Goal: Complete application form

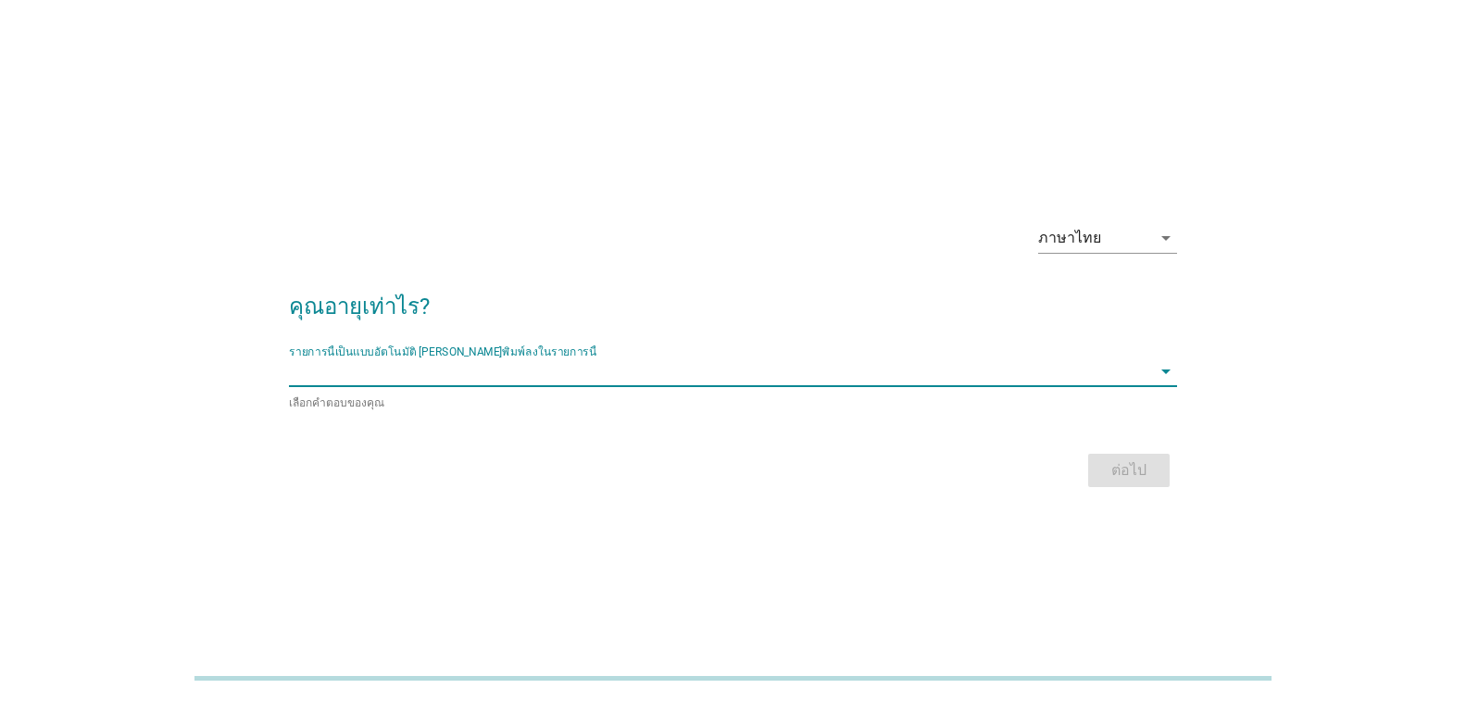
click at [724, 380] on input "รายการนี้เป็นแบบอัตโนมัติ คุณสามารถพิมพ์ลงในรายการนี้" at bounding box center [720, 371] width 862 height 30
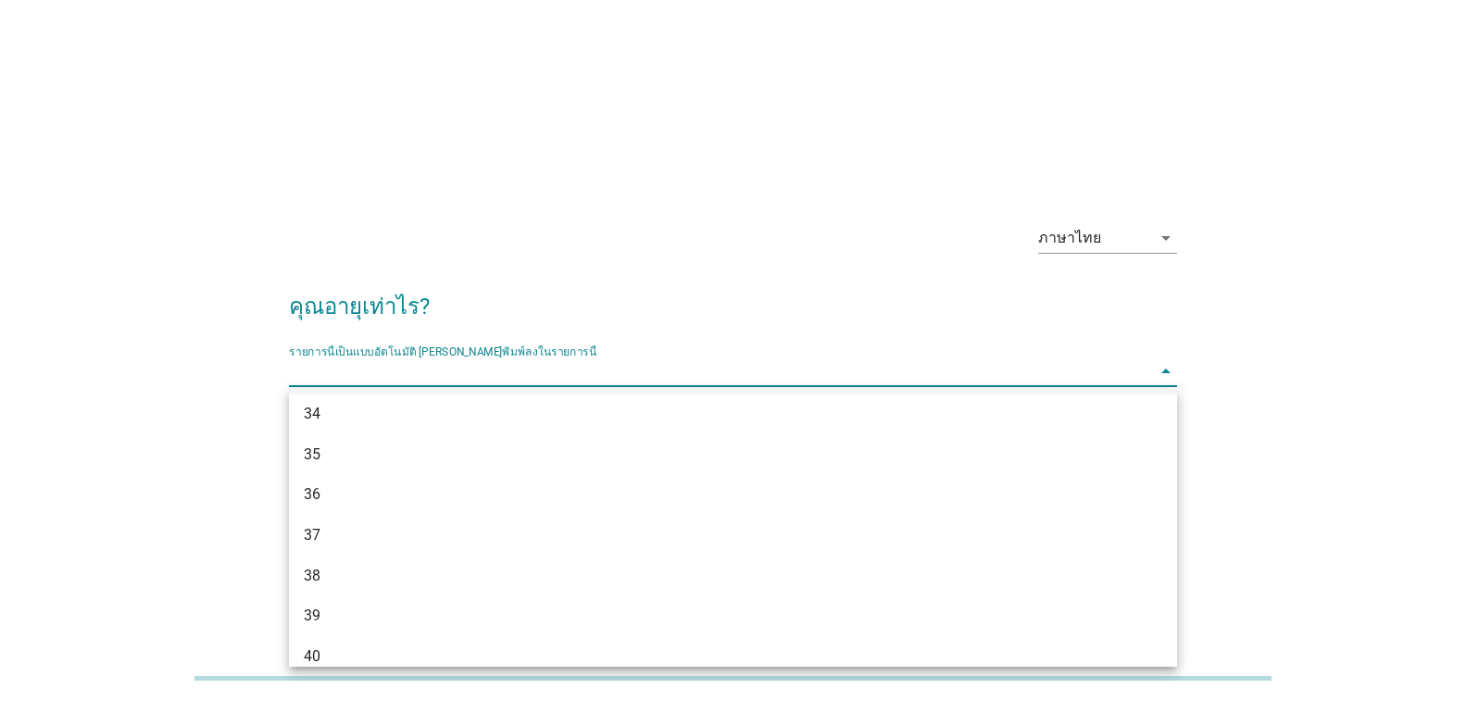
scroll to position [741, 0]
click at [439, 565] on div "40" at bounding box center [697, 564] width 787 height 22
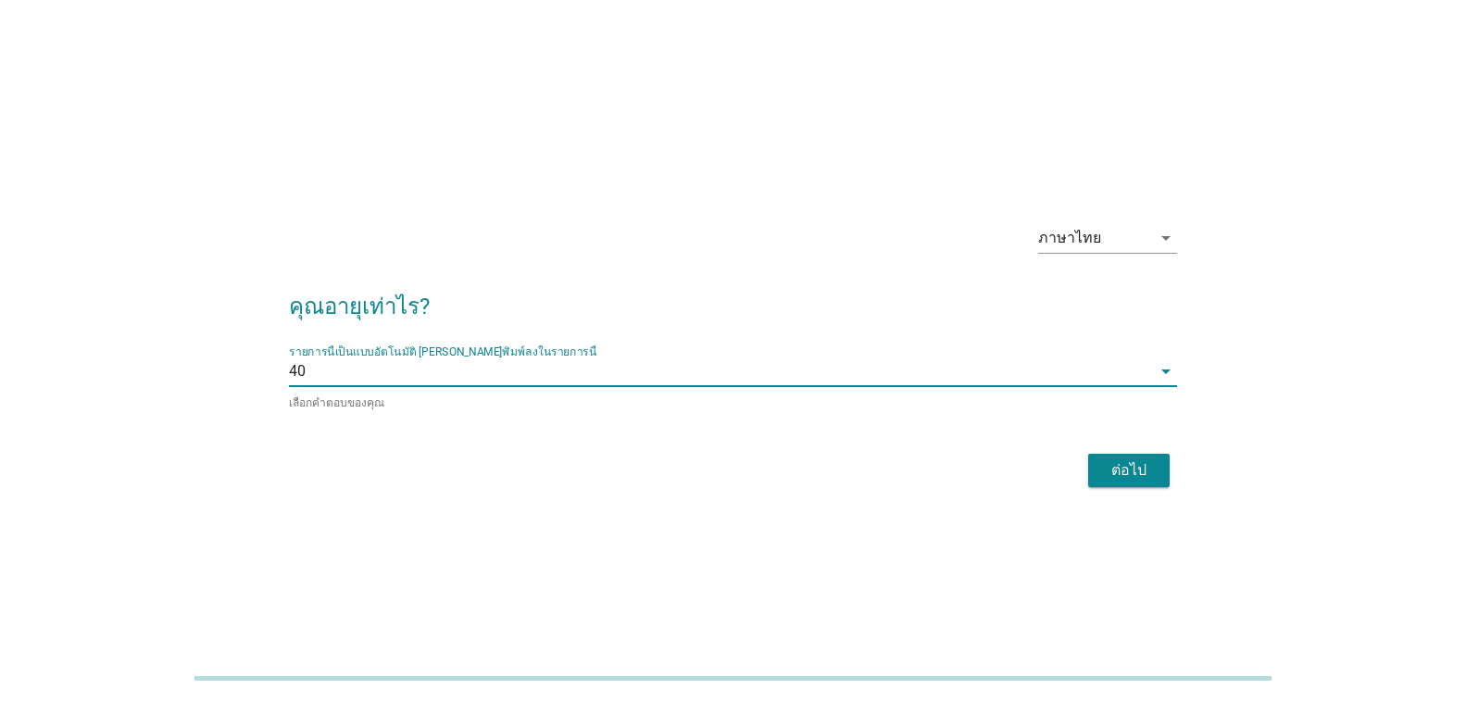
click at [1126, 467] on div "ต่อไป" at bounding box center [1129, 470] width 52 height 22
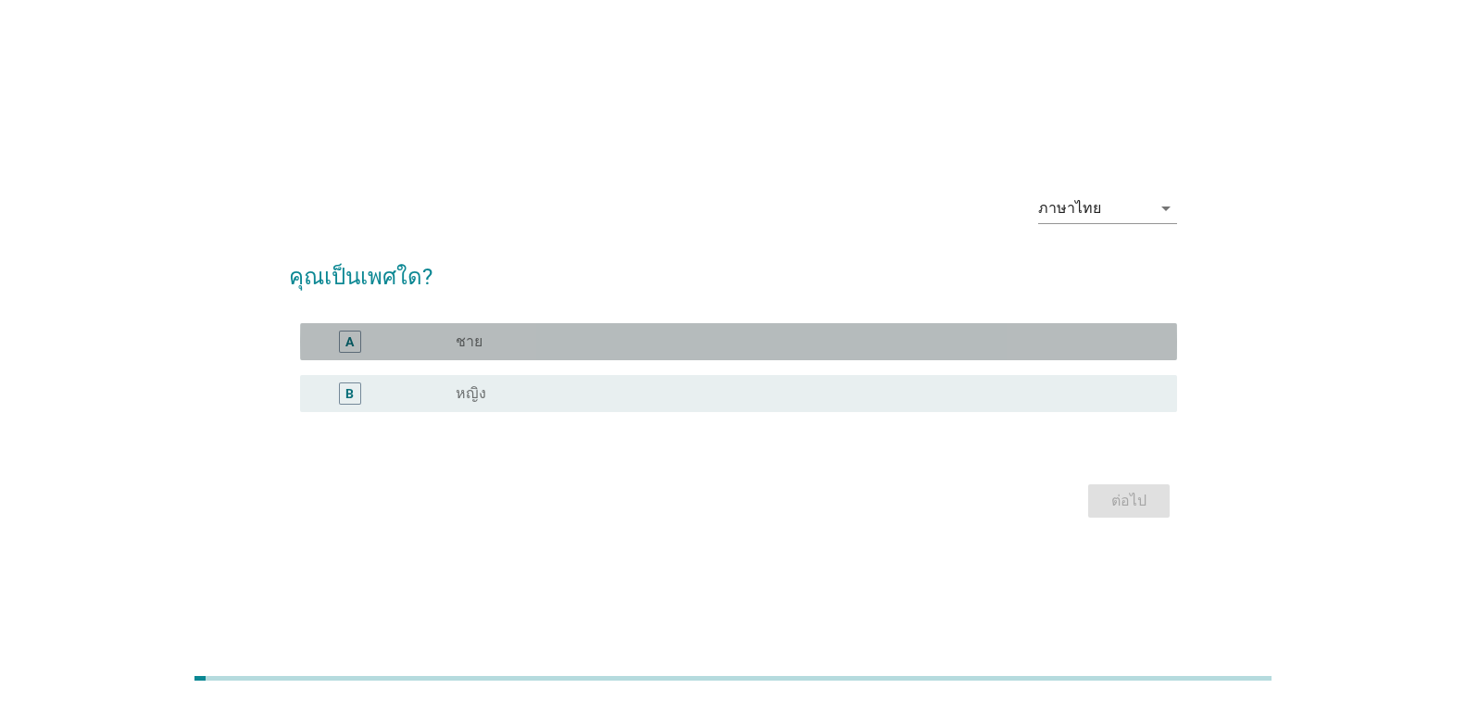
click at [580, 324] on div "A radio_button_unchecked ชาย" at bounding box center [738, 341] width 877 height 37
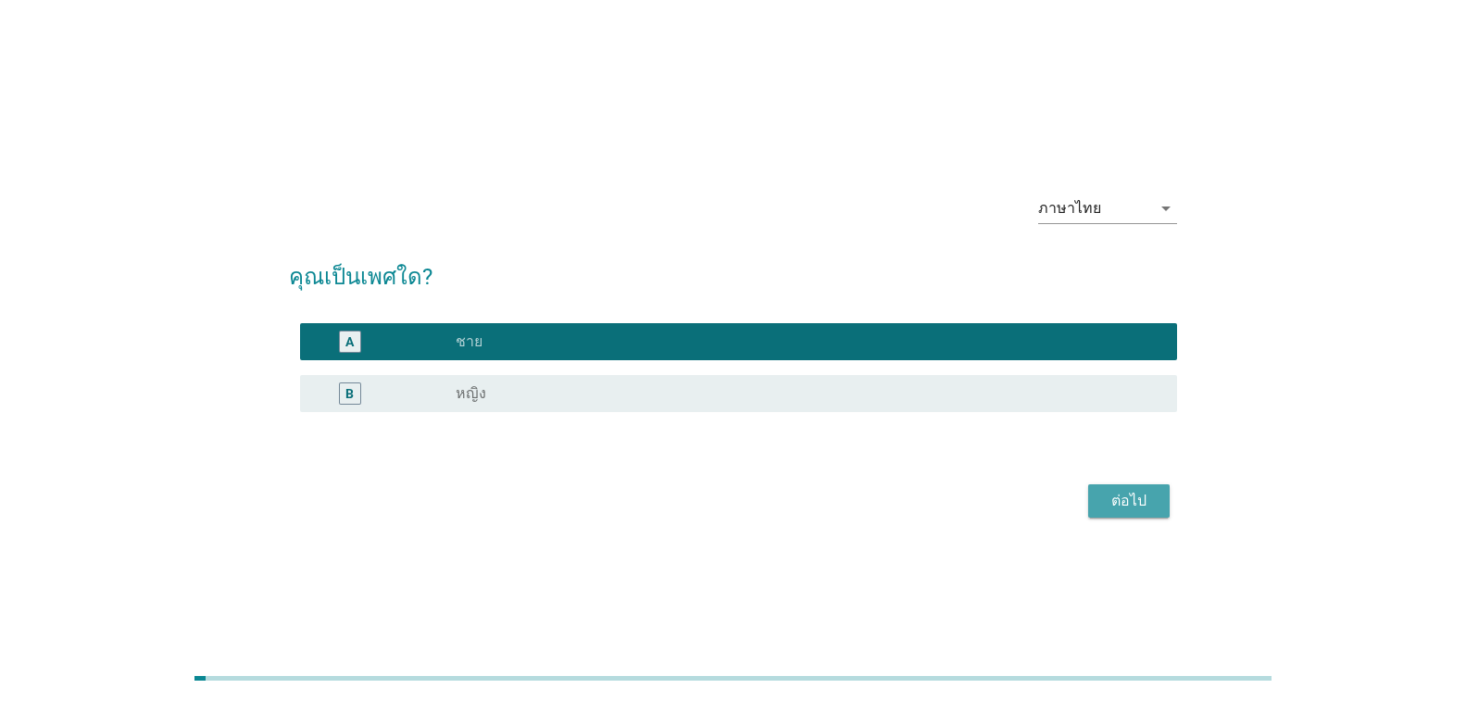
click at [1106, 505] on div "ต่อไป" at bounding box center [1129, 501] width 52 height 22
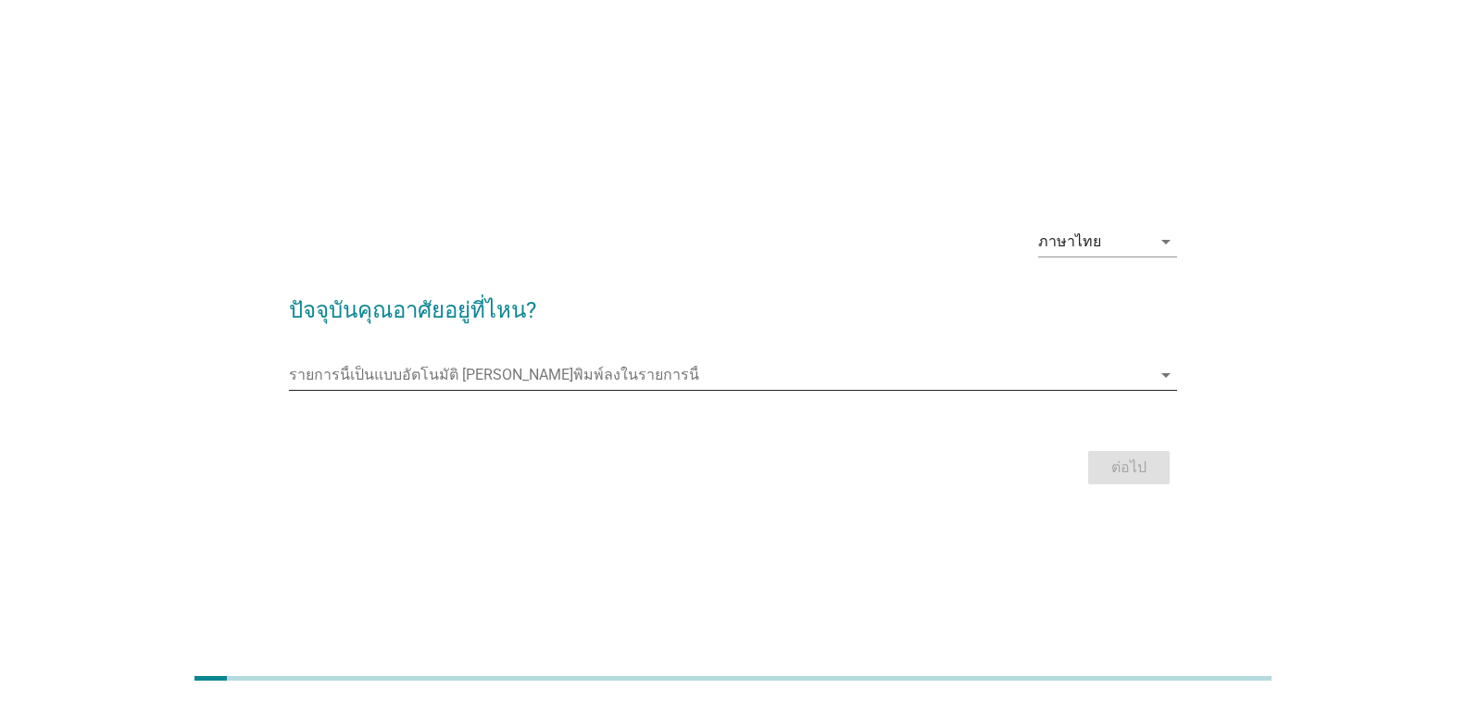
click at [521, 370] on input "รายการนี้เป็นแบบอัตโนมัติ คุณสามารถพิมพ์ลงในรายการนี้" at bounding box center [720, 375] width 862 height 30
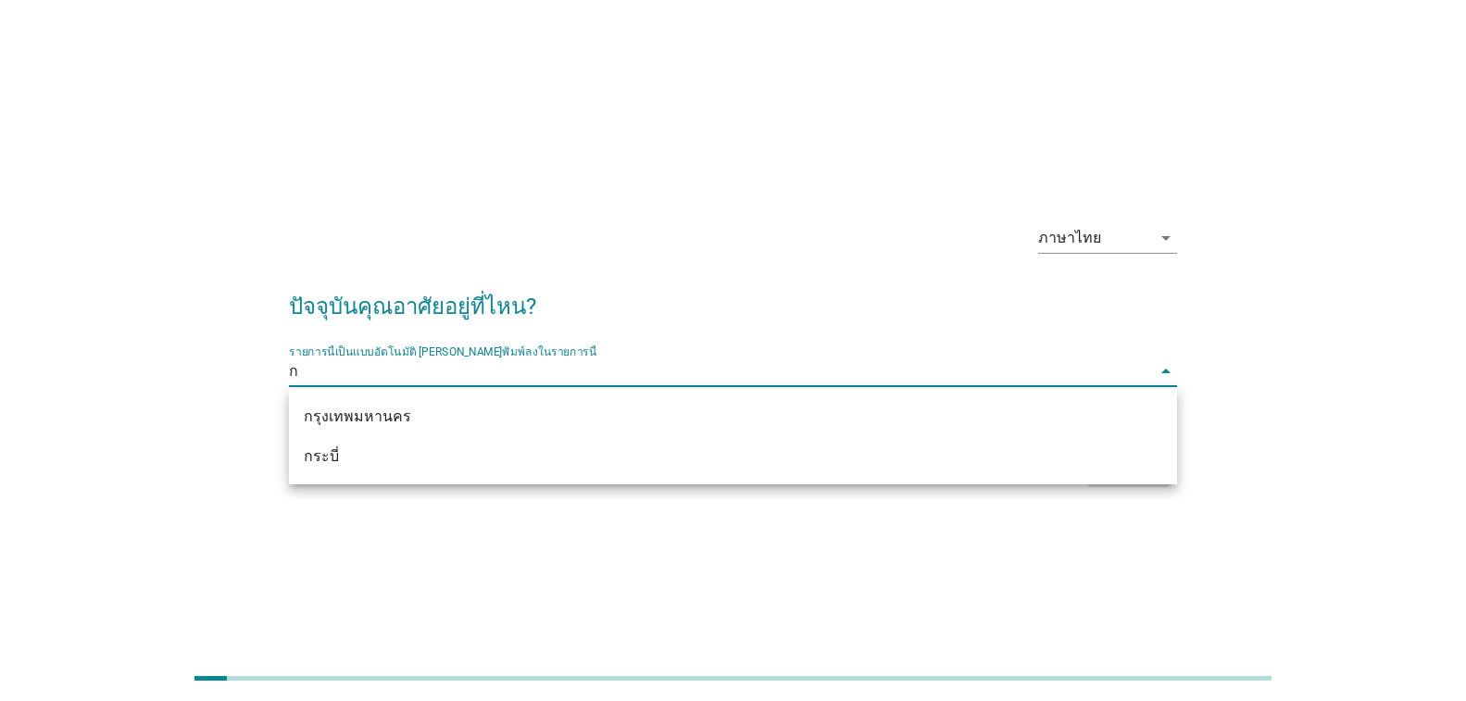
type input "กร"
click at [597, 408] on div "กรุงเทพมหานคร" at bounding box center [697, 417] width 787 height 22
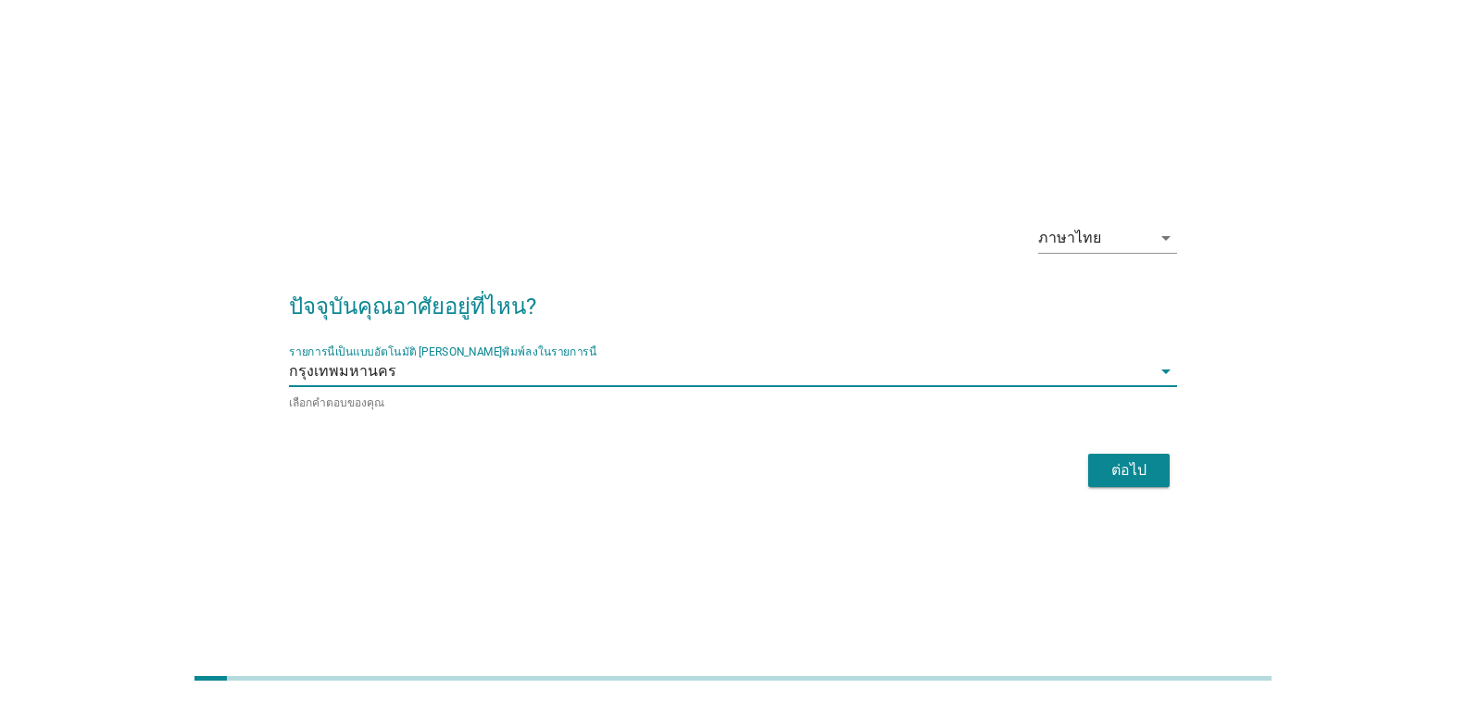
click at [1118, 468] on div "ต่อไป" at bounding box center [1129, 470] width 52 height 22
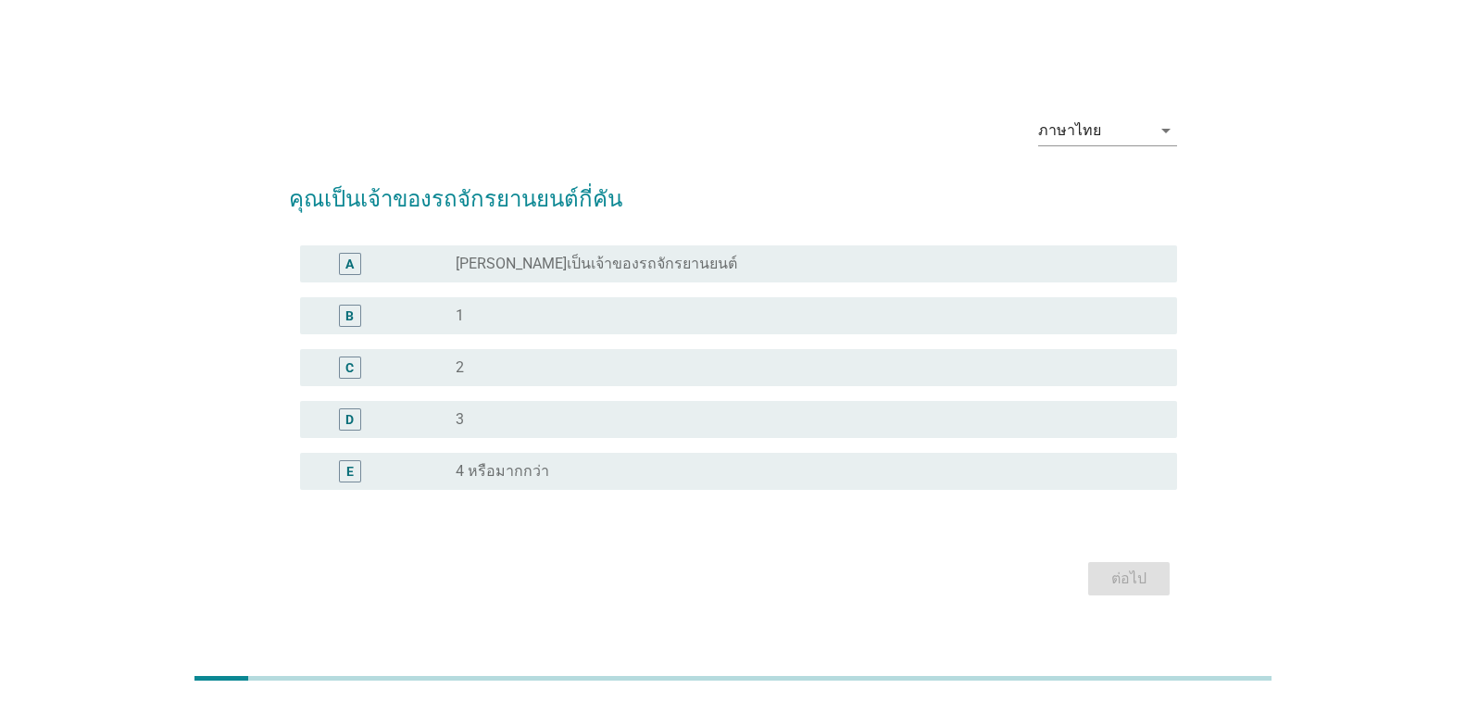
click at [581, 315] on div "radio_button_unchecked 1" at bounding box center [802, 315] width 692 height 19
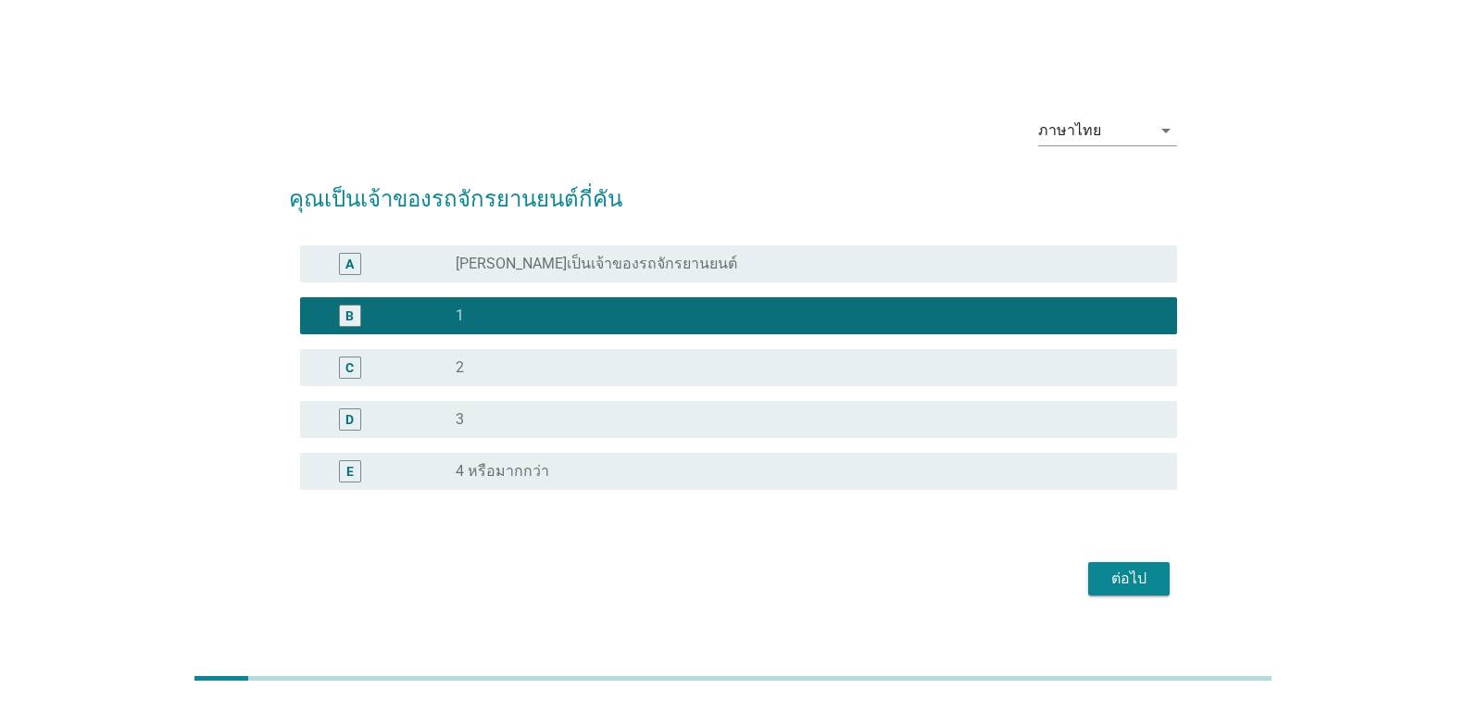
click at [1120, 557] on div "ต่อไป" at bounding box center [733, 578] width 888 height 44
click at [1126, 574] on div "ต่อไป" at bounding box center [1129, 579] width 52 height 22
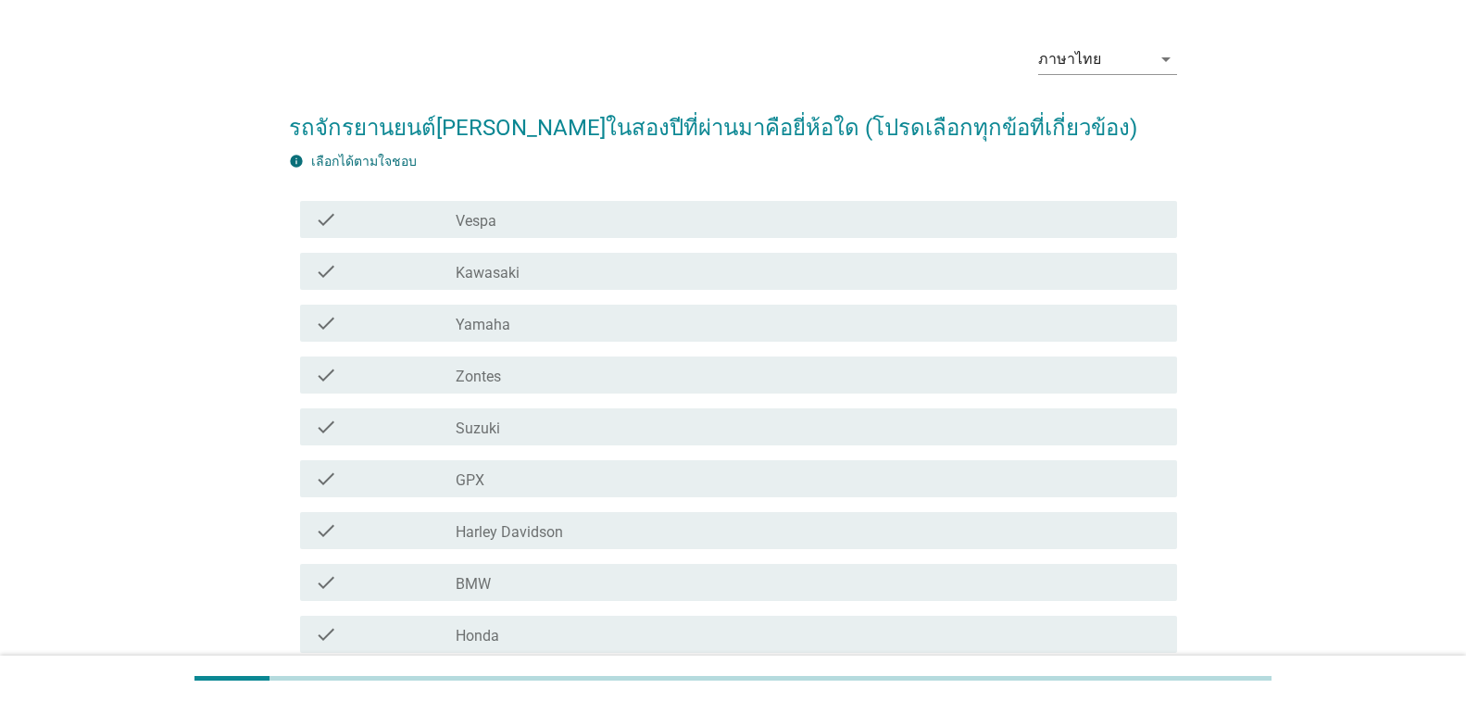
scroll to position [185, 0]
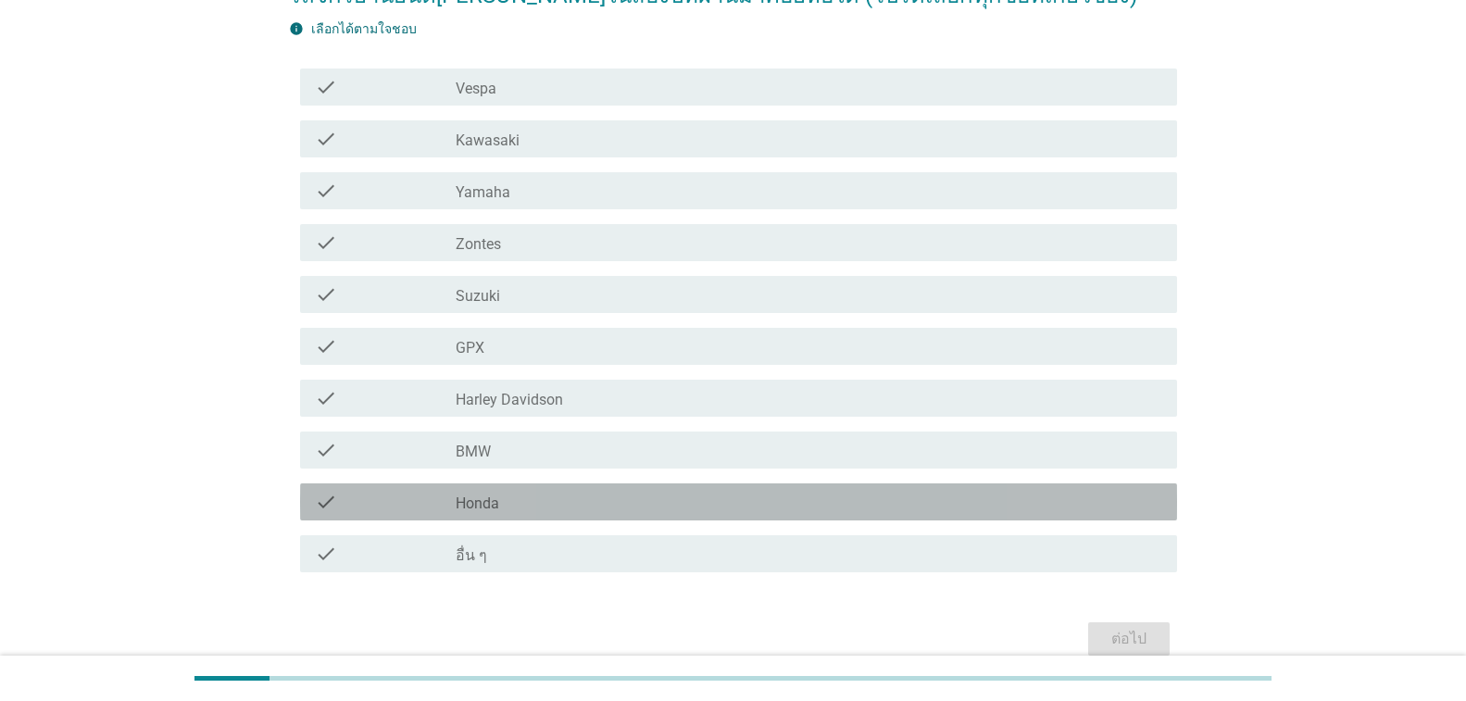
click at [553, 504] on div "check_box_outline_blank Honda" at bounding box center [809, 502] width 706 height 22
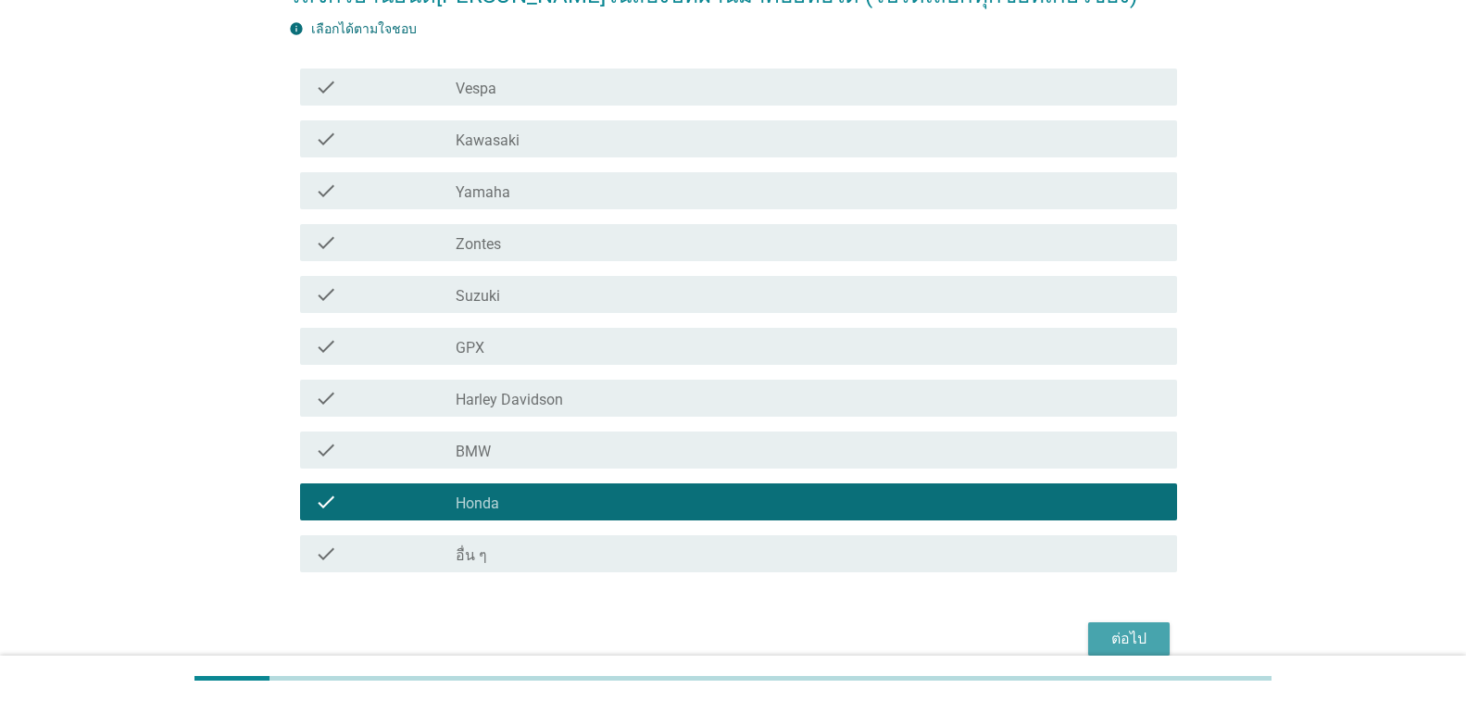
click at [1118, 641] on div "ต่อไป" at bounding box center [1129, 639] width 52 height 22
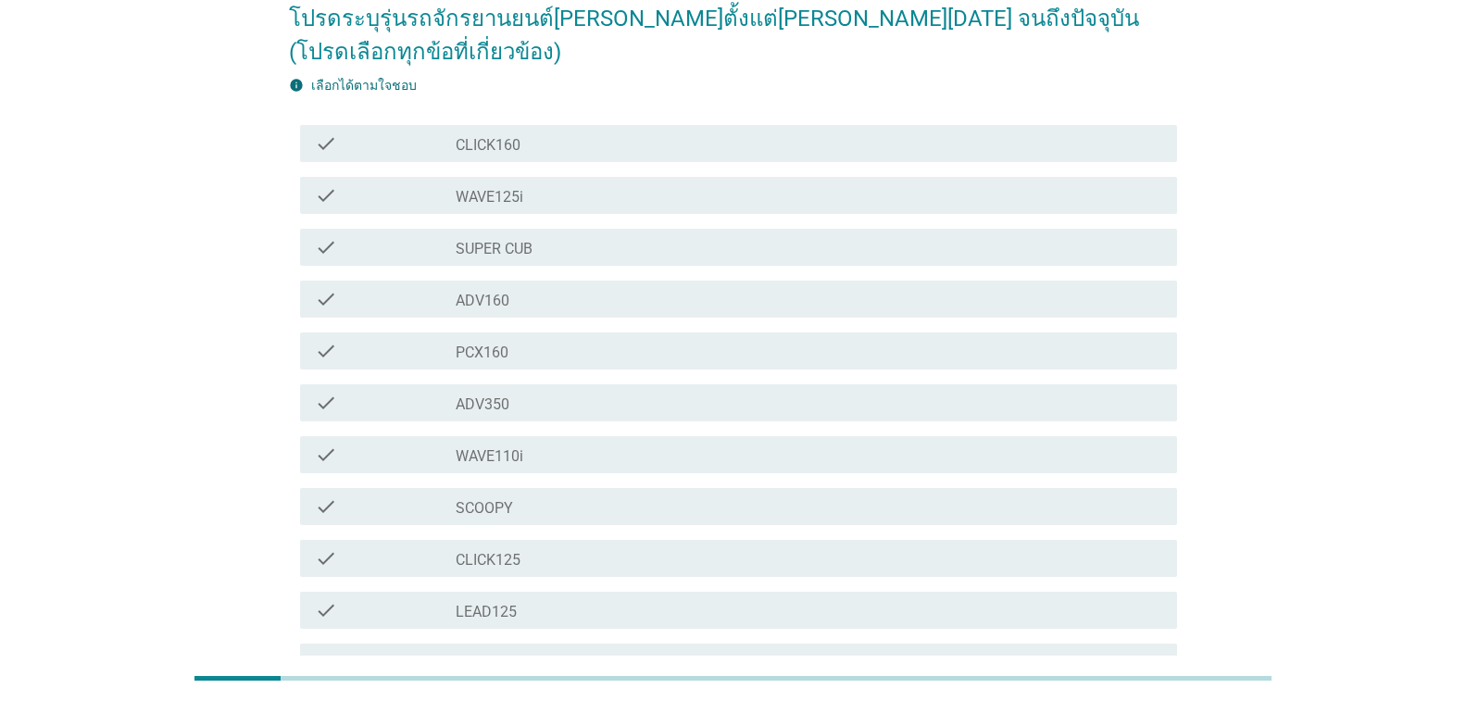
scroll to position [150, 0]
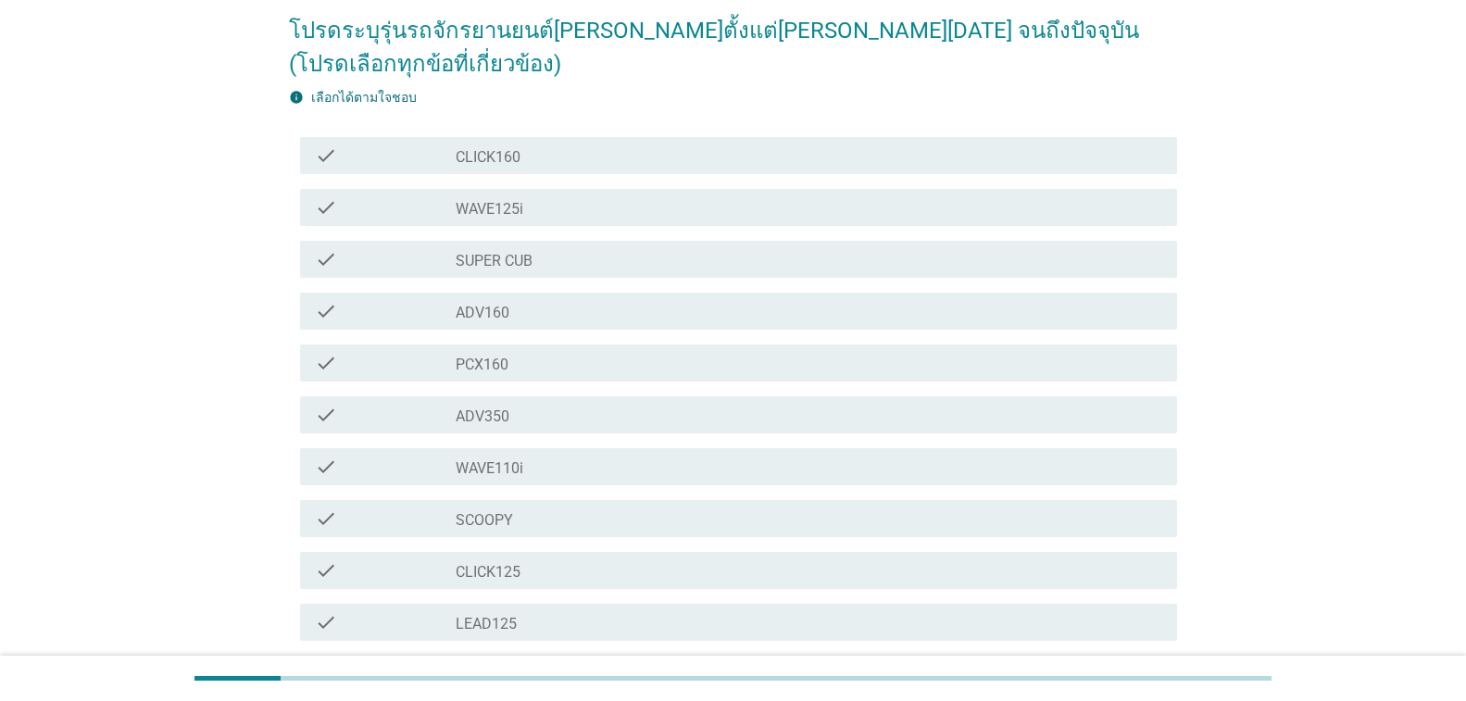
click at [591, 352] on div "check_box_outline_blank PCX160" at bounding box center [809, 363] width 706 height 22
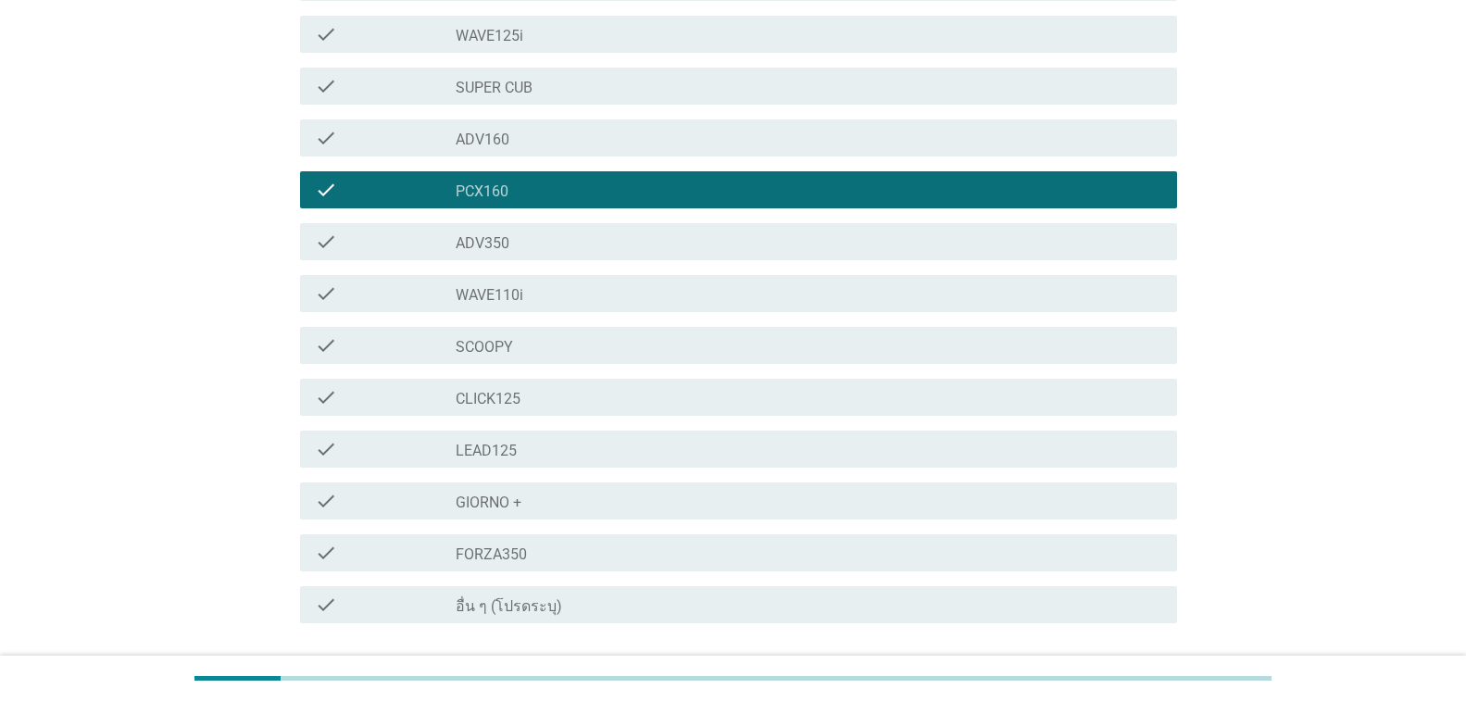
scroll to position [335, 0]
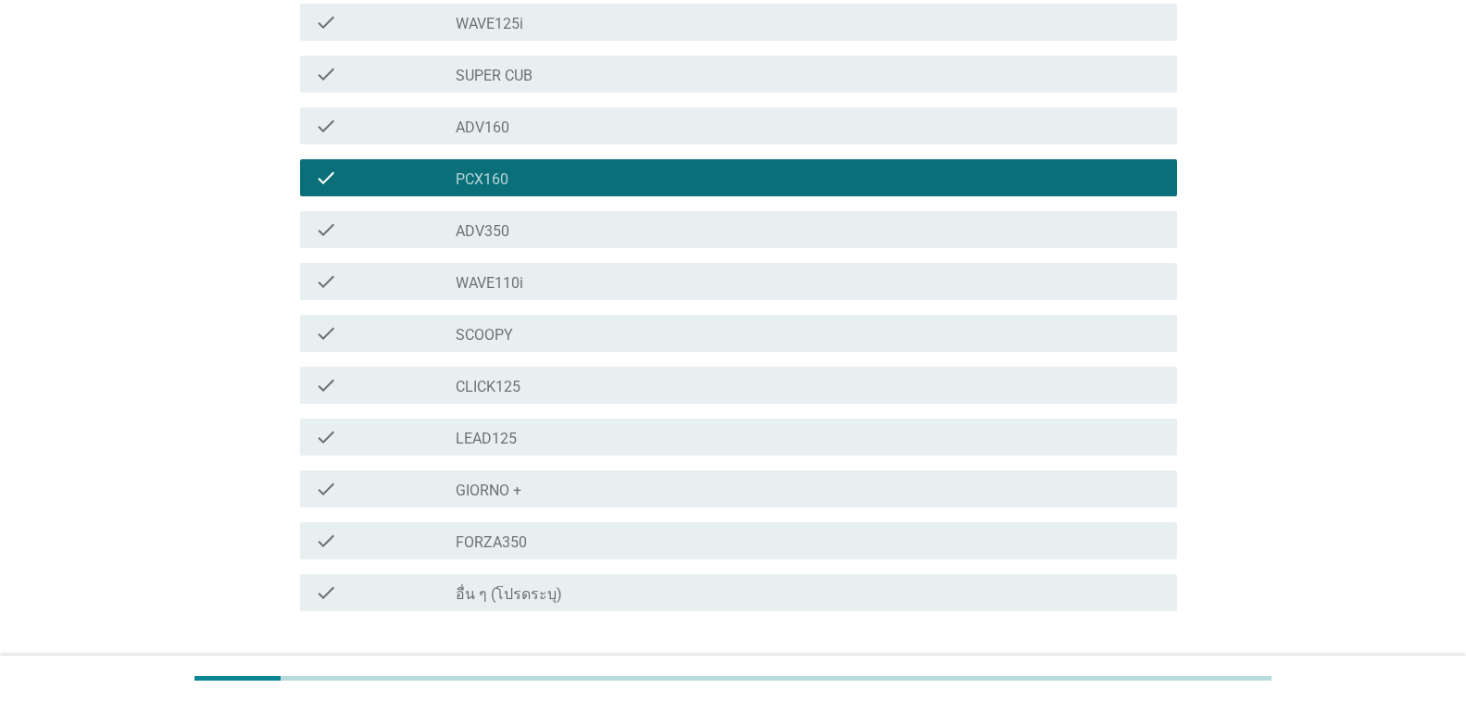
click at [1164, 661] on button "ต่อไป" at bounding box center [1128, 677] width 81 height 33
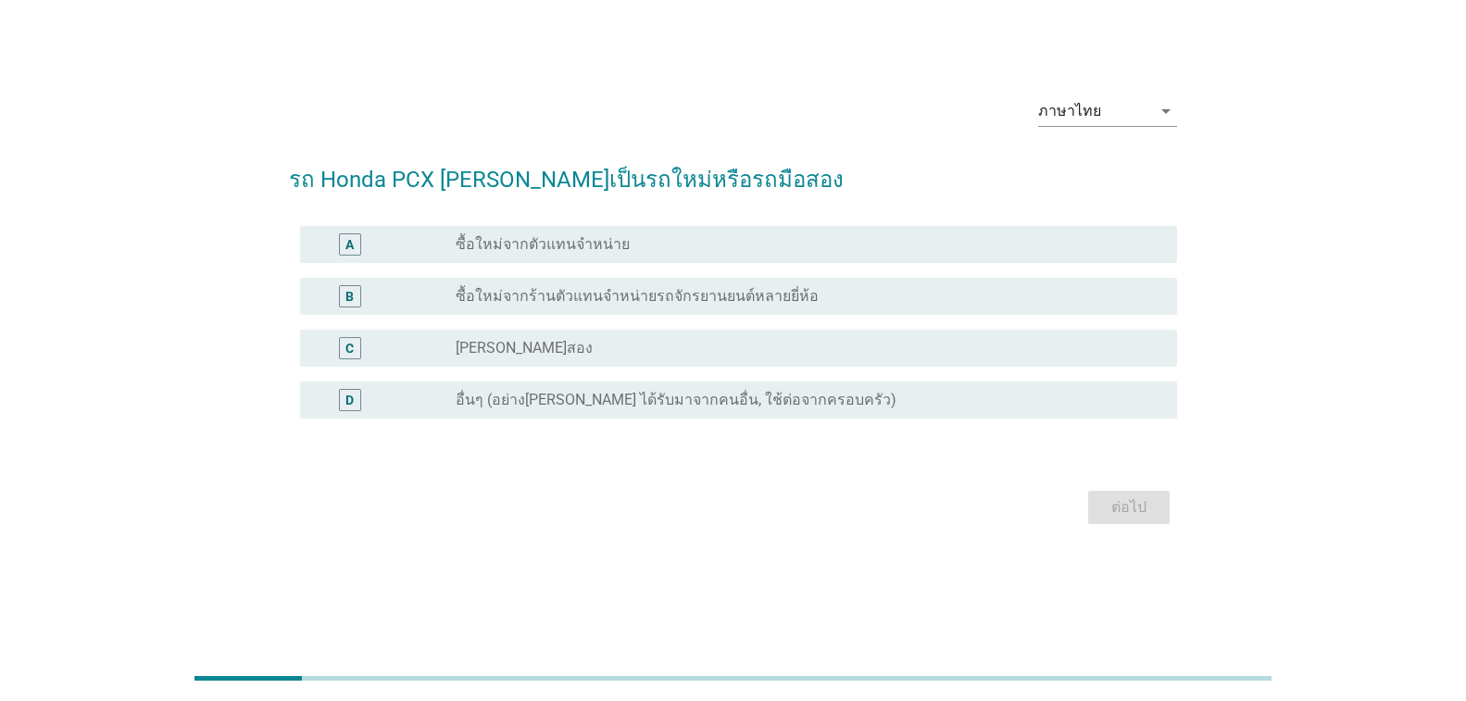
scroll to position [0, 0]
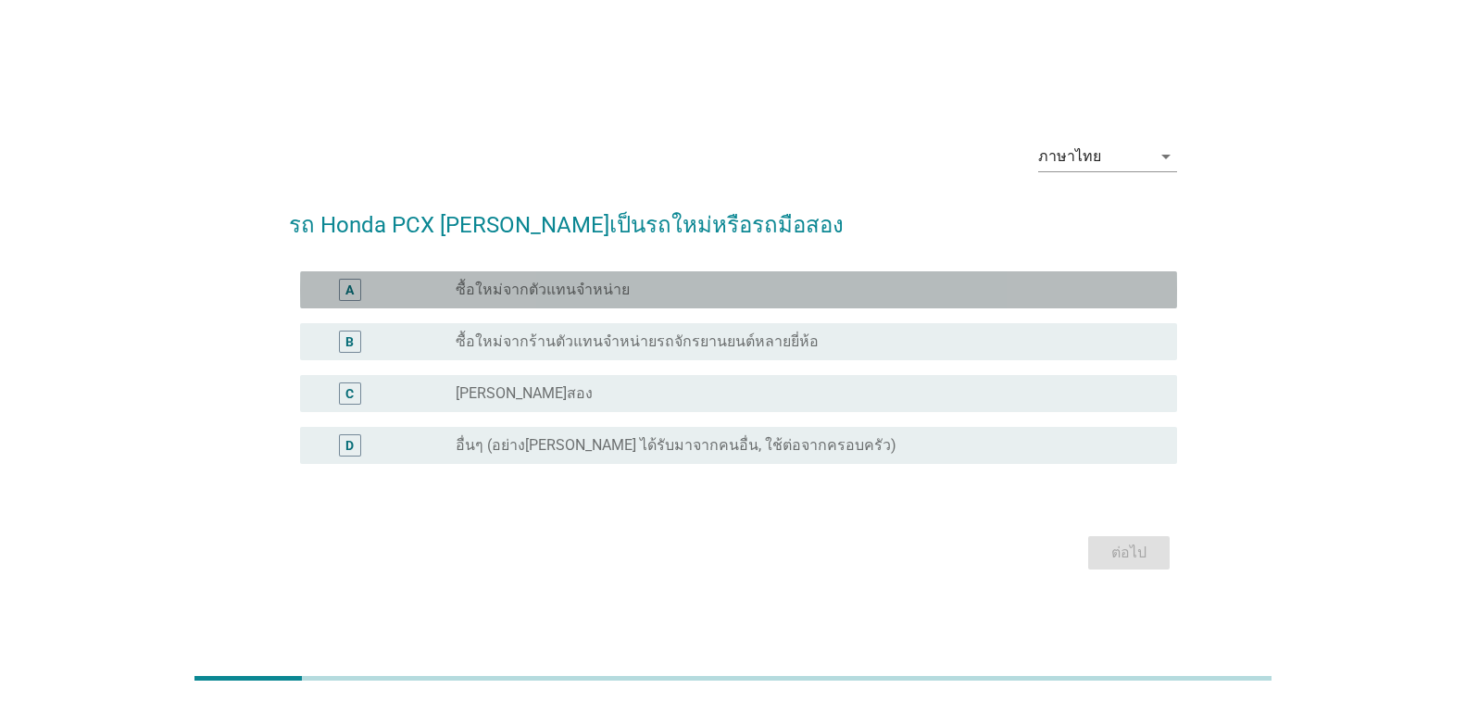
click at [574, 286] on label "ซื้อใหม่จากตัวแทนจำหน่าย" at bounding box center [543, 290] width 174 height 19
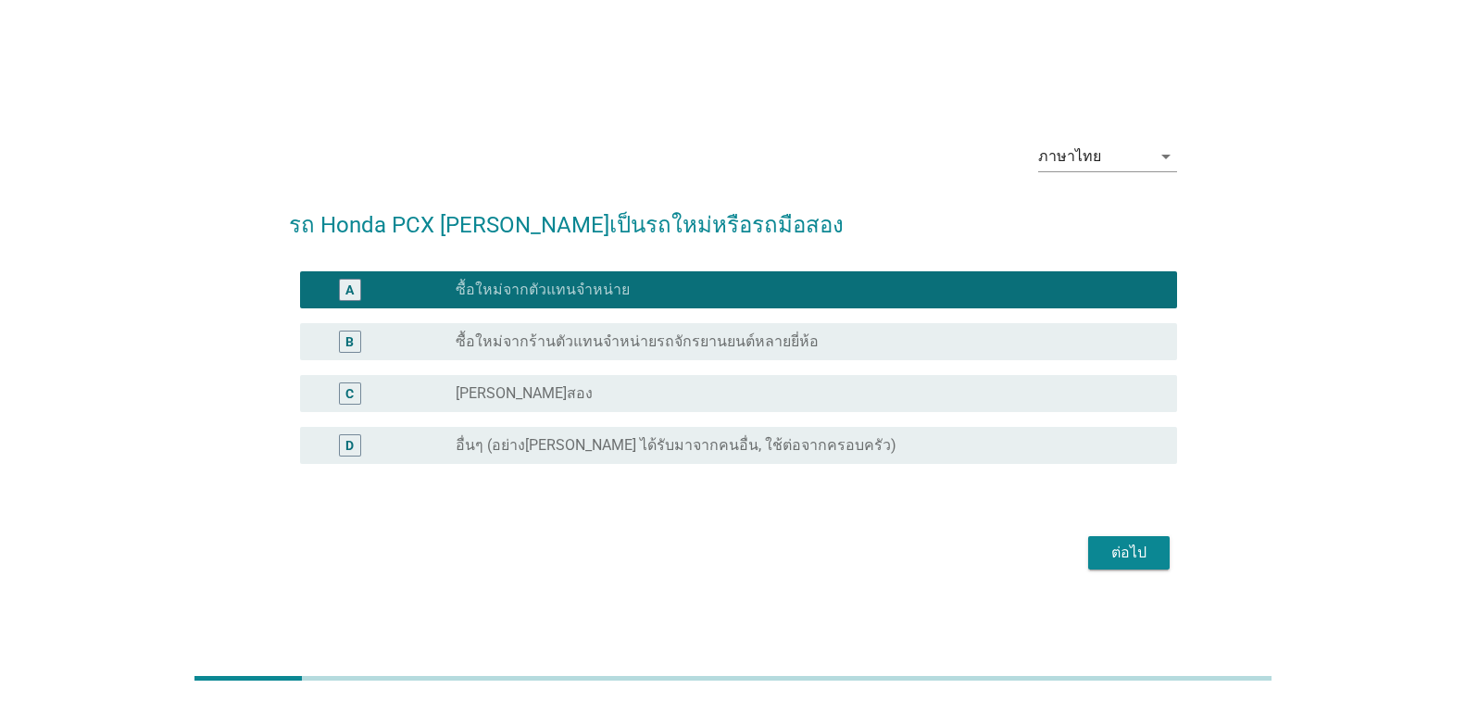
click at [1118, 553] on div "ต่อไป" at bounding box center [1129, 553] width 52 height 22
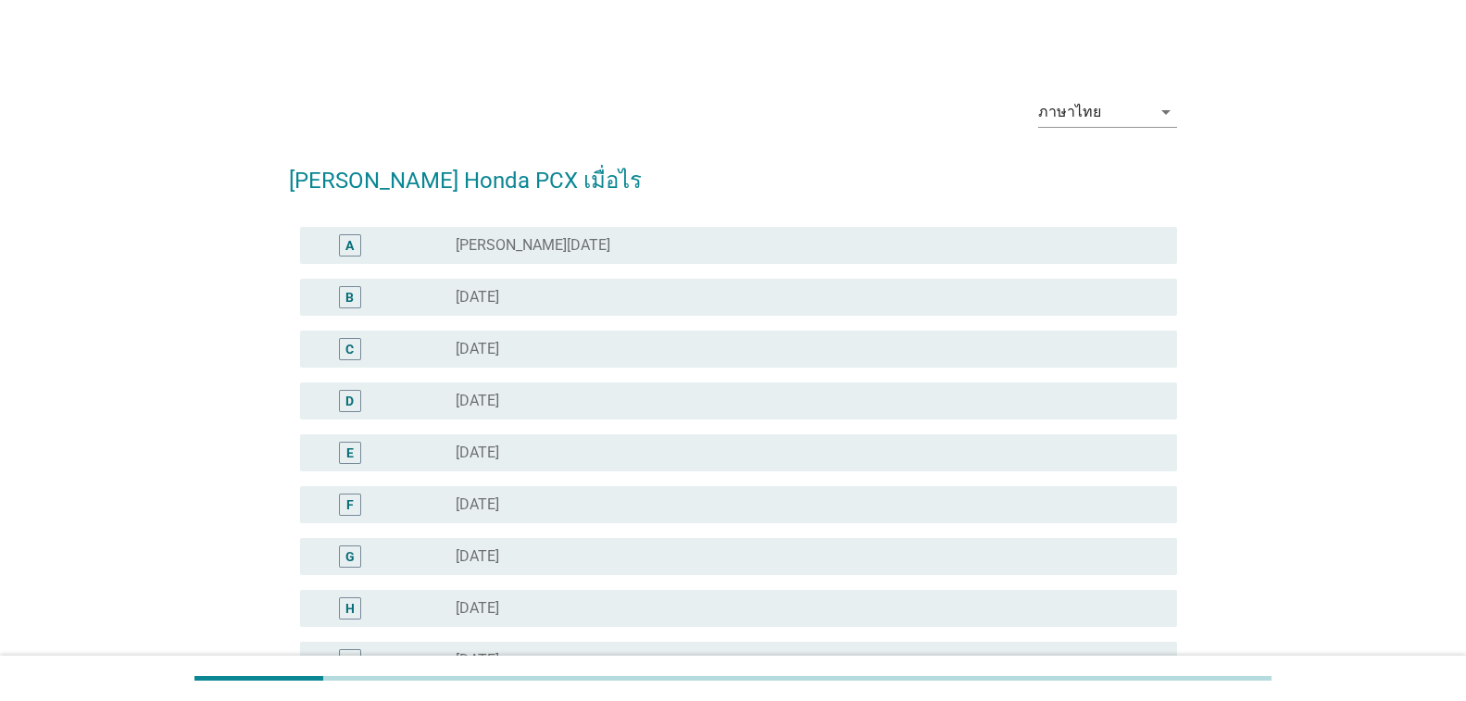
click at [479, 353] on label "[DATE]" at bounding box center [478, 349] width 44 height 19
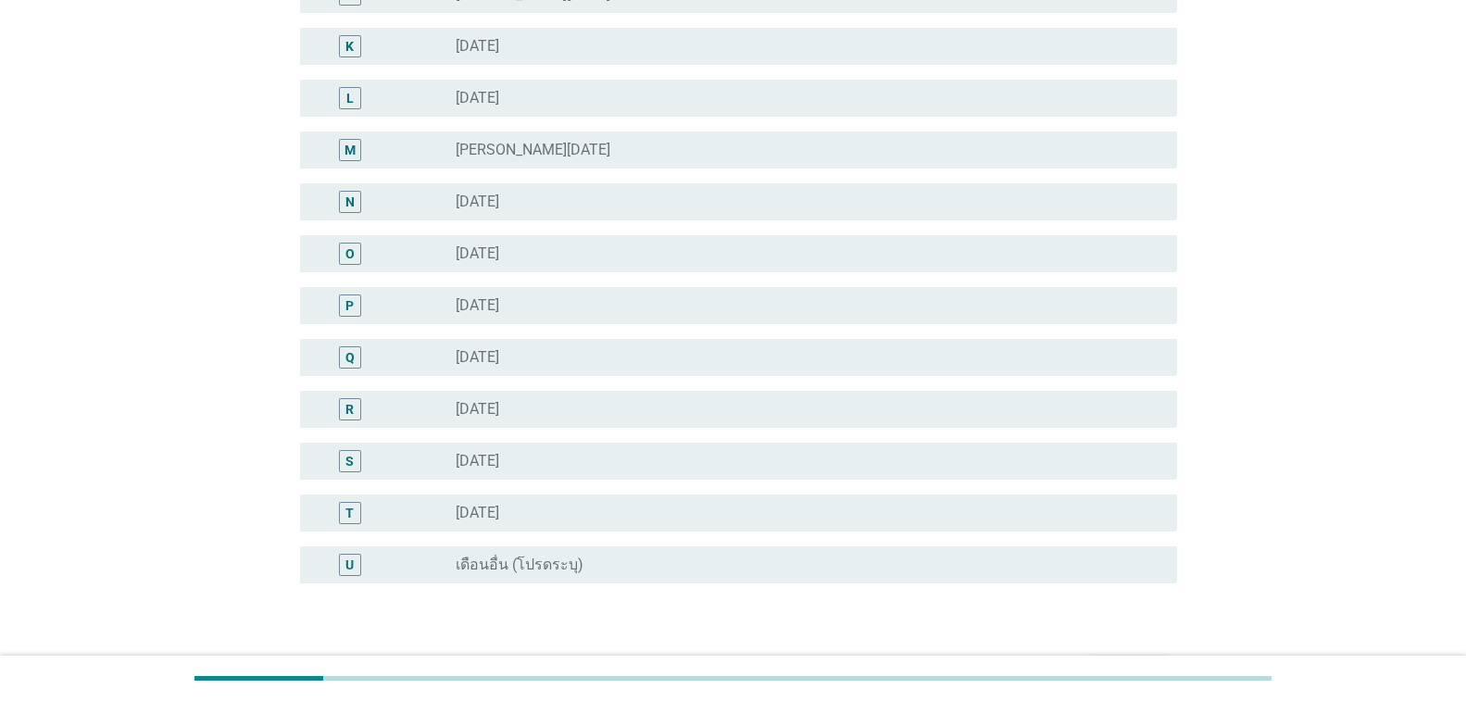
scroll to position [838, 0]
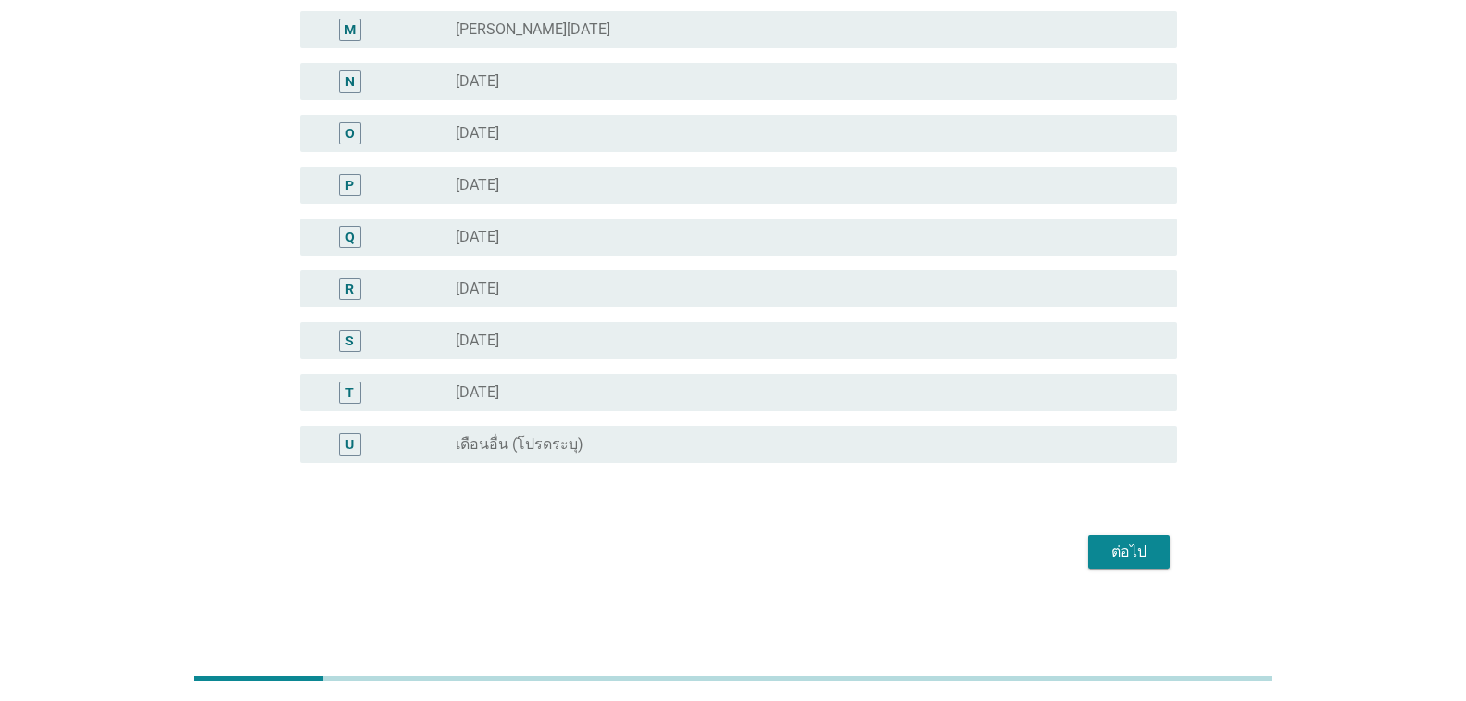
click at [1124, 547] on div "ต่อไป" at bounding box center [1129, 552] width 52 height 22
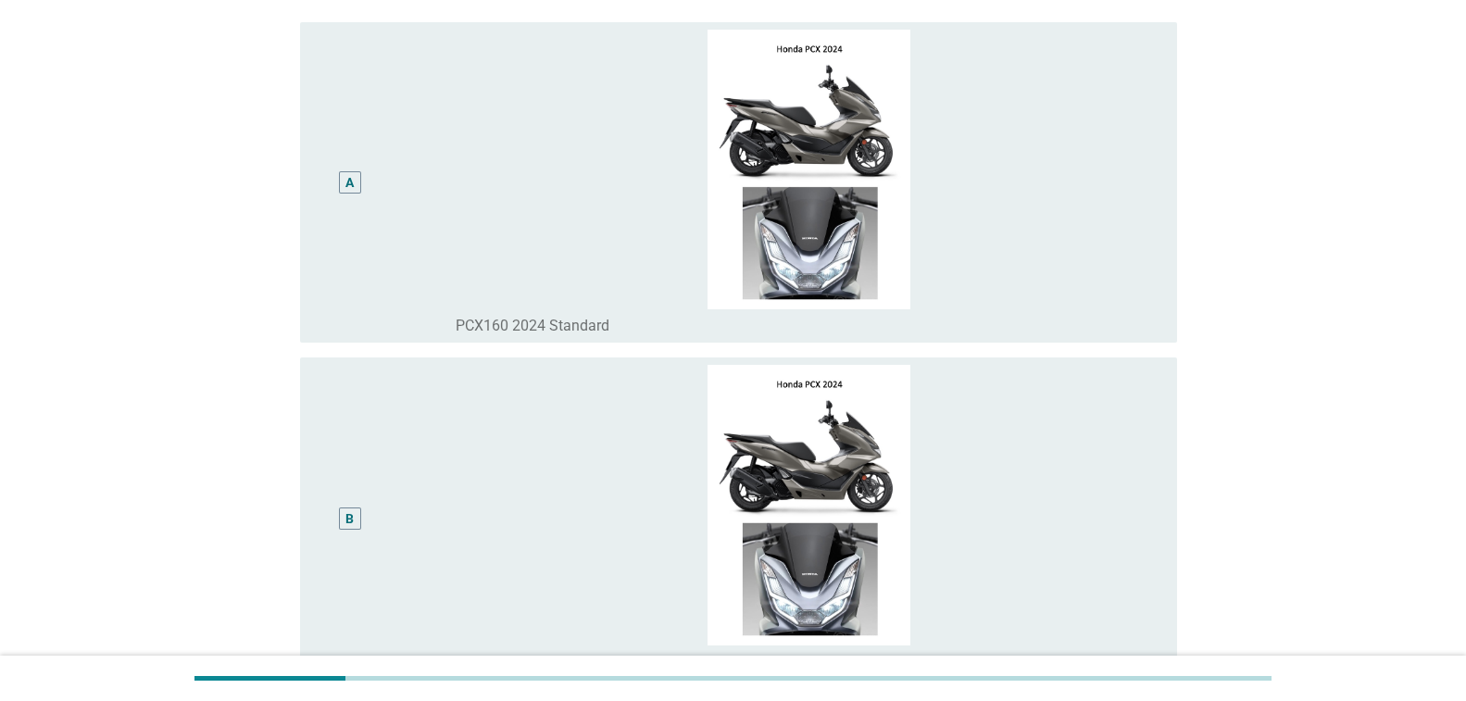
scroll to position [93, 0]
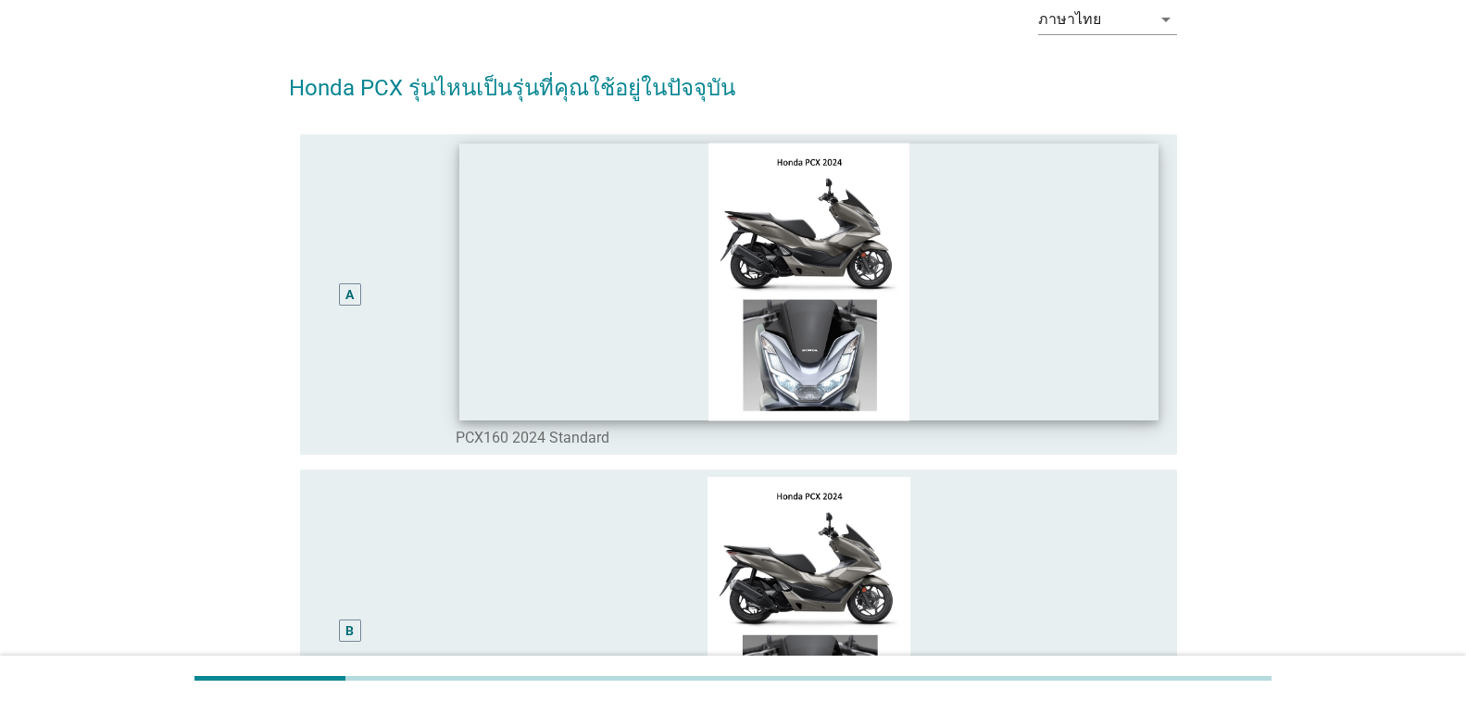
click at [964, 375] on img at bounding box center [808, 282] width 699 height 278
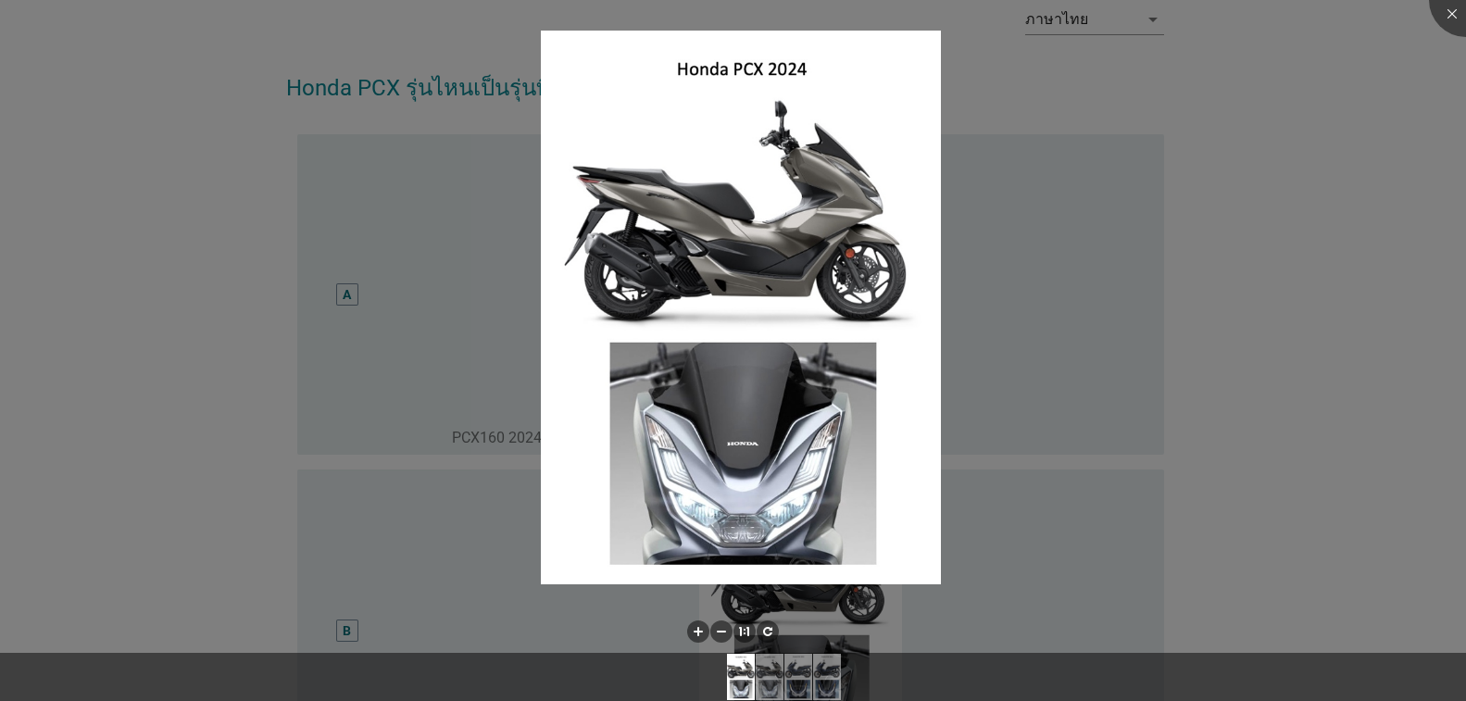
click at [342, 290] on div at bounding box center [733, 350] width 1466 height 701
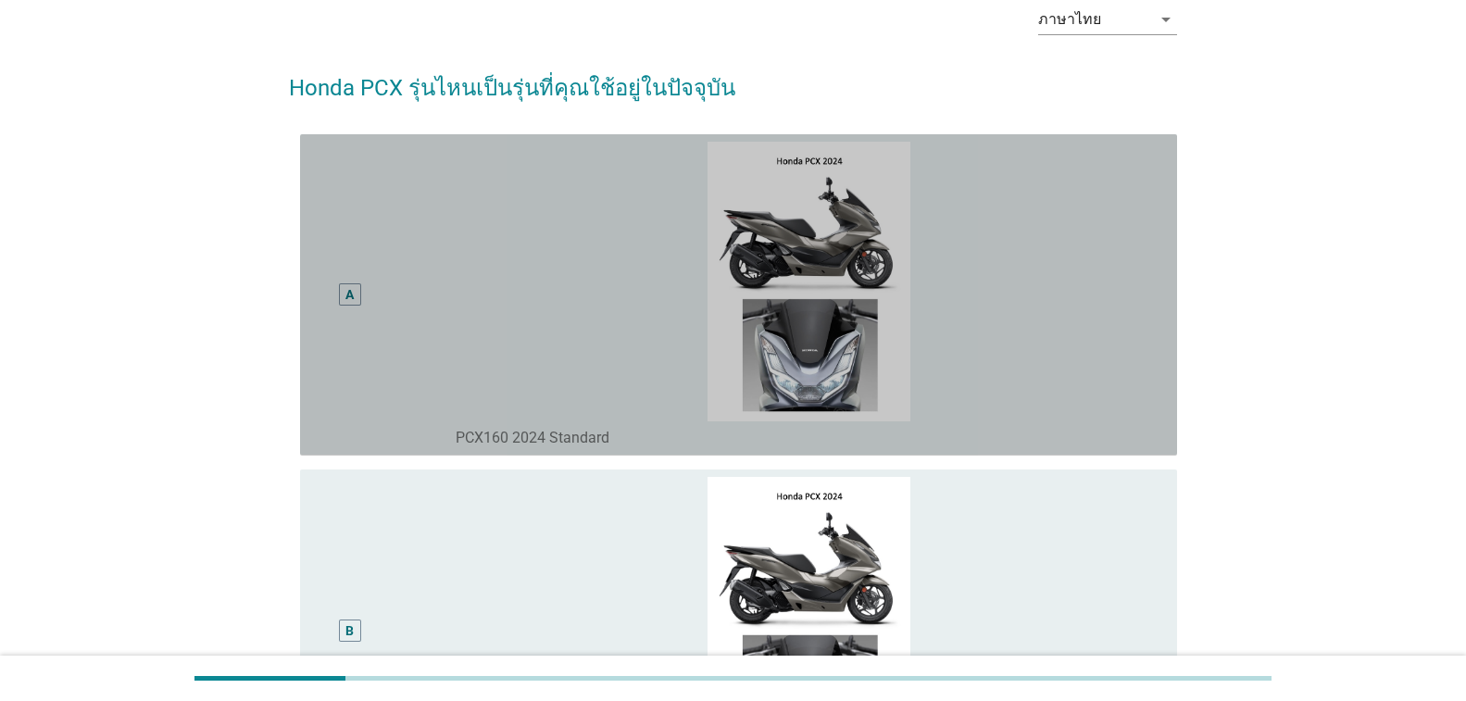
click at [347, 291] on div "A" at bounding box center [349, 293] width 8 height 19
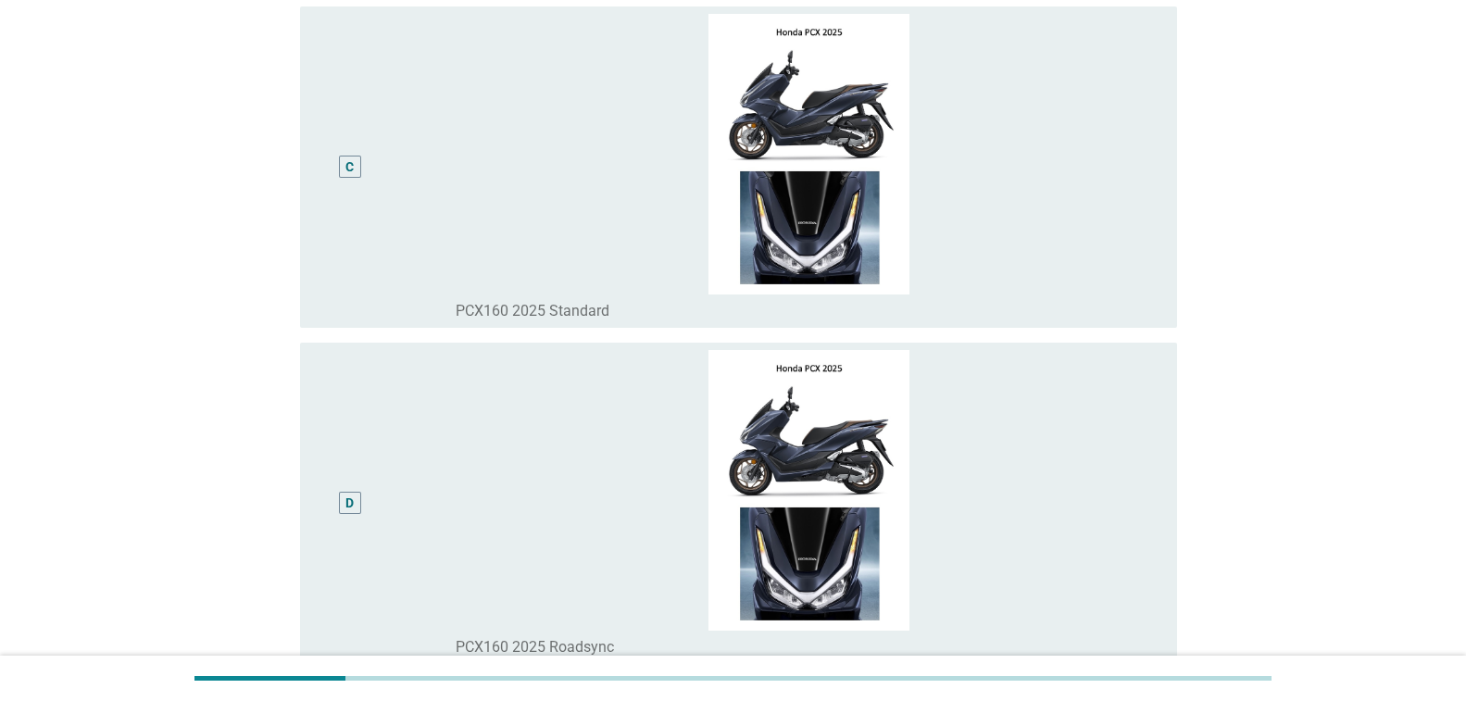
scroll to position [1093, 0]
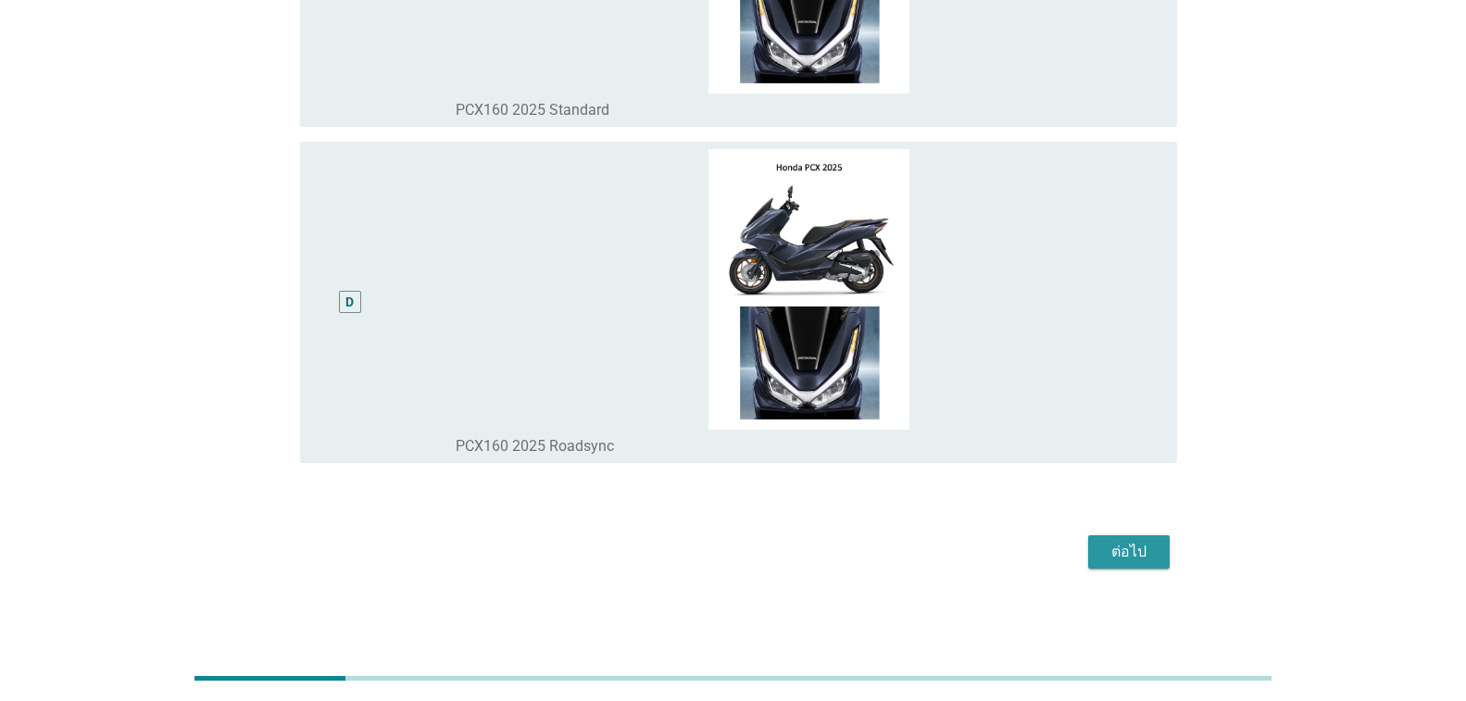
click at [1144, 543] on div "ต่อไป" at bounding box center [1129, 552] width 52 height 22
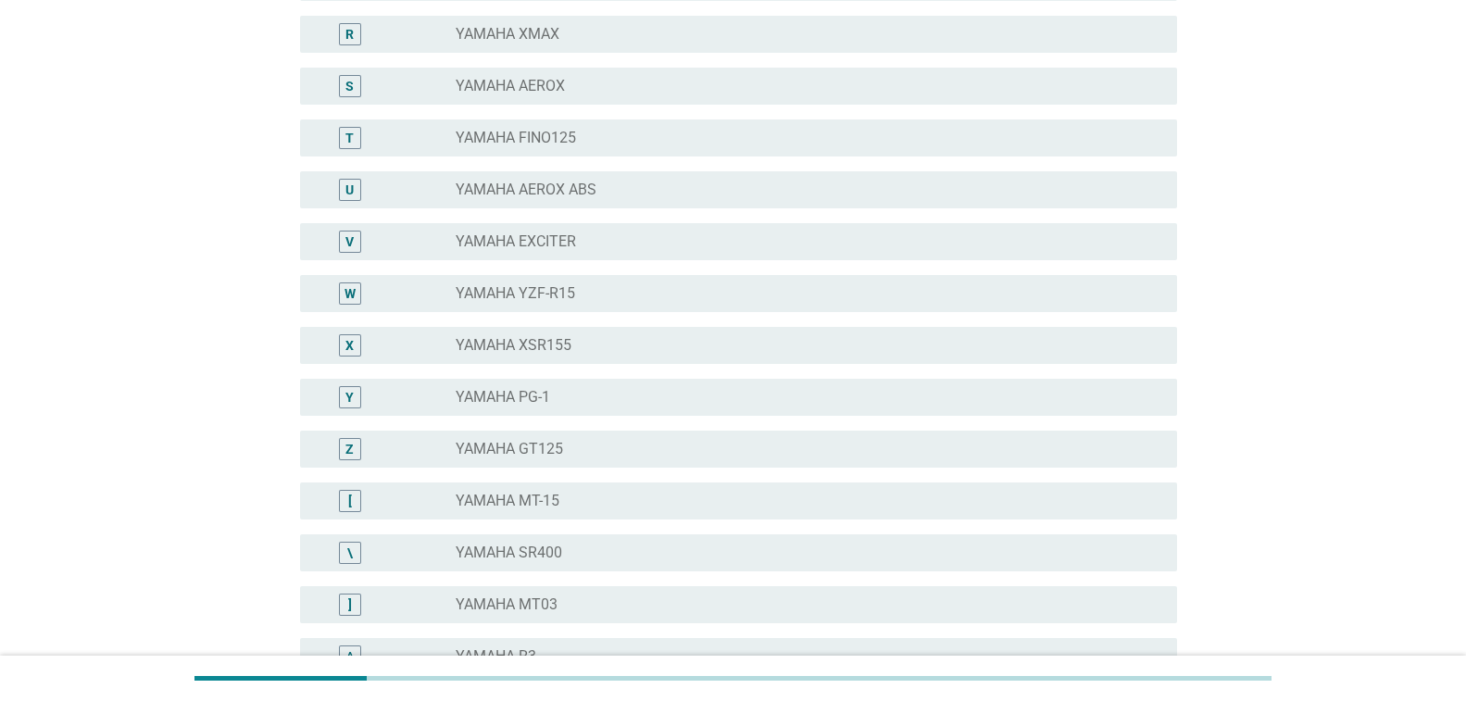
scroll to position [0, 0]
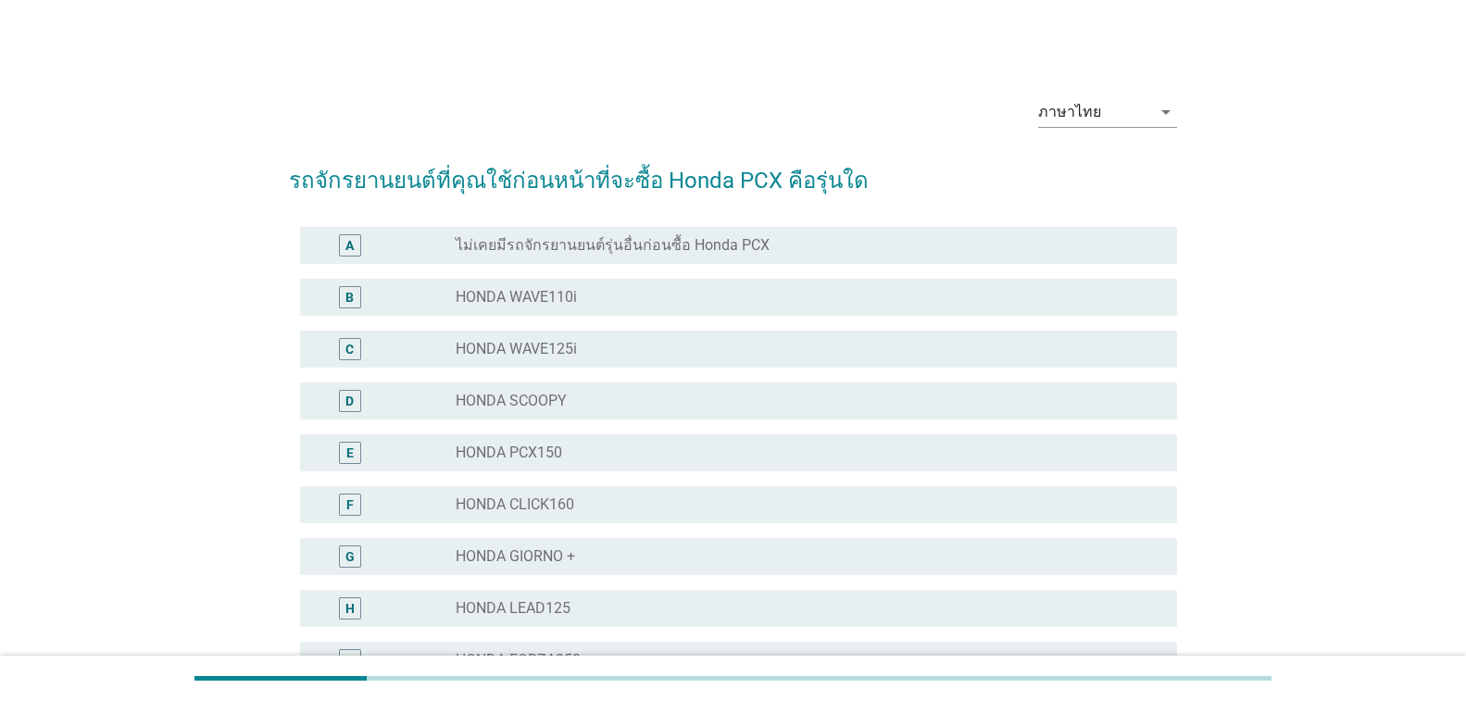
click at [612, 350] on div "radio_button_unchecked HONDA WAVE125i" at bounding box center [802, 349] width 692 height 19
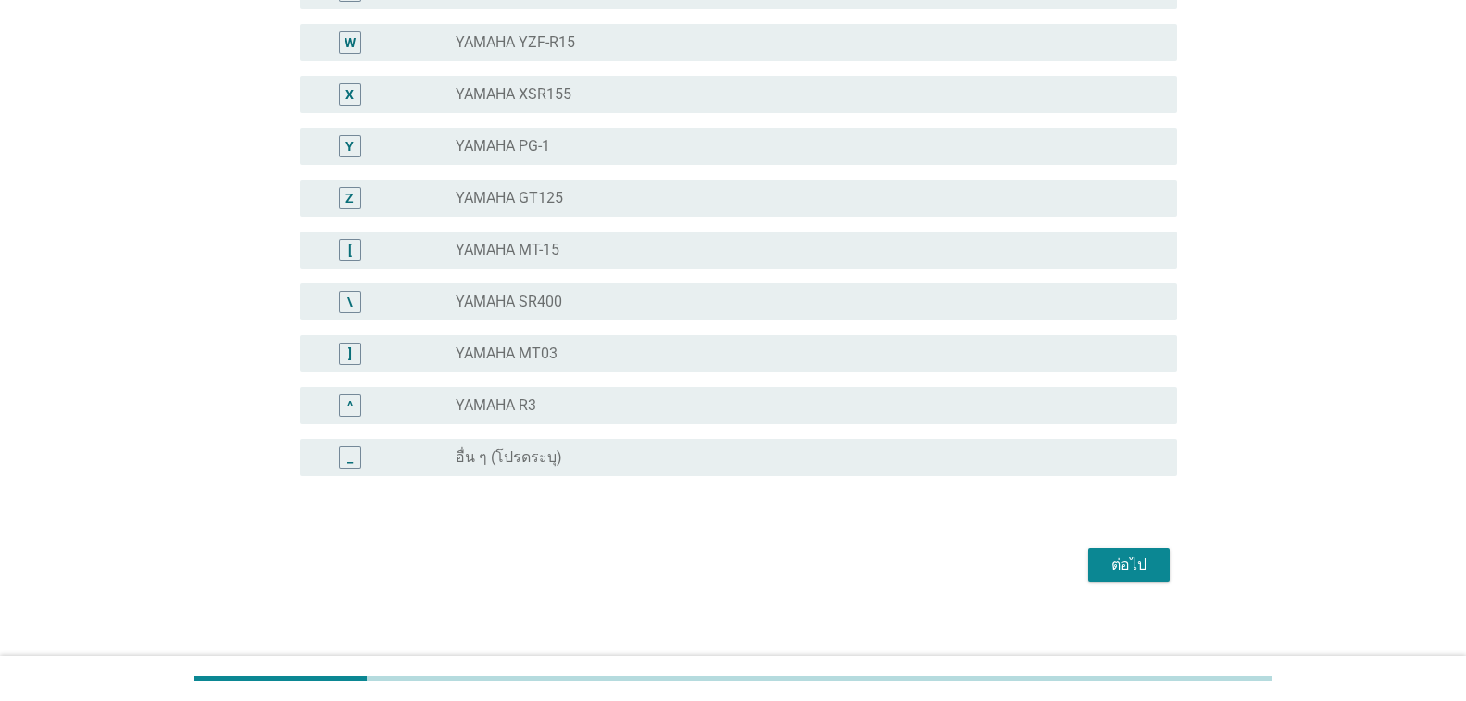
scroll to position [1356, 0]
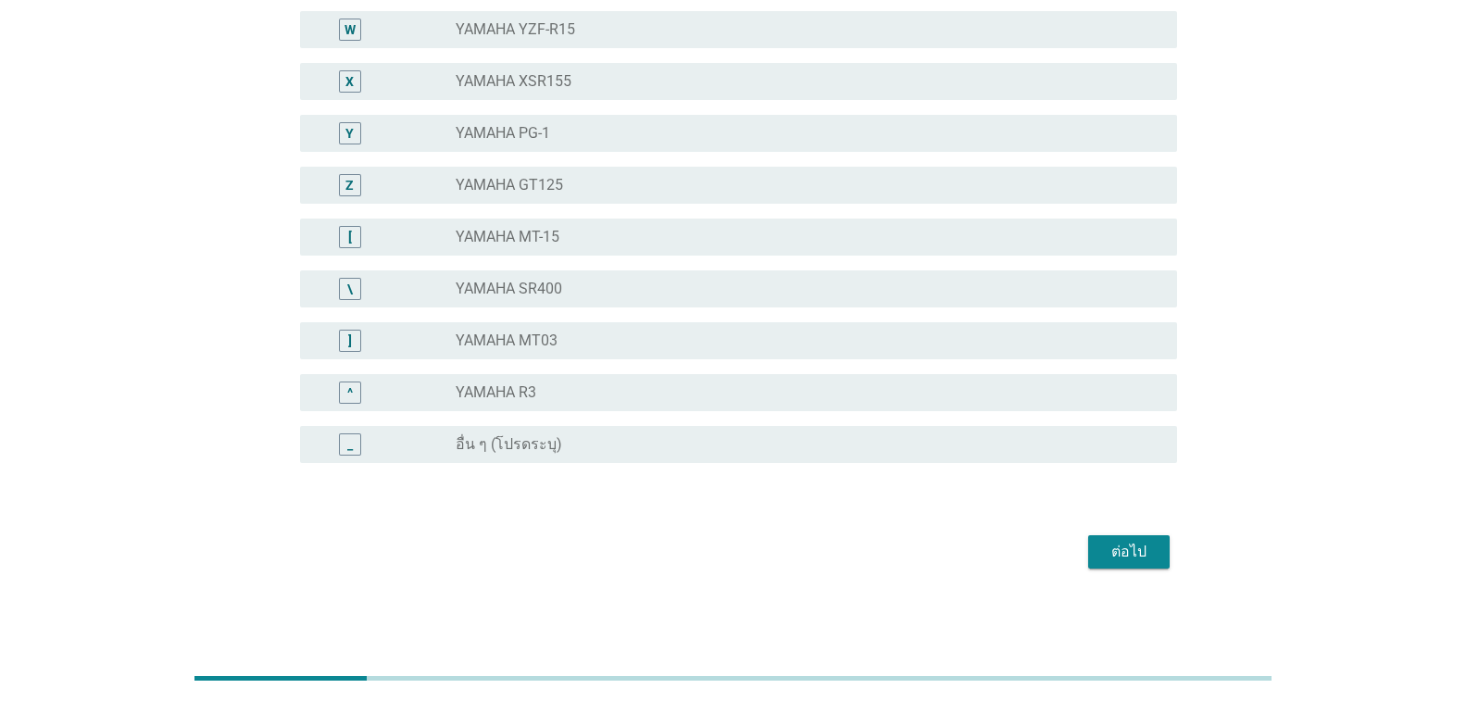
click at [1126, 558] on div "ต่อไป" at bounding box center [1129, 552] width 52 height 22
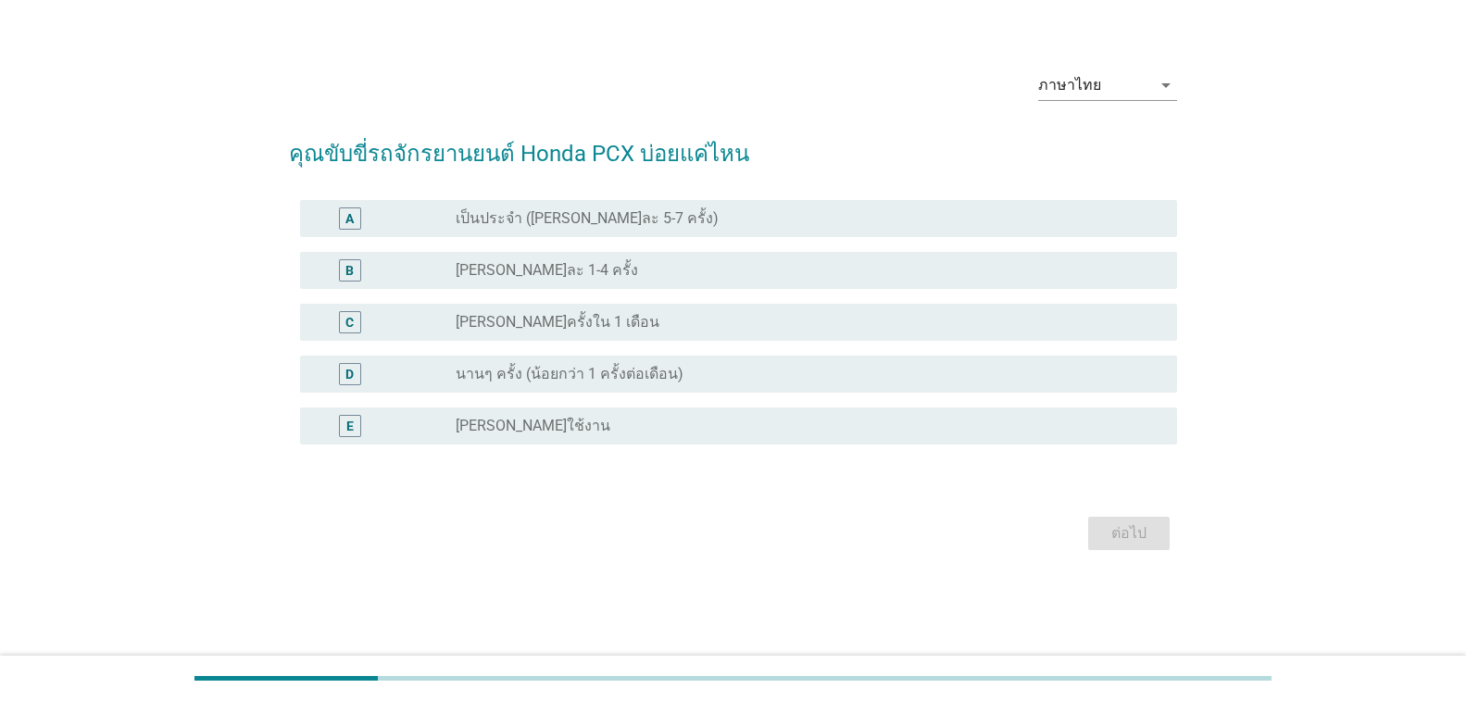
scroll to position [0, 0]
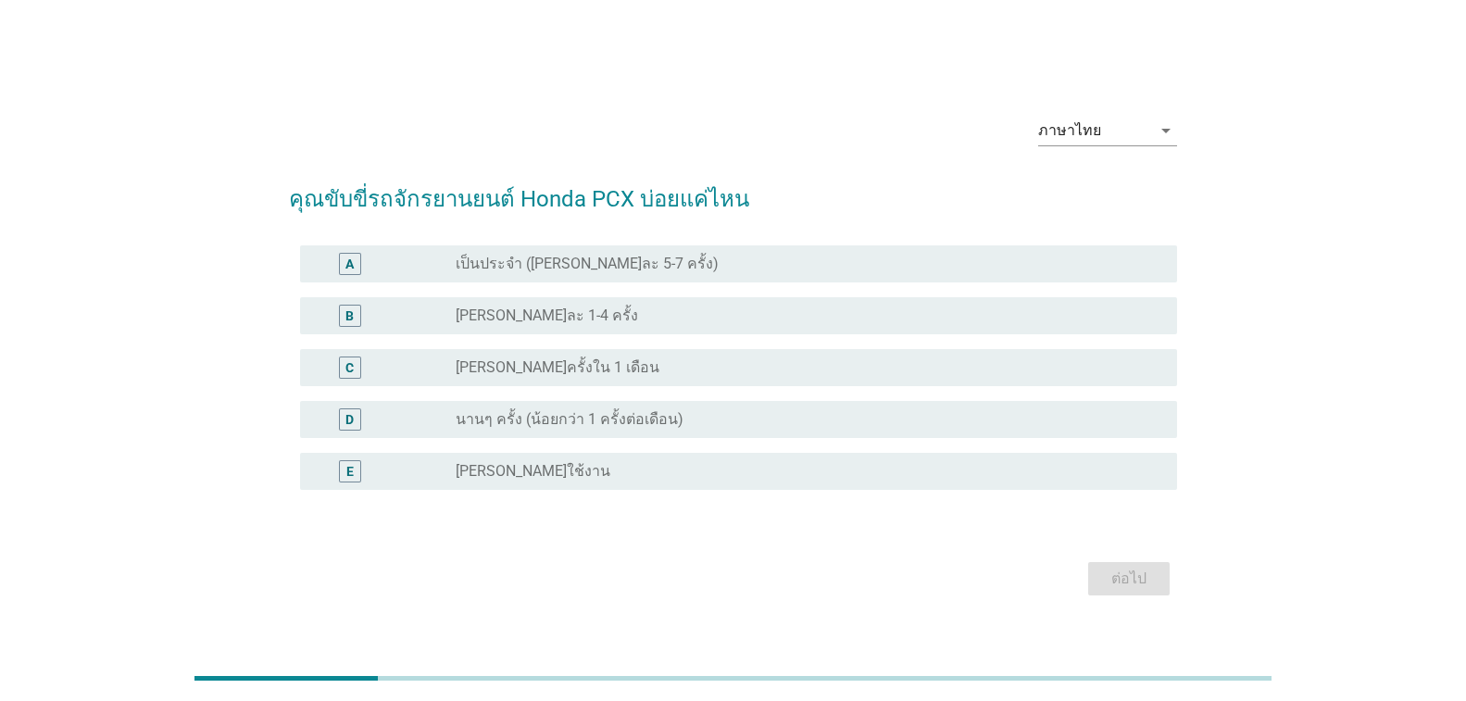
click at [593, 270] on label "เป็นประจำ ([PERSON_NAME]ละ 5-7 ครั้ง)" at bounding box center [587, 264] width 263 height 19
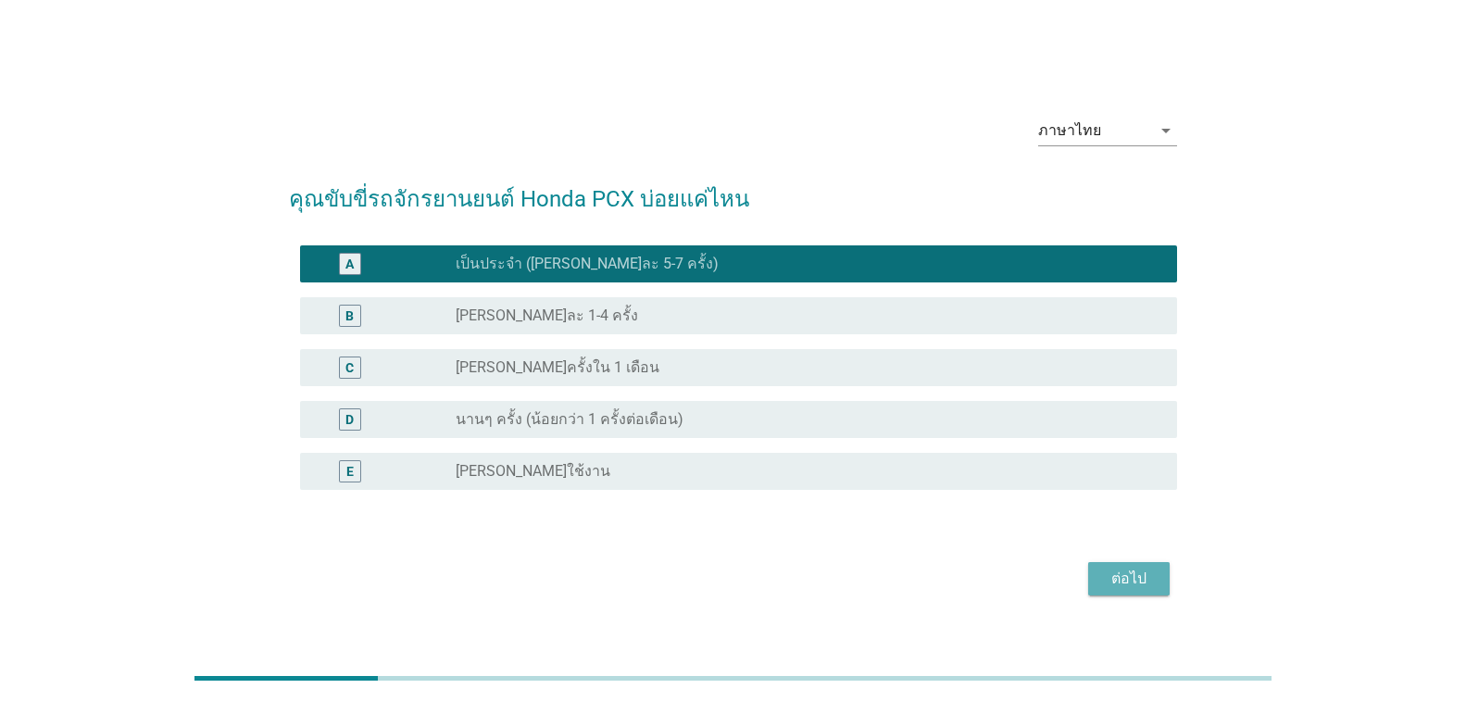
click at [1106, 582] on div "ต่อไป" at bounding box center [1129, 579] width 52 height 22
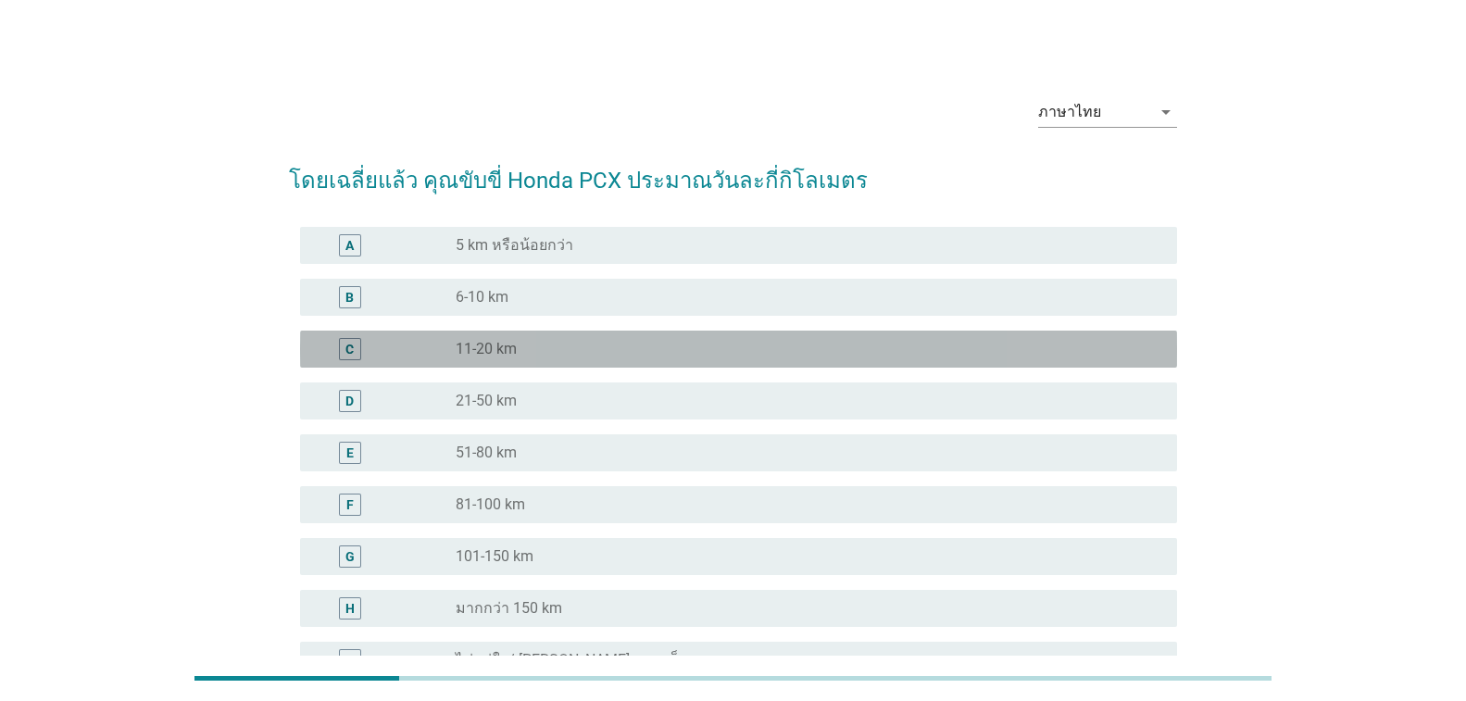
click at [579, 346] on div "radio_button_unchecked 11-20 km" at bounding box center [802, 349] width 692 height 19
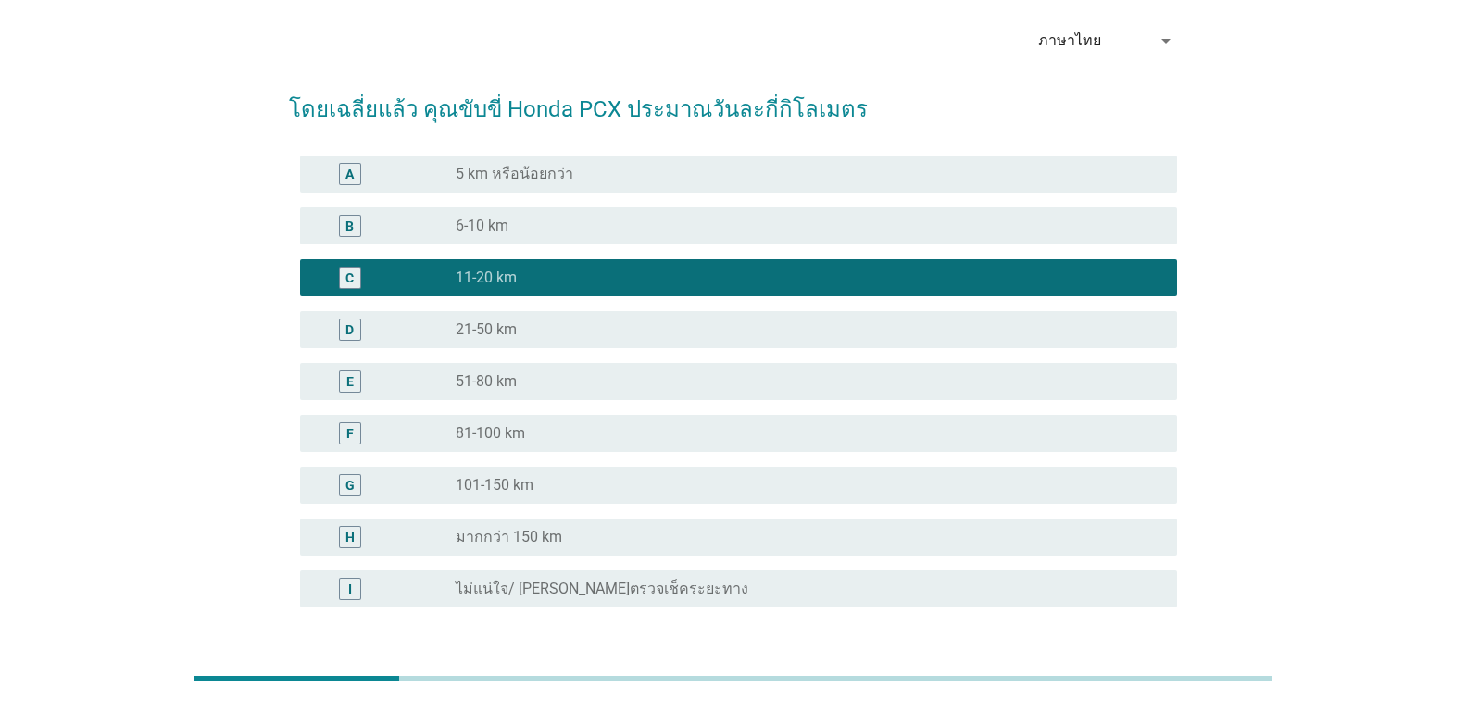
scroll to position [216, 0]
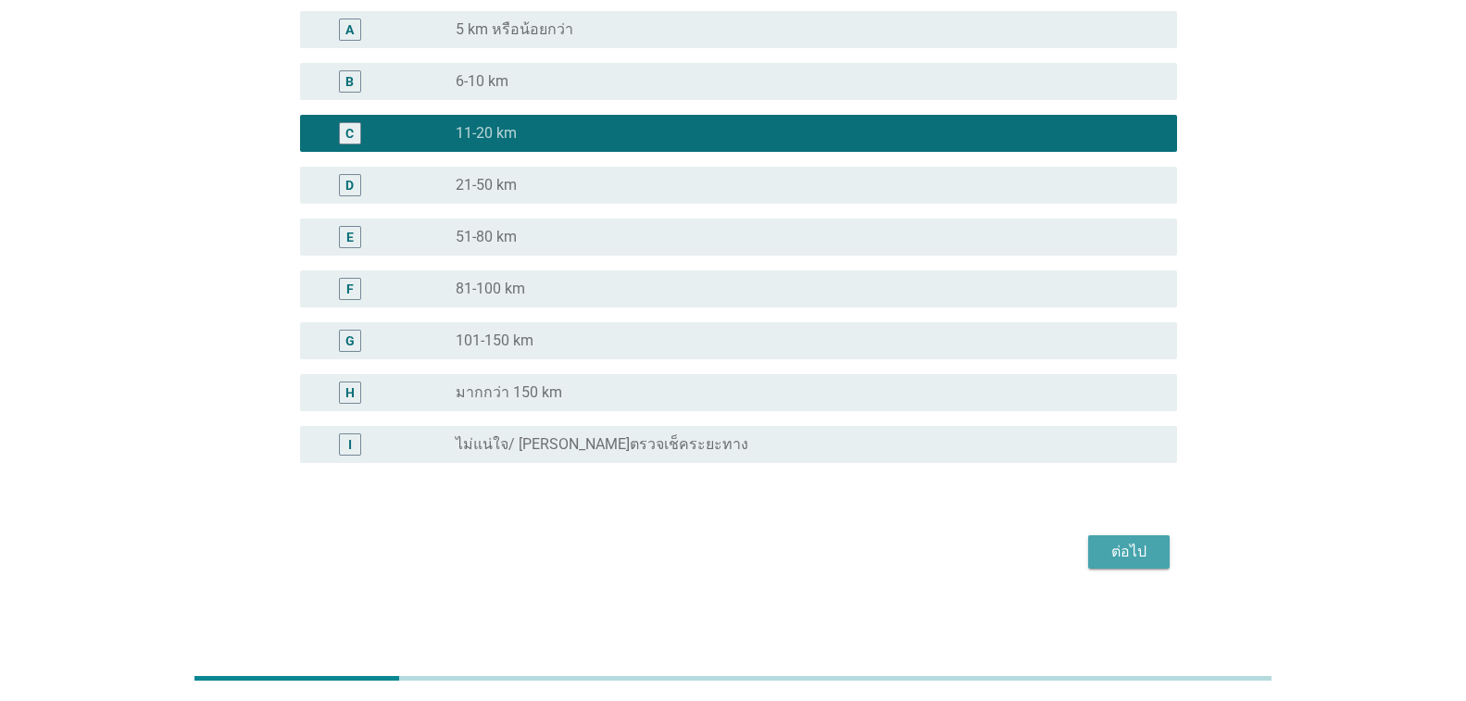
click at [1121, 535] on button "ต่อไป" at bounding box center [1128, 551] width 81 height 33
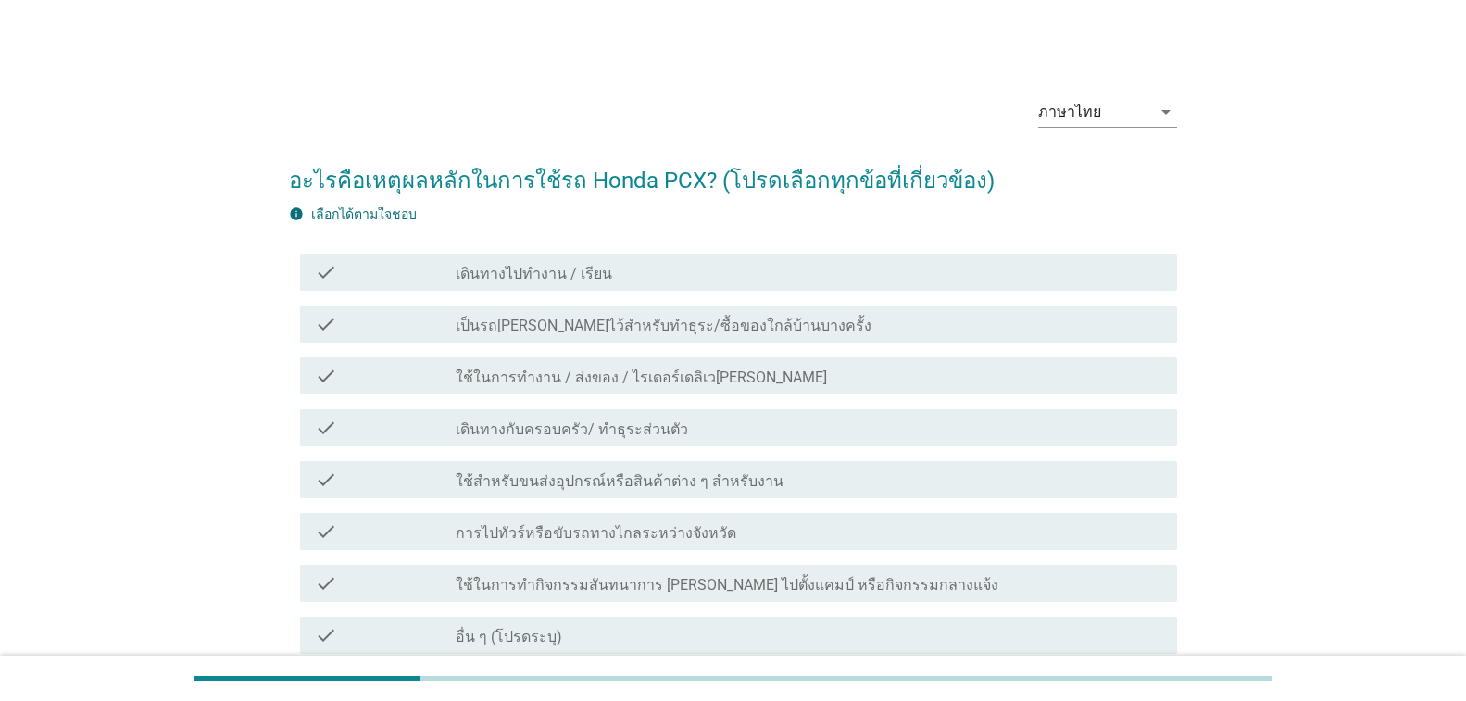
click at [558, 271] on label "เดินทางไปทำงาน / เรียน" at bounding box center [534, 274] width 156 height 19
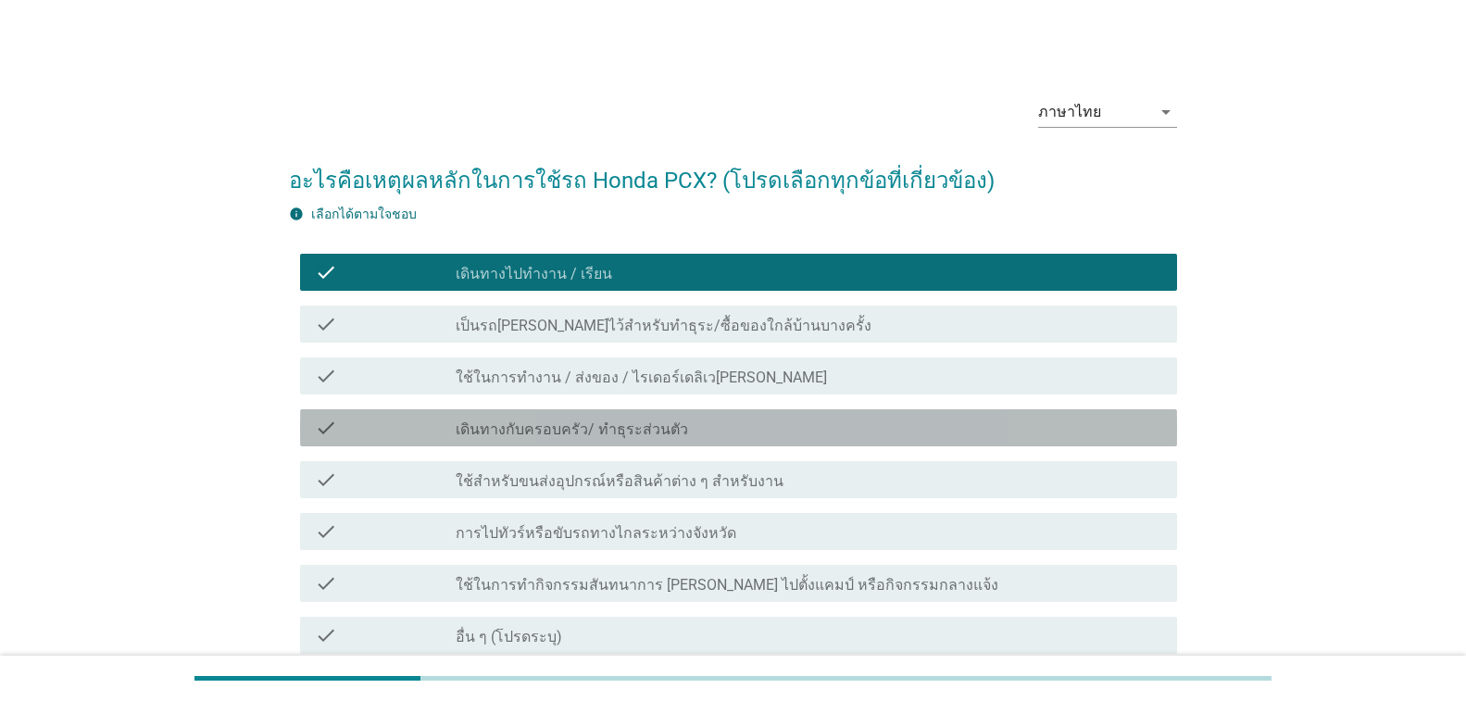
click at [543, 418] on div "check_box_outline_blank เดินทางกับครอบครัว/ ทำธุระส่วนตัว" at bounding box center [809, 428] width 706 height 22
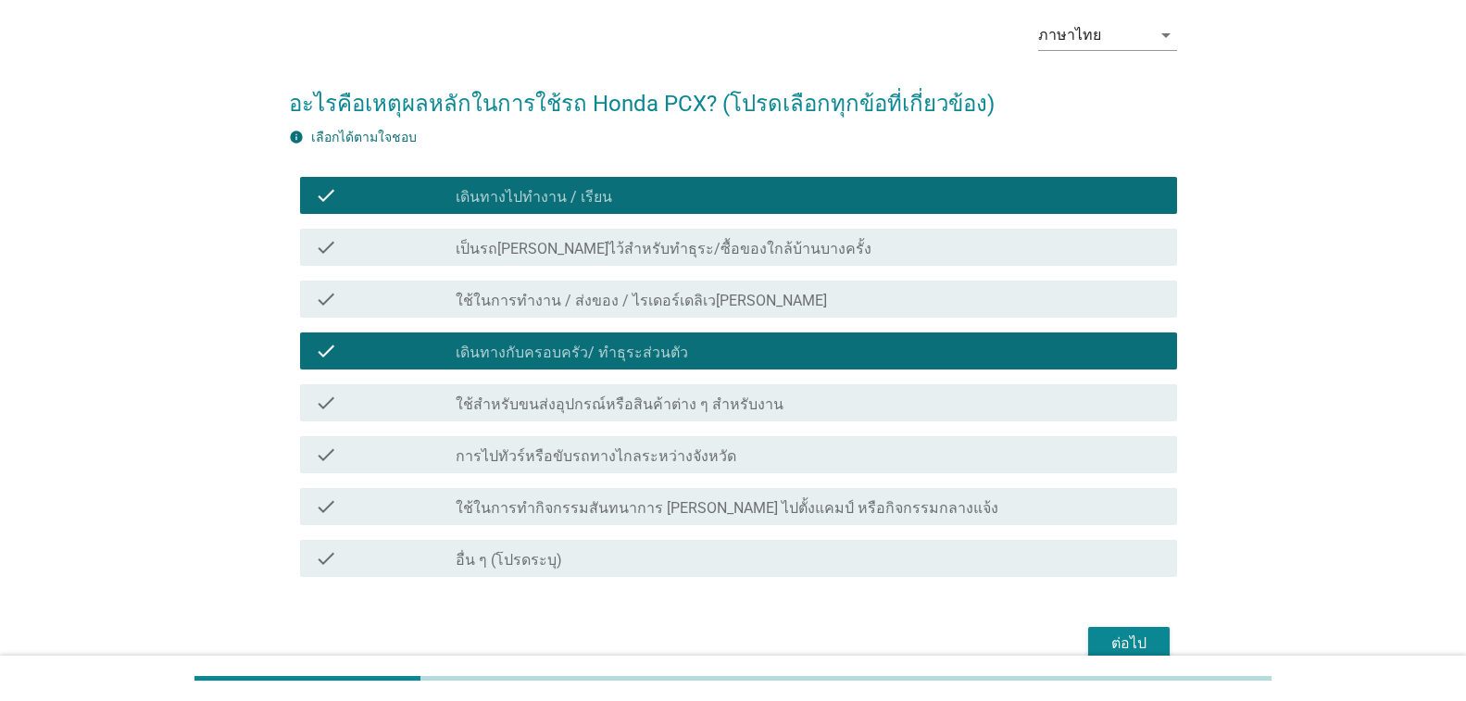
scroll to position [169, 0]
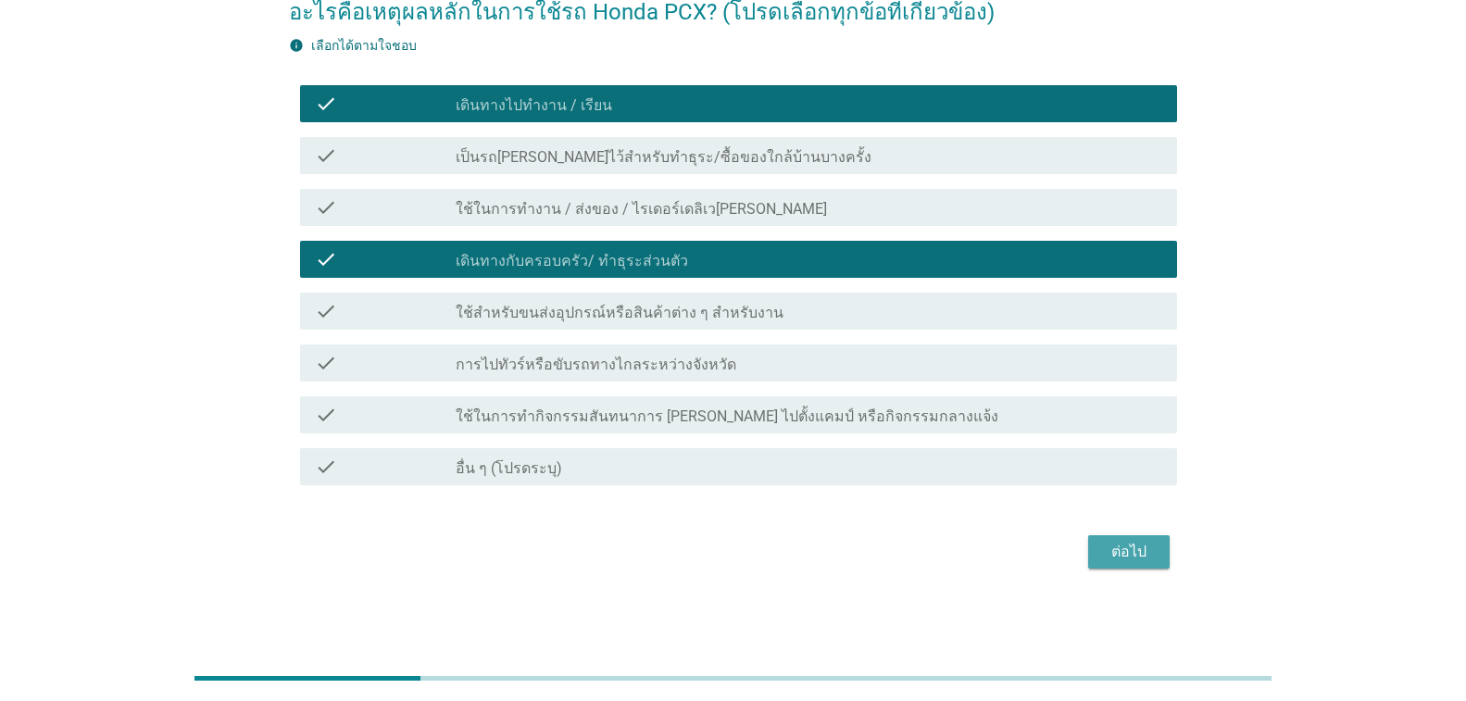
click at [1124, 548] on div "ต่อไป" at bounding box center [1129, 552] width 52 height 22
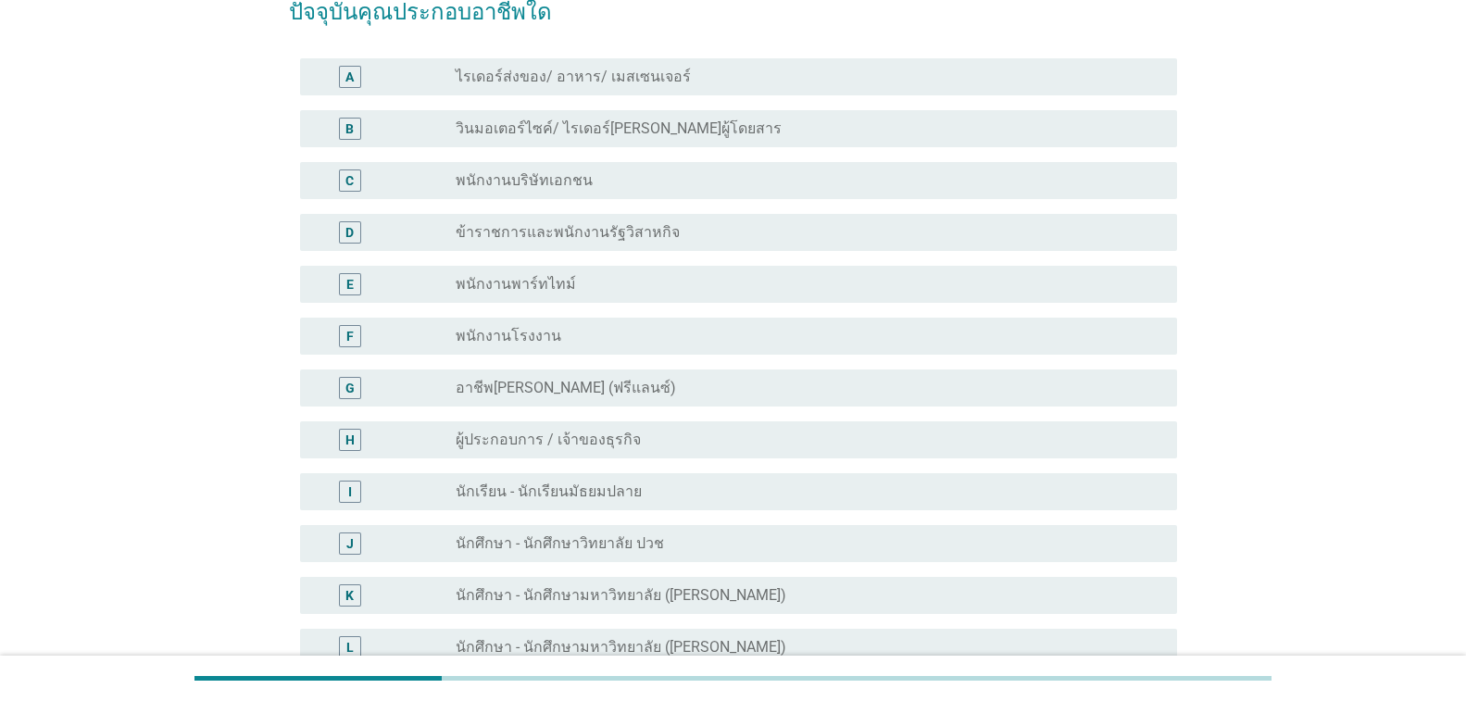
scroll to position [0, 0]
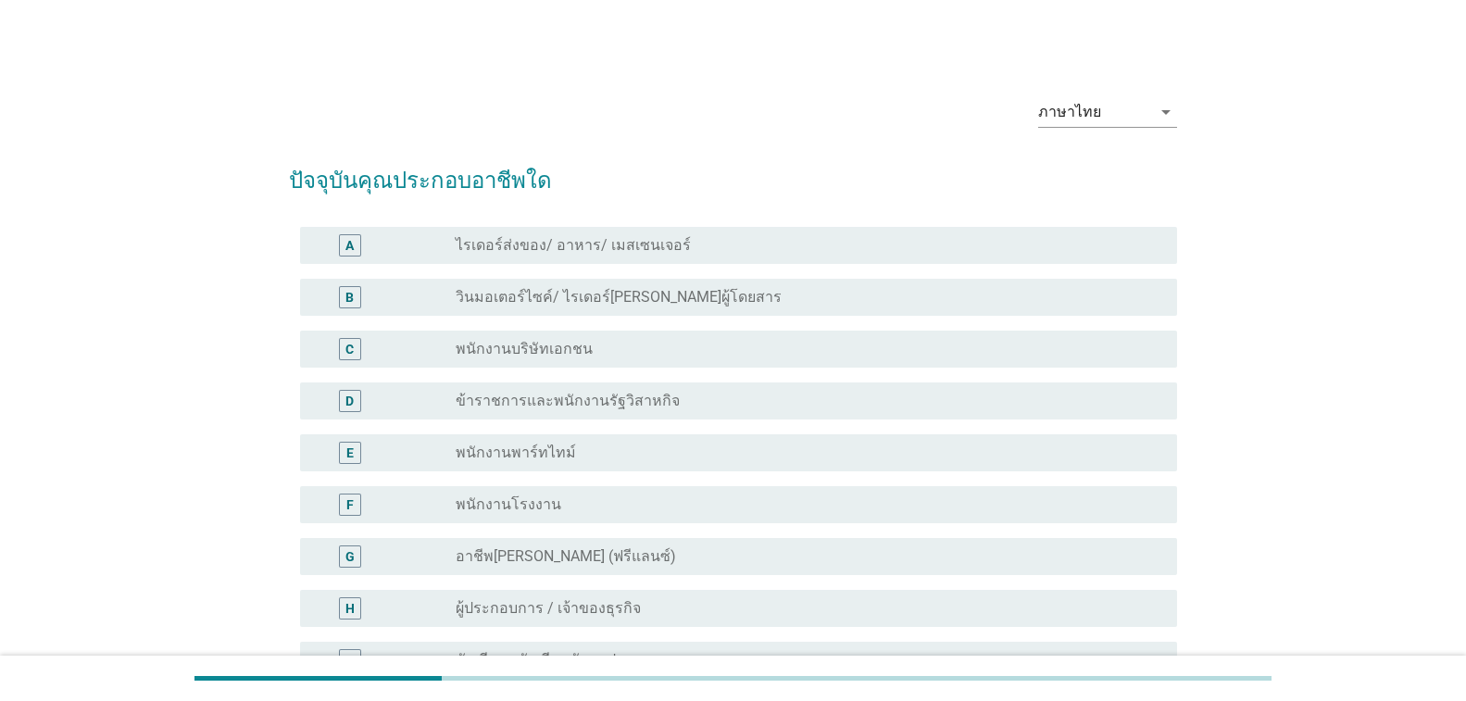
click at [590, 352] on div "radio_button_unchecked พนักงานบริษัทเอกชน" at bounding box center [802, 349] width 692 height 19
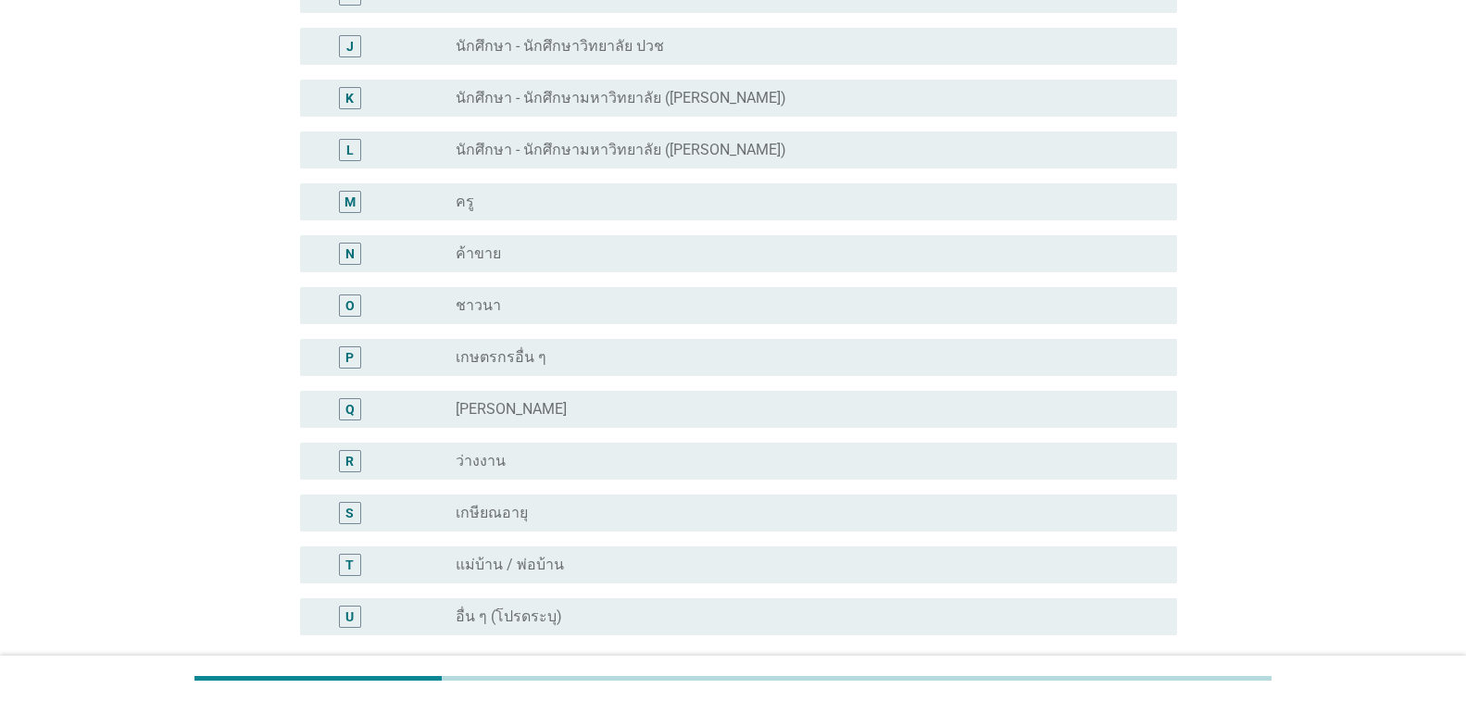
scroll to position [833, 0]
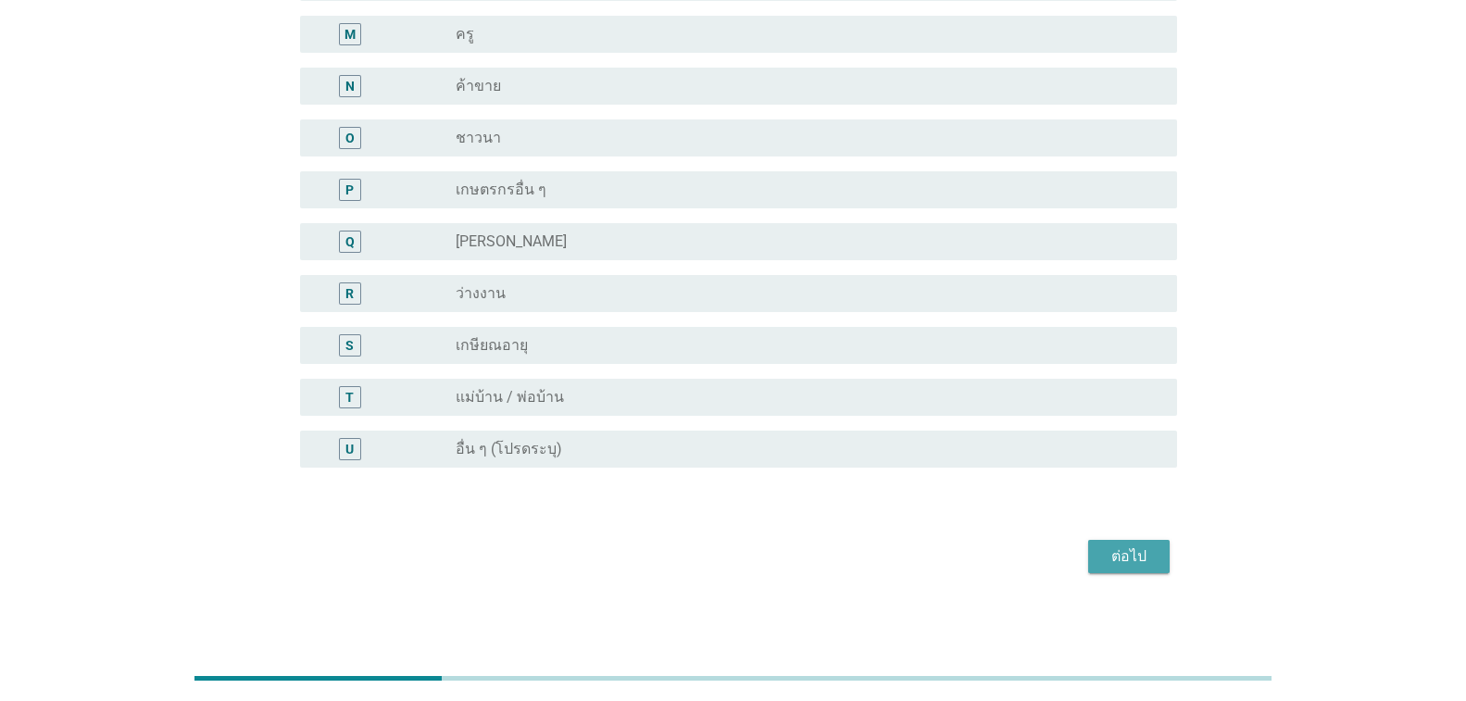
click at [1124, 545] on div "ต่อไป" at bounding box center [1129, 556] width 52 height 22
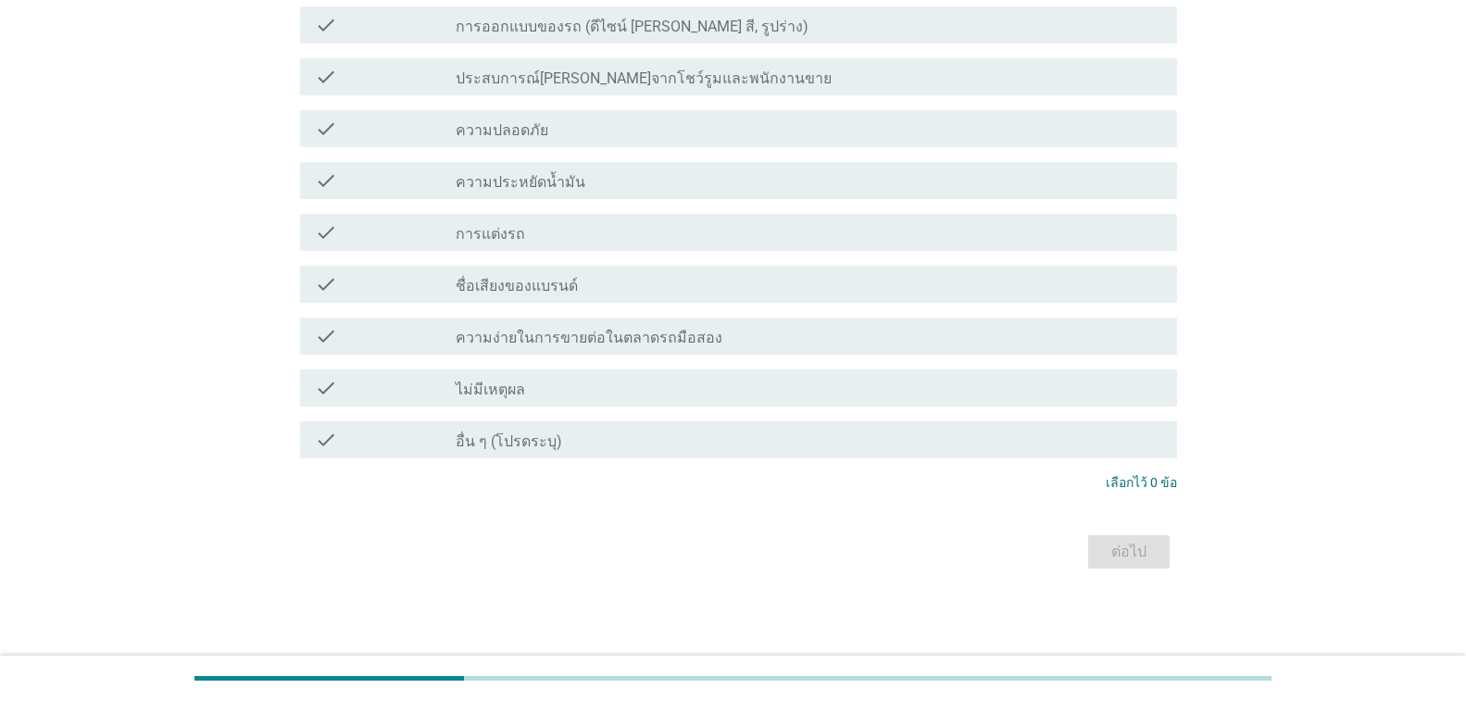
scroll to position [0, 0]
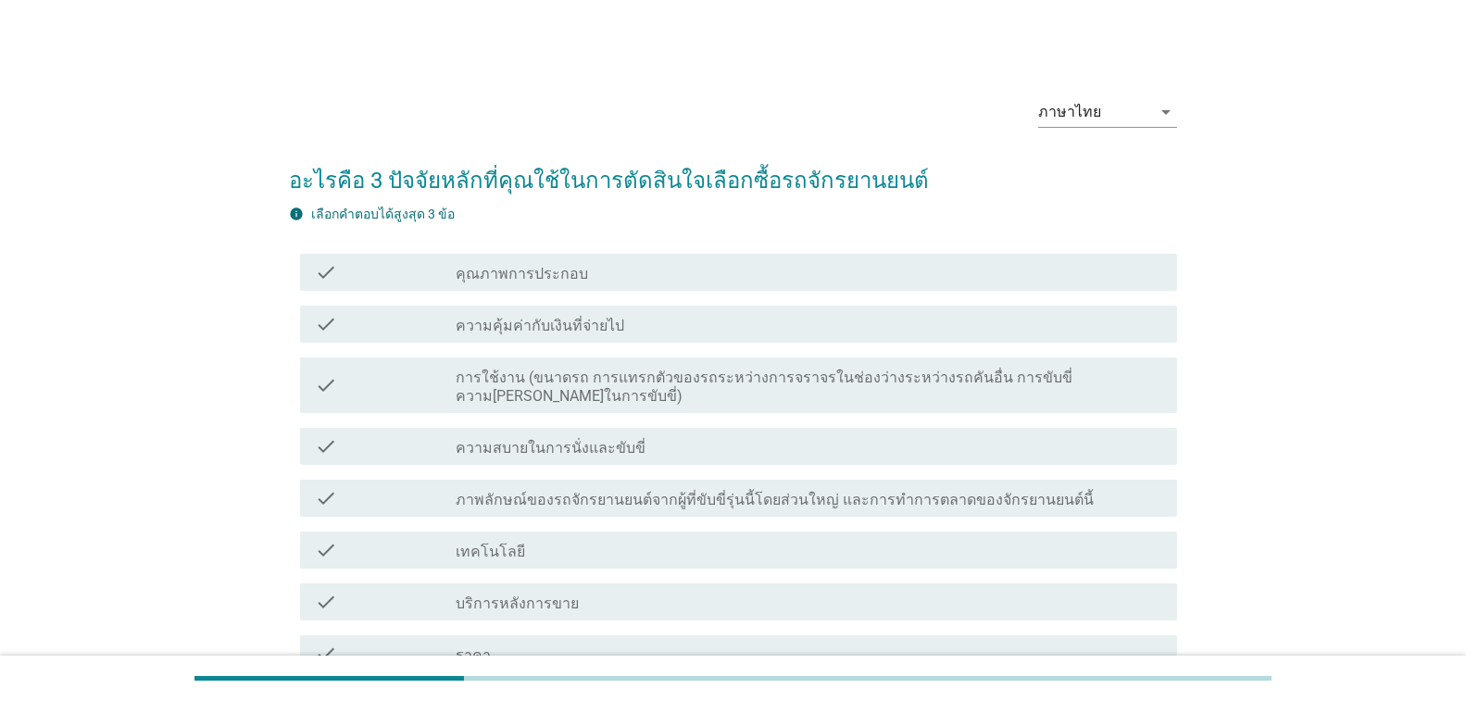
click at [580, 435] on div "check_box_outline_blank ความสบายในการนั่งและขับขี่" at bounding box center [809, 446] width 706 height 22
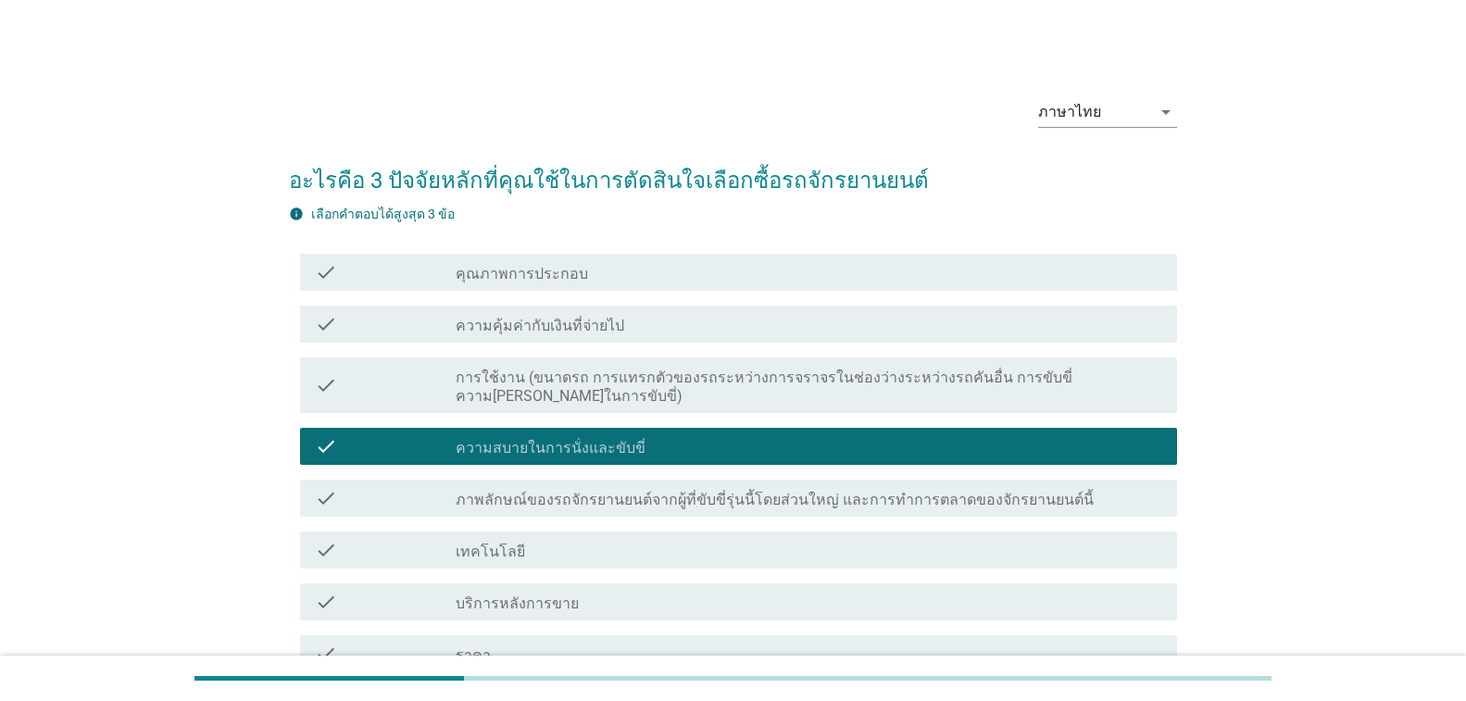
click at [550, 327] on label "ความคุ้มค่ากับเงินที่จ่ายไป" at bounding box center [540, 326] width 169 height 19
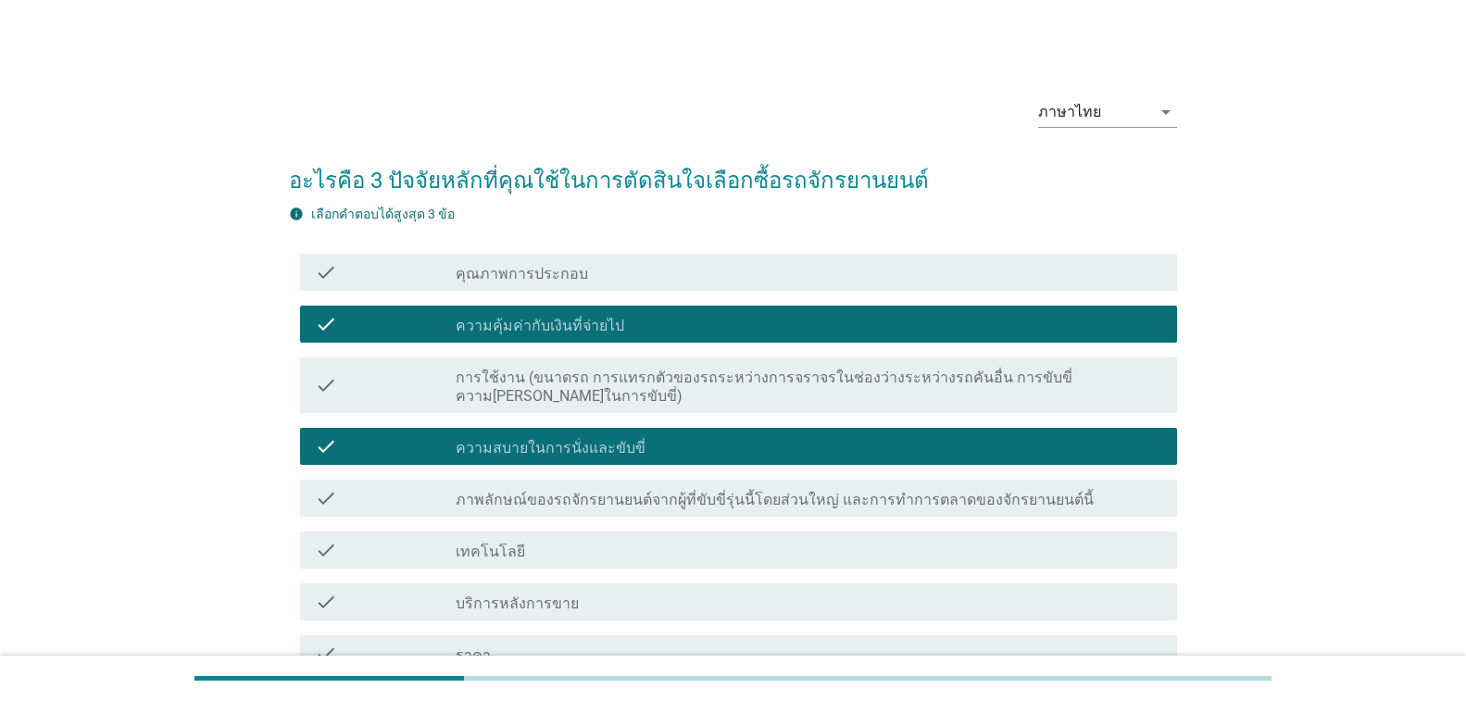
click at [560, 274] on label "คุณภาพการประกอบ" at bounding box center [522, 274] width 132 height 19
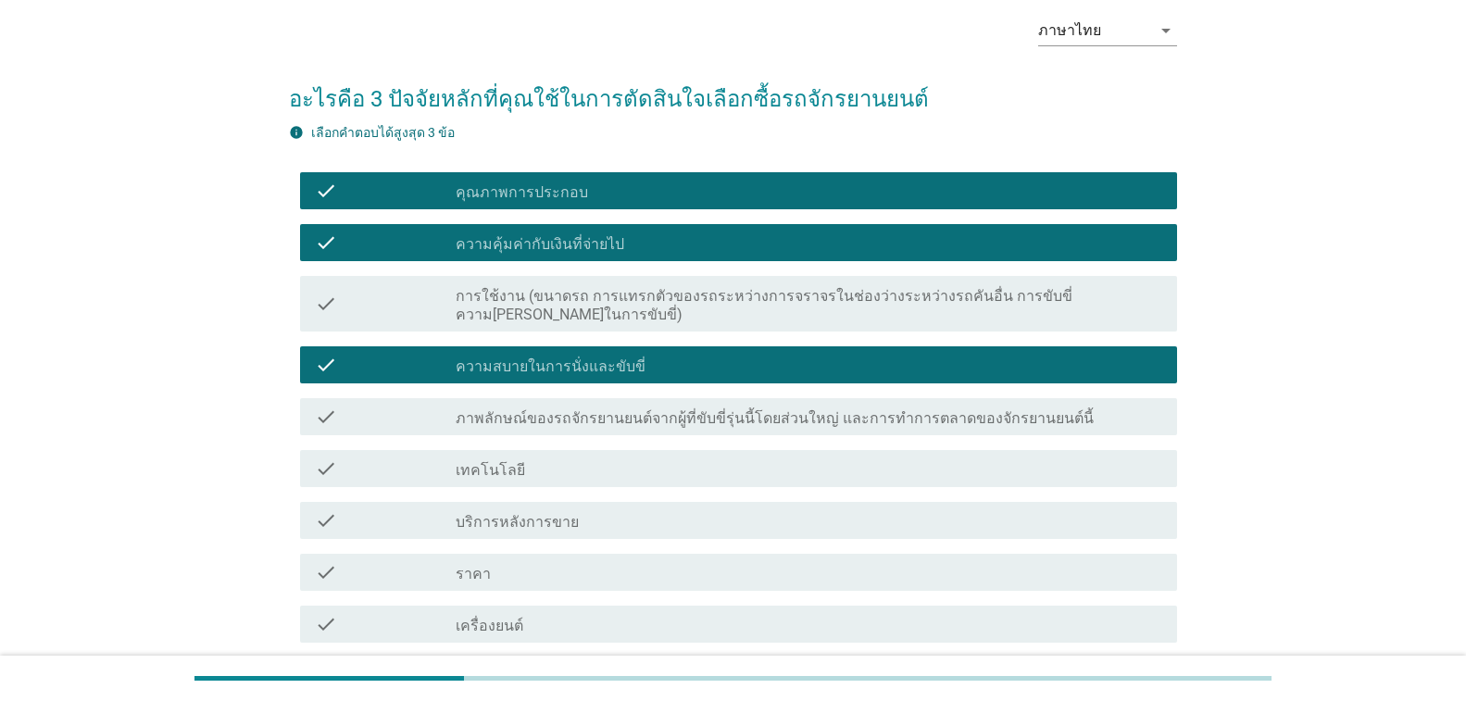
scroll to position [278, 0]
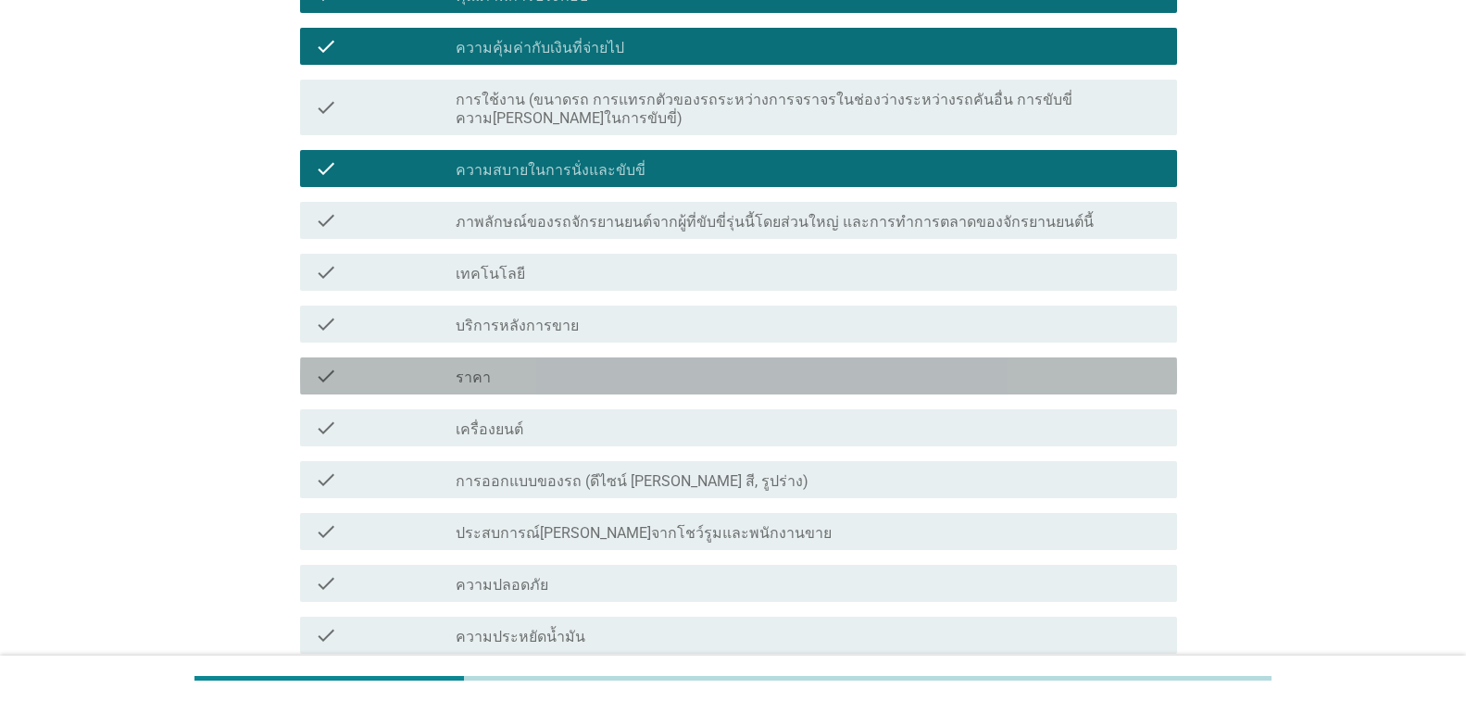
click at [539, 365] on div "check_box_outline_blank ราคา" at bounding box center [809, 376] width 706 height 22
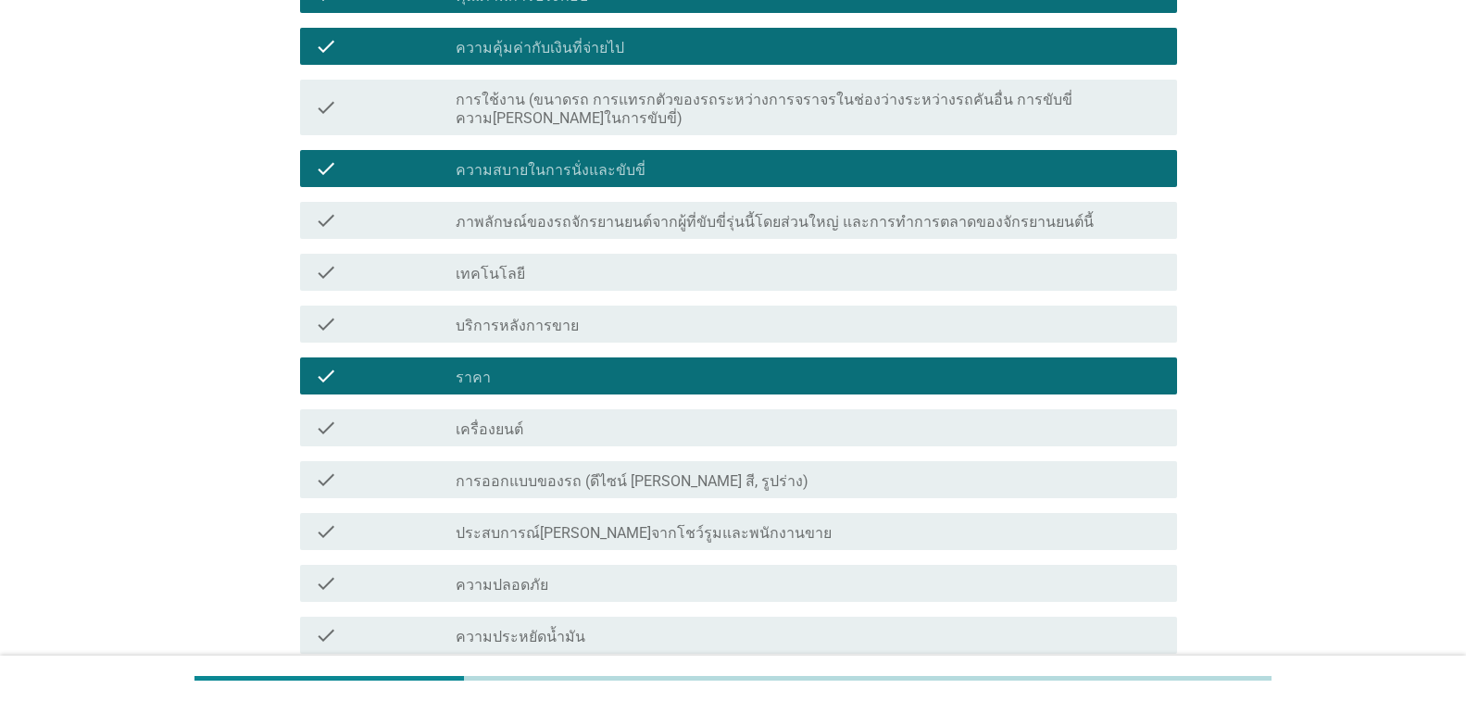
click at [618, 472] on label "การออกแบบของรถ (ดีไซน์ [PERSON_NAME] สี, รูปร่าง)" at bounding box center [632, 481] width 353 height 19
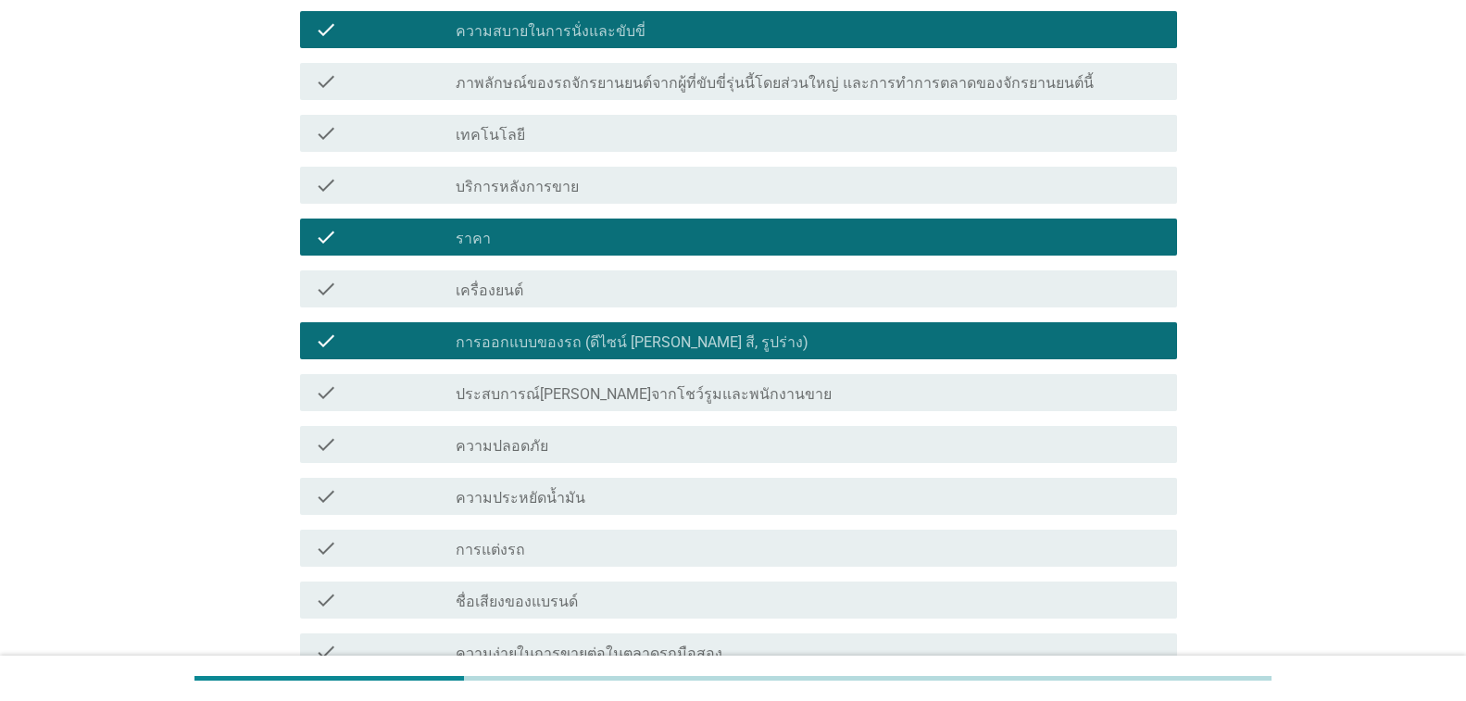
scroll to position [556, 0]
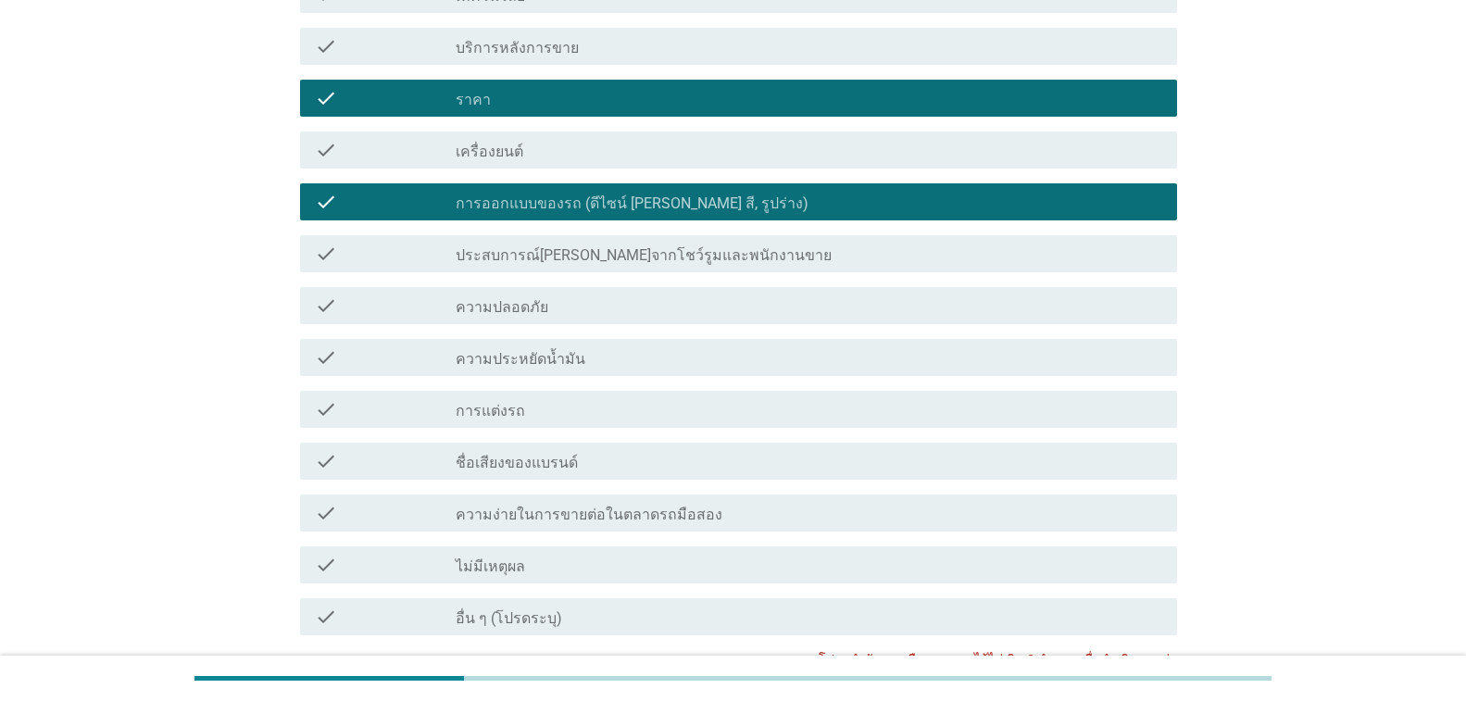
click at [557, 350] on label "ความประหยัดน้ำมัน" at bounding box center [521, 359] width 130 height 19
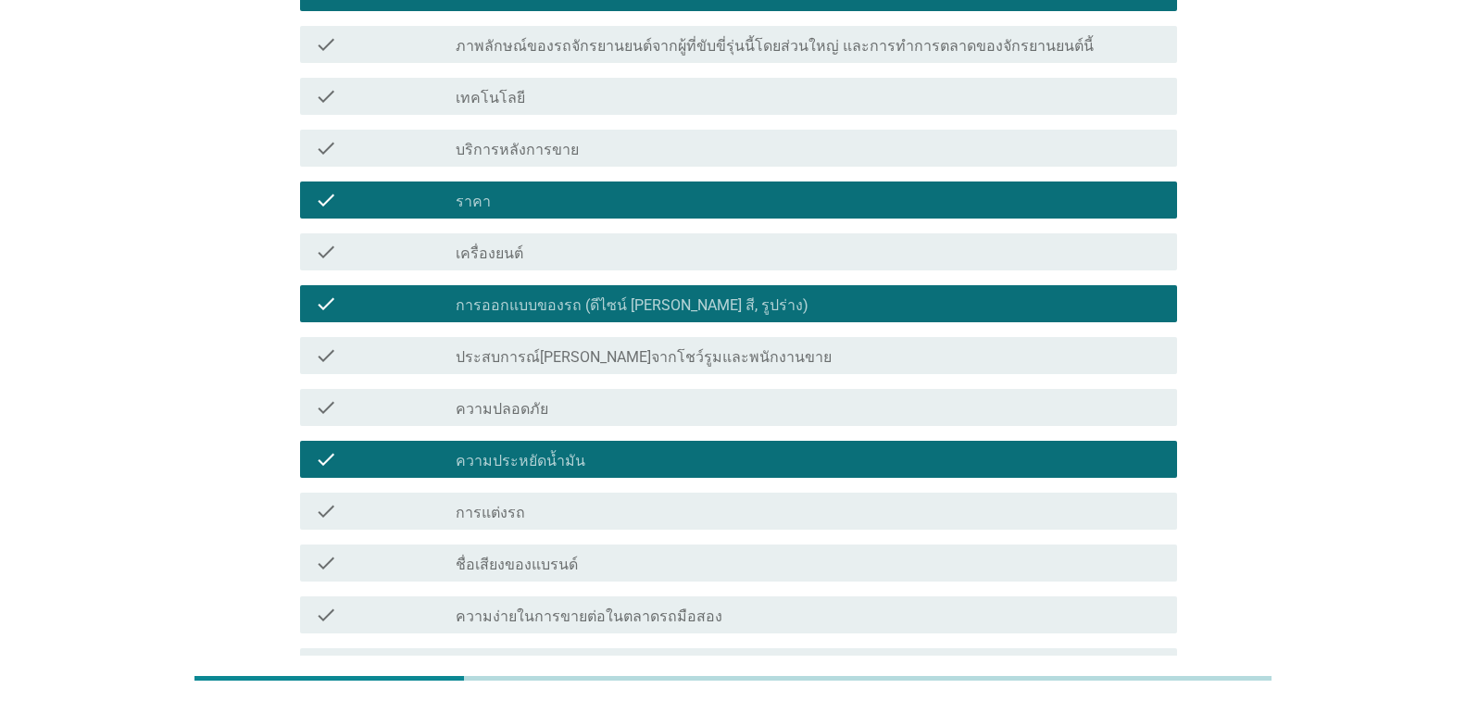
scroll to position [436, 0]
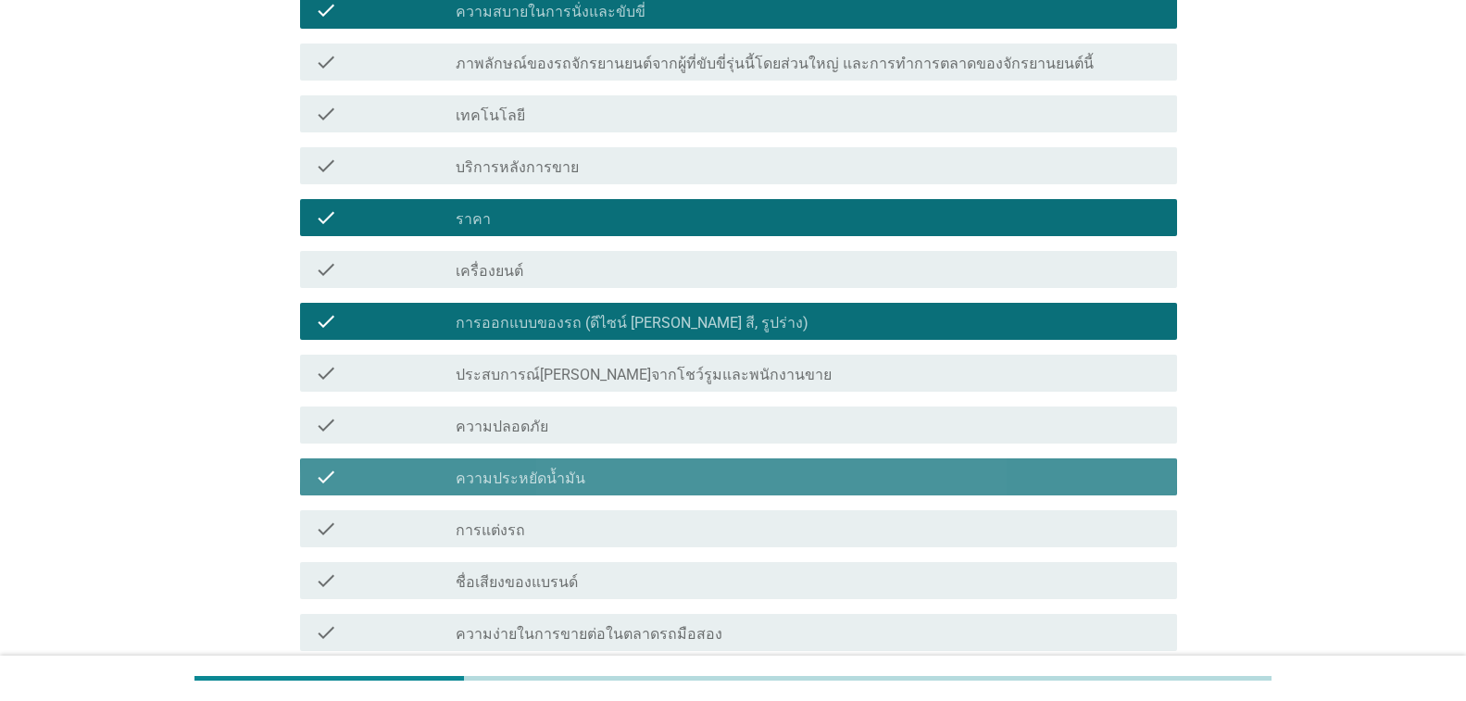
click at [575, 466] on div "check_box ความประหยัดน้ำมัน" at bounding box center [809, 477] width 706 height 22
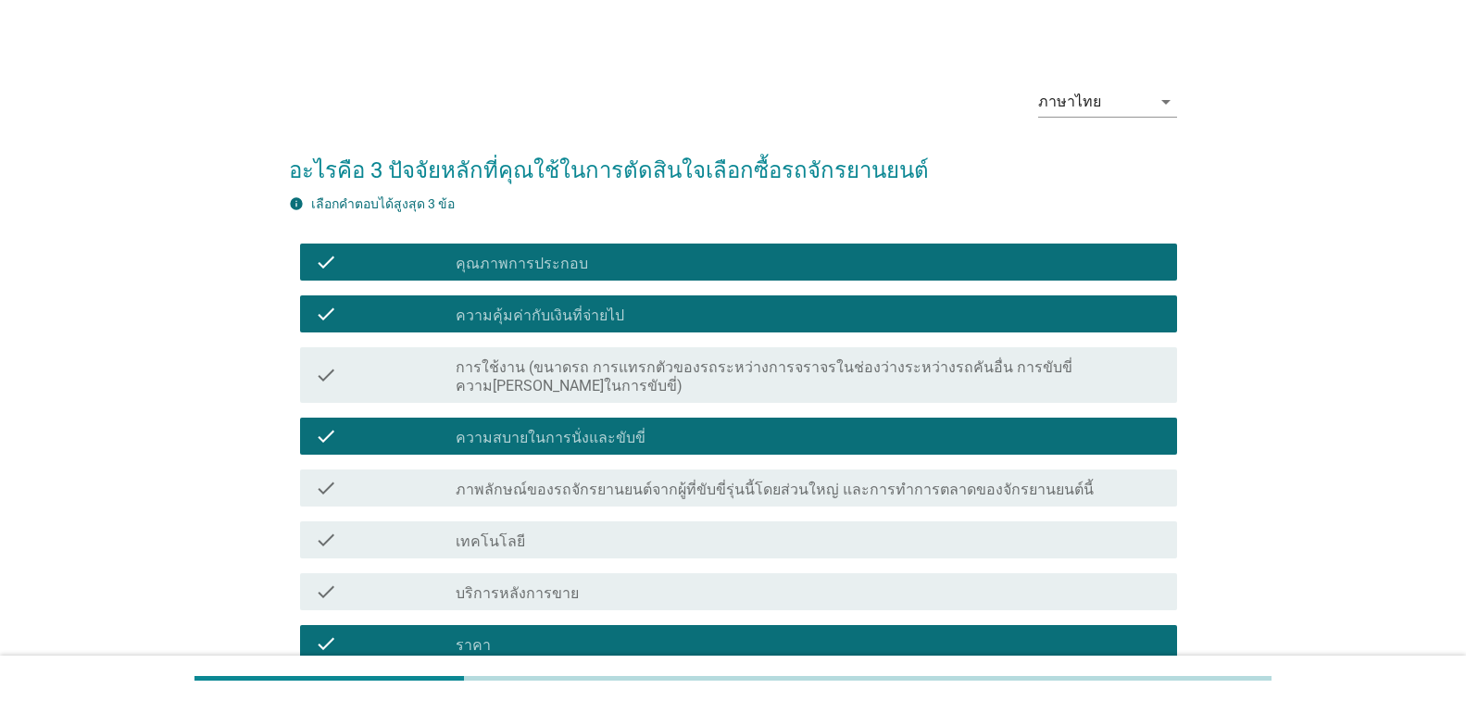
scroll to position [0, 0]
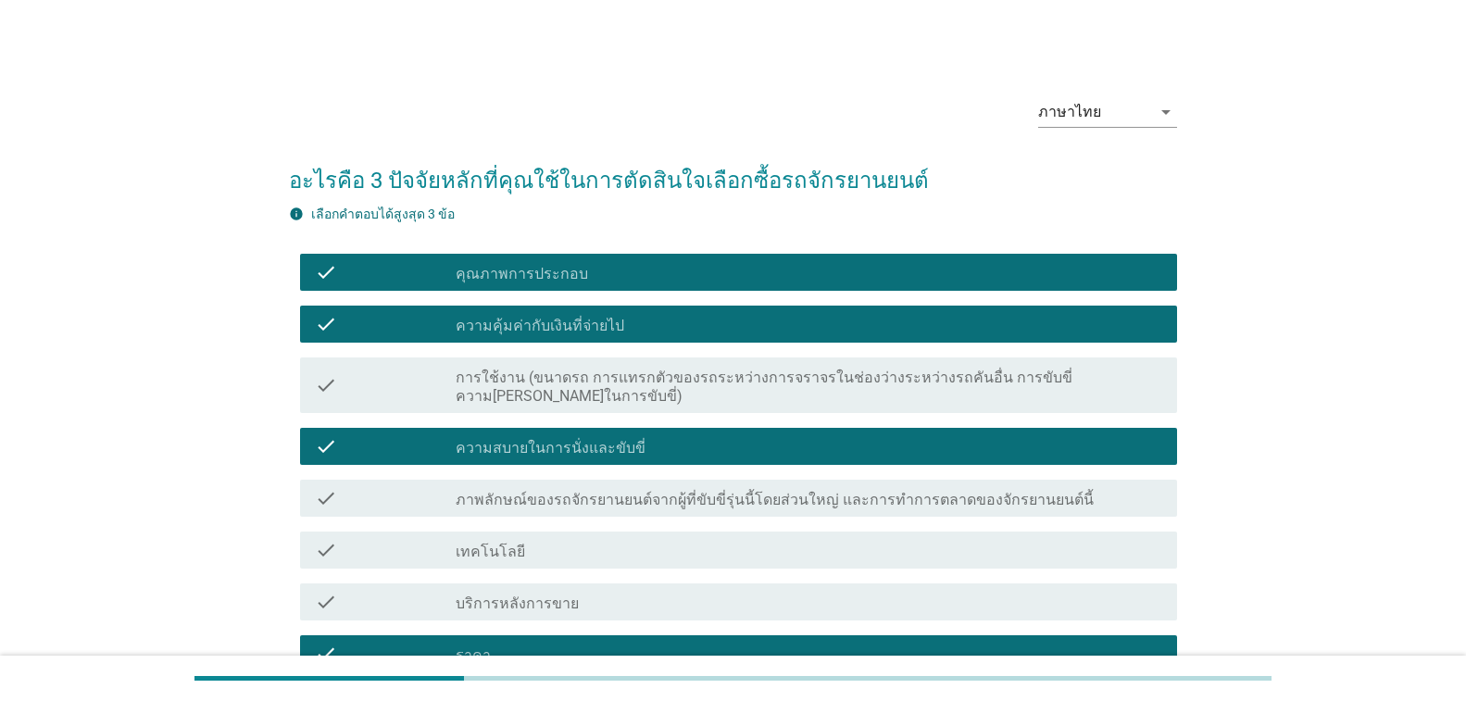
click at [605, 326] on label "ความคุ้มค่ากับเงินที่จ่ายไป" at bounding box center [540, 326] width 169 height 19
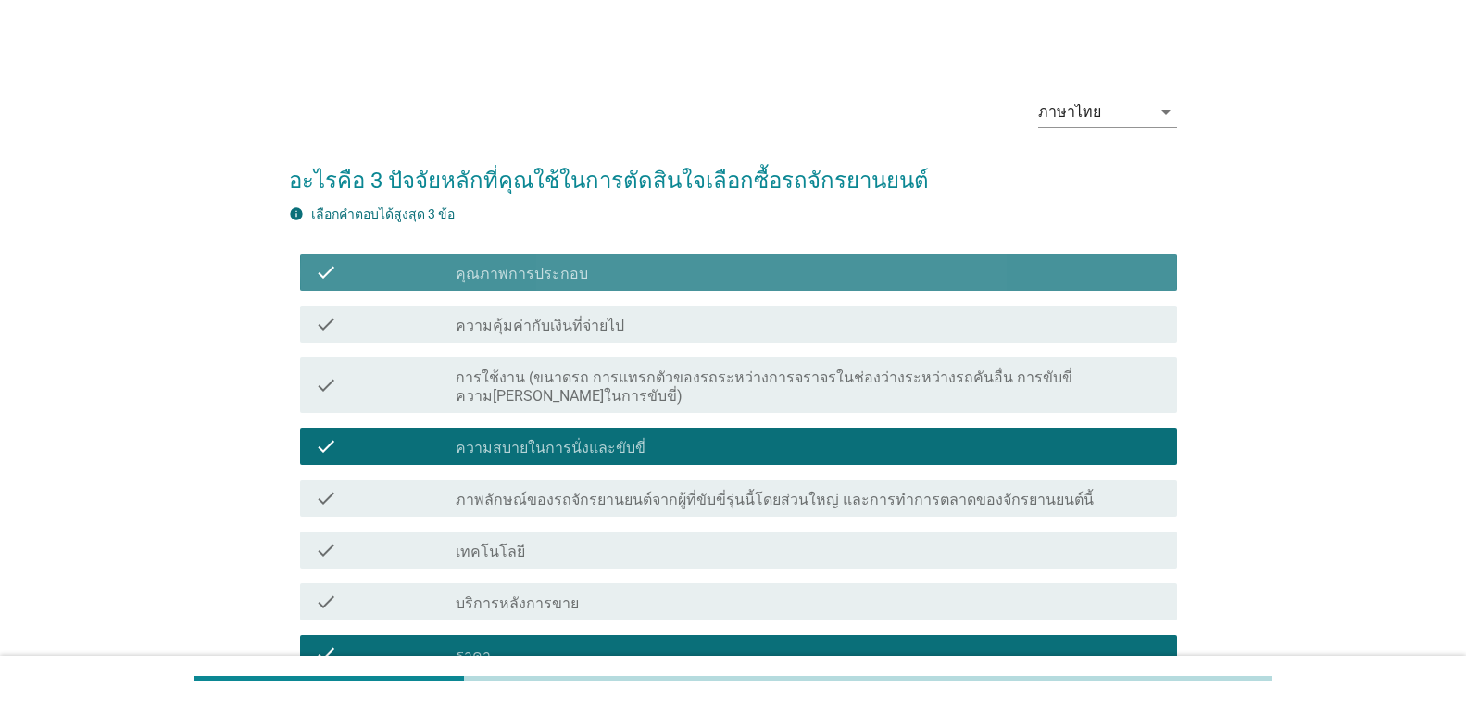
click at [605, 258] on div "check check_box คุณภาพการประกอบ" at bounding box center [738, 272] width 877 height 37
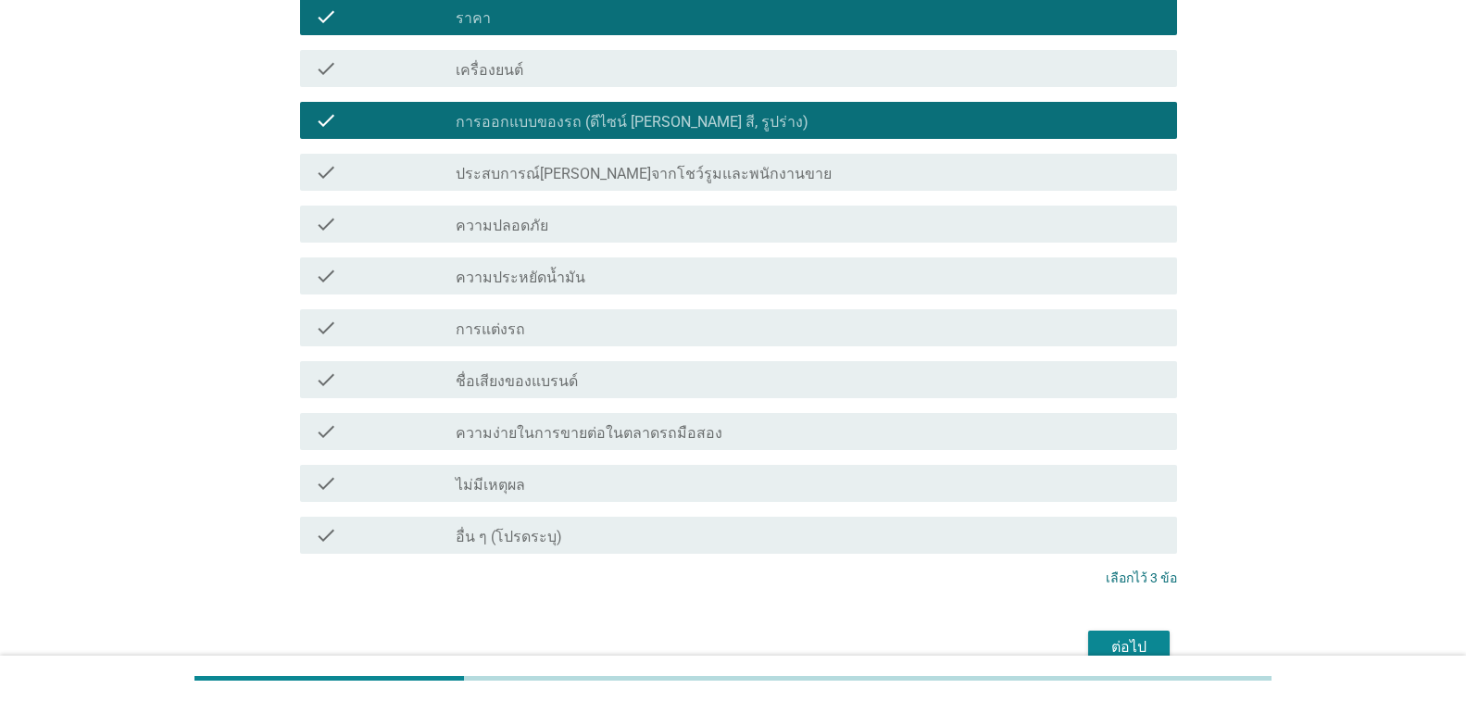
scroll to position [648, 0]
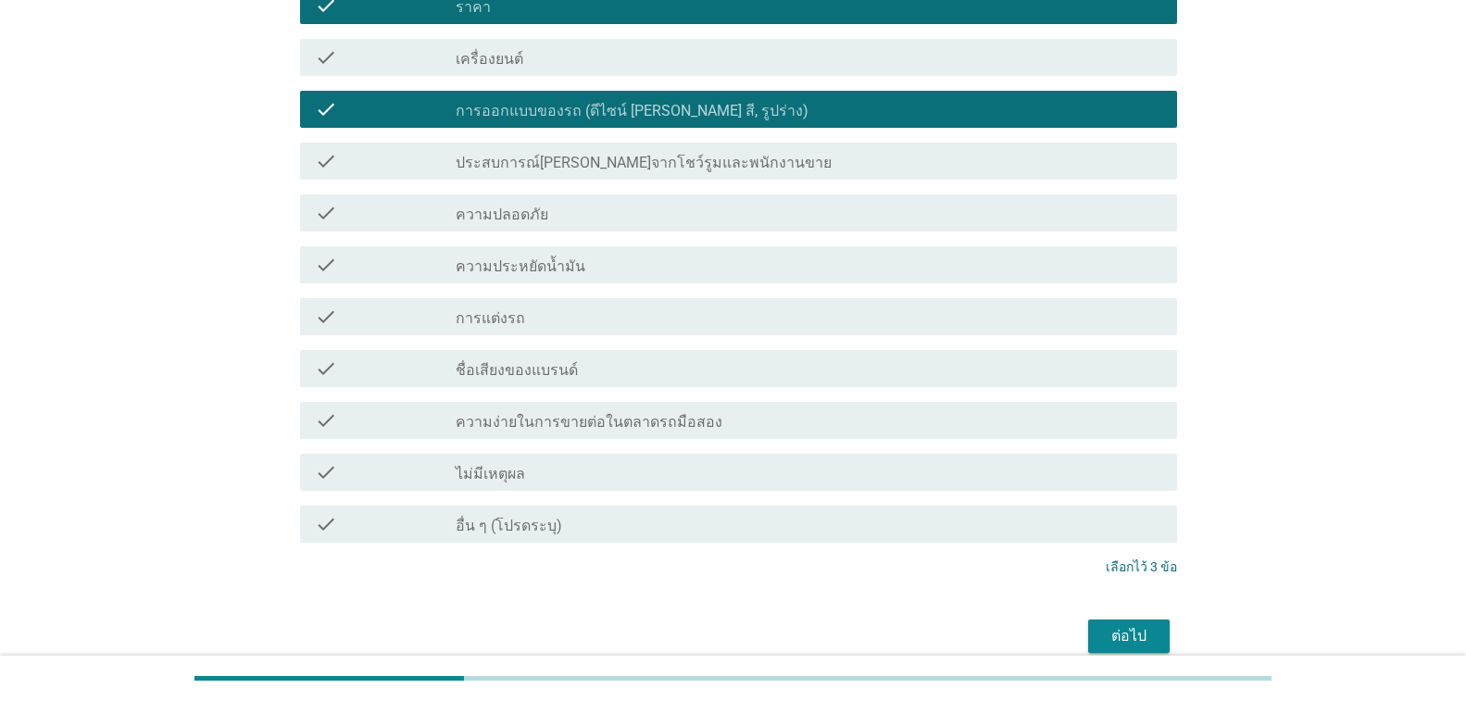
click at [1135, 625] on div "ต่อไป" at bounding box center [1129, 636] width 52 height 22
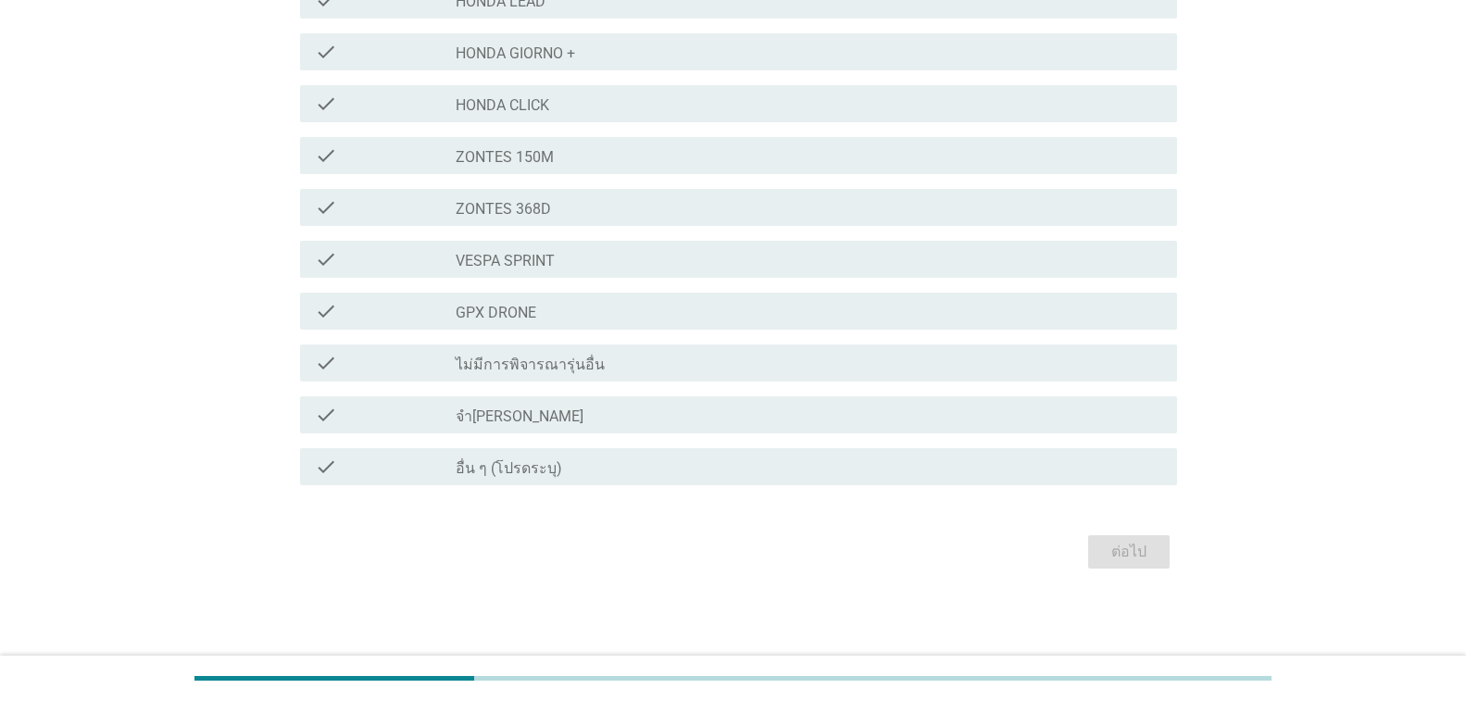
scroll to position [0, 0]
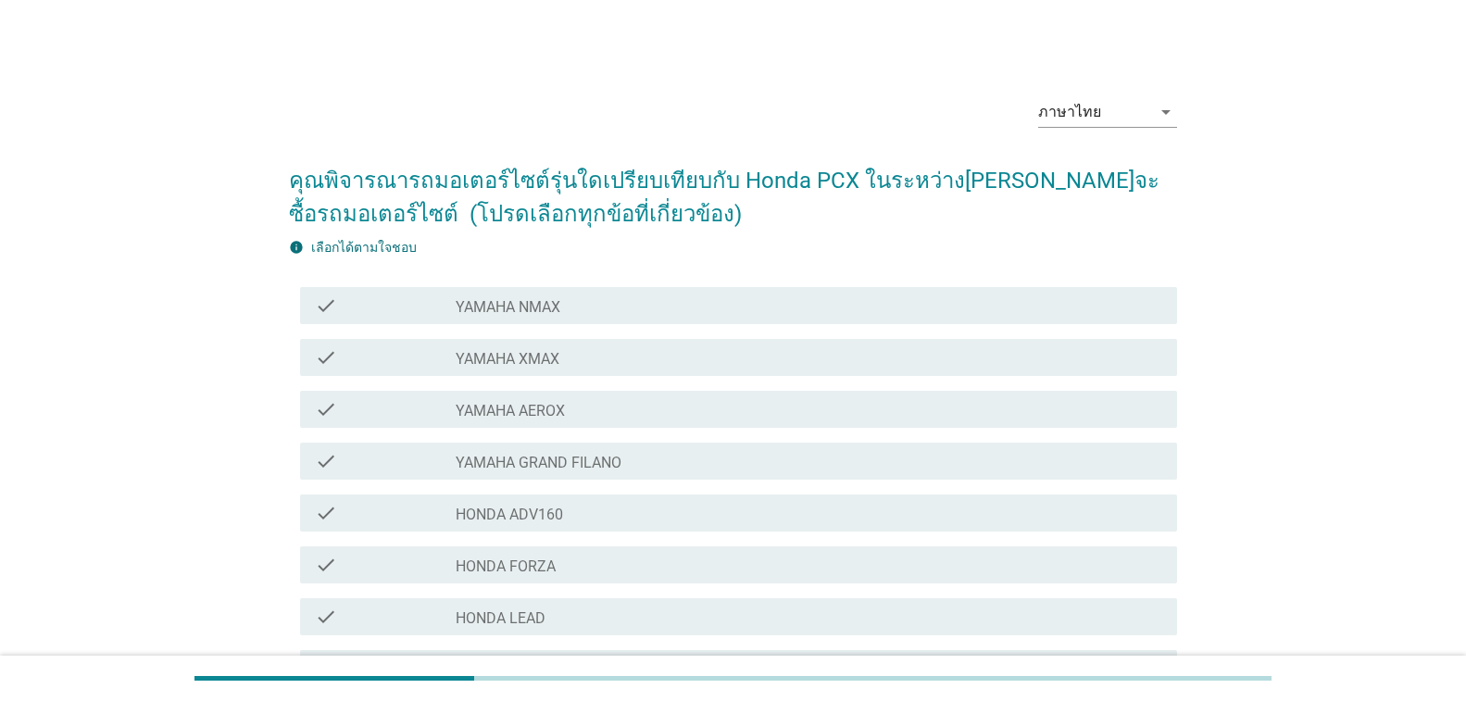
click at [574, 563] on div "check_box_outline_blank HONDA FORZA" at bounding box center [809, 565] width 706 height 22
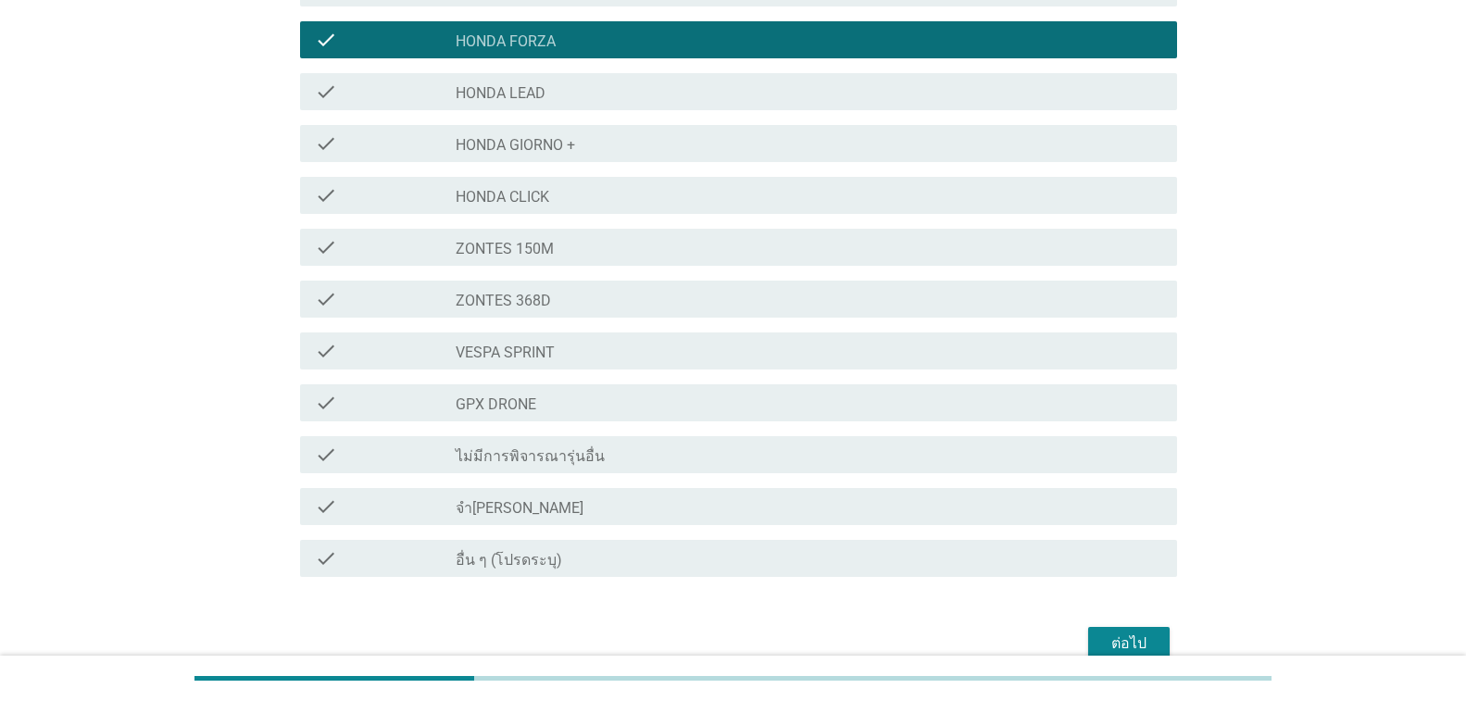
scroll to position [617, 0]
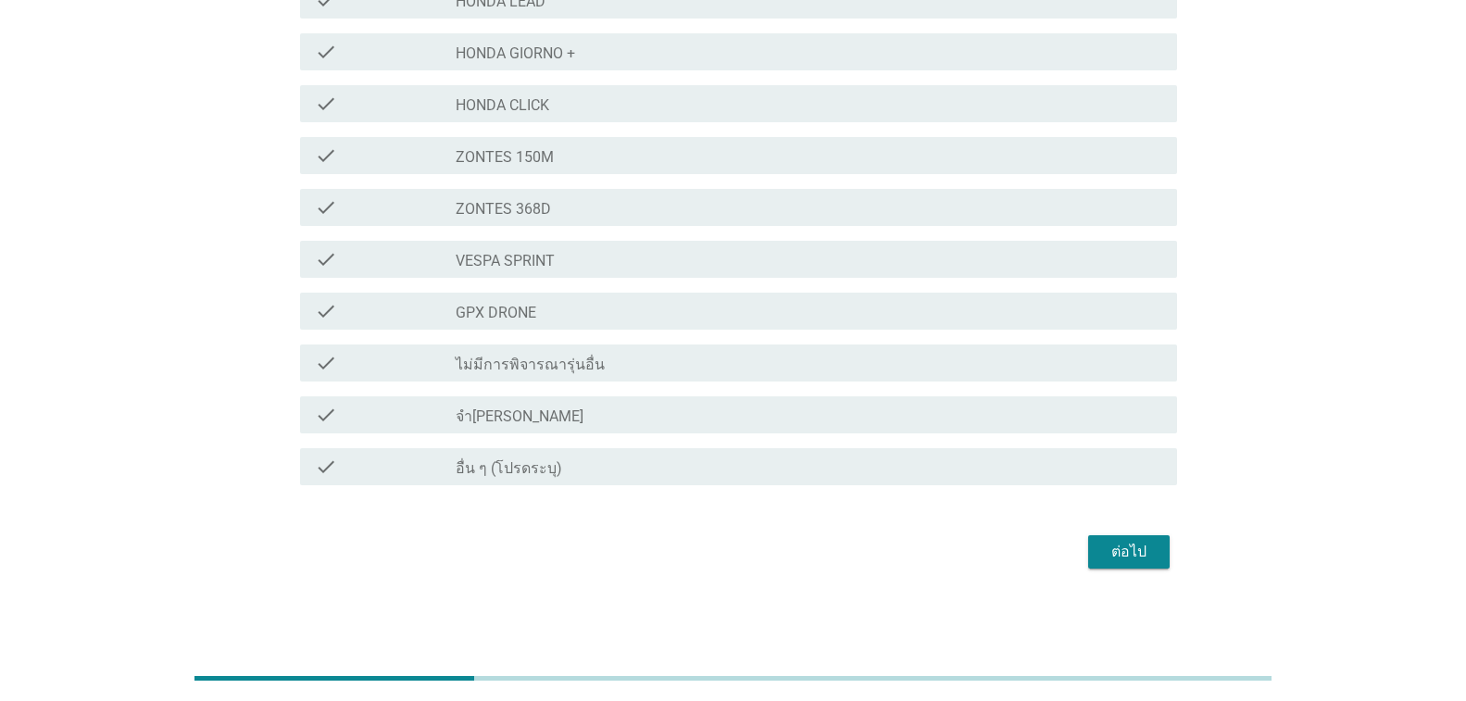
click at [1121, 547] on div "ต่อไป" at bounding box center [1129, 552] width 52 height 22
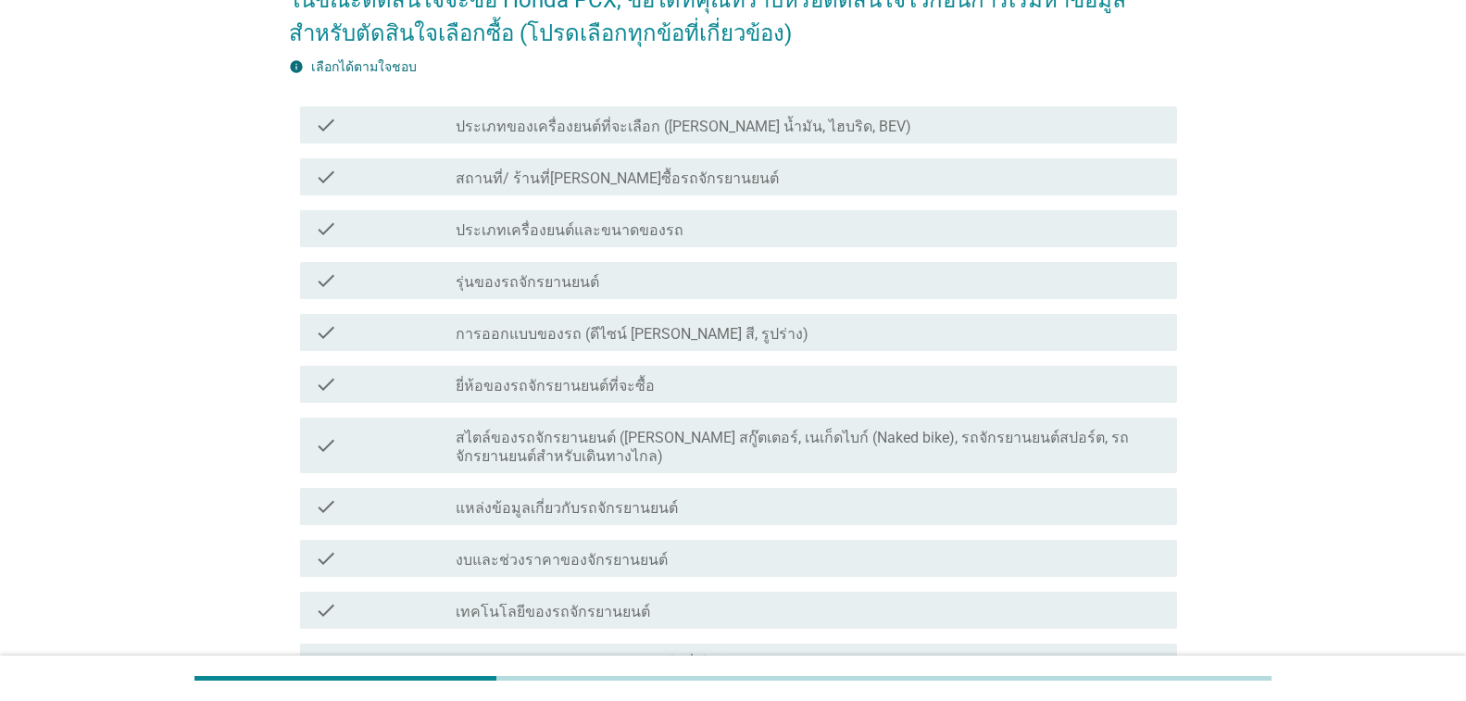
scroll to position [185, 0]
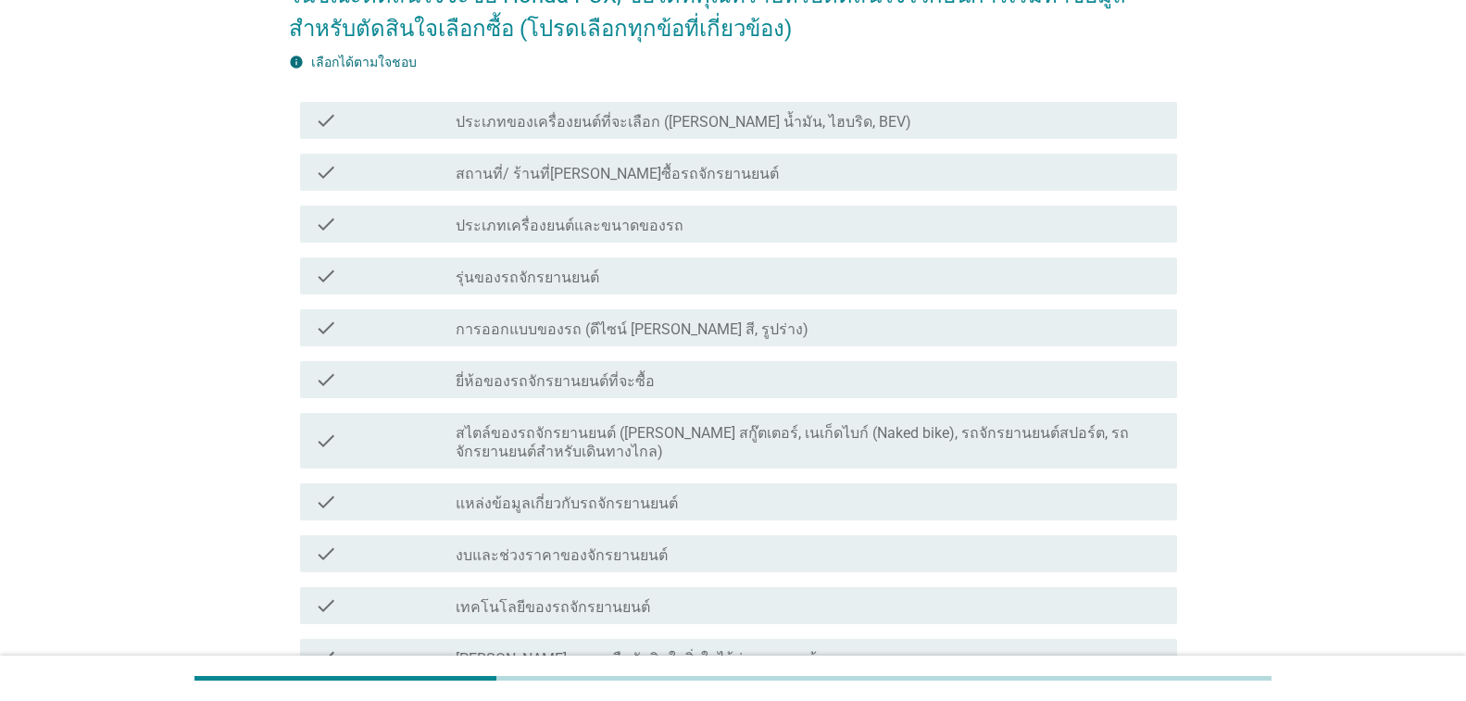
click at [542, 278] on label "รุ่นของรถจักรยานยนต์" at bounding box center [528, 278] width 144 height 19
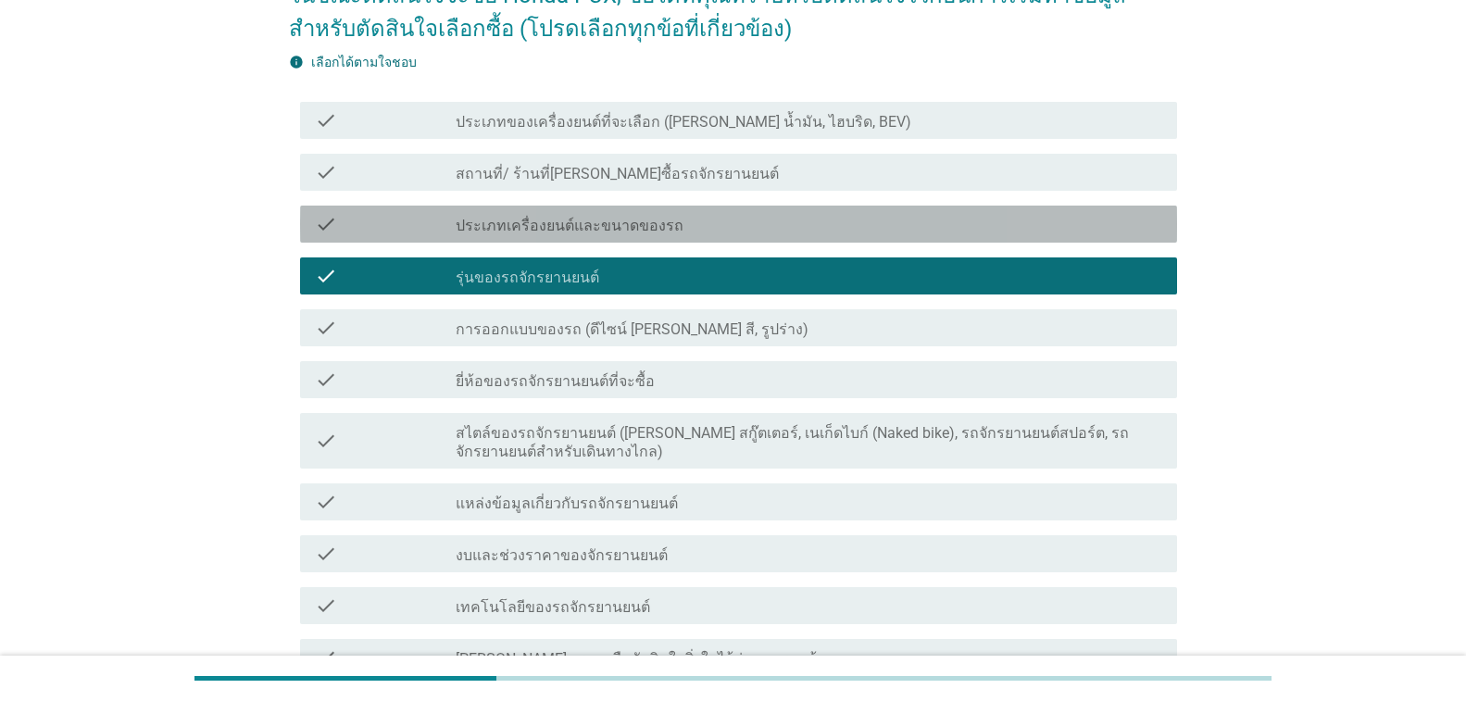
click at [611, 225] on label "ประเภทเครื่องยนต์และขนาดของรถ" at bounding box center [570, 226] width 228 height 19
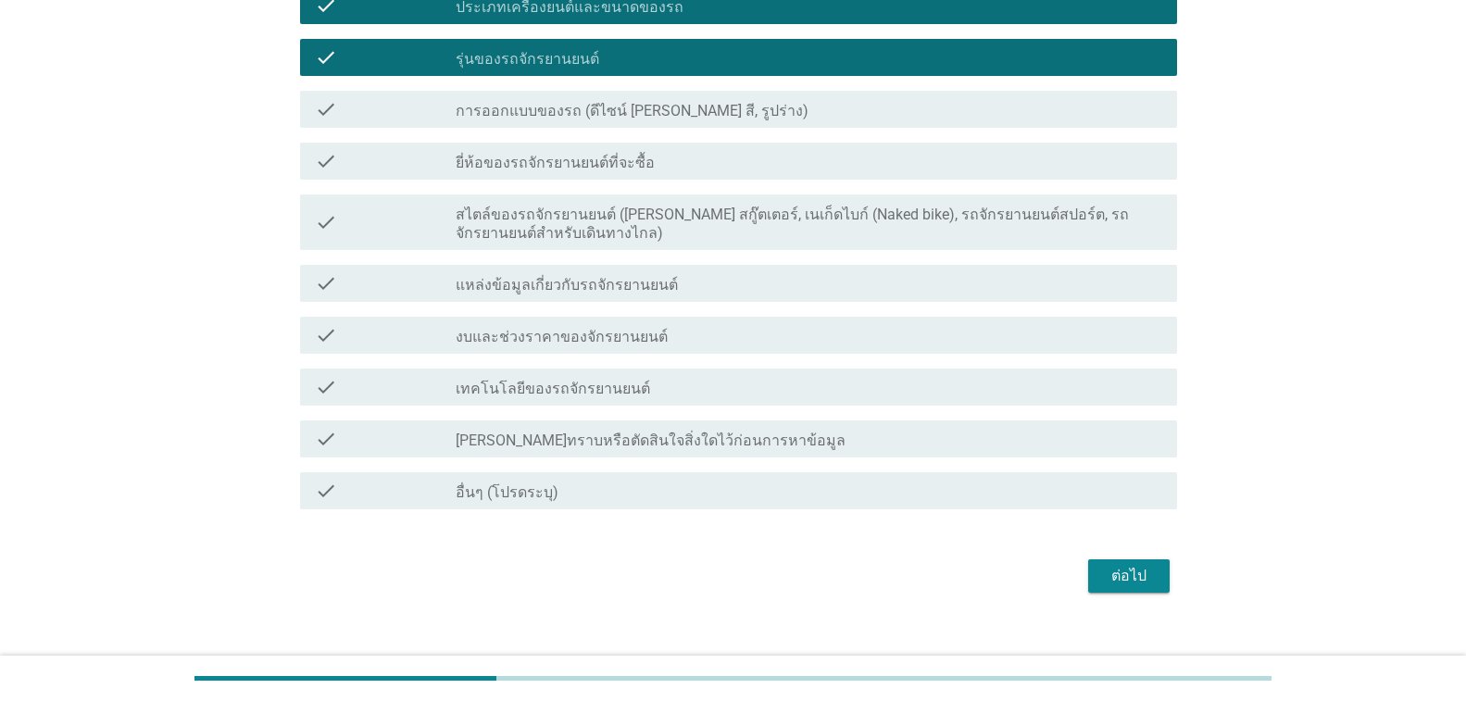
scroll to position [428, 0]
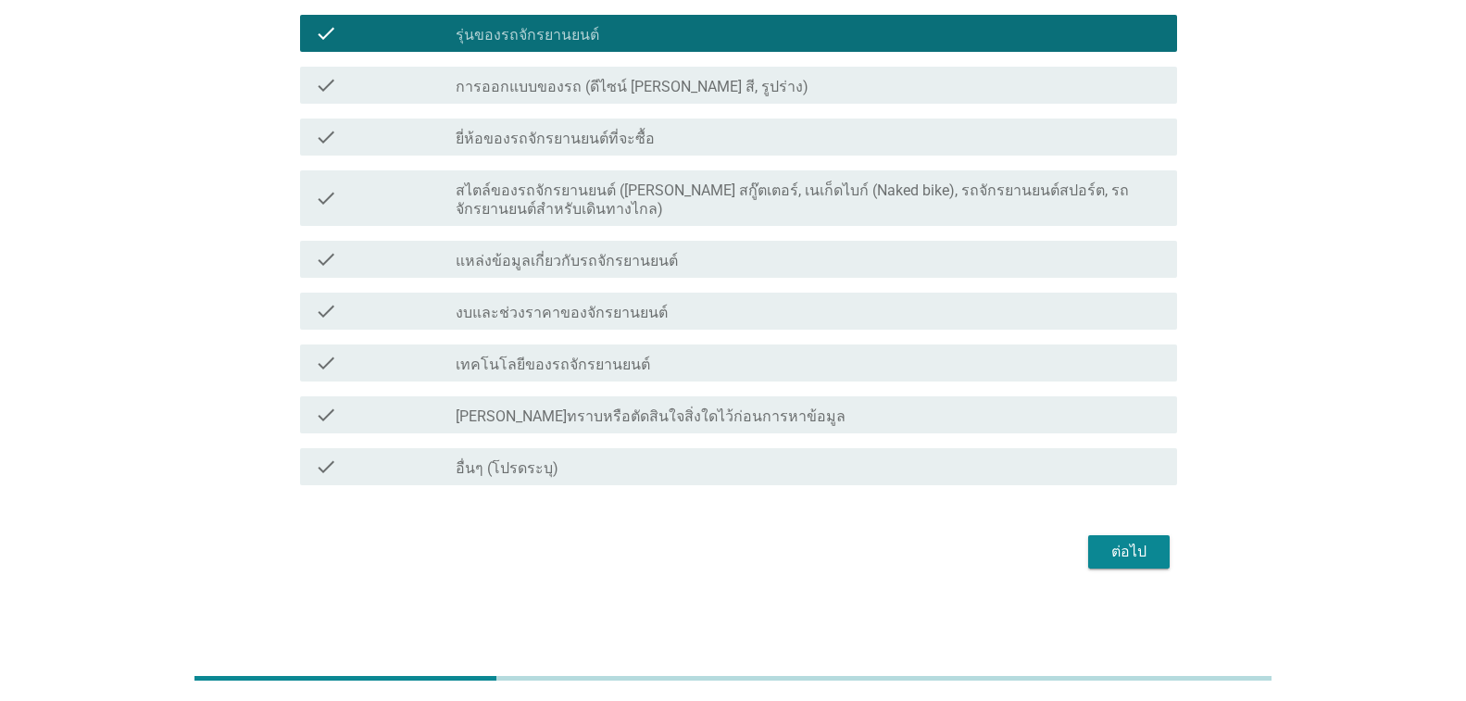
click at [591, 353] on div "check_box_outline_blank เทคโนโลยีของรถจักรยานยนต์" at bounding box center [809, 363] width 706 height 22
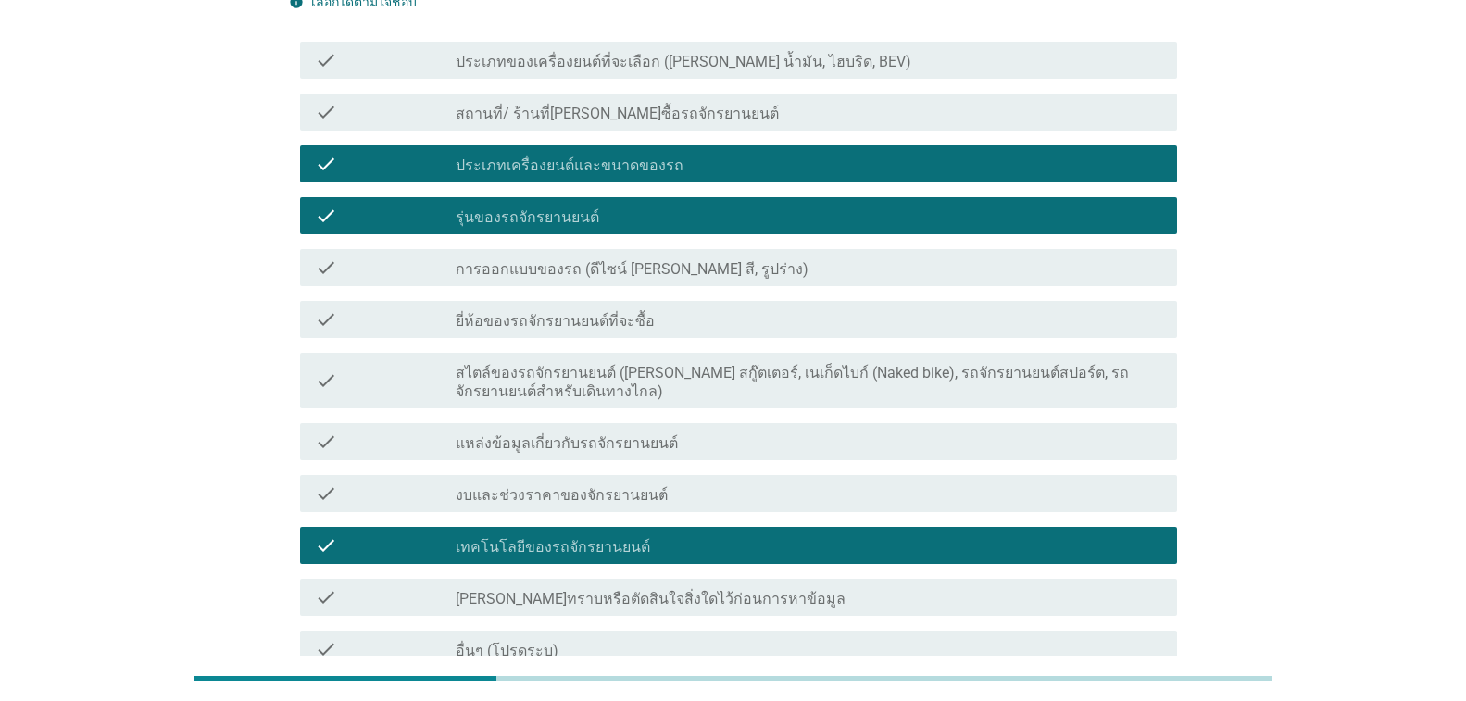
scroll to position [243, 0]
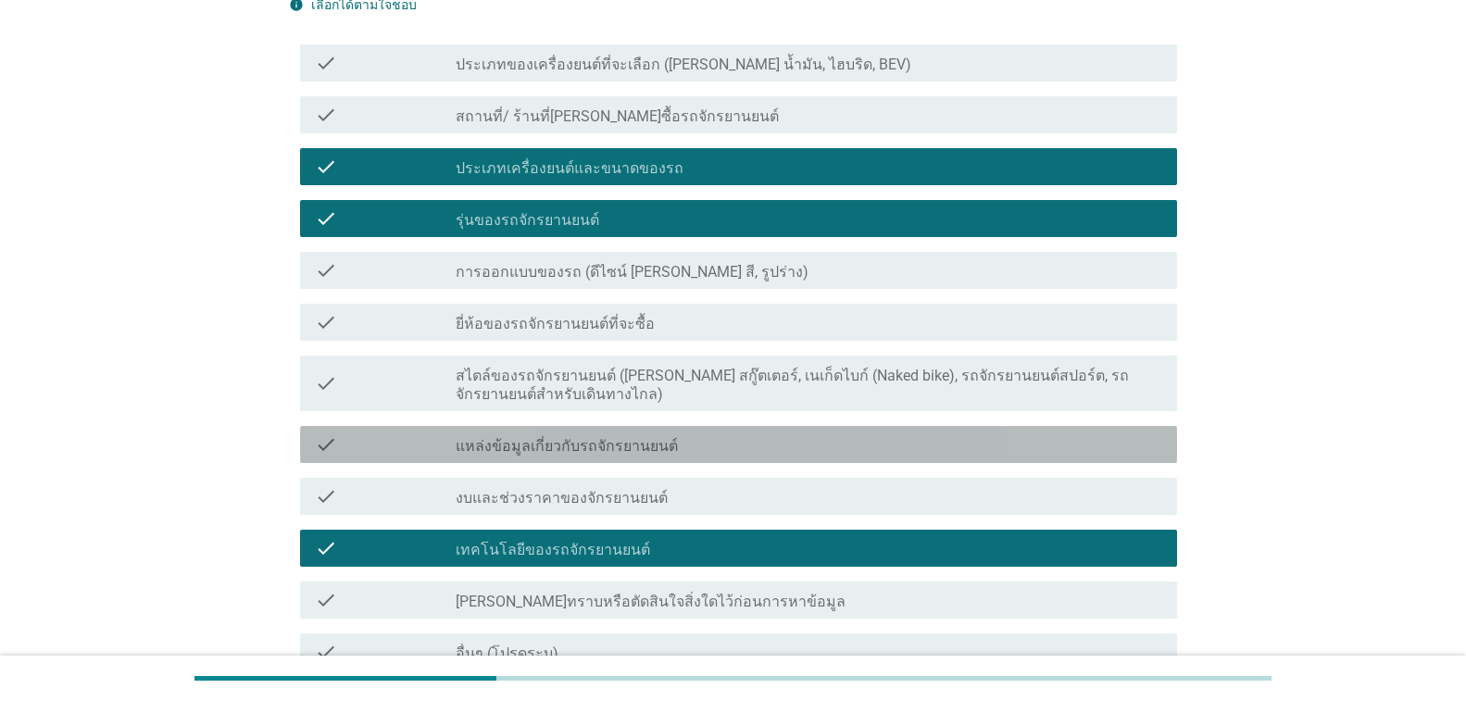
click at [585, 441] on label "แหล่งข้อมูลเกี่ยวกับรถจักรยานยนต์" at bounding box center [567, 446] width 222 height 19
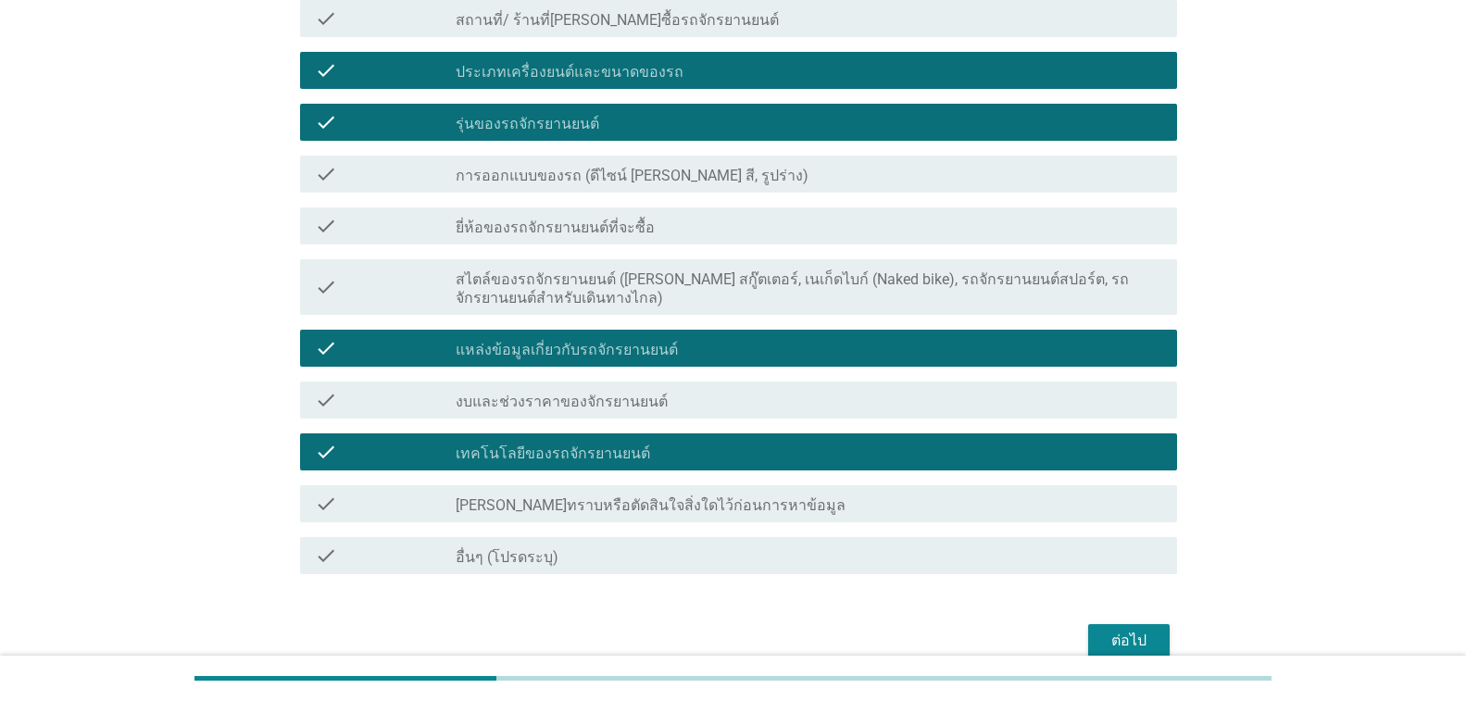
scroll to position [428, 0]
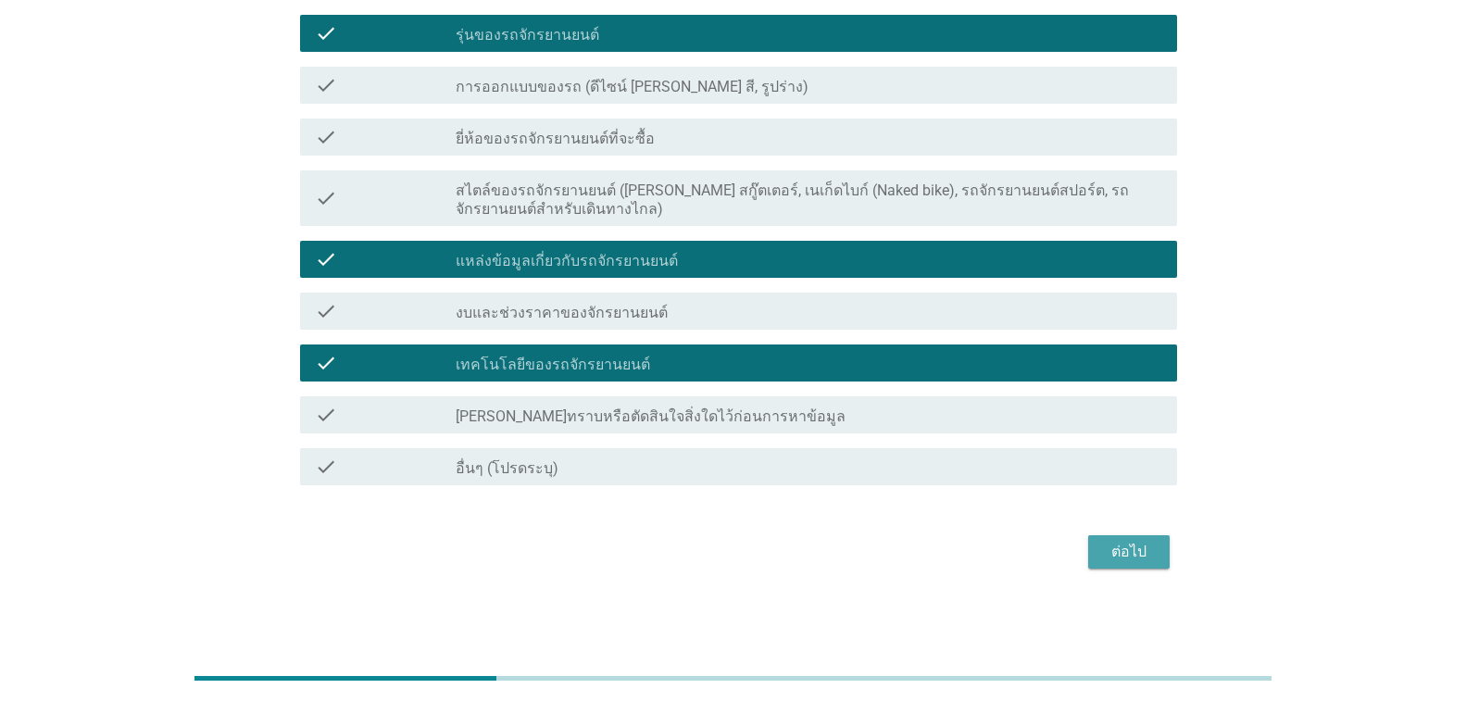
click at [1118, 543] on div "ต่อไป" at bounding box center [1129, 552] width 52 height 22
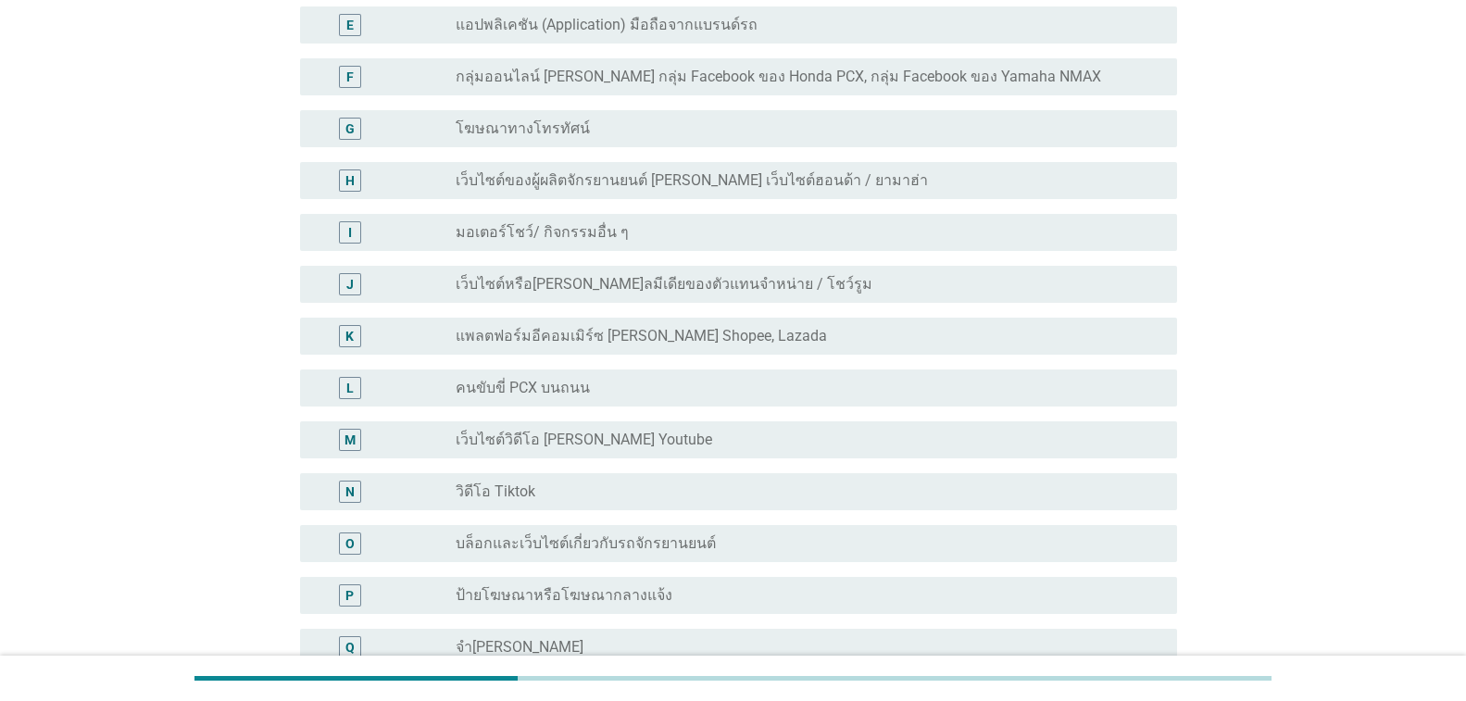
scroll to position [0, 0]
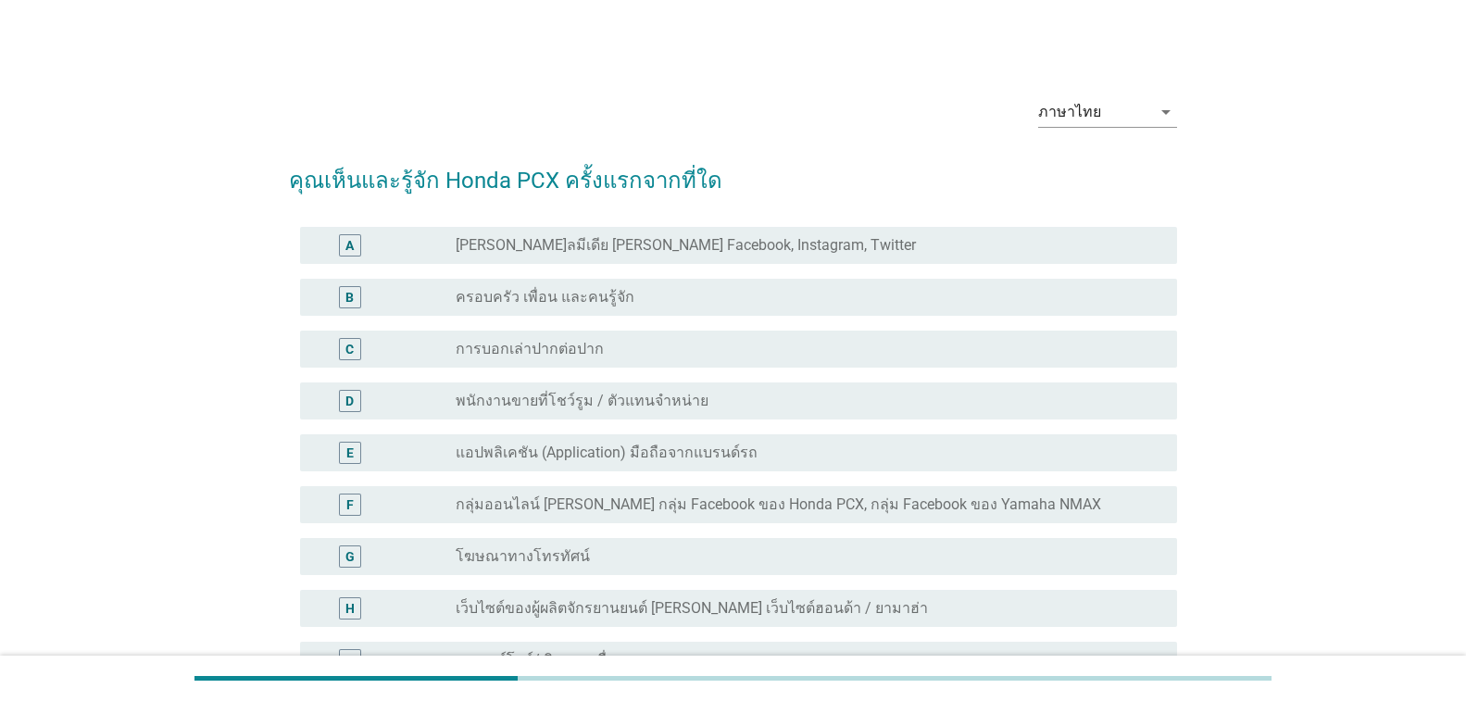
click at [601, 509] on label "กลุ่มออนไลน์ [PERSON_NAME] กลุ่ม Facebook ของ Honda PCX, กลุ่ม Facebook ของ Yam…" at bounding box center [778, 504] width 645 height 19
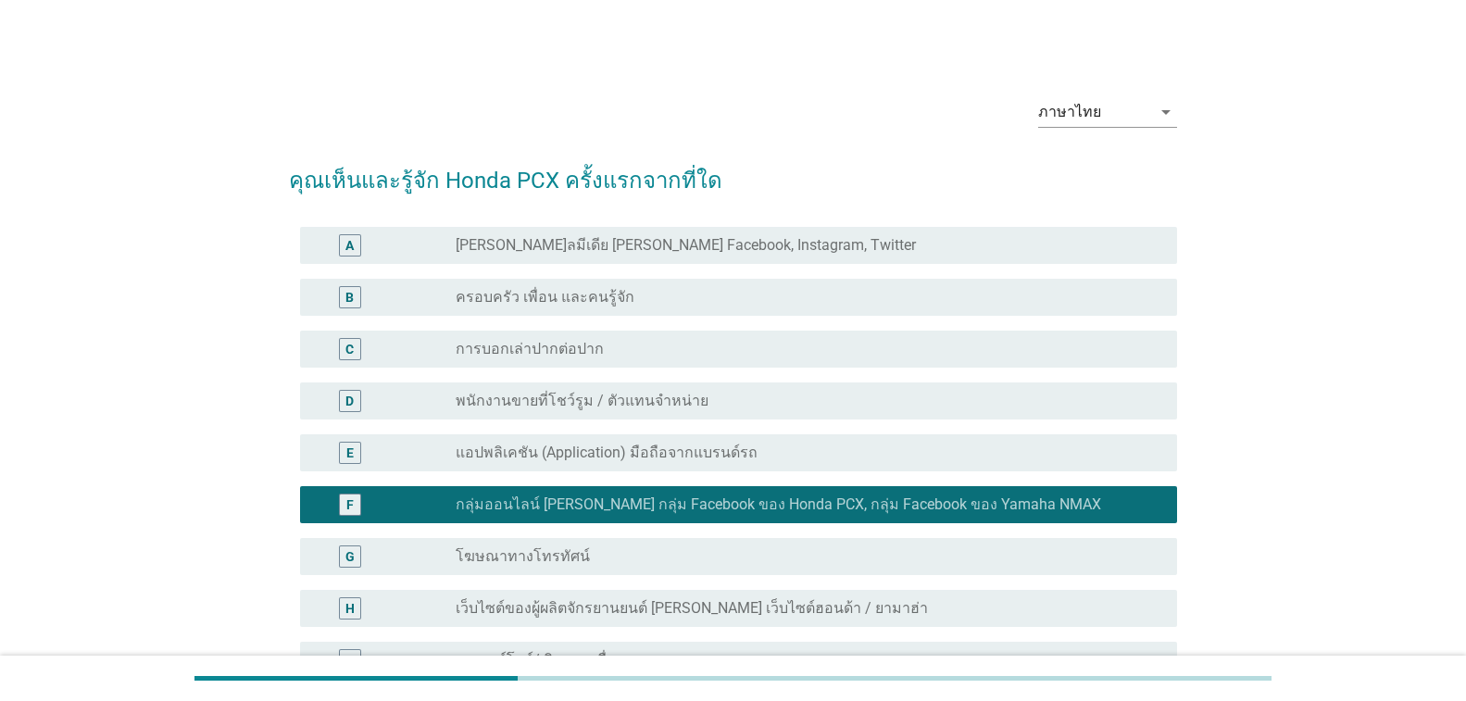
click at [561, 295] on label "ครอบครัว เพื่อน และคนรู้จัก" at bounding box center [545, 297] width 179 height 19
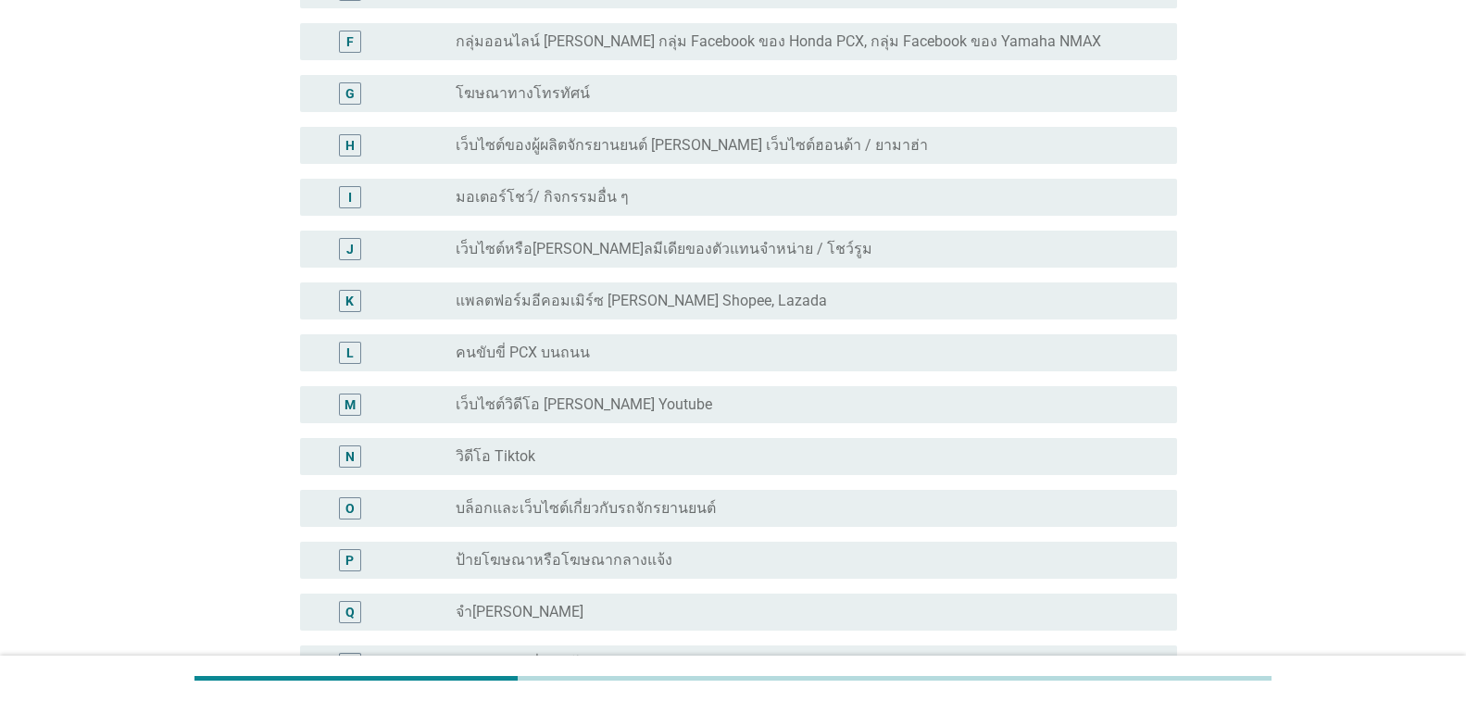
scroll to position [682, 0]
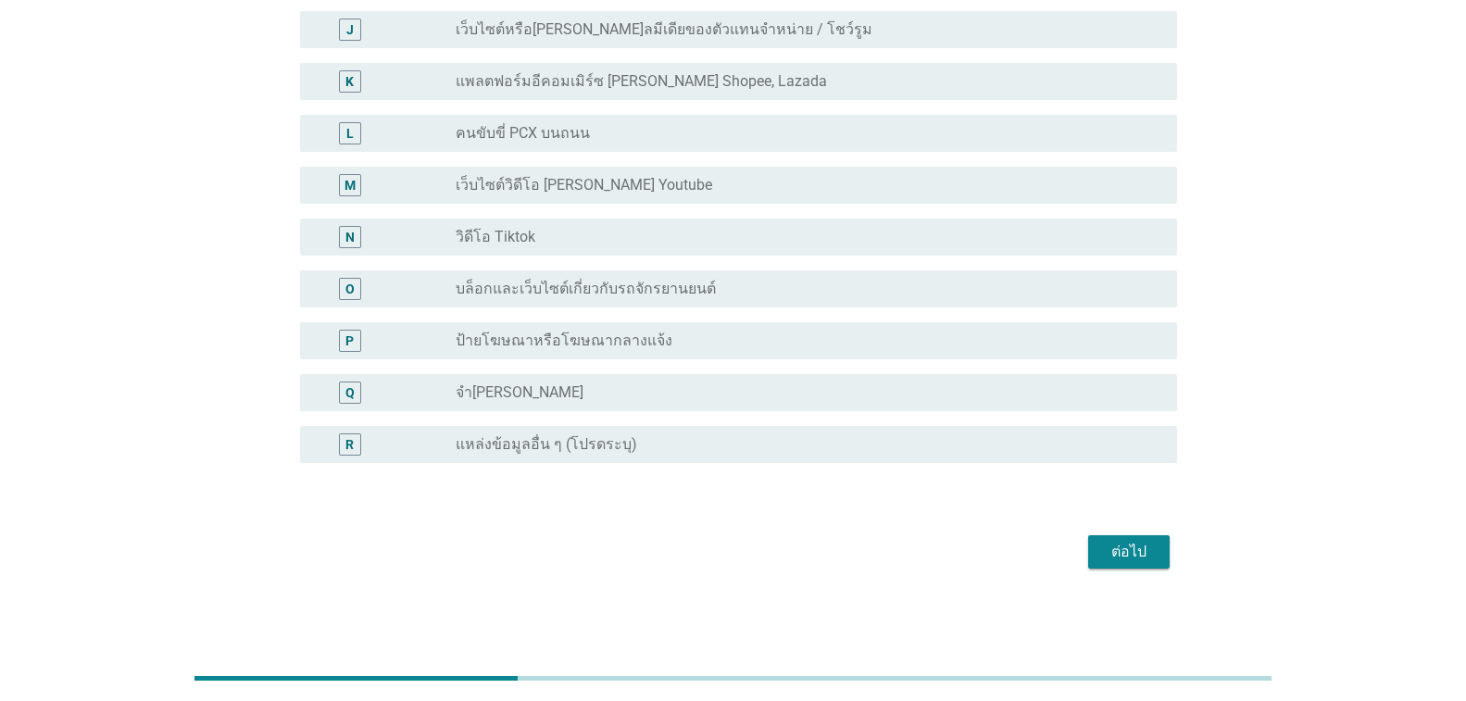
click at [1120, 528] on form "คุณเห็นและรู้จัก Honda PCX ครั้งแรกจากที่ใด A radio_button_unchecked [PERSON_NA…" at bounding box center [733, 18] width 888 height 1111
click at [1121, 548] on div "ต่อไป" at bounding box center [1129, 552] width 52 height 22
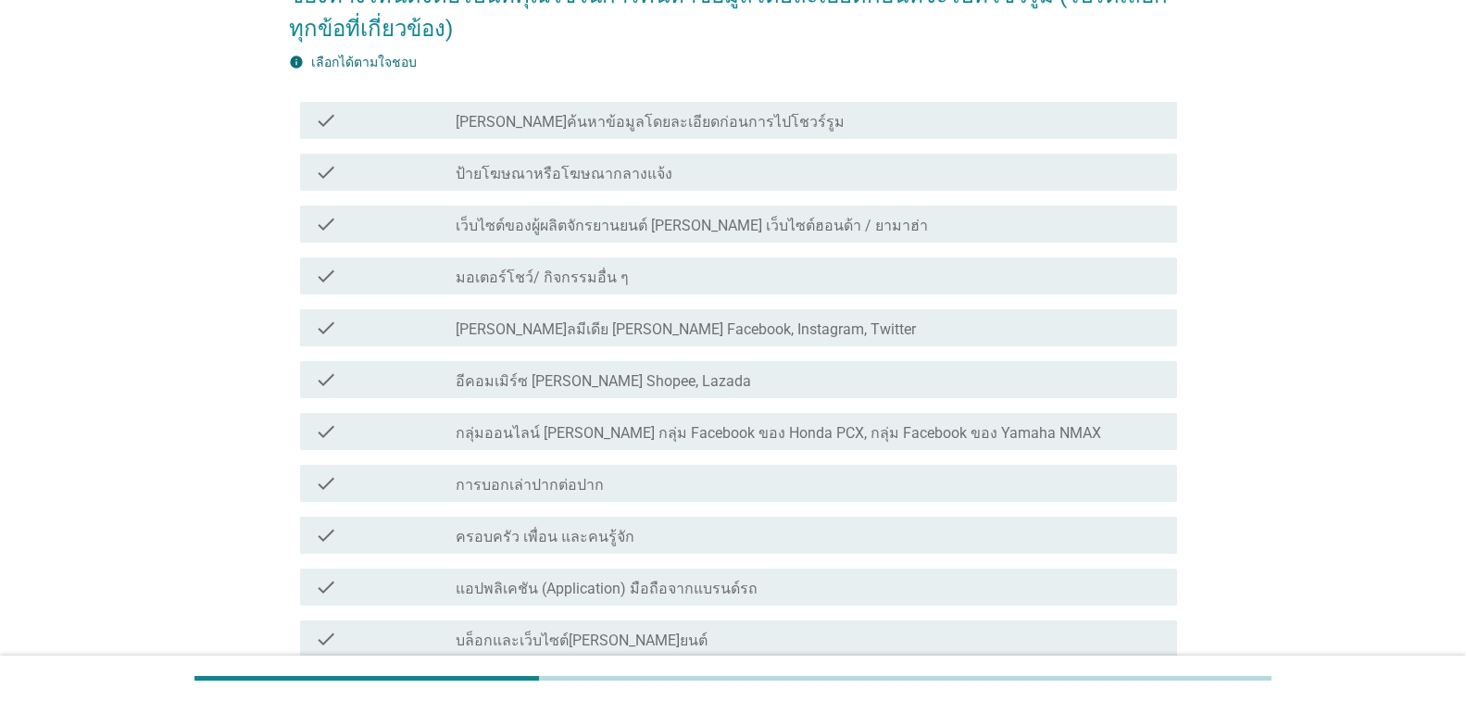
scroll to position [93, 0]
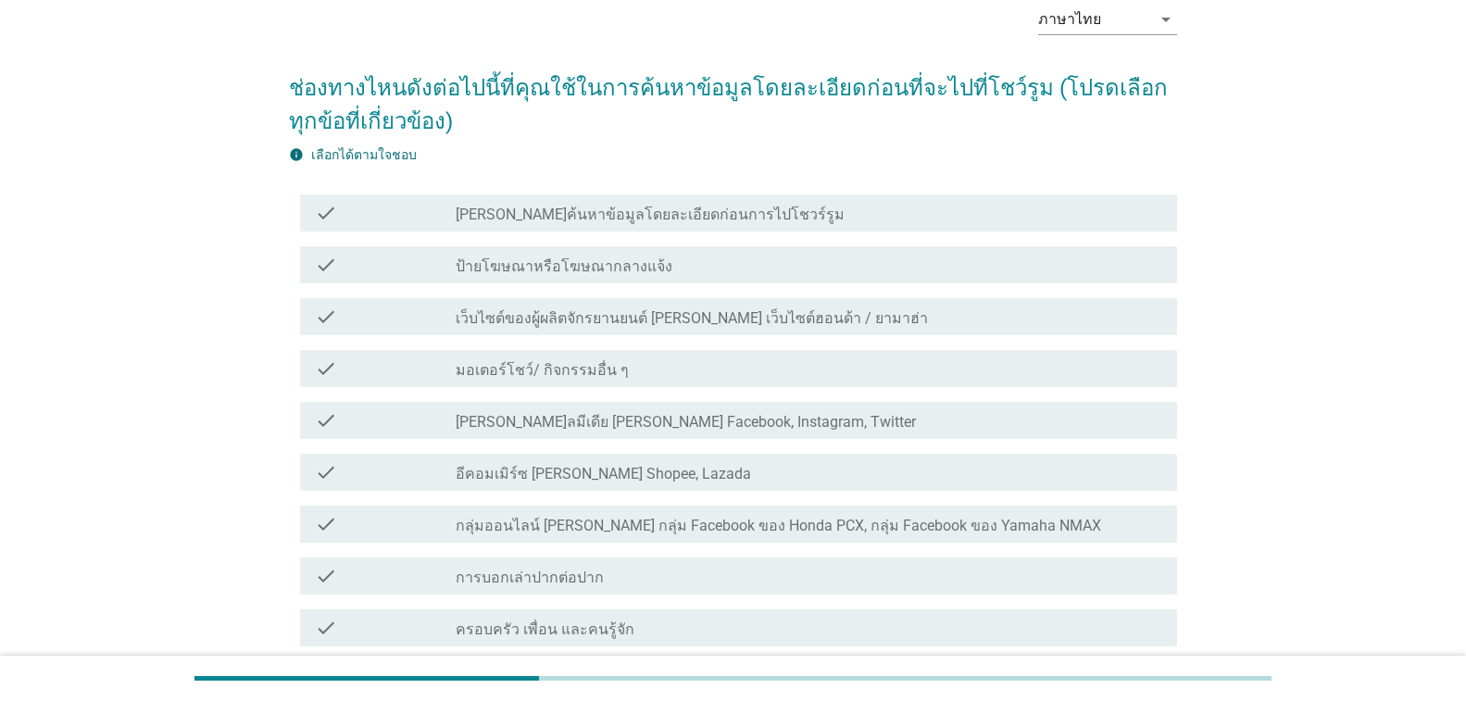
click at [604, 423] on label "[PERSON_NAME]ลมีเดีย [PERSON_NAME] Facebook, Instagram, Twitter" at bounding box center [686, 422] width 460 height 19
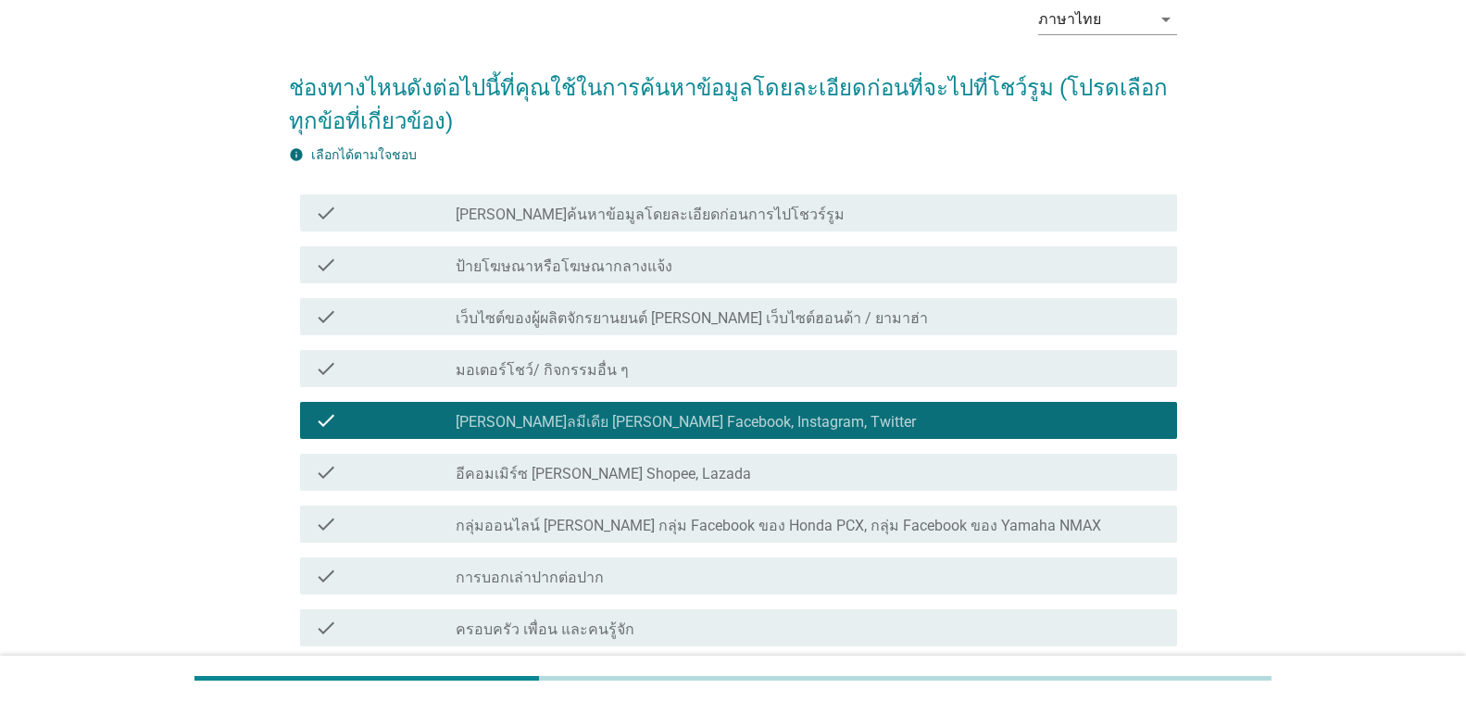
click at [606, 314] on label "เว็บไซต์ของผู้ผลิตจักรยานยนต์ [PERSON_NAME] เว็บไซต์ฮอนด้า / ยามาฮ่า" at bounding box center [692, 318] width 472 height 19
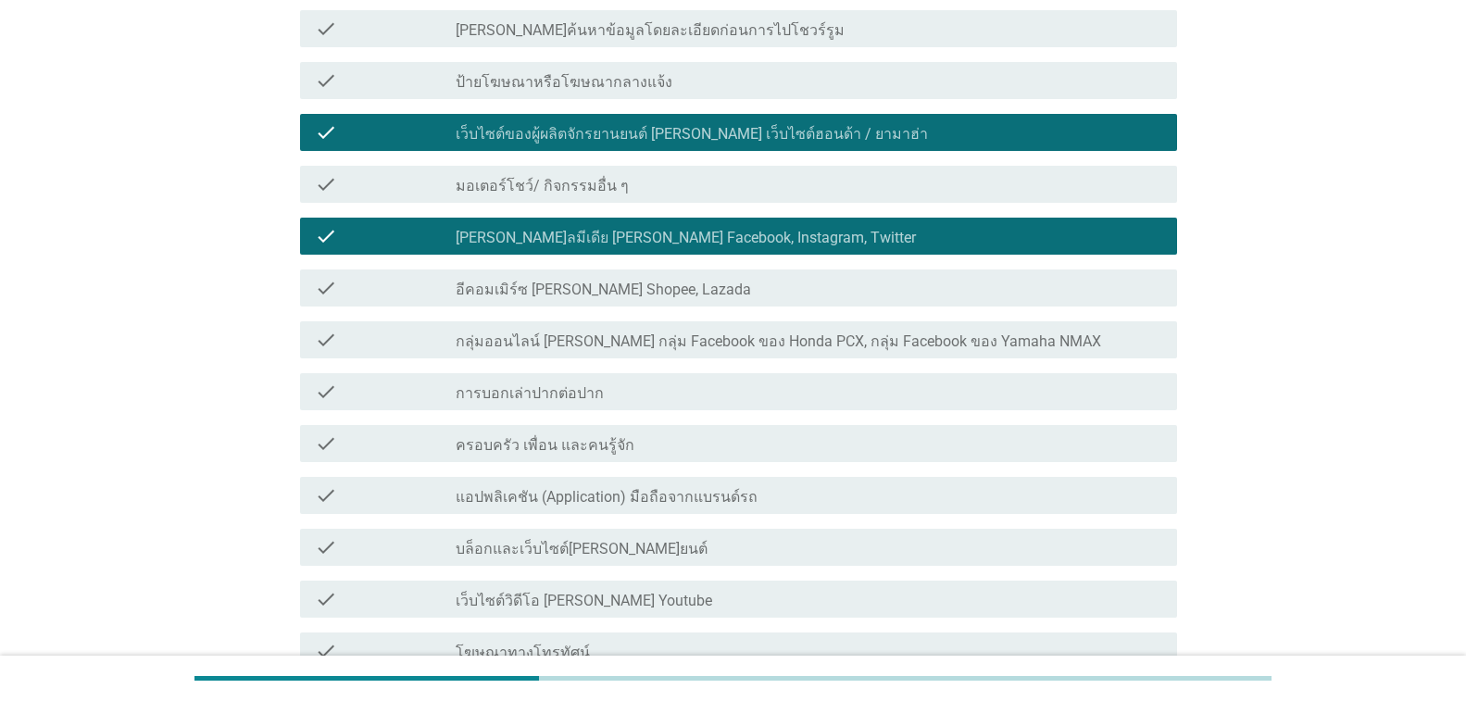
scroll to position [278, 0]
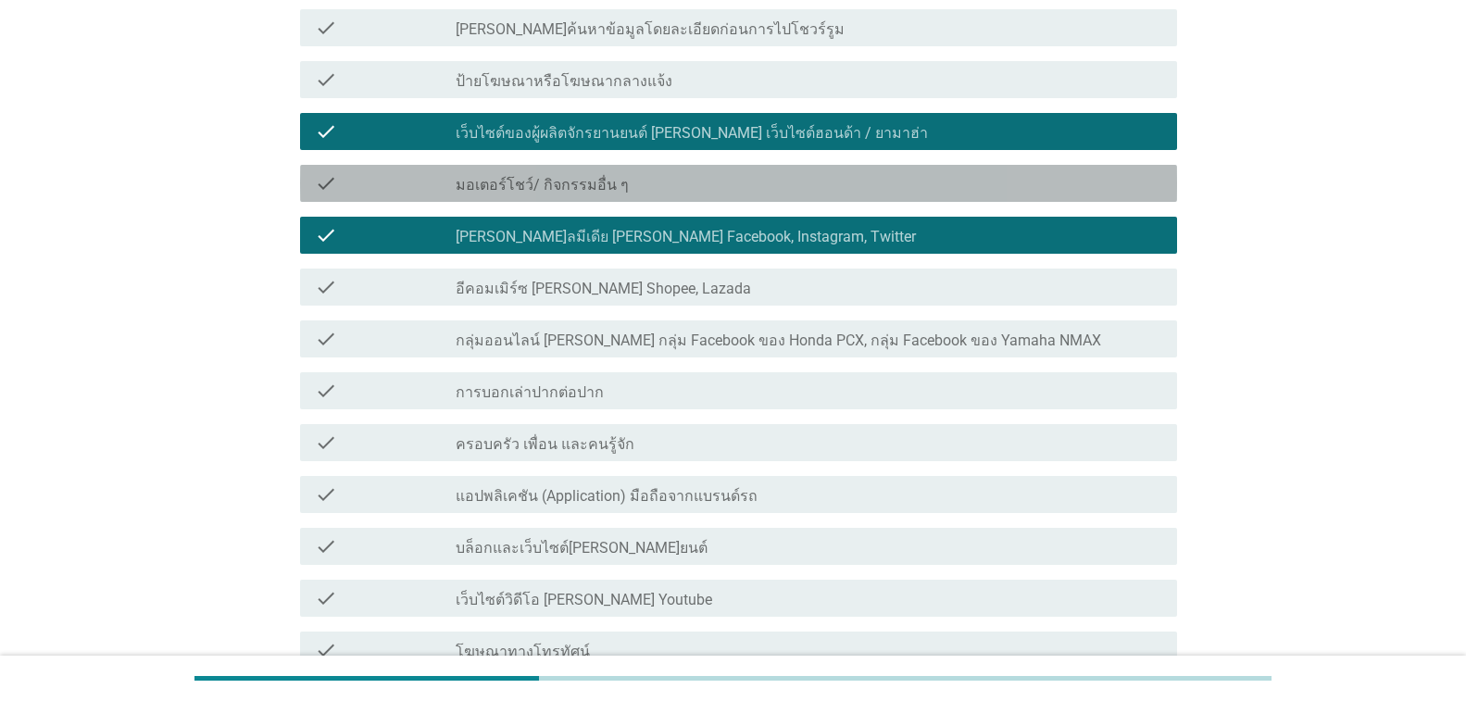
click at [624, 184] on div "check_box_outline_blank มอเตอร์โชว์/ กิจกรรมอื่น ๆ" at bounding box center [809, 183] width 706 height 22
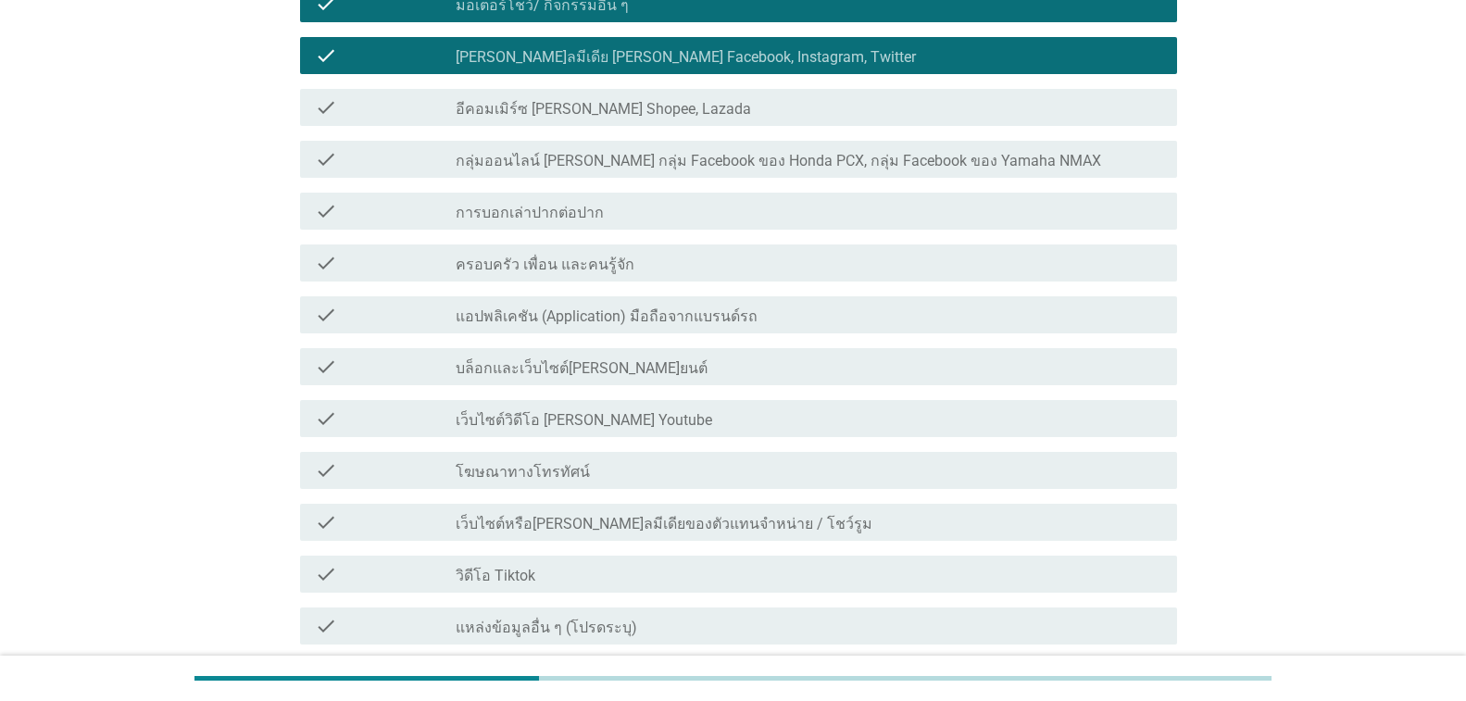
scroll to position [463, 0]
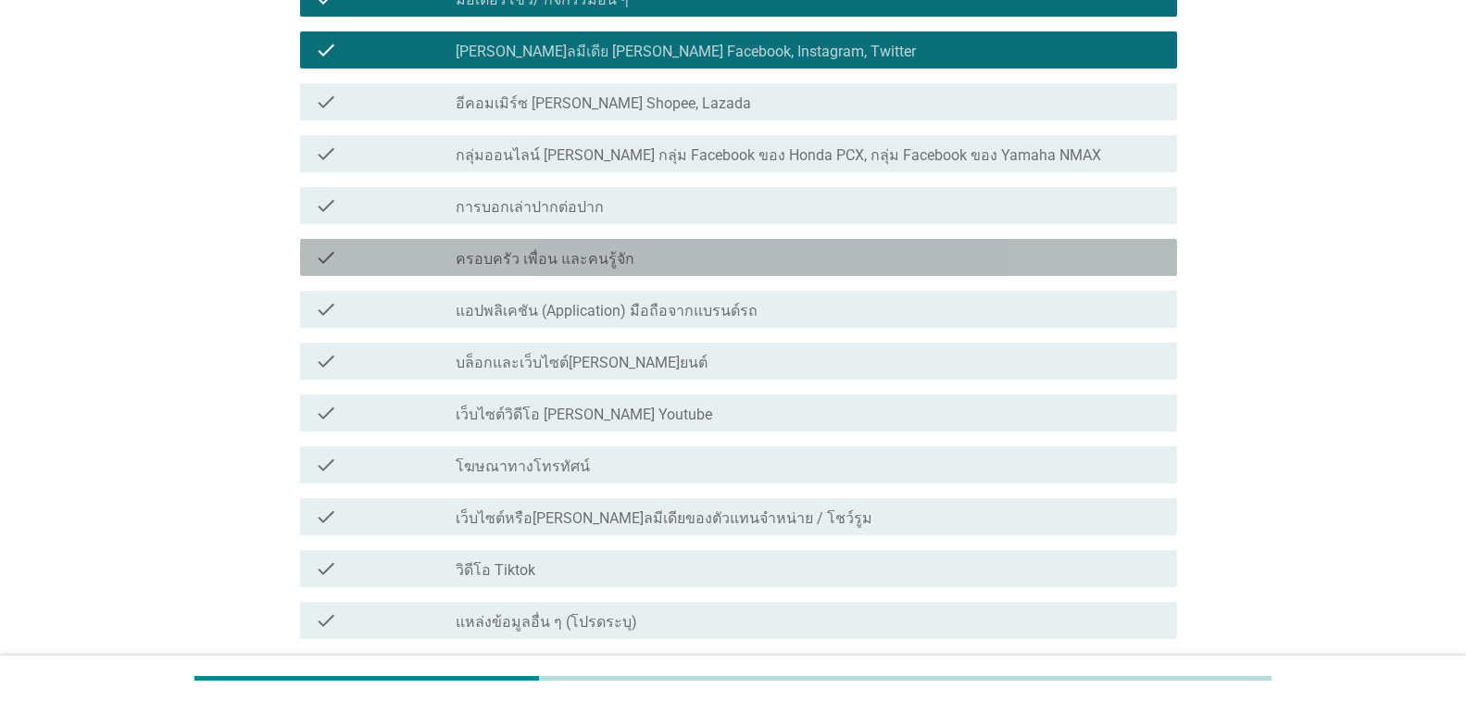
click at [623, 259] on div "check_box_outline_blank ครอบครัว เพื่อน และคนรู้จัก" at bounding box center [809, 257] width 706 height 22
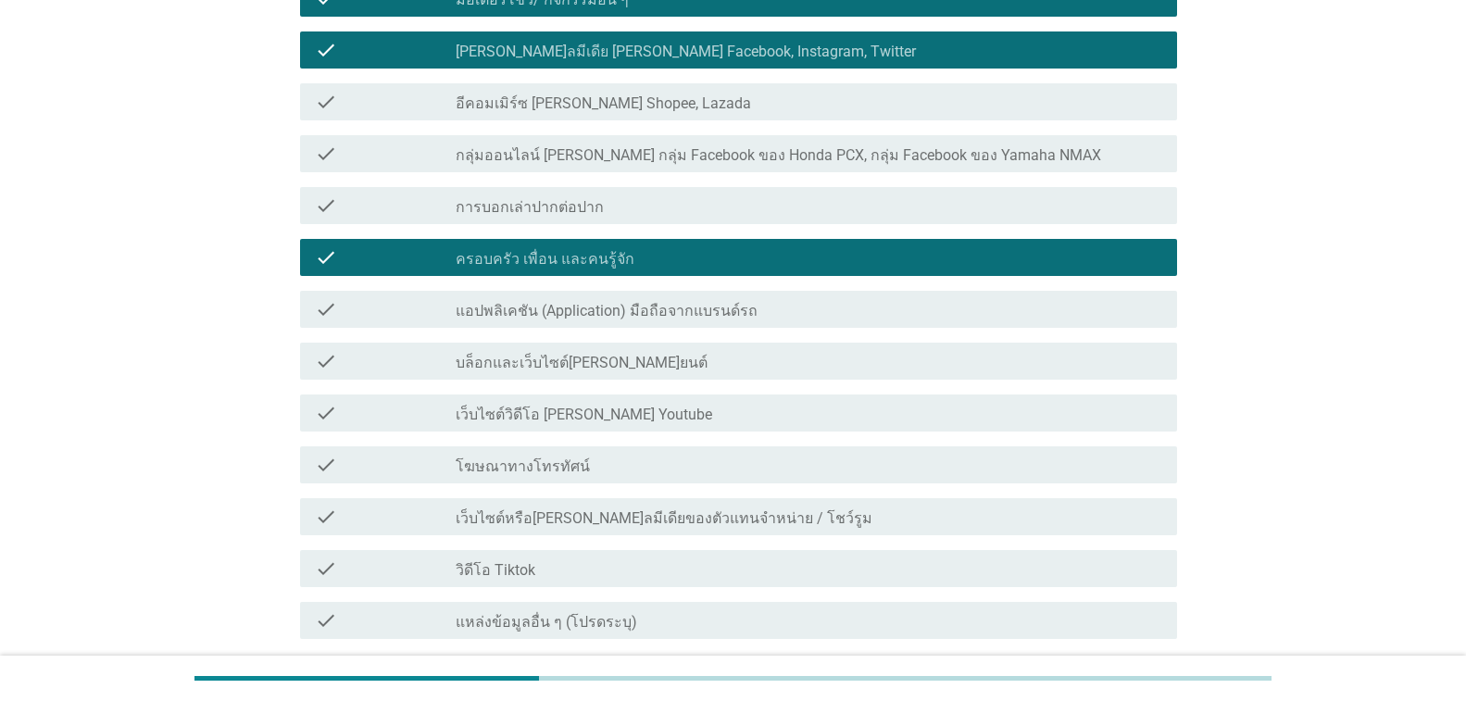
click at [660, 414] on div "check_box_outline_blank เว็บไซต์วิดีโอ [PERSON_NAME] Youtube" at bounding box center [809, 413] width 706 height 22
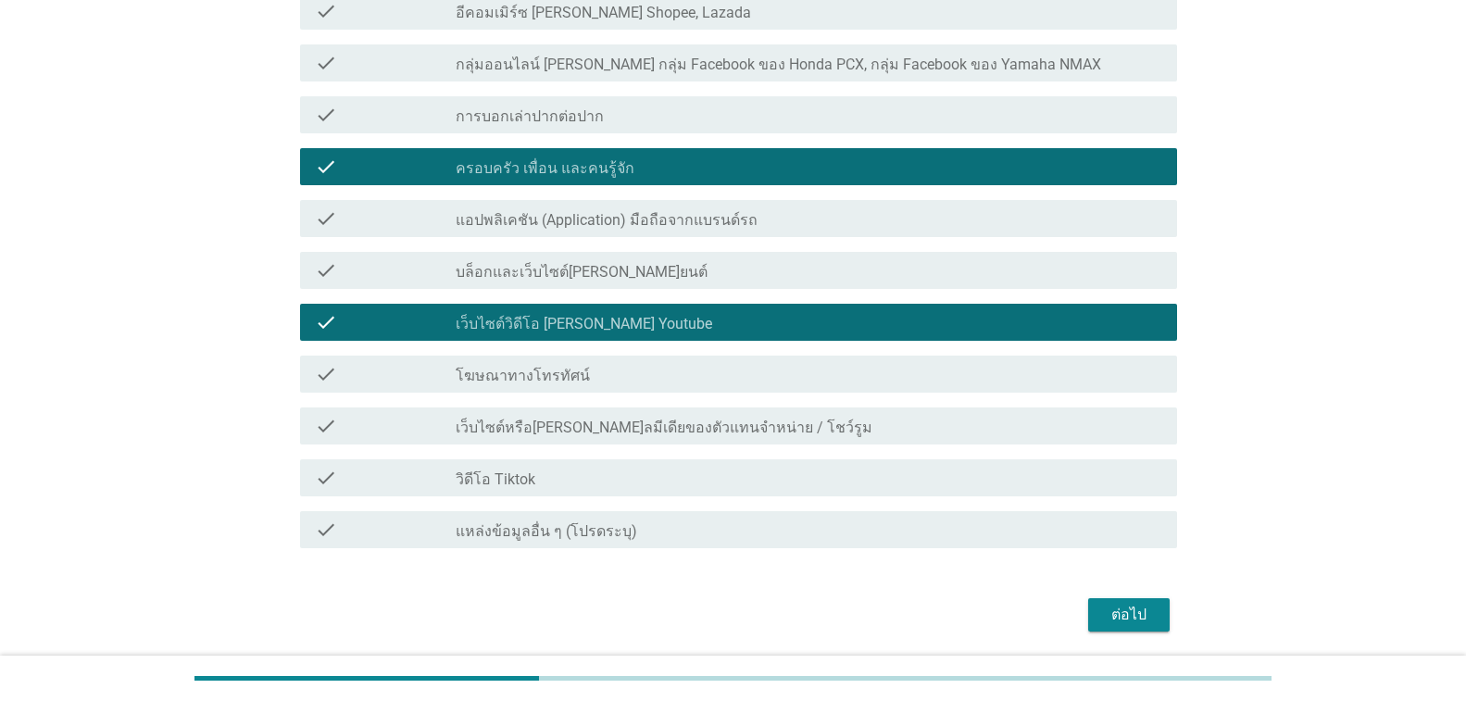
scroll to position [617, 0]
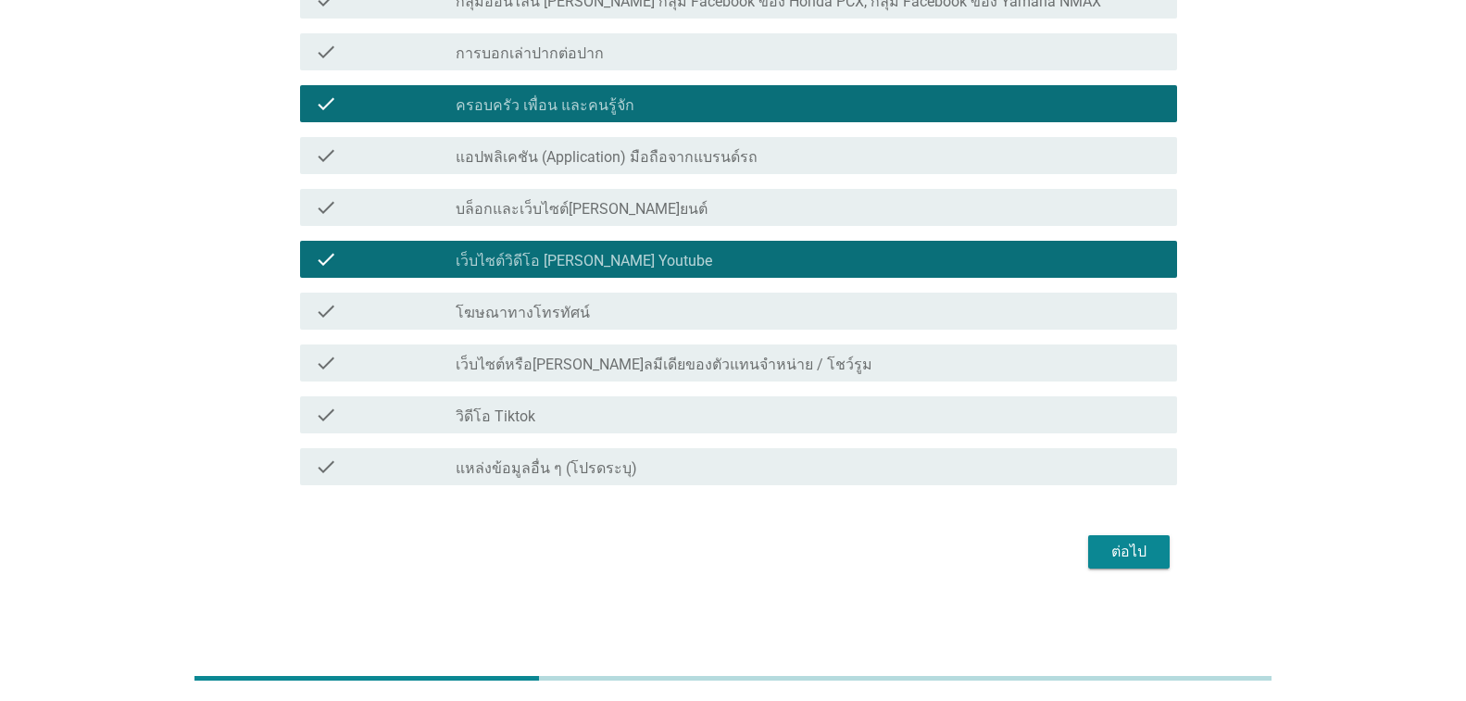
click at [1131, 560] on div "ต่อไป" at bounding box center [1129, 552] width 52 height 22
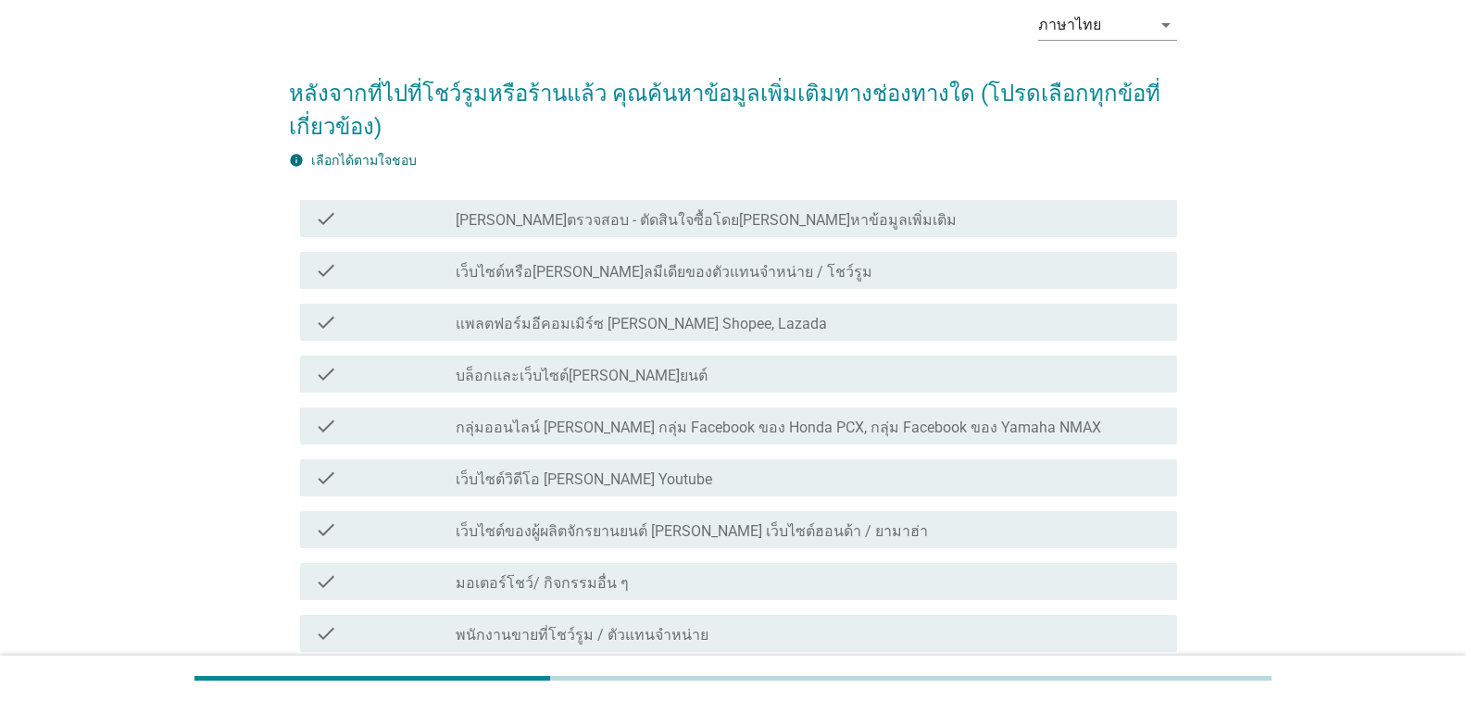
scroll to position [93, 0]
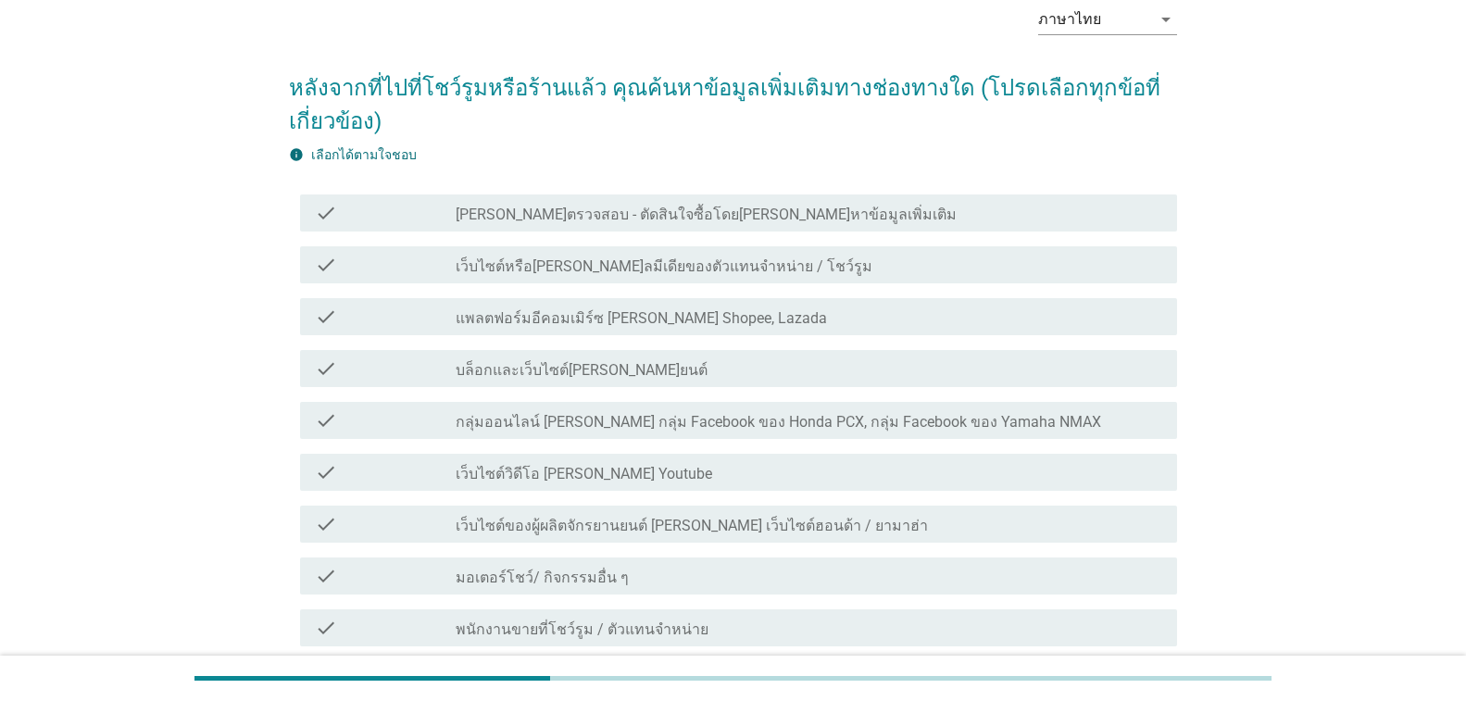
click at [634, 478] on div "check_box_outline_blank เว็บไซต์วิดีโอ [PERSON_NAME] Youtube" at bounding box center [809, 472] width 706 height 22
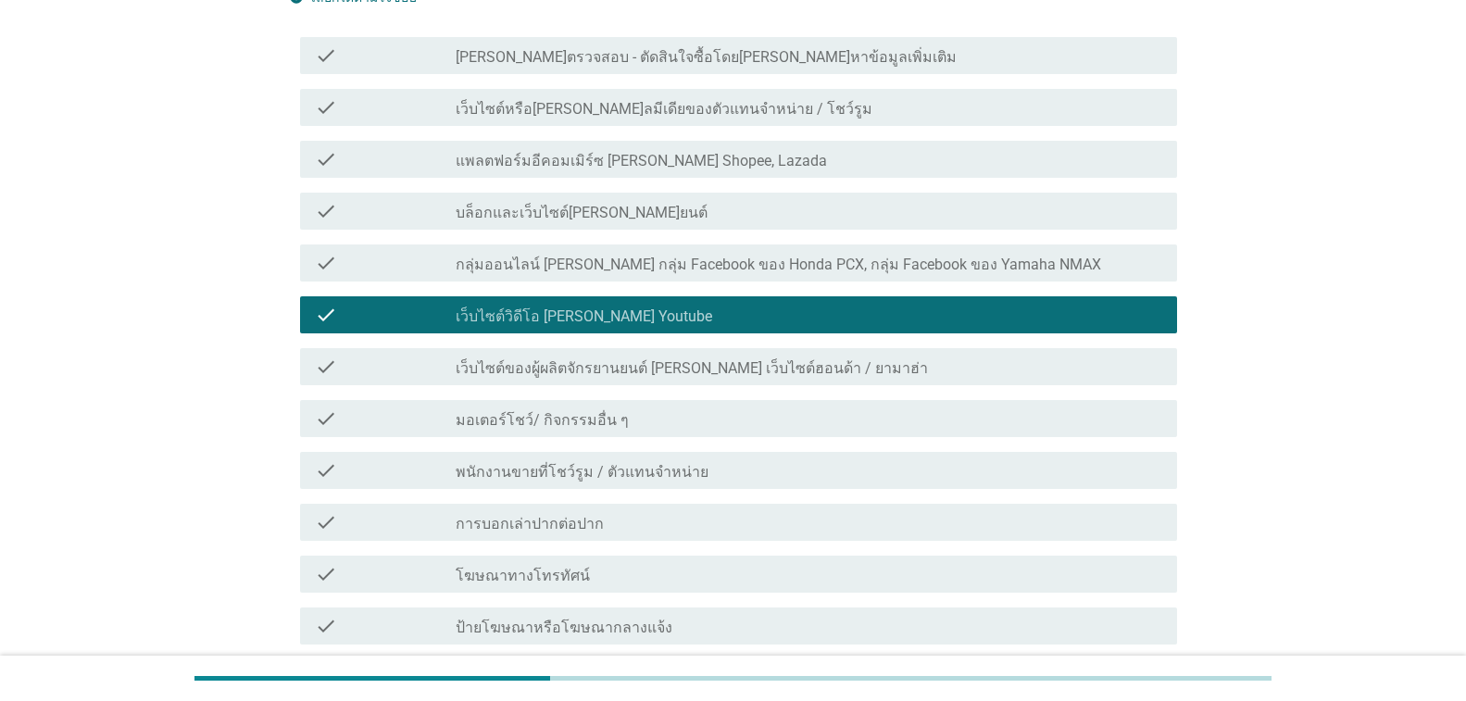
scroll to position [370, 0]
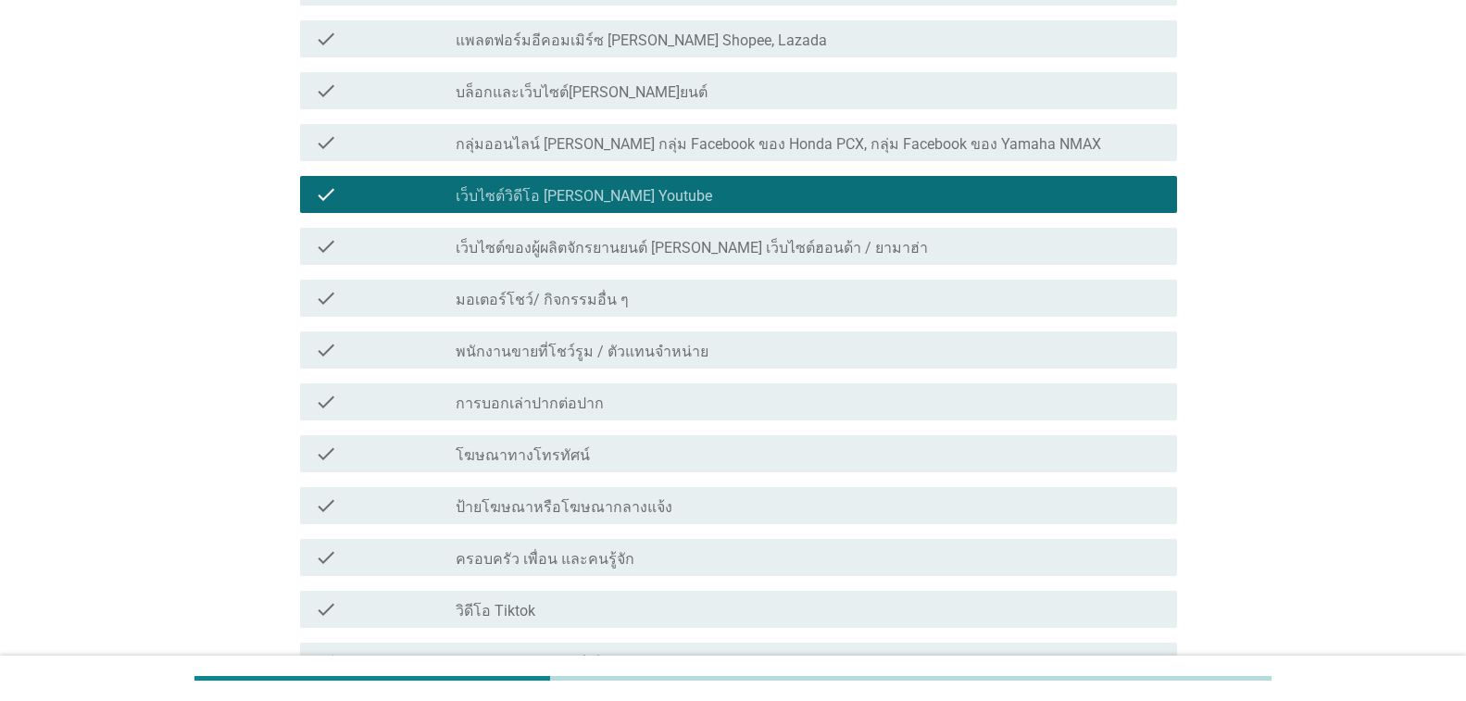
click at [566, 455] on label "โฆษณาทางโทรทัศน์" at bounding box center [523, 455] width 134 height 19
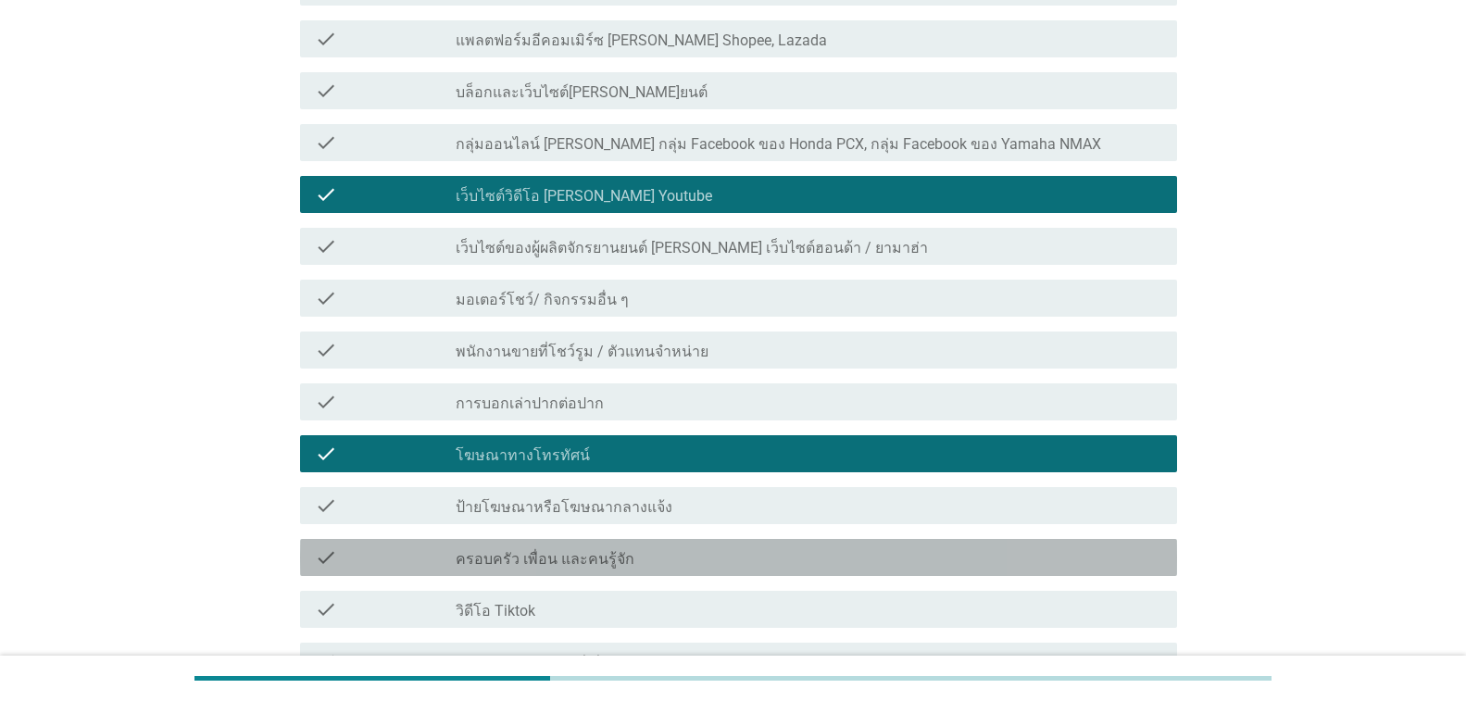
click at [583, 546] on div "check_box_outline_blank ครอบครัว เพื่อน และคนรู้จัก" at bounding box center [809, 557] width 706 height 22
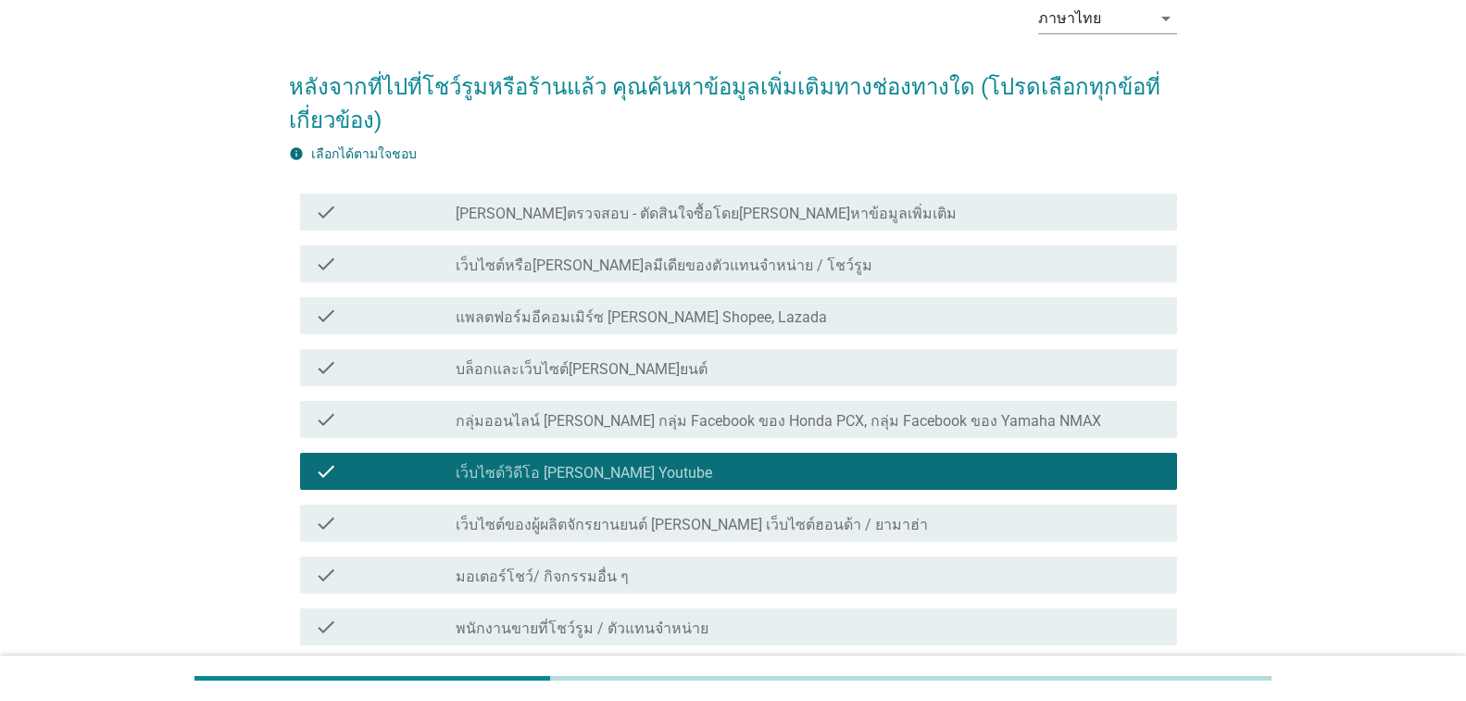
scroll to position [93, 0]
click at [619, 414] on label "กลุ่มออนไลน์ [PERSON_NAME] กลุ่ม Facebook ของ Honda PCX, กลุ่ม Facebook ของ Yam…" at bounding box center [778, 422] width 645 height 19
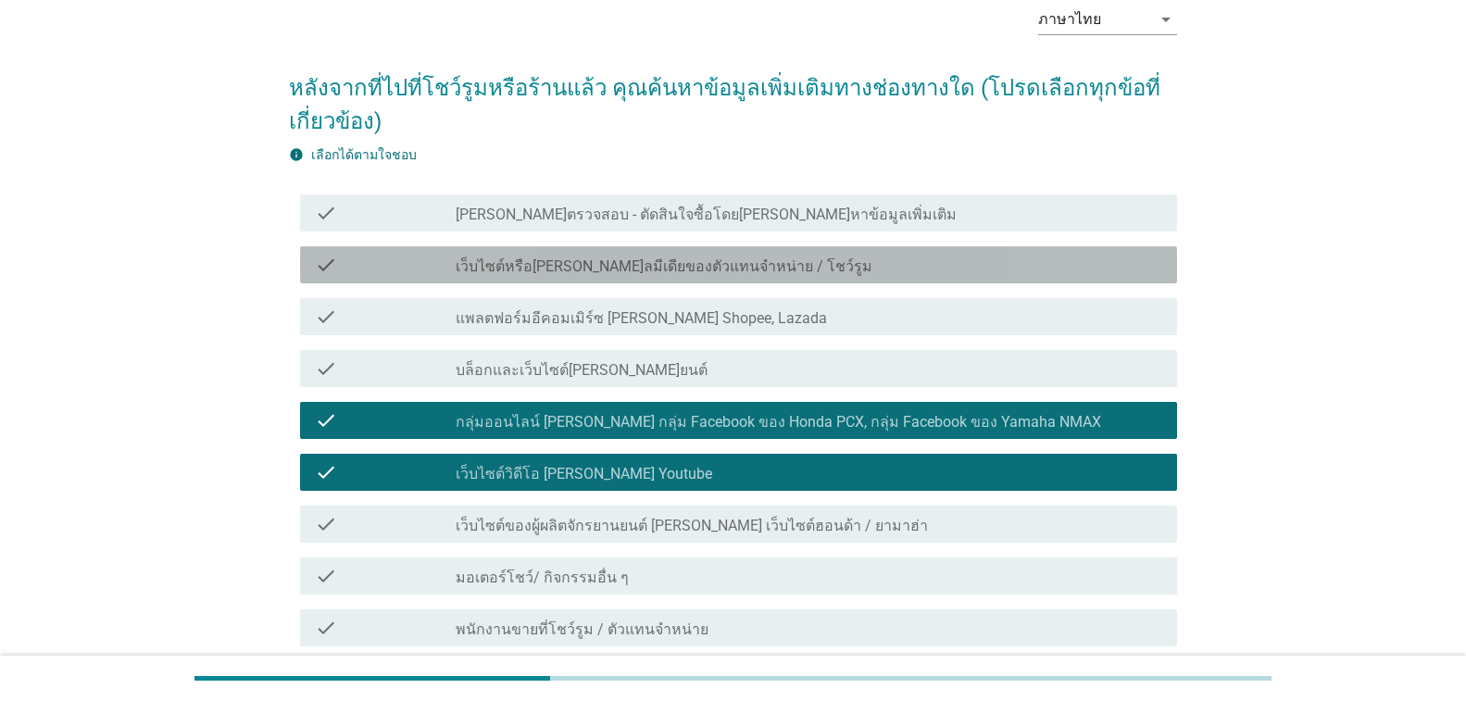
click at [648, 275] on label "เว็บไซต์หรือ[PERSON_NAME]ลมีเดียของตัวแทนจําหน่าย / โชว์รูม" at bounding box center [664, 266] width 417 height 19
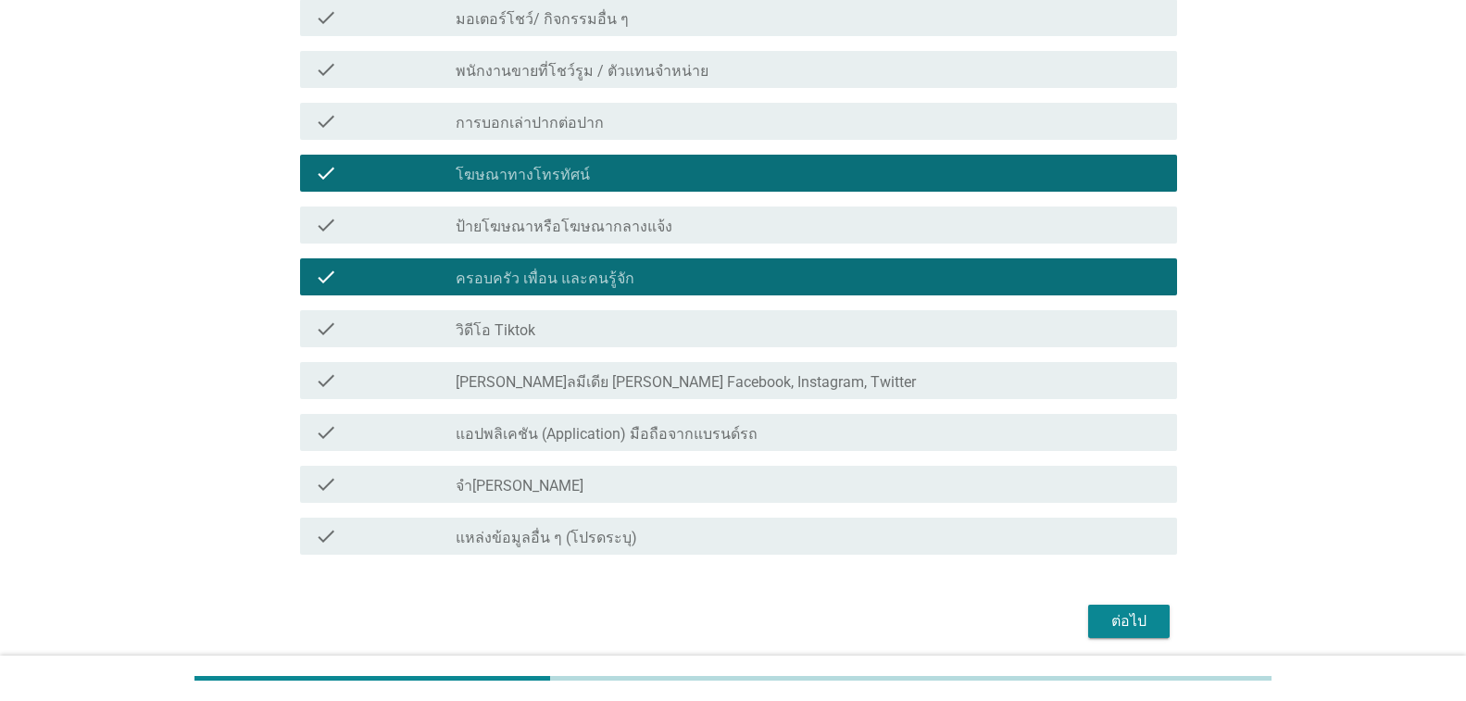
scroll to position [720, 0]
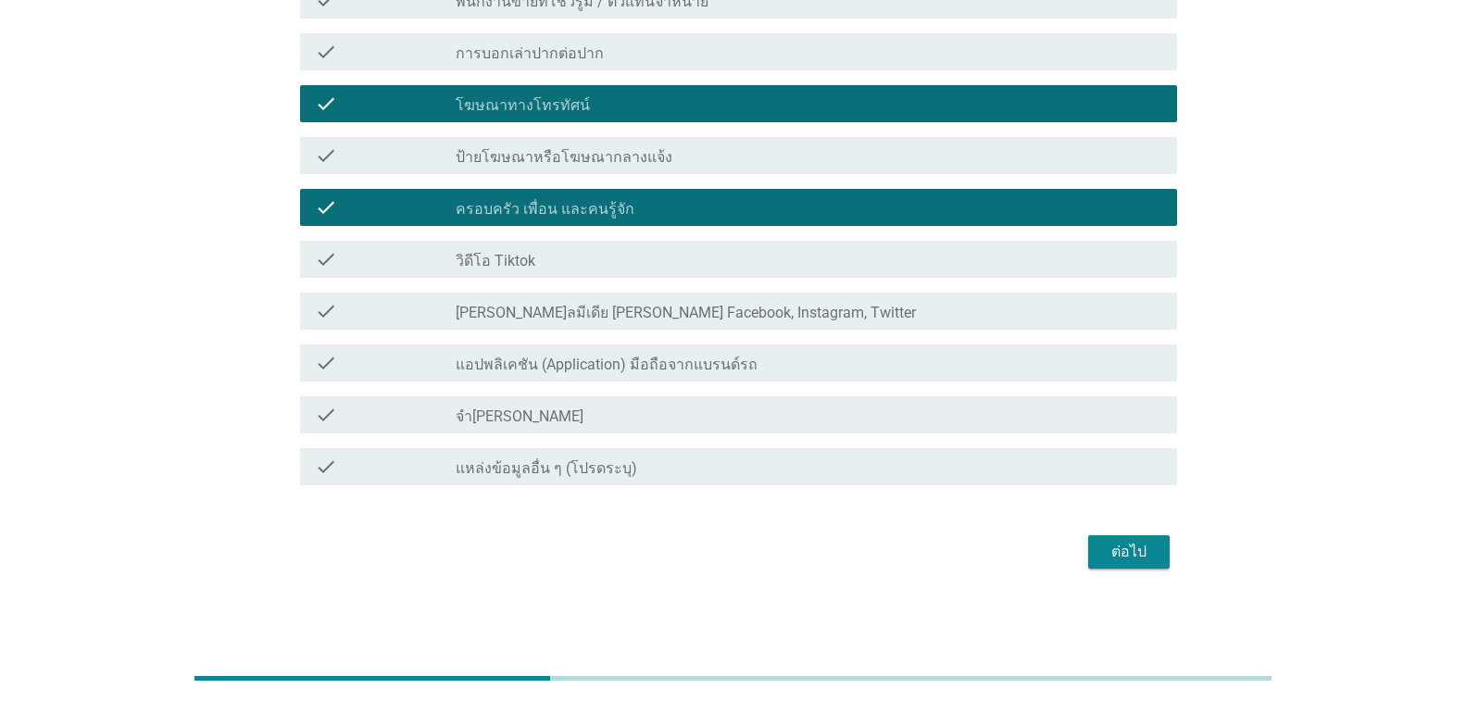
click at [1125, 550] on div "ต่อไป" at bounding box center [1129, 552] width 52 height 22
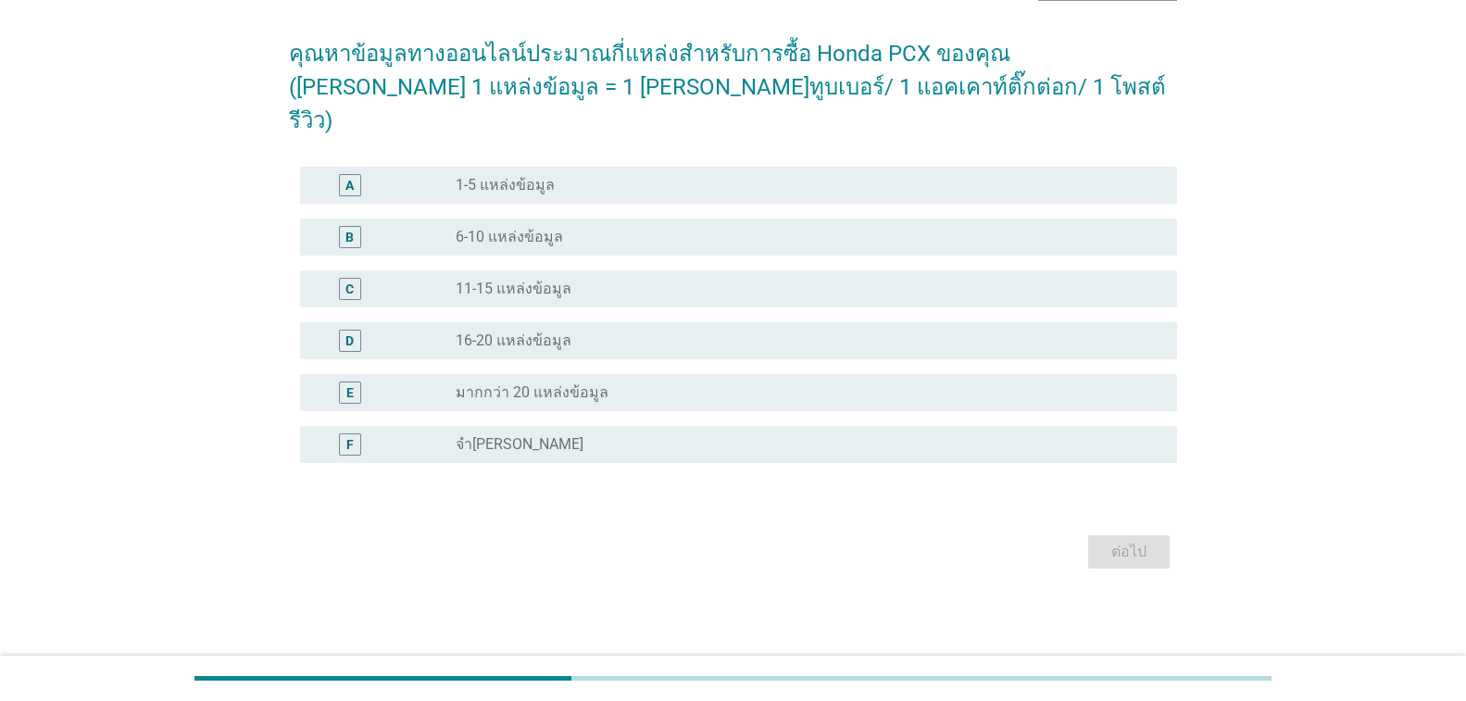
scroll to position [0, 0]
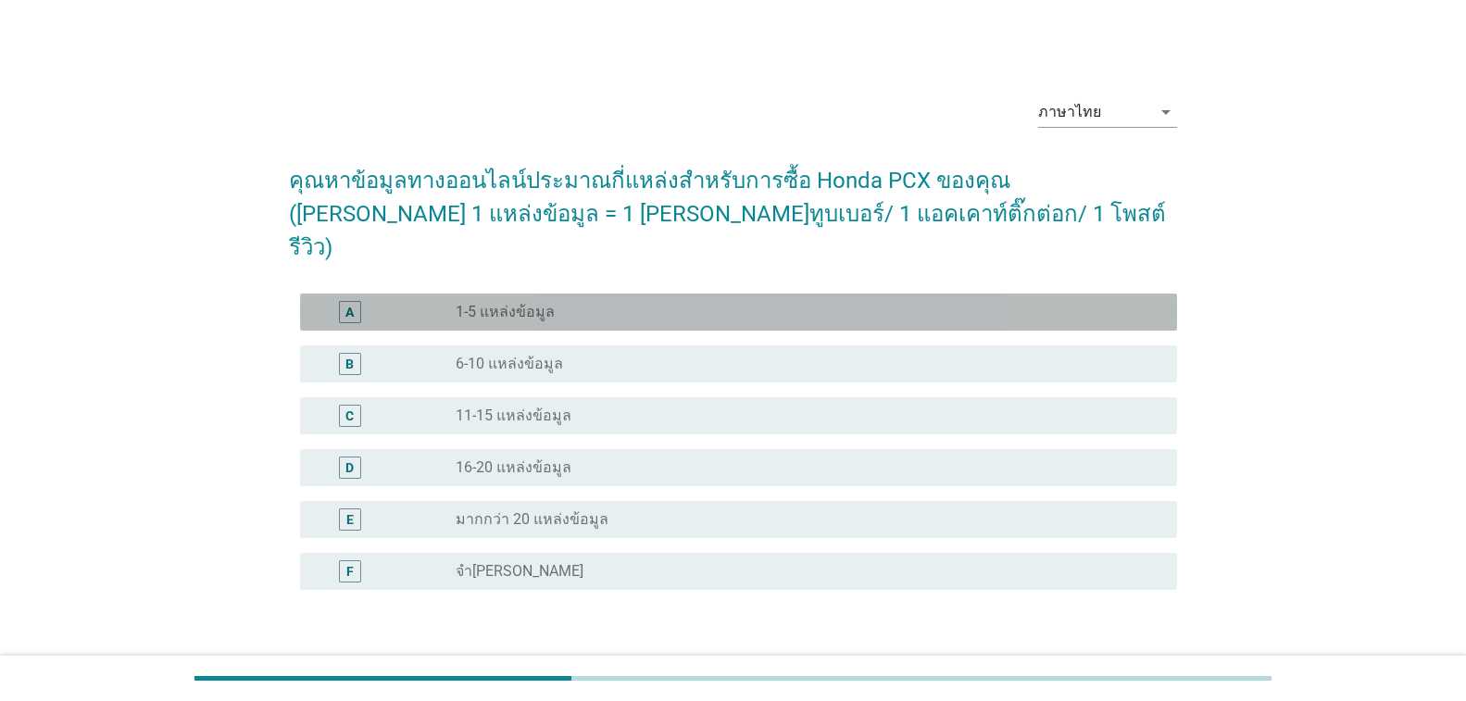
click at [531, 303] on label "1-5 แหล่งข้อมูล" at bounding box center [505, 312] width 99 height 19
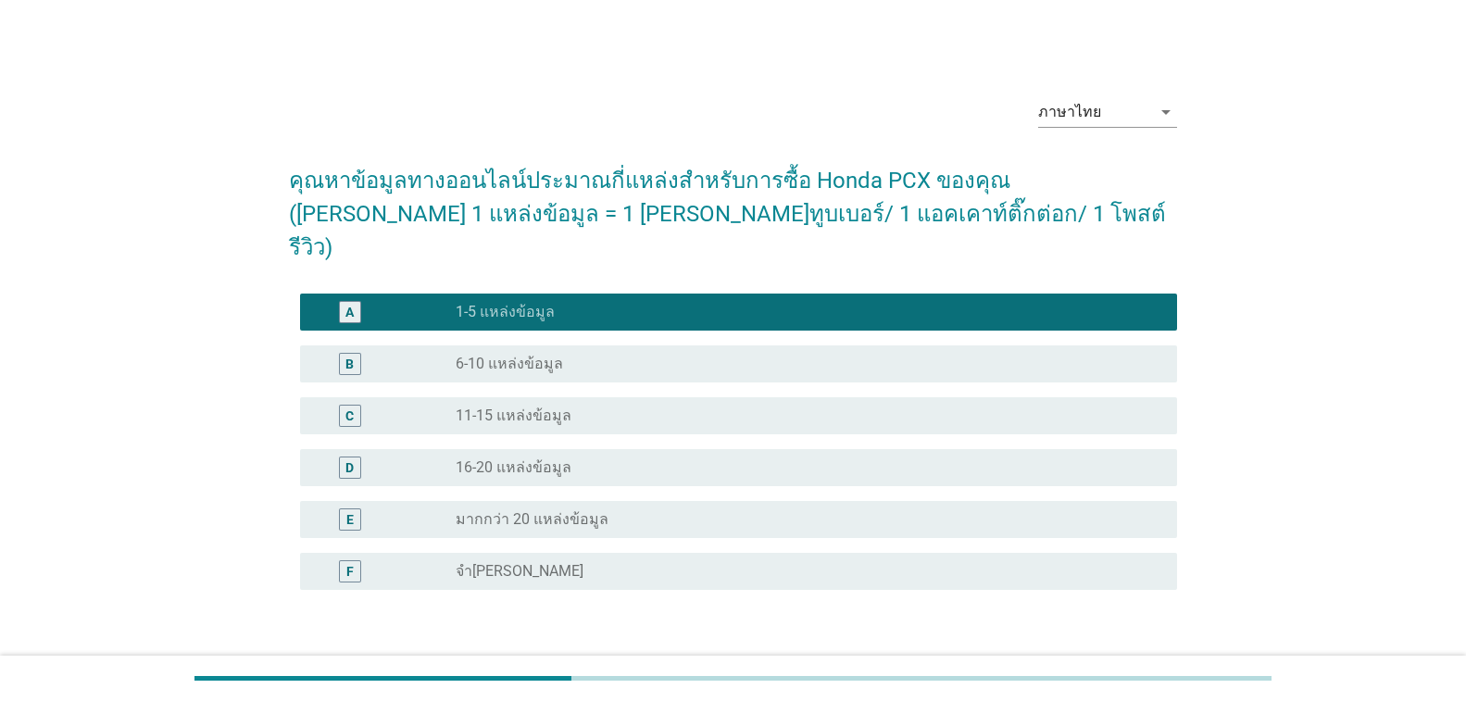
click at [1123, 668] on div "ต่อไป" at bounding box center [1129, 679] width 52 height 22
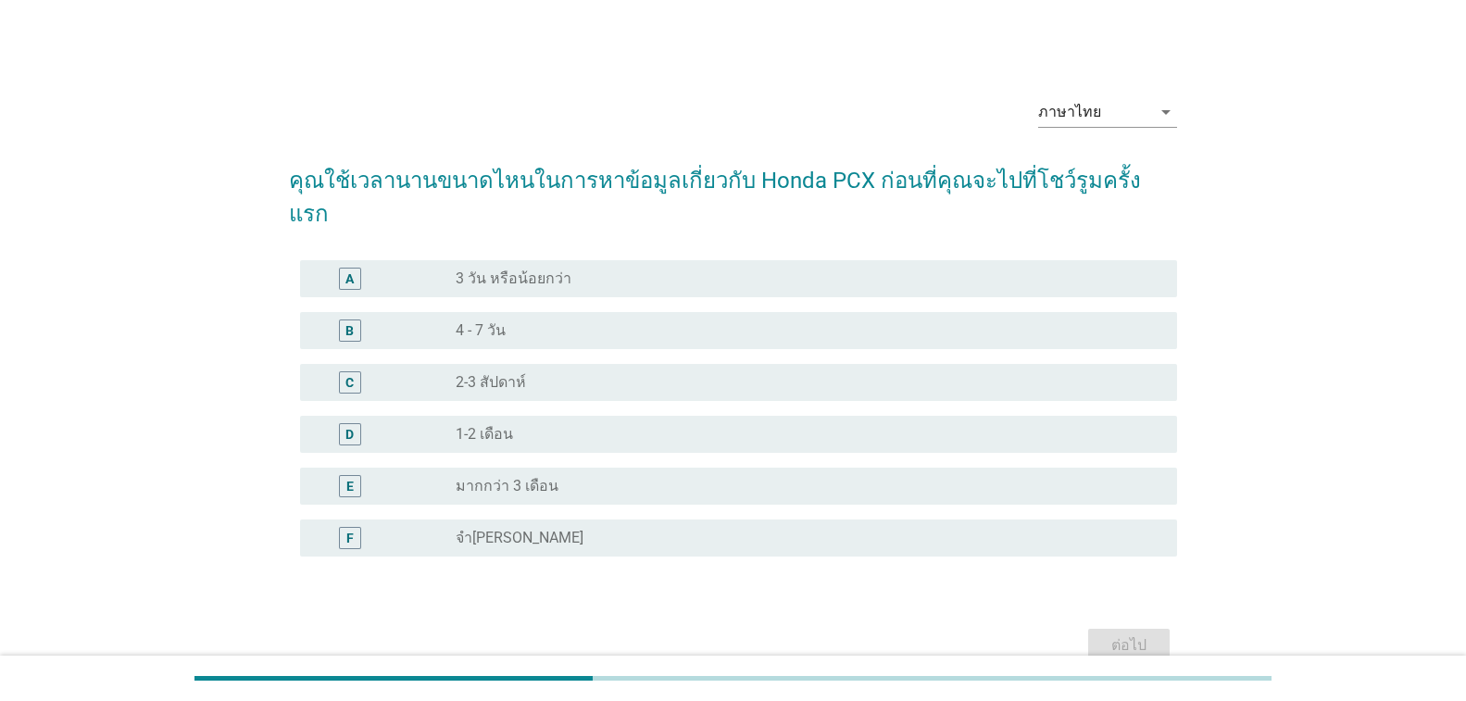
click at [561, 373] on div "radio_button_unchecked 2-3 สัปดาห์" at bounding box center [802, 382] width 692 height 19
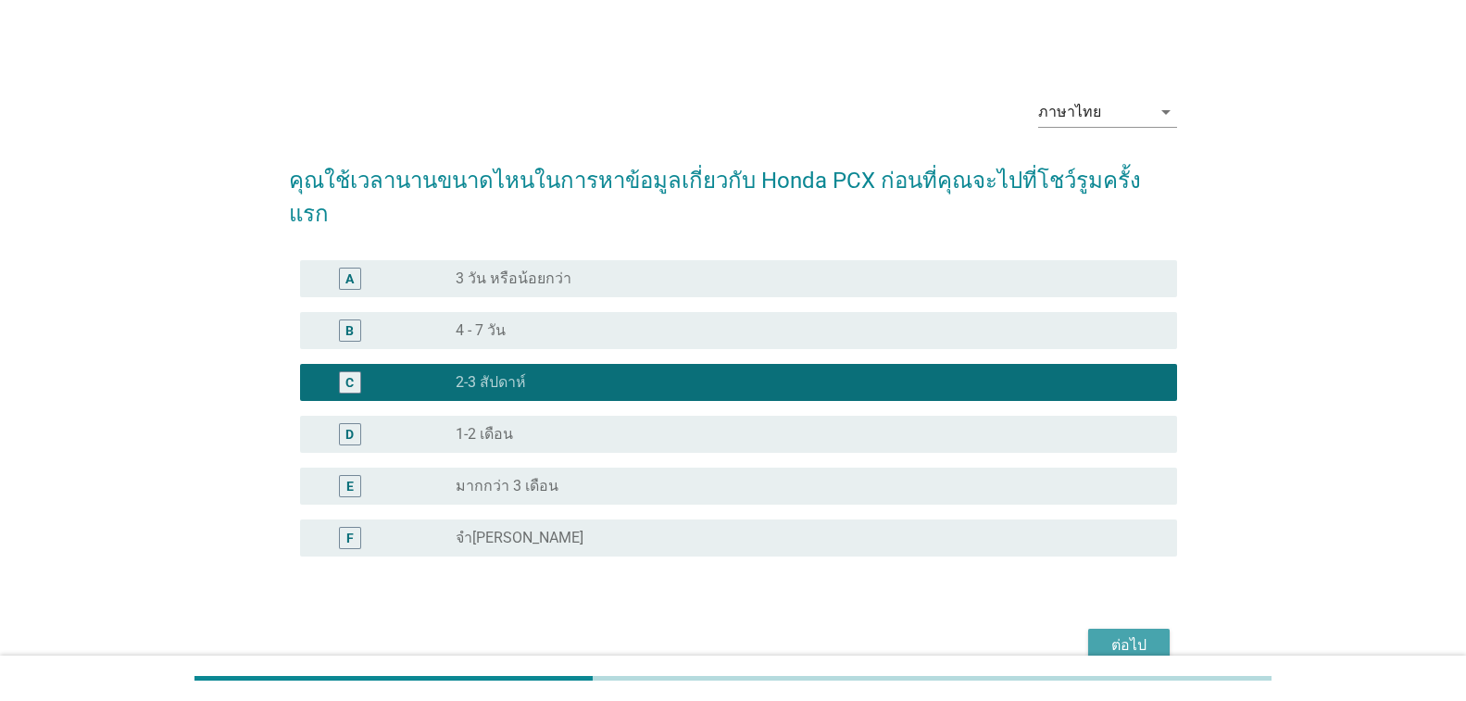
click at [1123, 634] on div "ต่อไป" at bounding box center [1129, 645] width 52 height 22
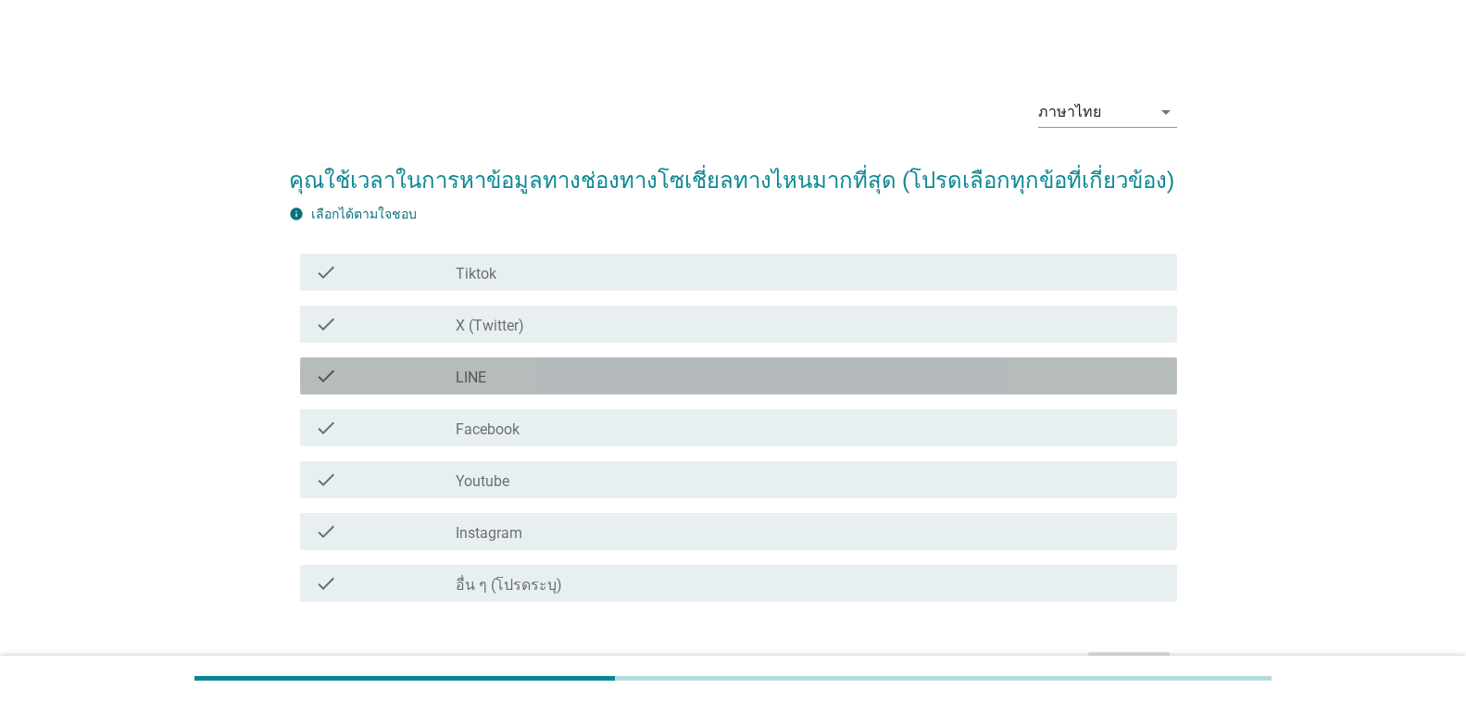
click at [543, 381] on div "check_box_outline_blank LINE" at bounding box center [809, 376] width 706 height 22
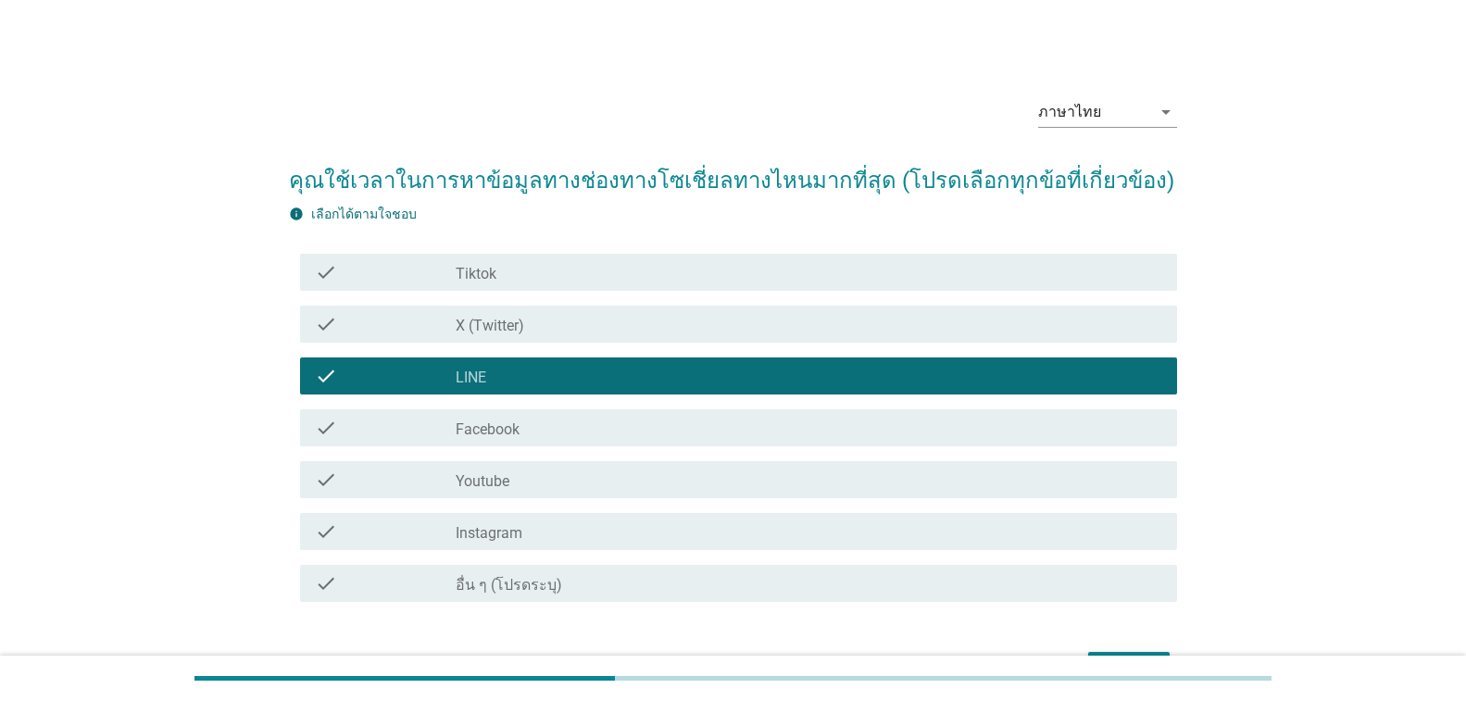
click at [552, 437] on div "check_box_outline_blank Facebook" at bounding box center [809, 428] width 706 height 22
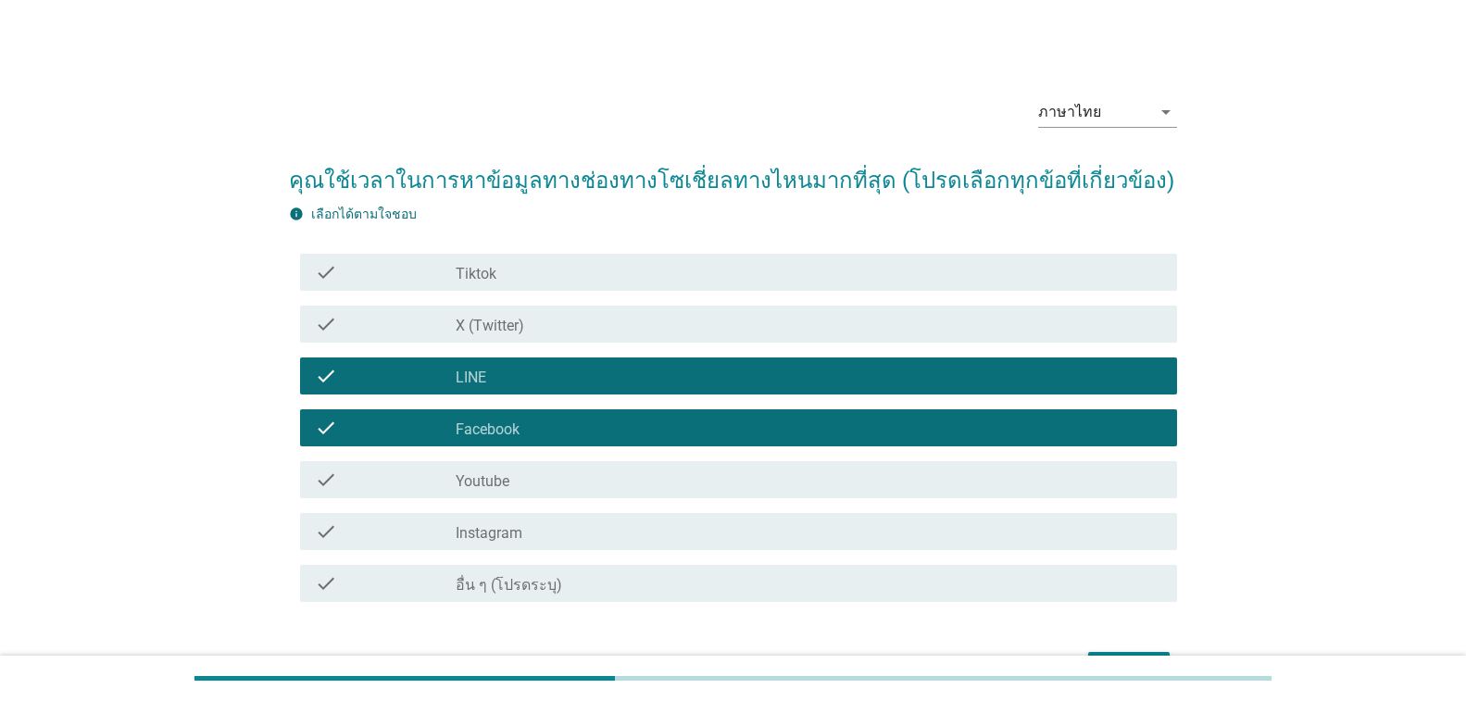
click at [555, 484] on div "check_box_outline_blank Youtube" at bounding box center [809, 479] width 706 height 22
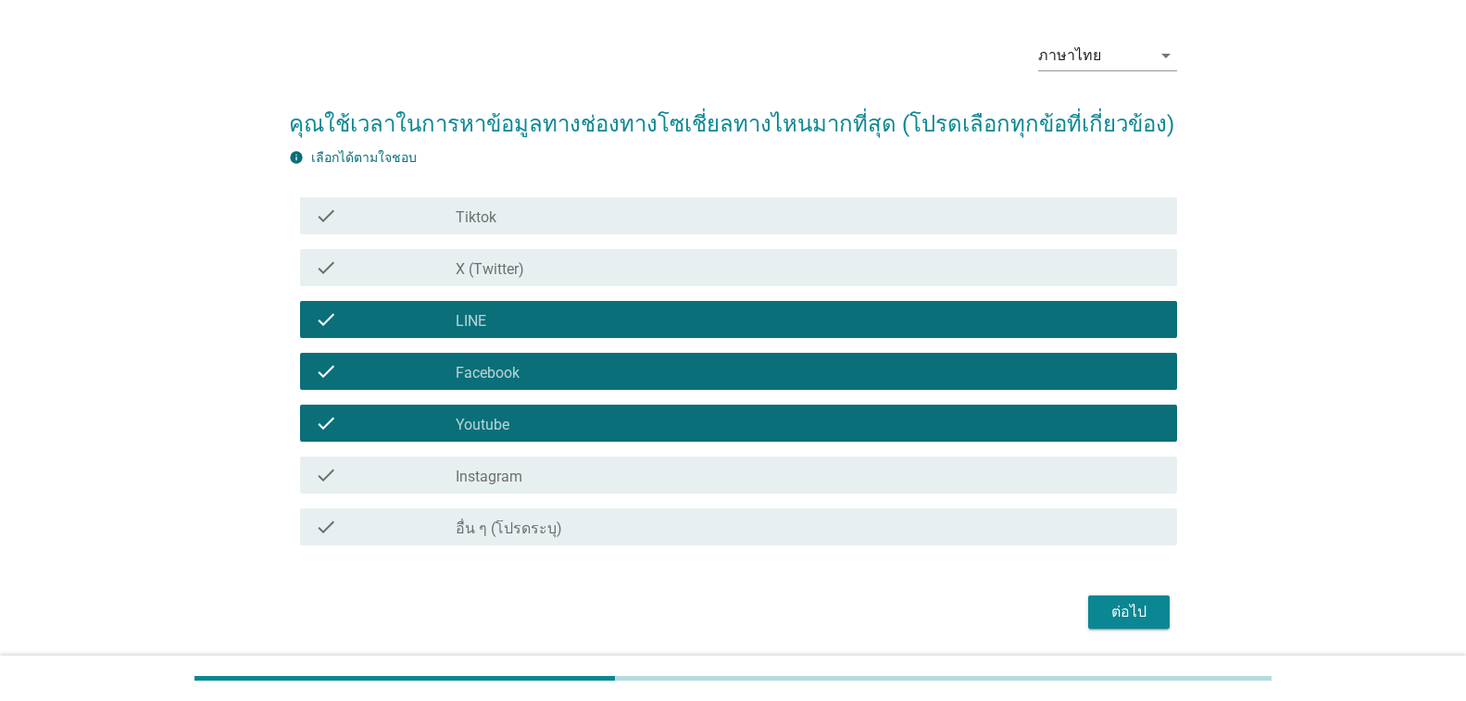
scroll to position [117, 0]
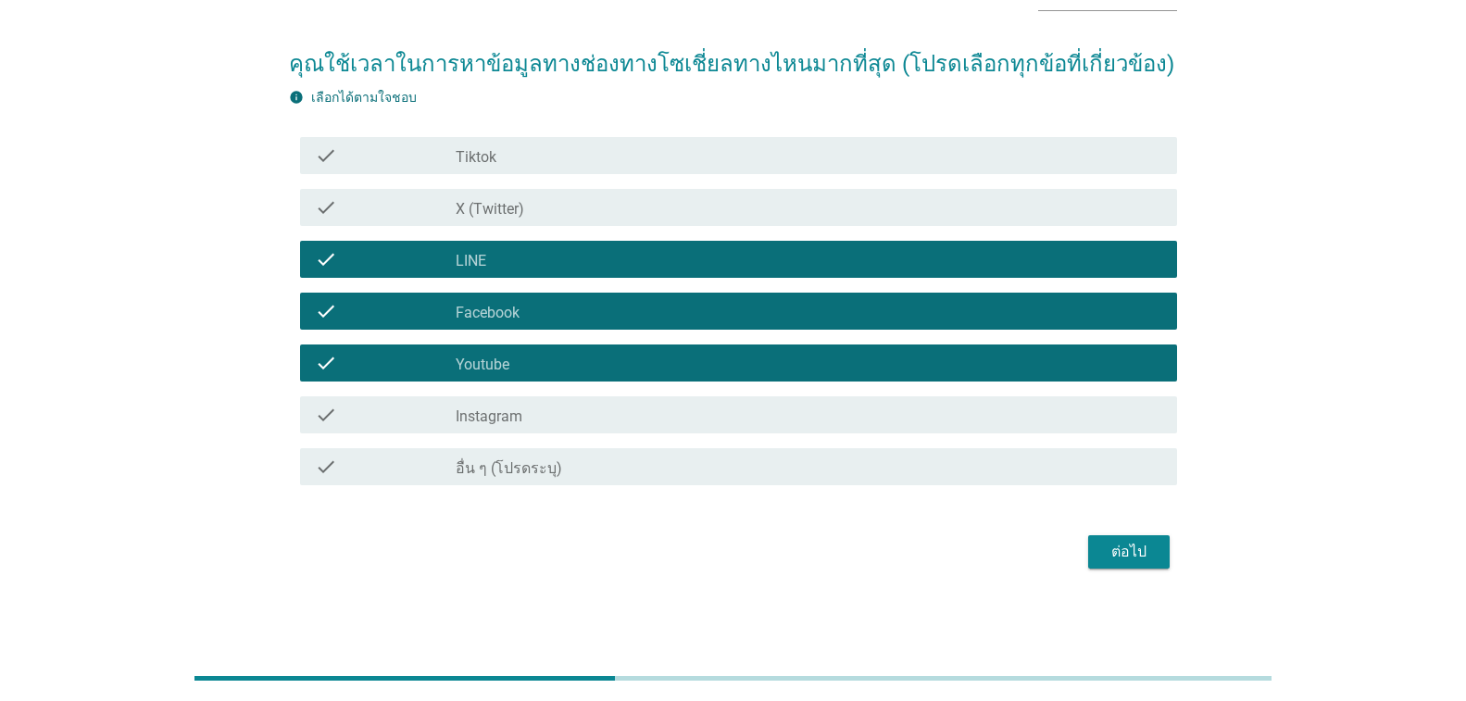
click at [1144, 538] on button "ต่อไป" at bounding box center [1128, 551] width 81 height 33
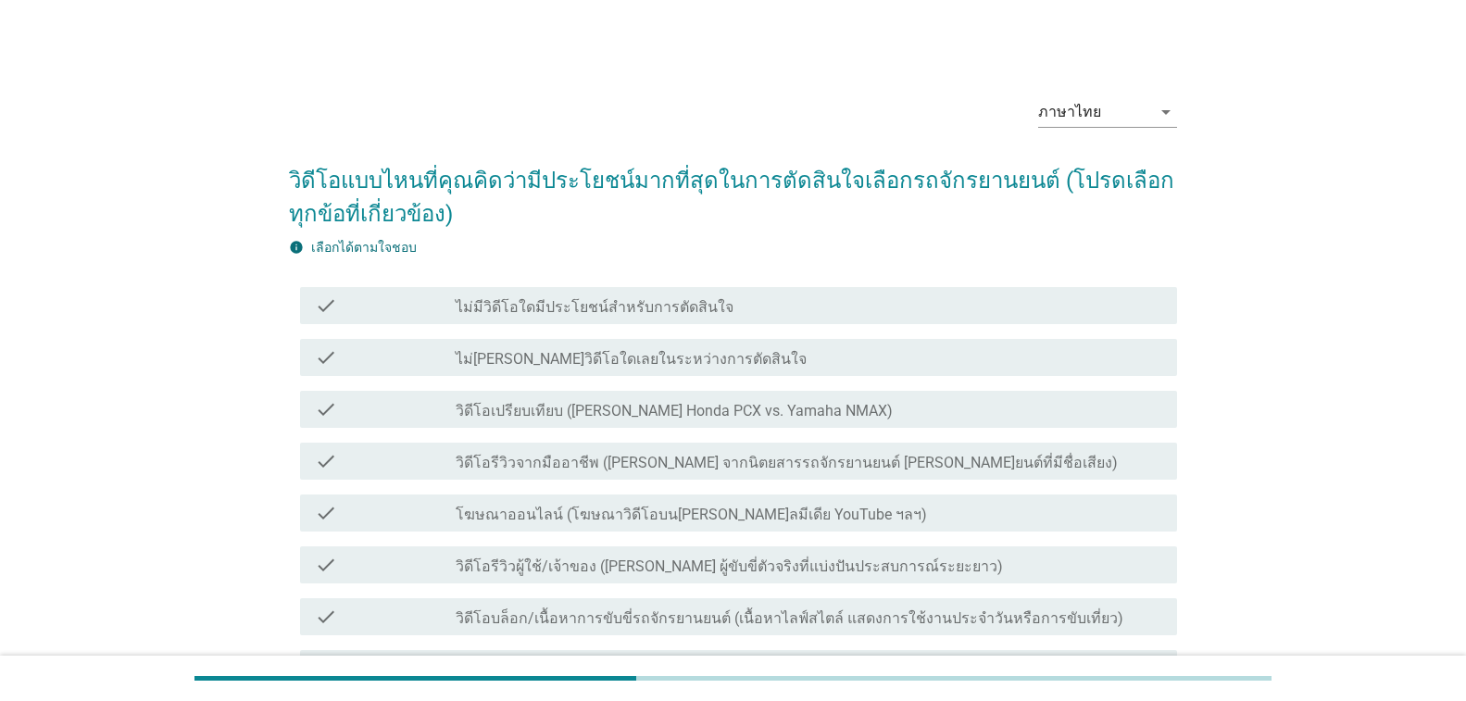
click at [576, 415] on label "วิดีโอเปรียบเทียบ ([PERSON_NAME] Honda PCX vs. Yamaha NMAX)" at bounding box center [674, 411] width 437 height 19
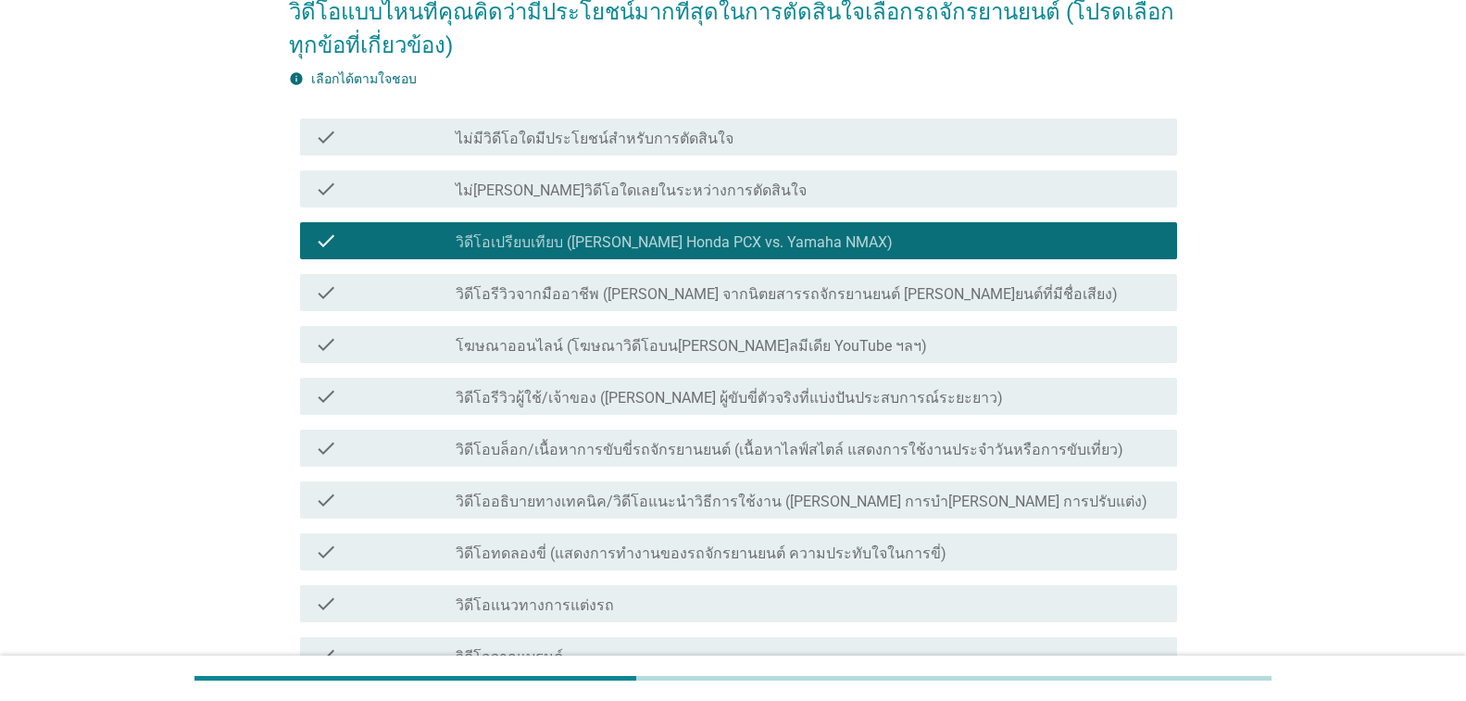
scroll to position [185, 0]
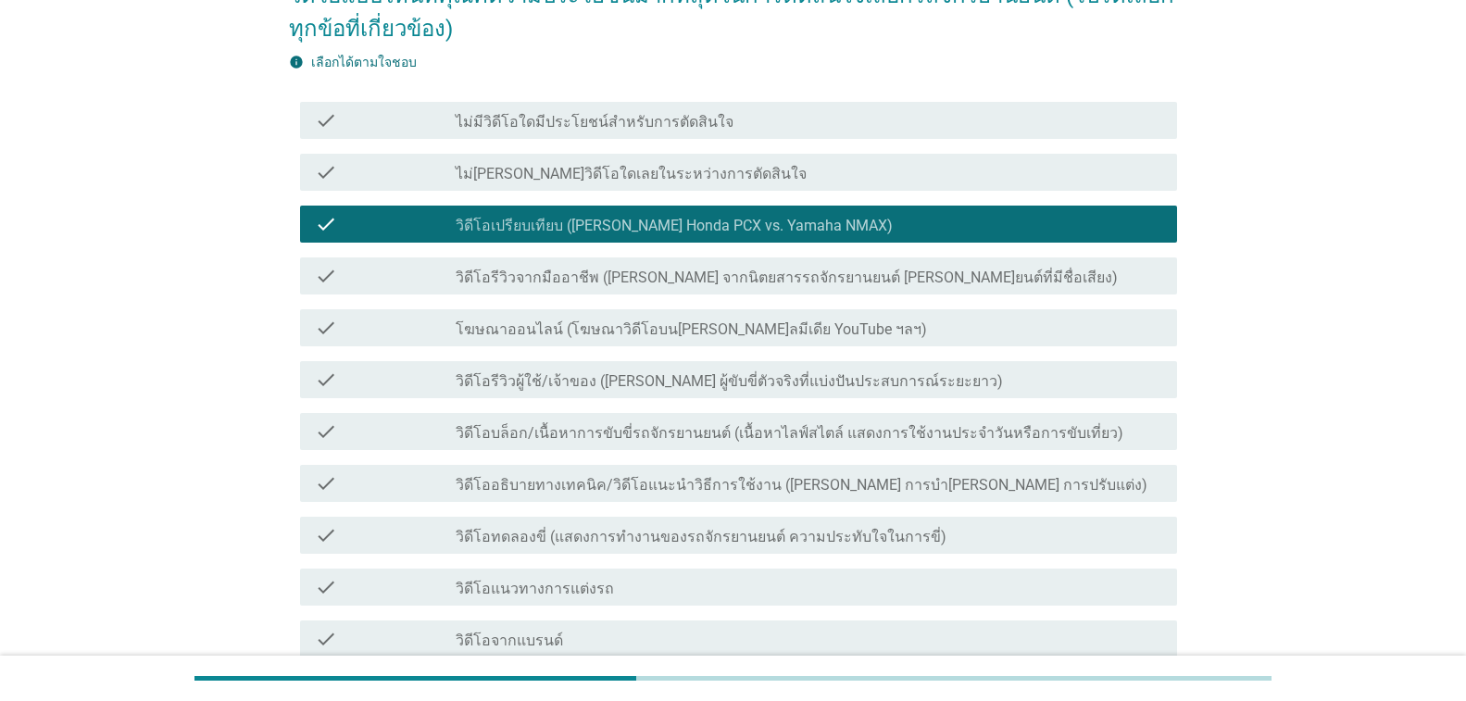
click at [587, 383] on label "วิดีโอรีวิวผู้ใช้/เจ้าของ ([PERSON_NAME] ผู้ขับขี่ตัวจริงที่แบ่งปันประสบการณ์ระ…" at bounding box center [729, 381] width 547 height 19
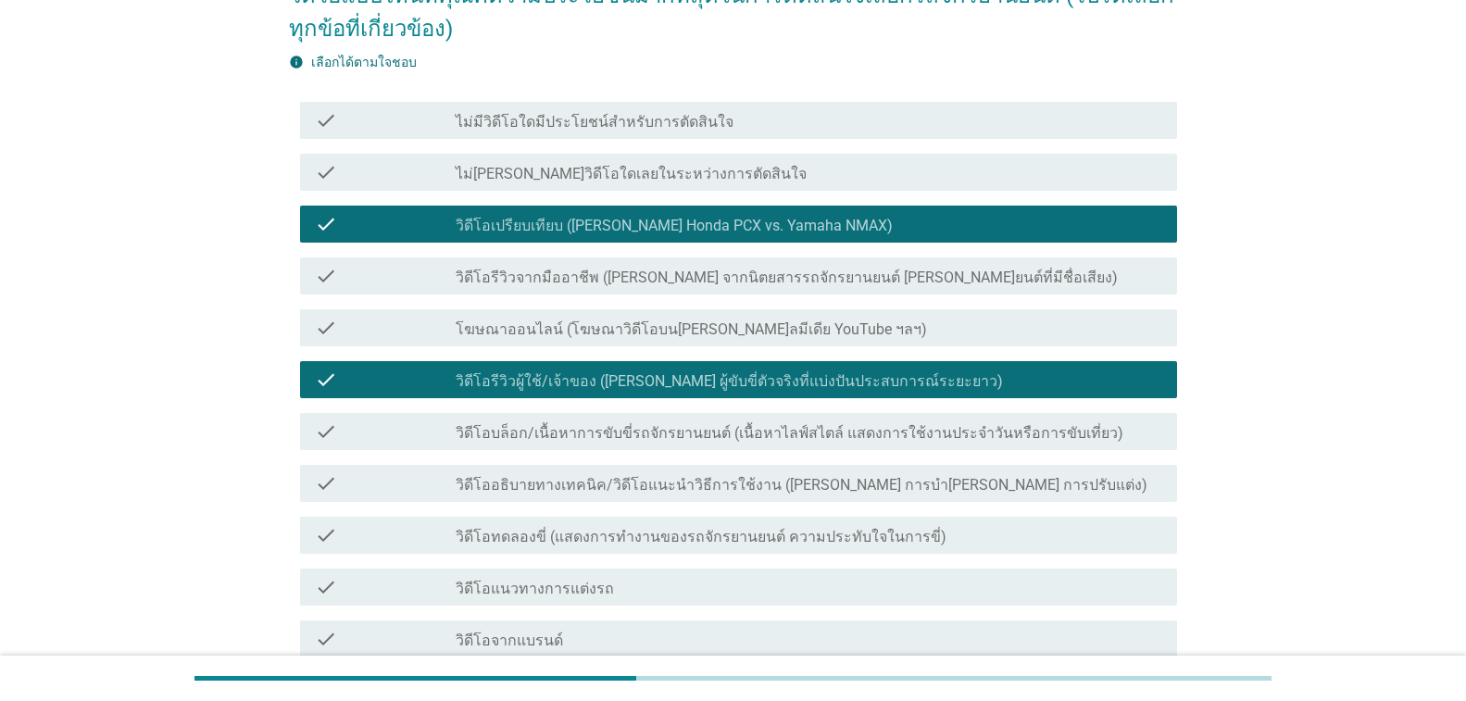
click at [601, 324] on label "โฆษณาออนไลน์ (โฆษณาวิดีโอบน[PERSON_NAME]ลมีเดีย YouTube ฯลฯ)" at bounding box center [691, 329] width 471 height 19
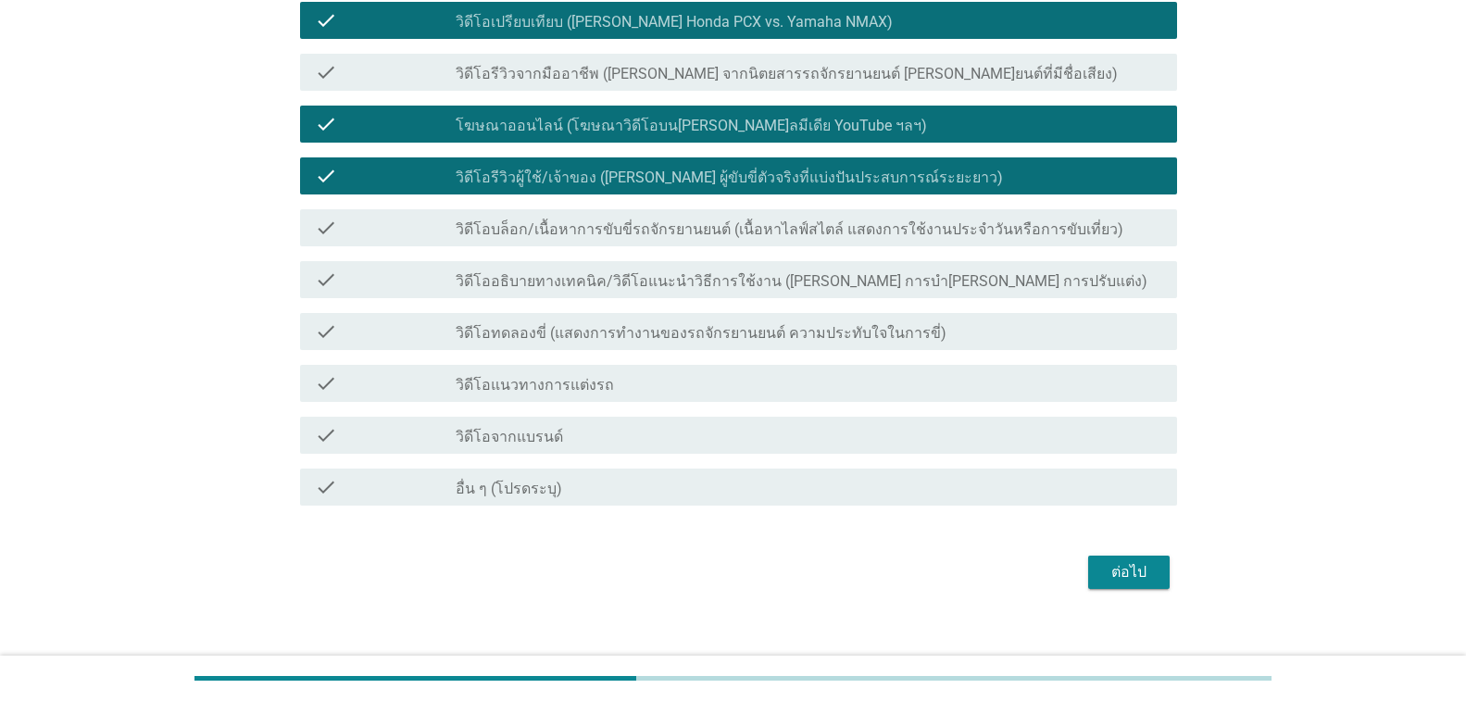
scroll to position [409, 0]
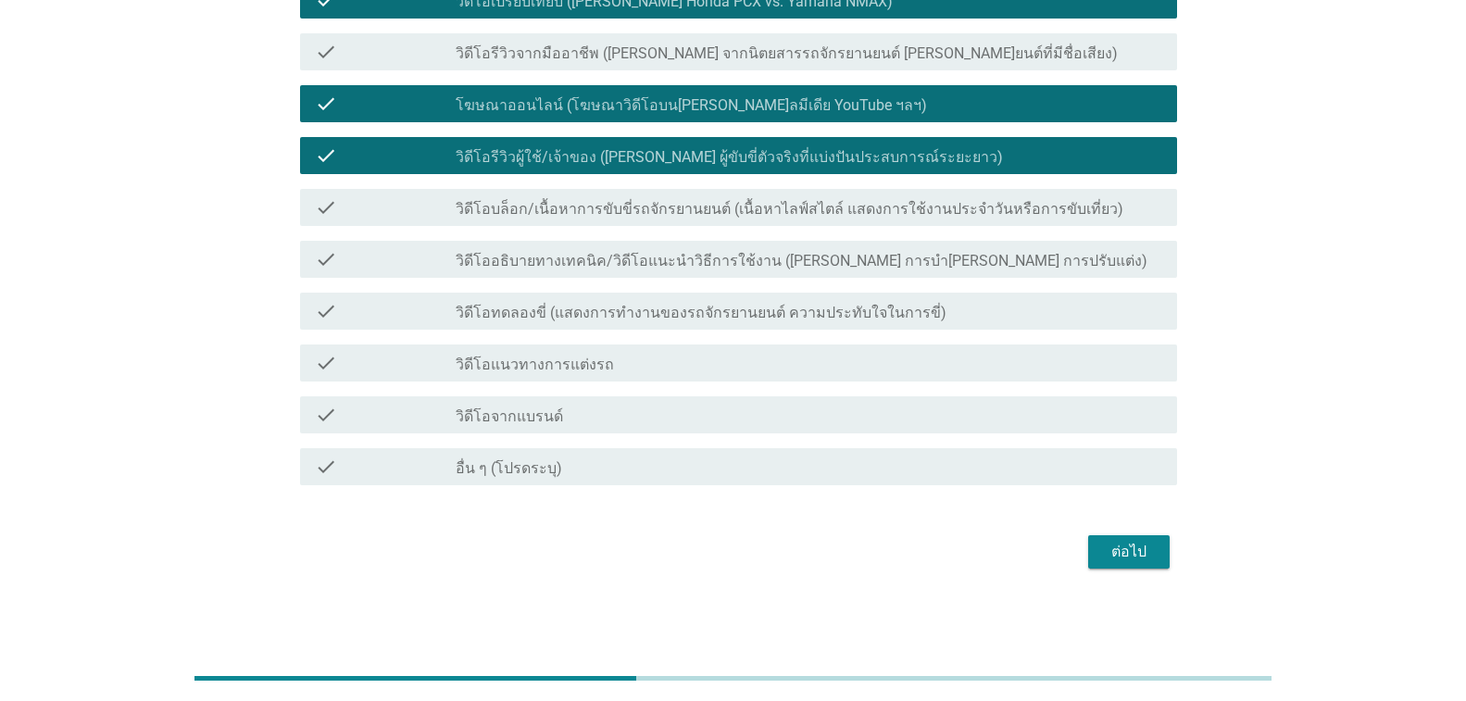
click at [1136, 547] on div "ต่อไป" at bounding box center [1129, 552] width 52 height 22
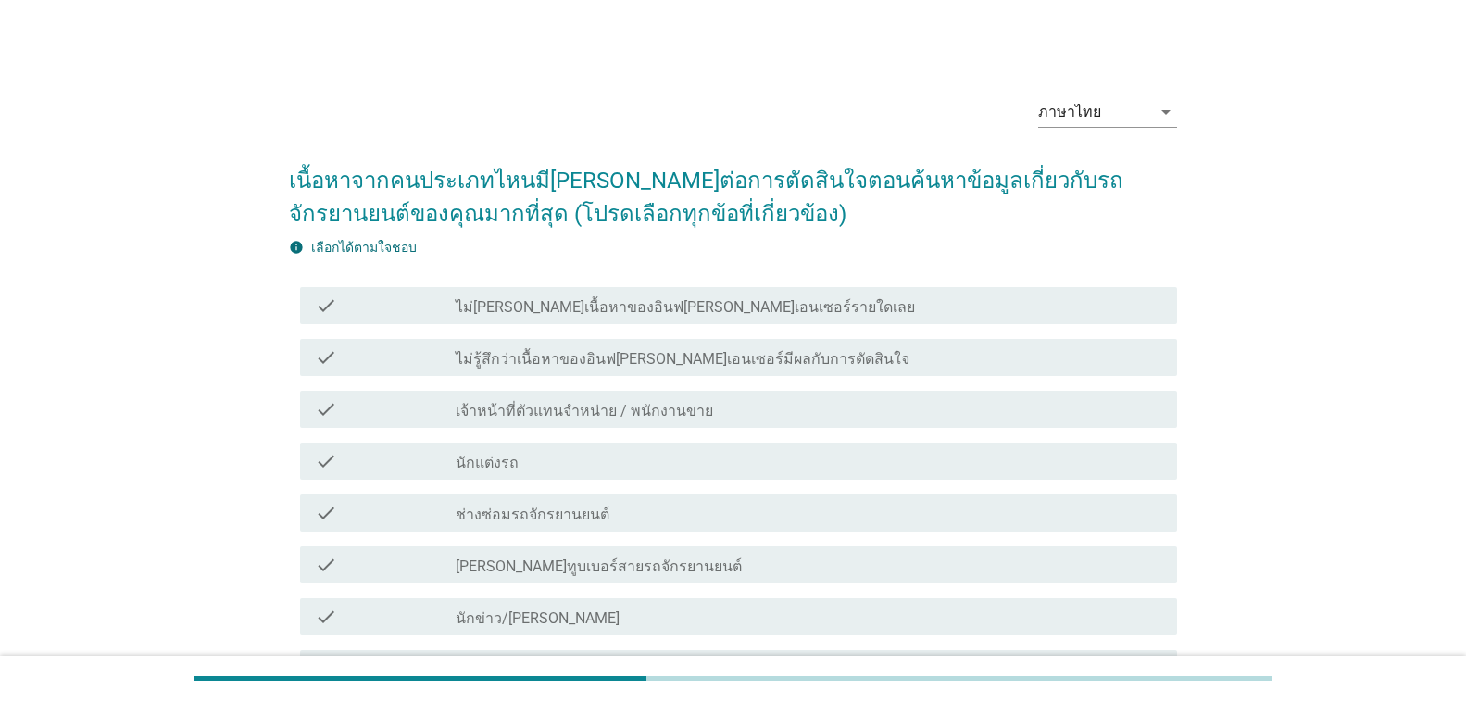
click at [590, 559] on label "[PERSON_NAME]ทูบเบอร์สายรถจักรยานยนต์" at bounding box center [599, 566] width 286 height 19
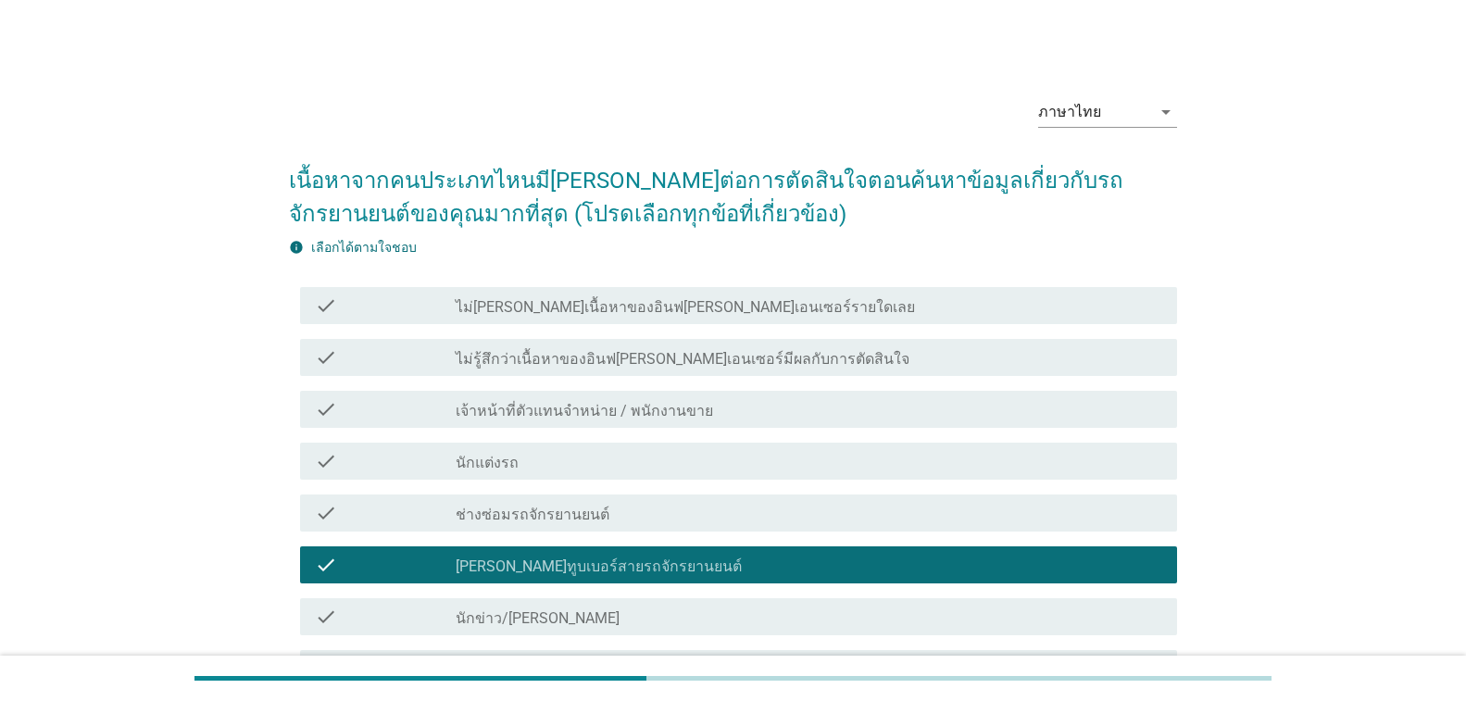
click at [568, 443] on div "check check_box_outline_blank นักแต่งรถ" at bounding box center [738, 461] width 877 height 37
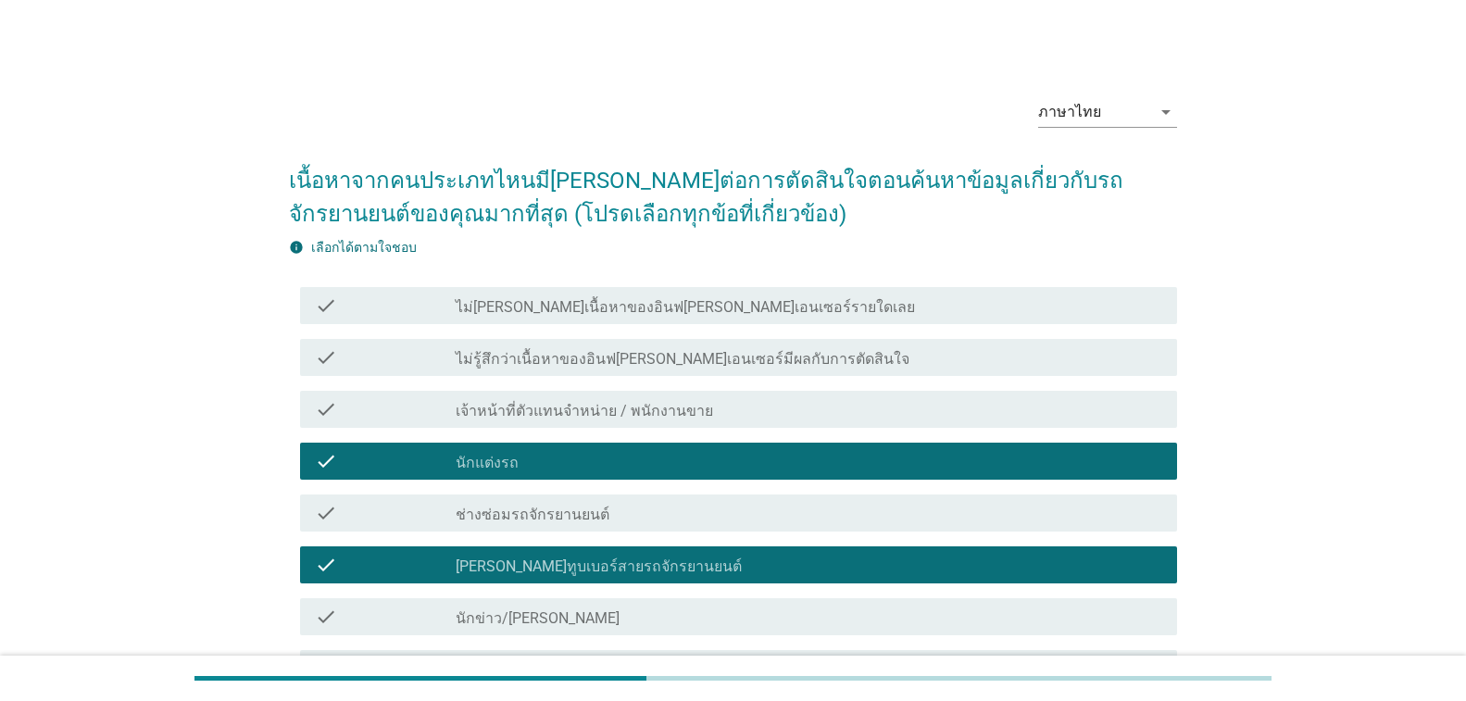
click at [581, 405] on label "เจ้าหน้าที่ตัวแทนจําหน่าย / พนักงานขาย" at bounding box center [584, 411] width 257 height 19
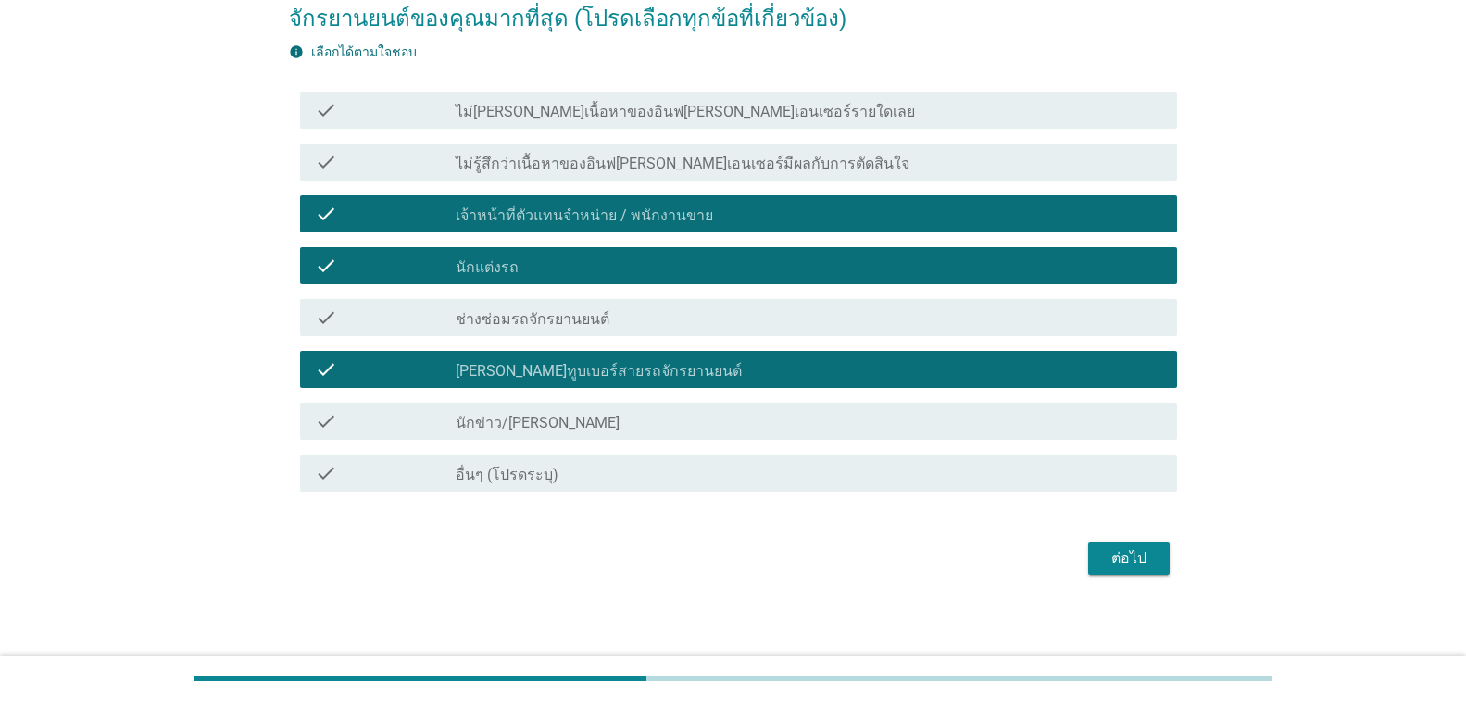
scroll to position [202, 0]
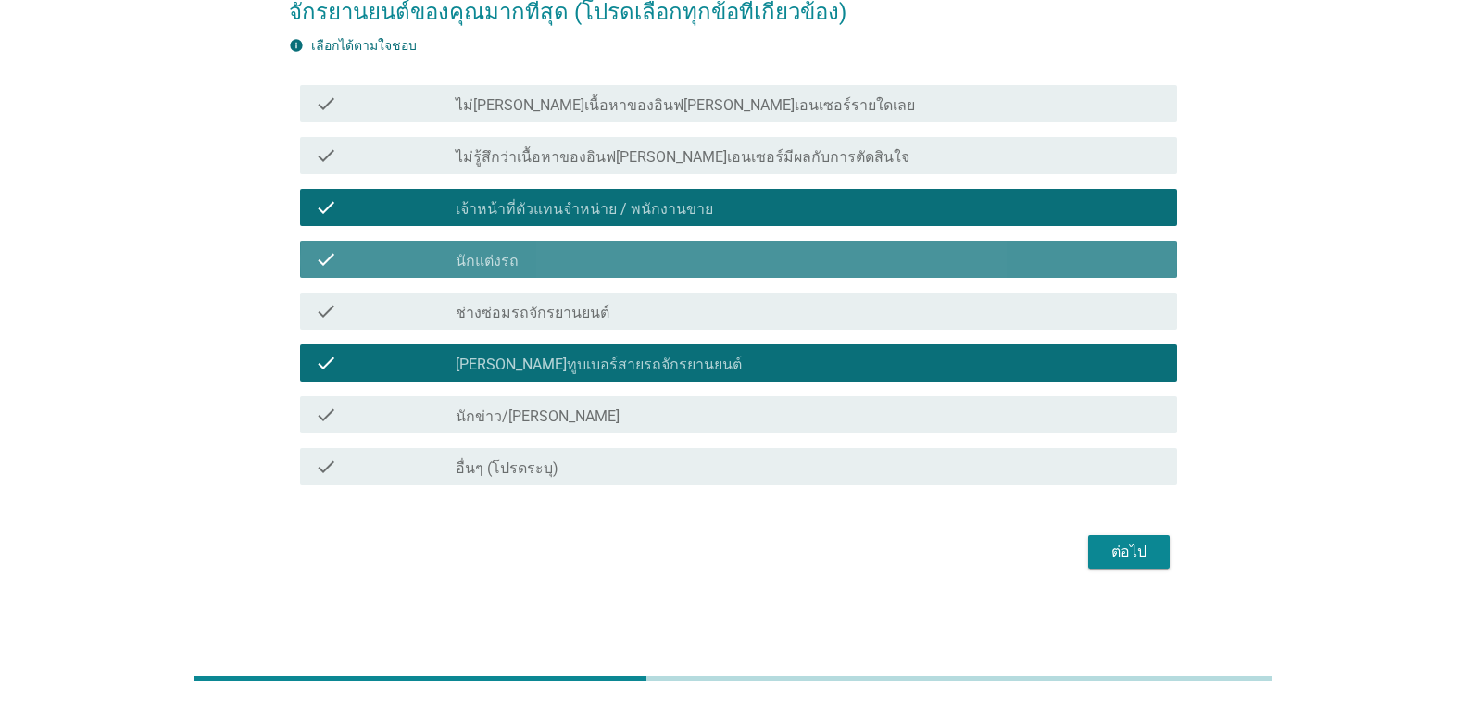
click at [628, 270] on div "check check_box_outline_blank นักแต่งรถ" at bounding box center [738, 259] width 877 height 37
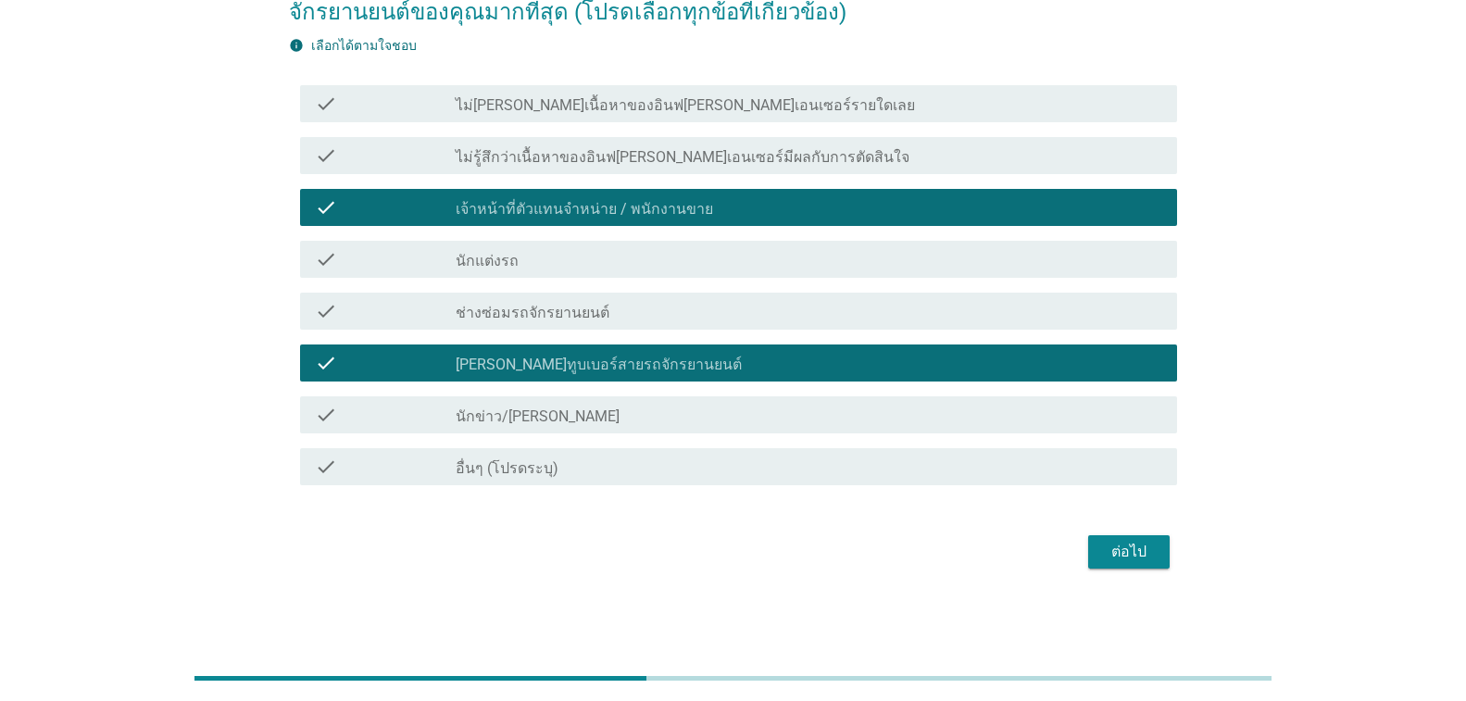
click at [633, 312] on div "check_box_outline_blank ช่างซ่อมรถจักรยานยนต์" at bounding box center [809, 311] width 706 height 22
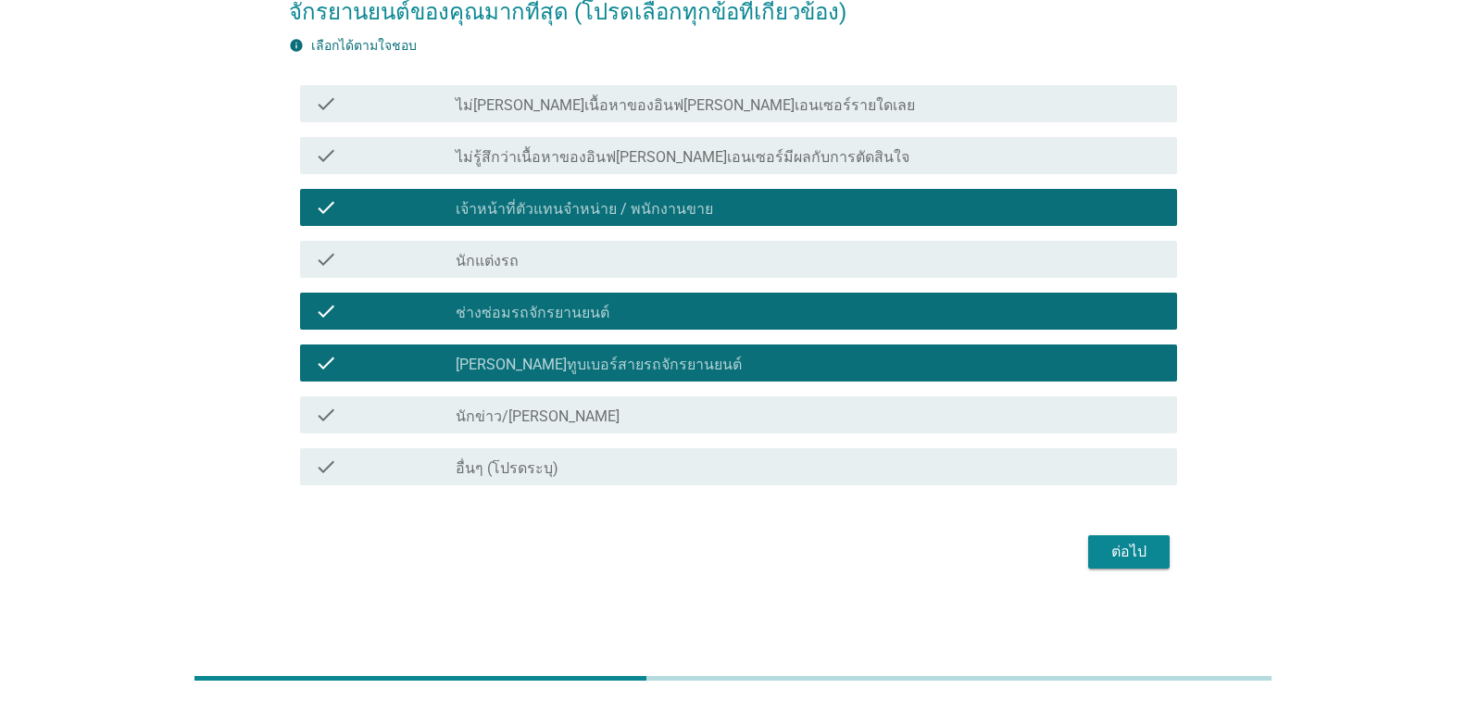
click at [1106, 549] on div "ต่อไป" at bounding box center [1129, 552] width 52 height 22
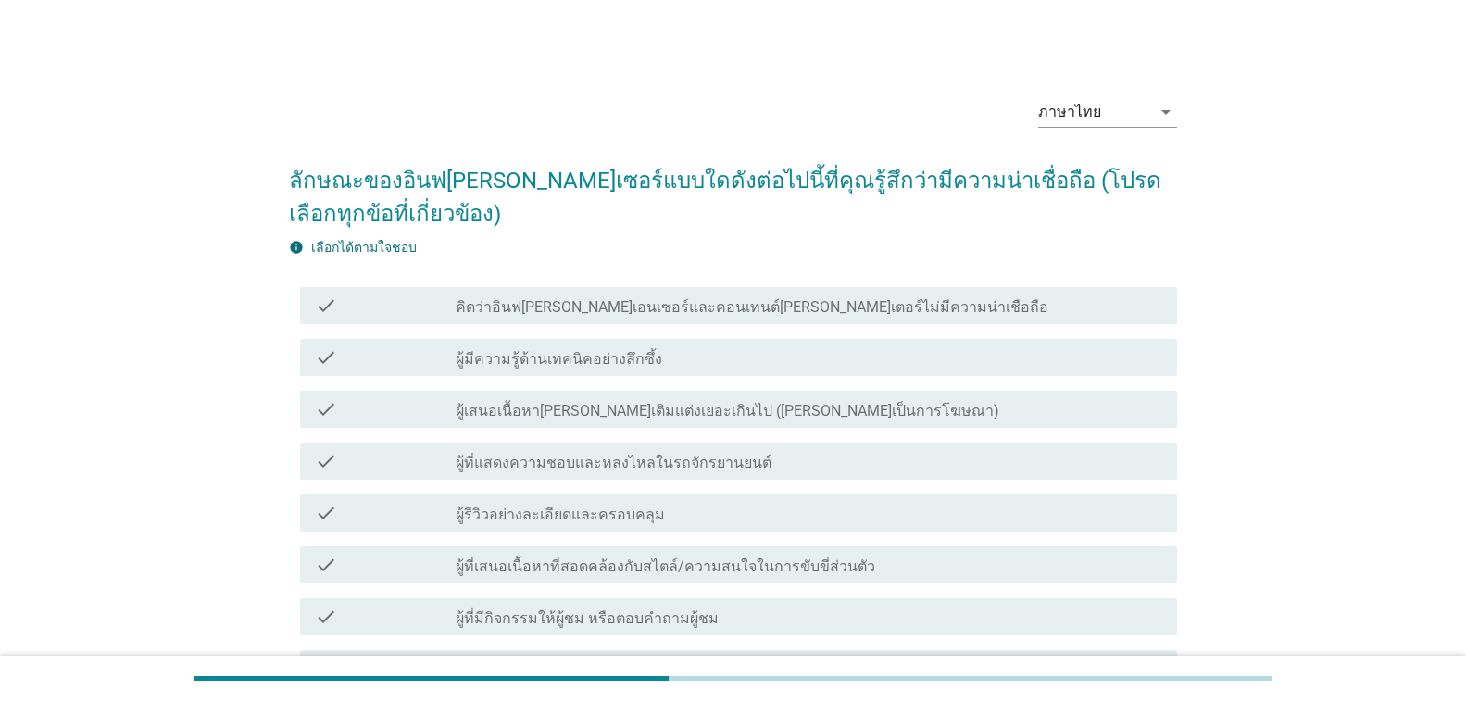
scroll to position [93, 0]
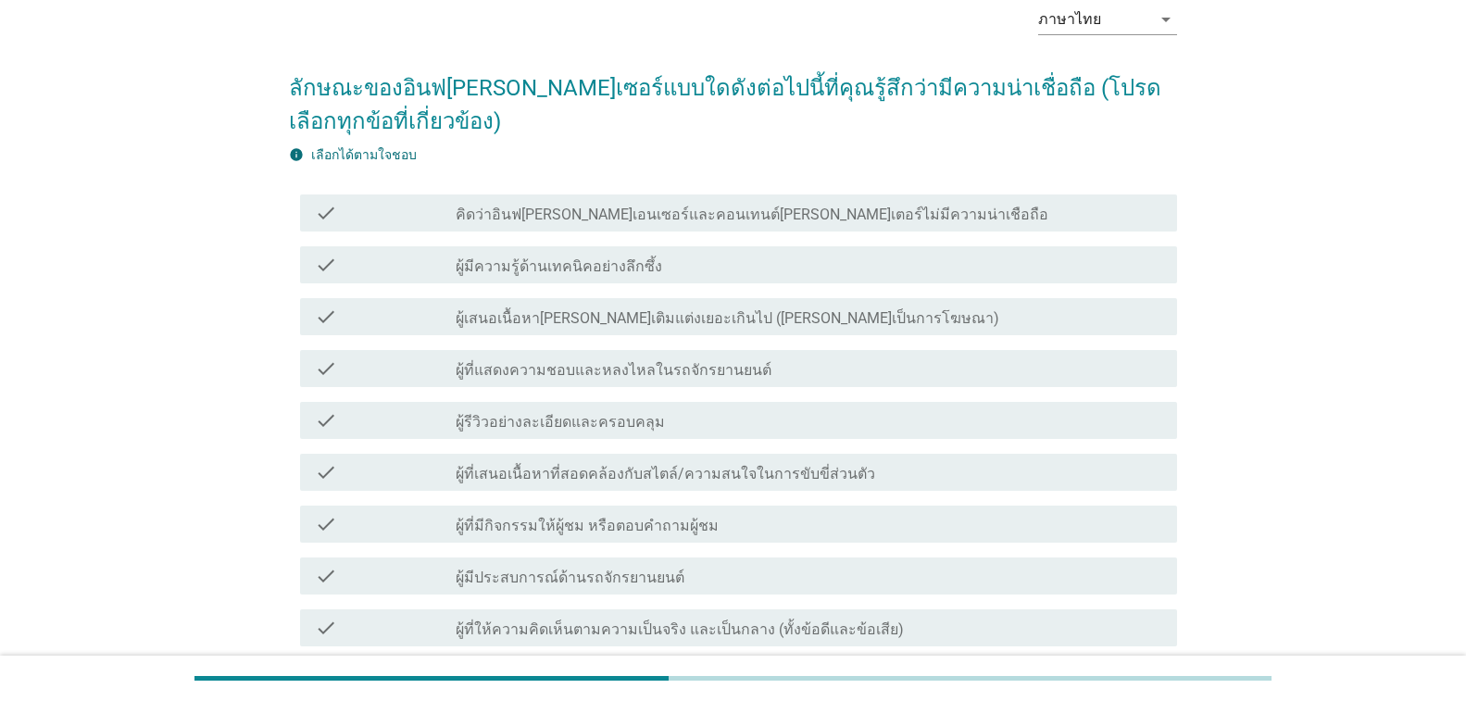
click at [591, 417] on label "ผู้รีวิวอย่างละเอียดและครอบคลุม" at bounding box center [560, 422] width 209 height 19
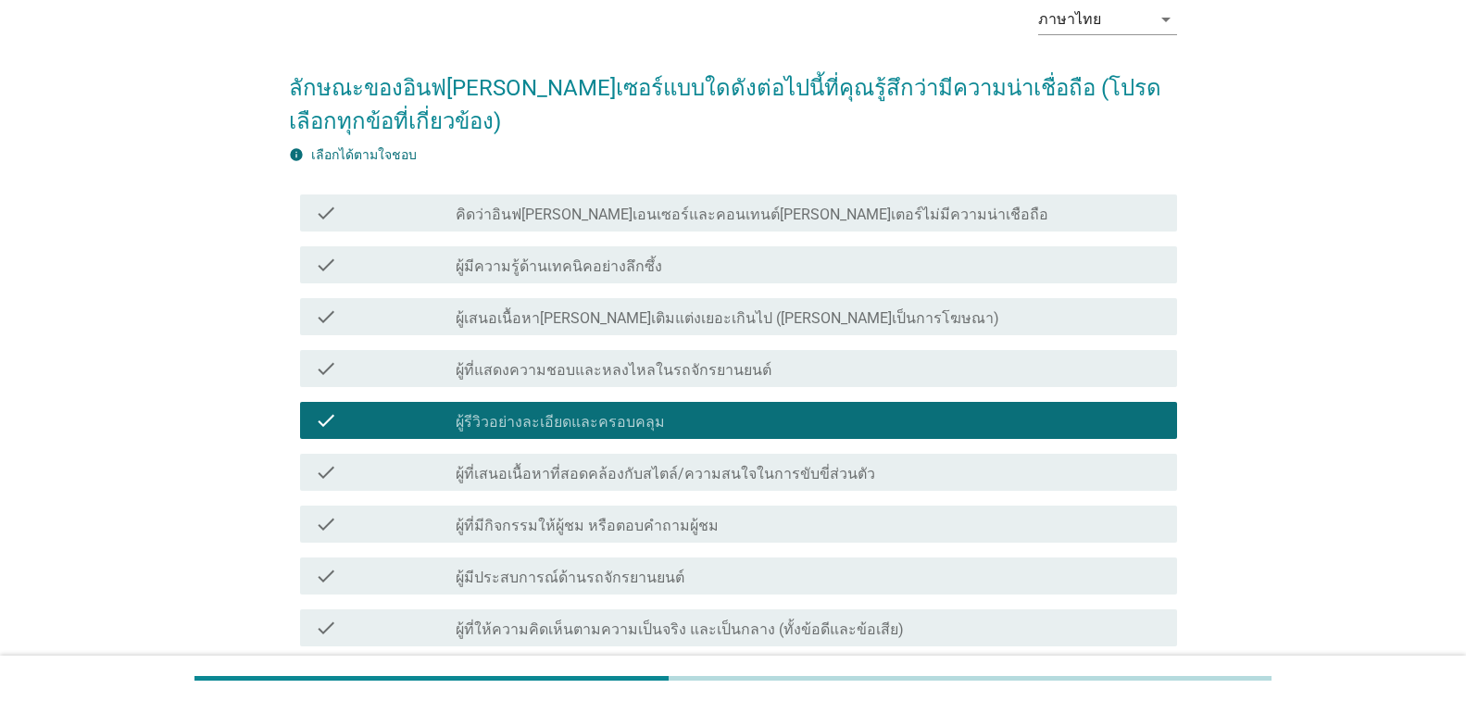
click at [593, 384] on div "check check_box_outline_blank ผู้ที่แสดงความชอบและหลงไหลในรถจักรยานยนต์" at bounding box center [738, 368] width 877 height 37
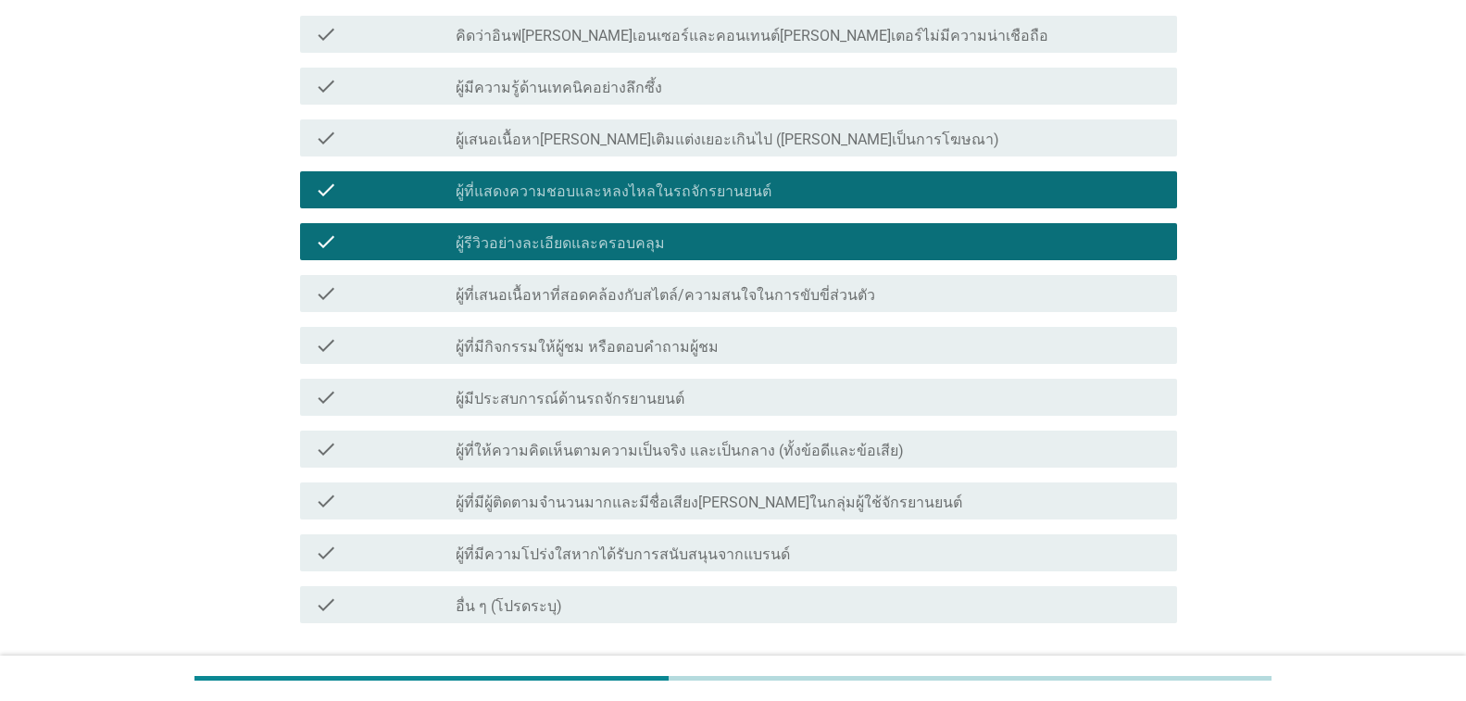
scroll to position [278, 0]
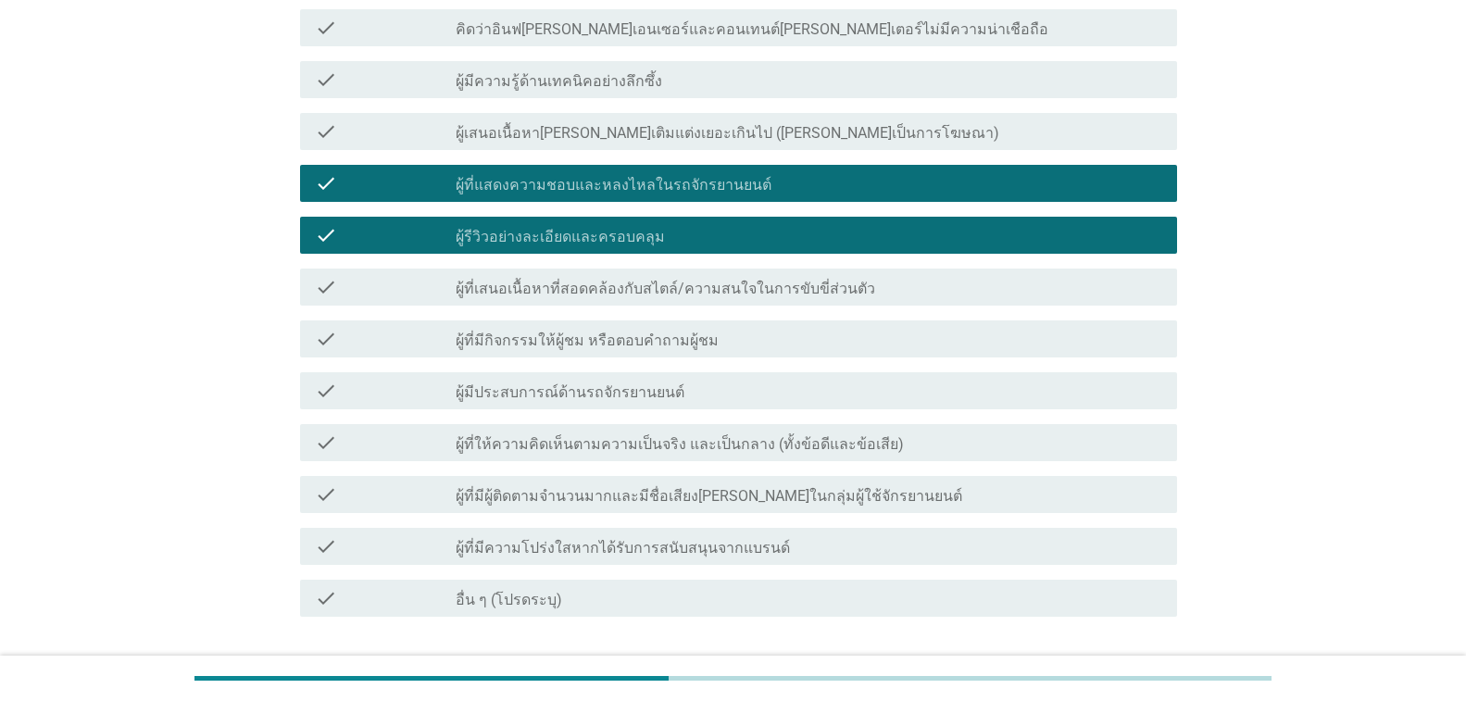
click at [596, 391] on label "ผู้มีประสบการณ์ด้านรถจักรยานยนต์" at bounding box center [570, 392] width 229 height 19
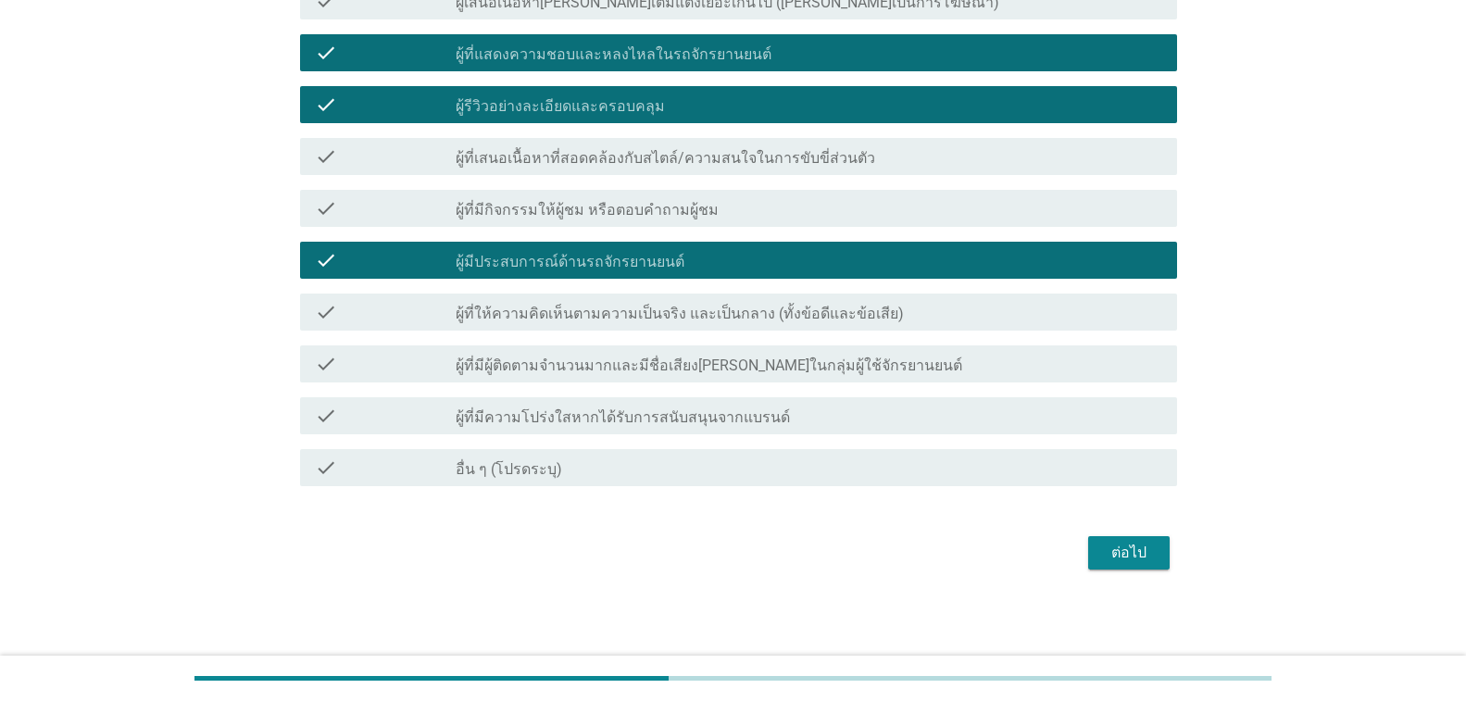
scroll to position [409, 0]
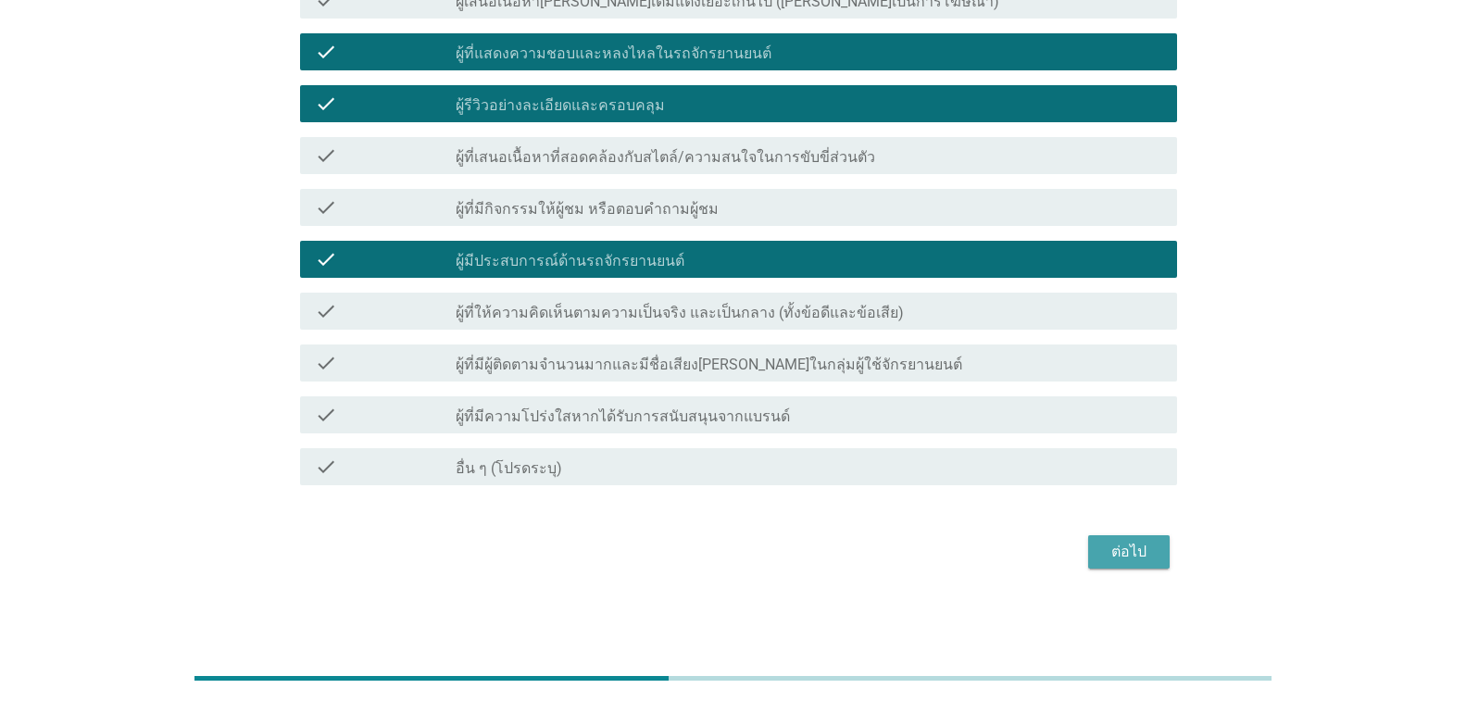
click at [1146, 541] on div "ต่อไป" at bounding box center [1129, 552] width 52 height 22
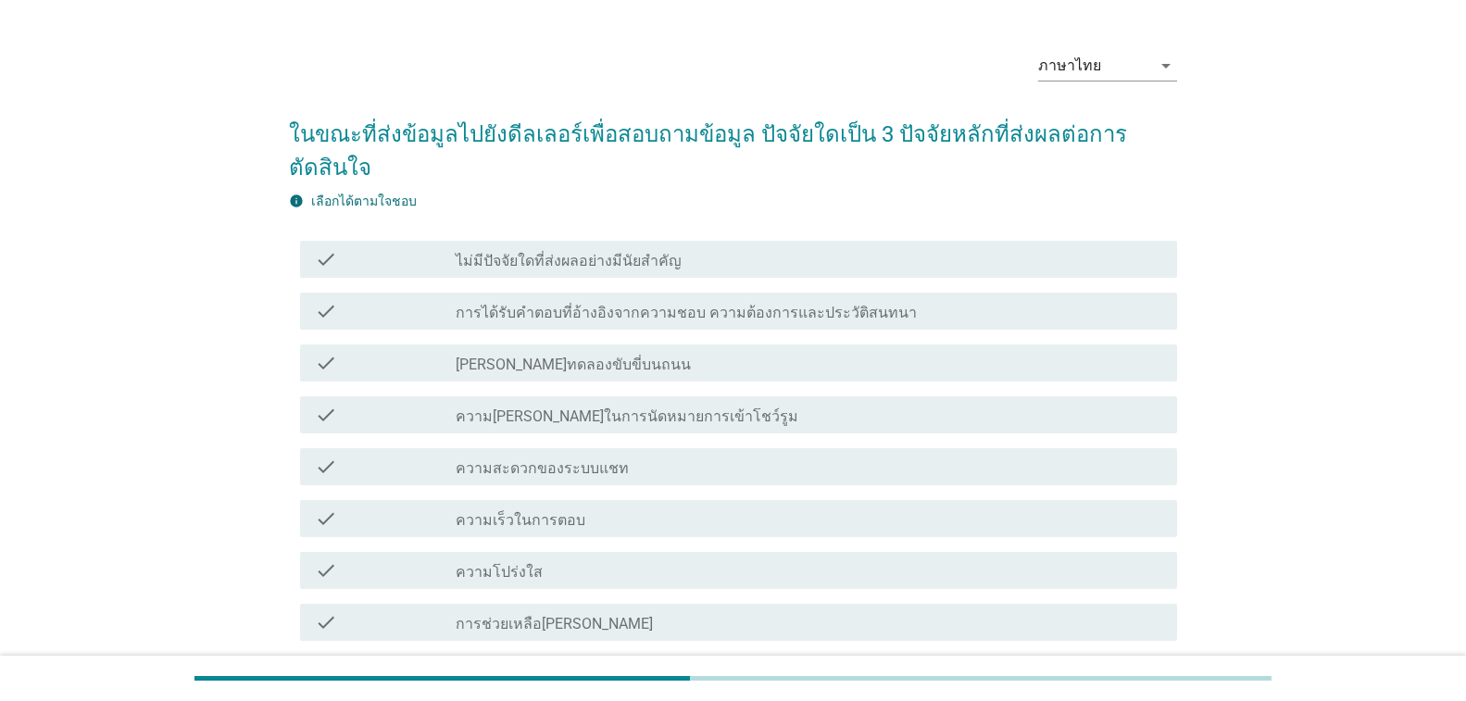
scroll to position [93, 0]
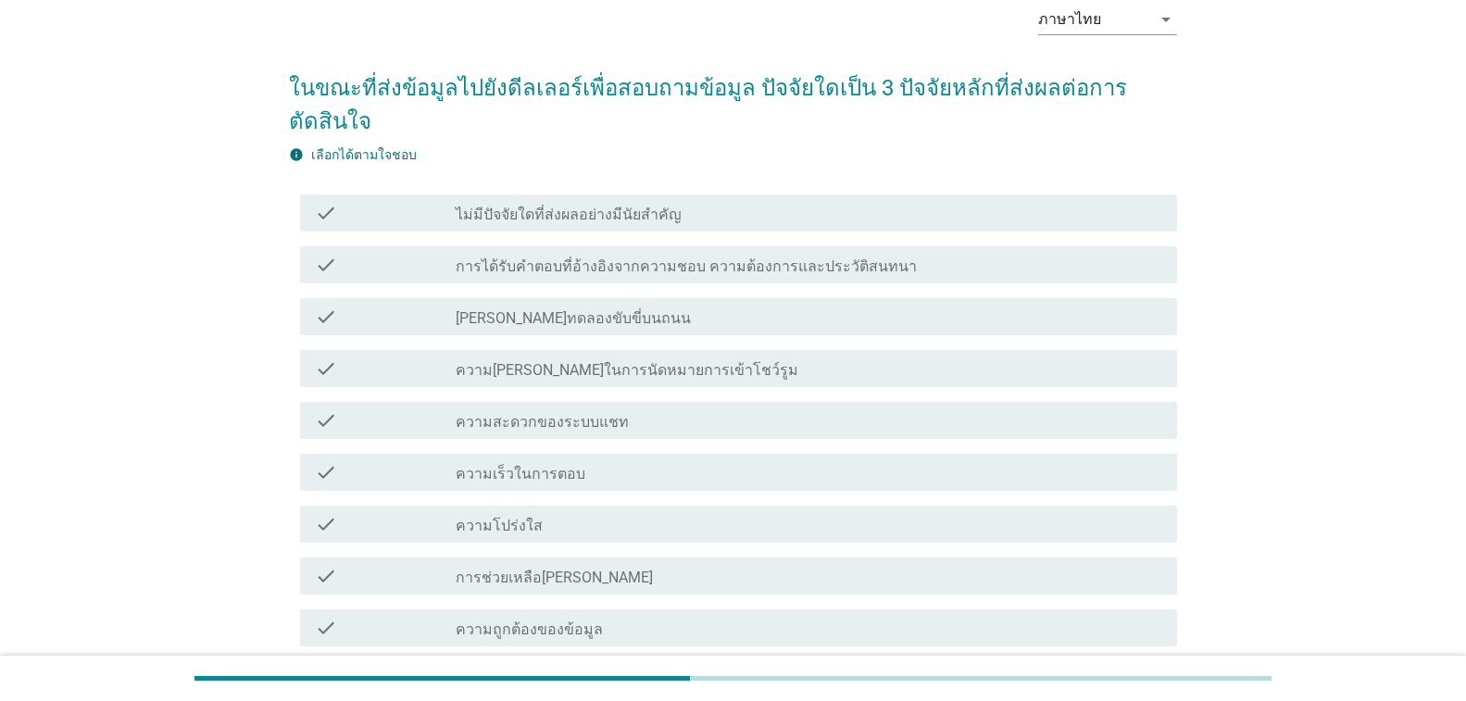
click at [569, 465] on label "ความเร็วในการตอบ" at bounding box center [521, 474] width 130 height 19
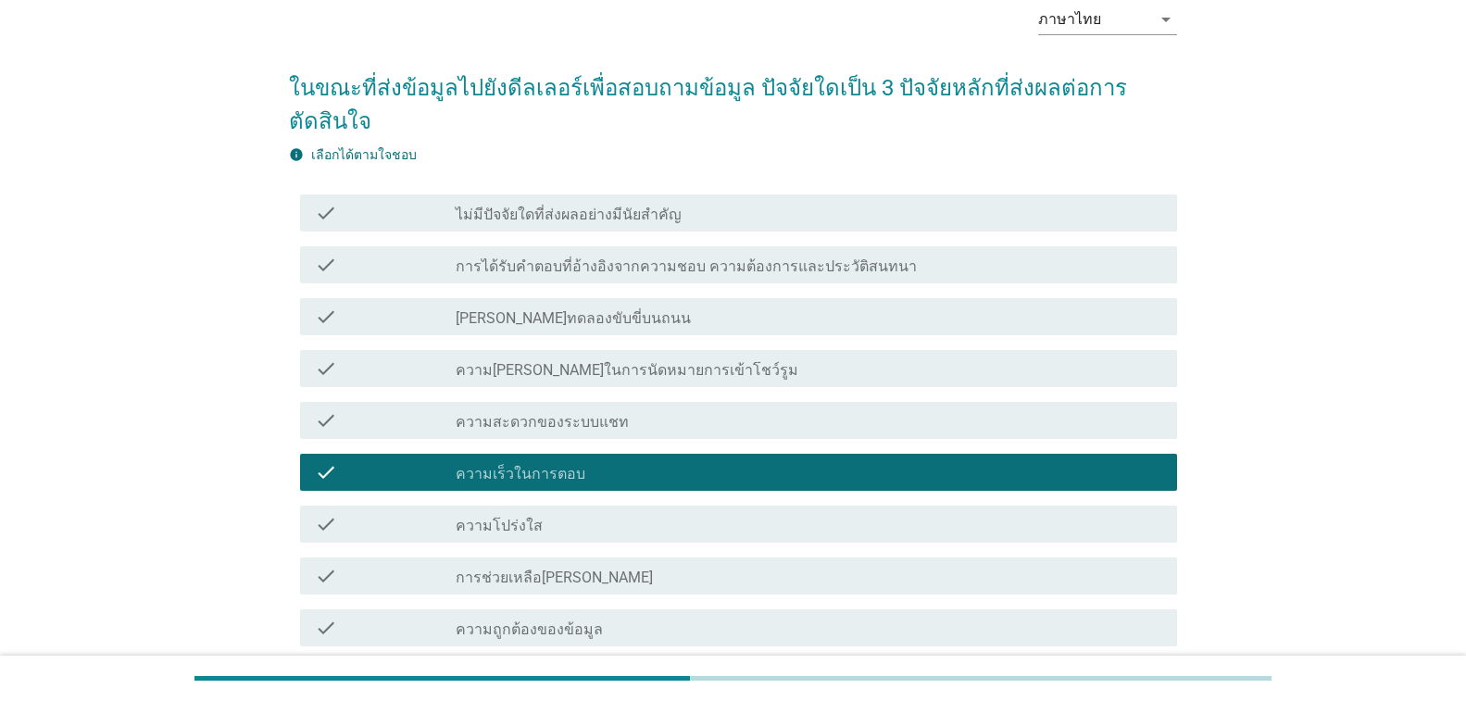
click at [570, 513] on div "check_box_outline_blank ความโปร่งใส" at bounding box center [809, 524] width 706 height 22
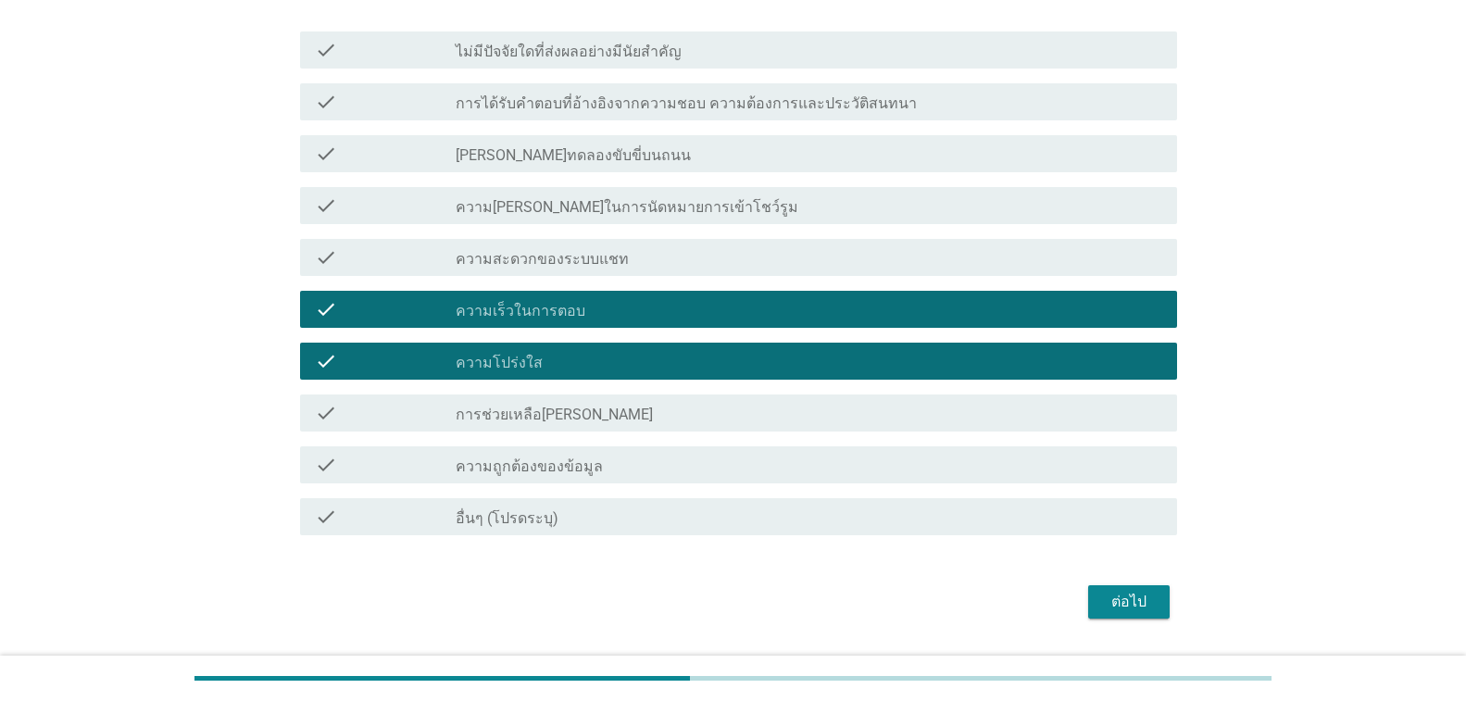
scroll to position [272, 0]
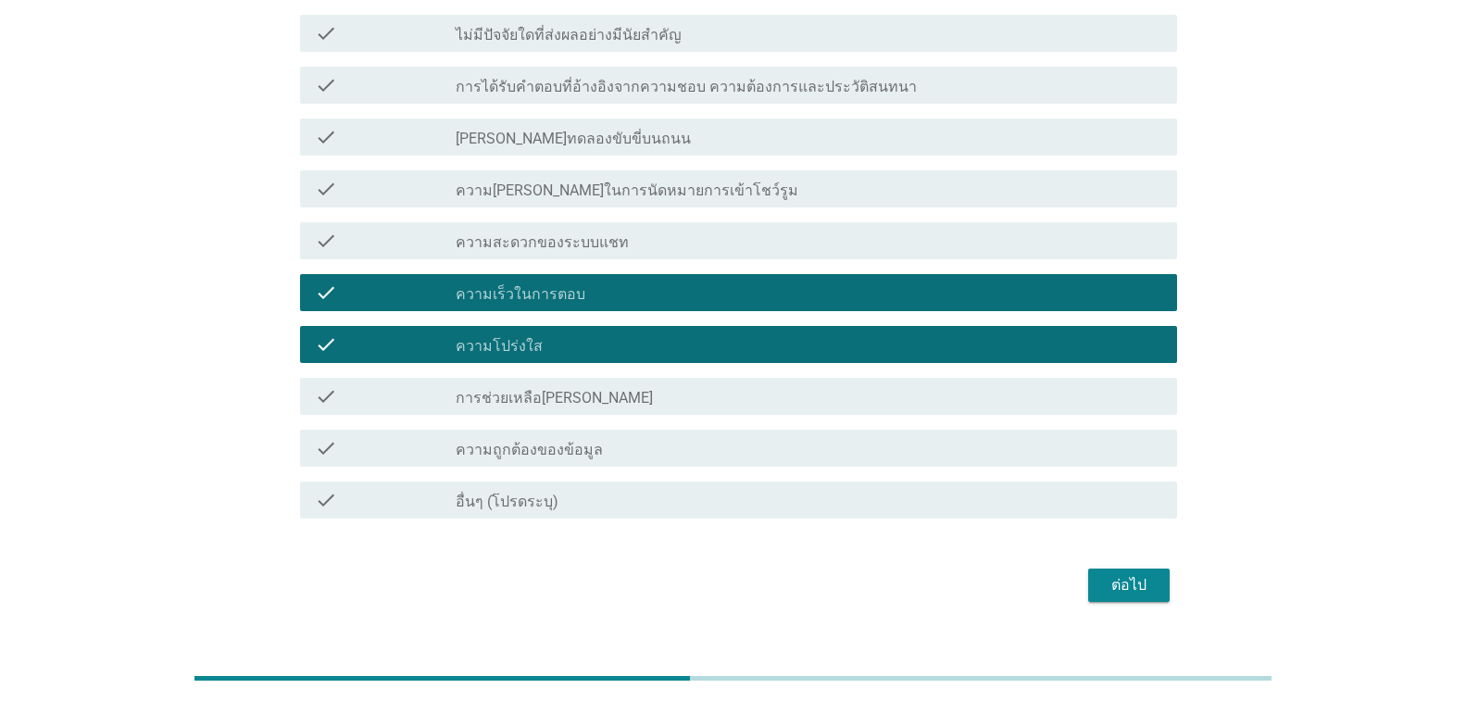
click at [578, 441] on label "ความถูกต้องของข้อมูล" at bounding box center [529, 450] width 147 height 19
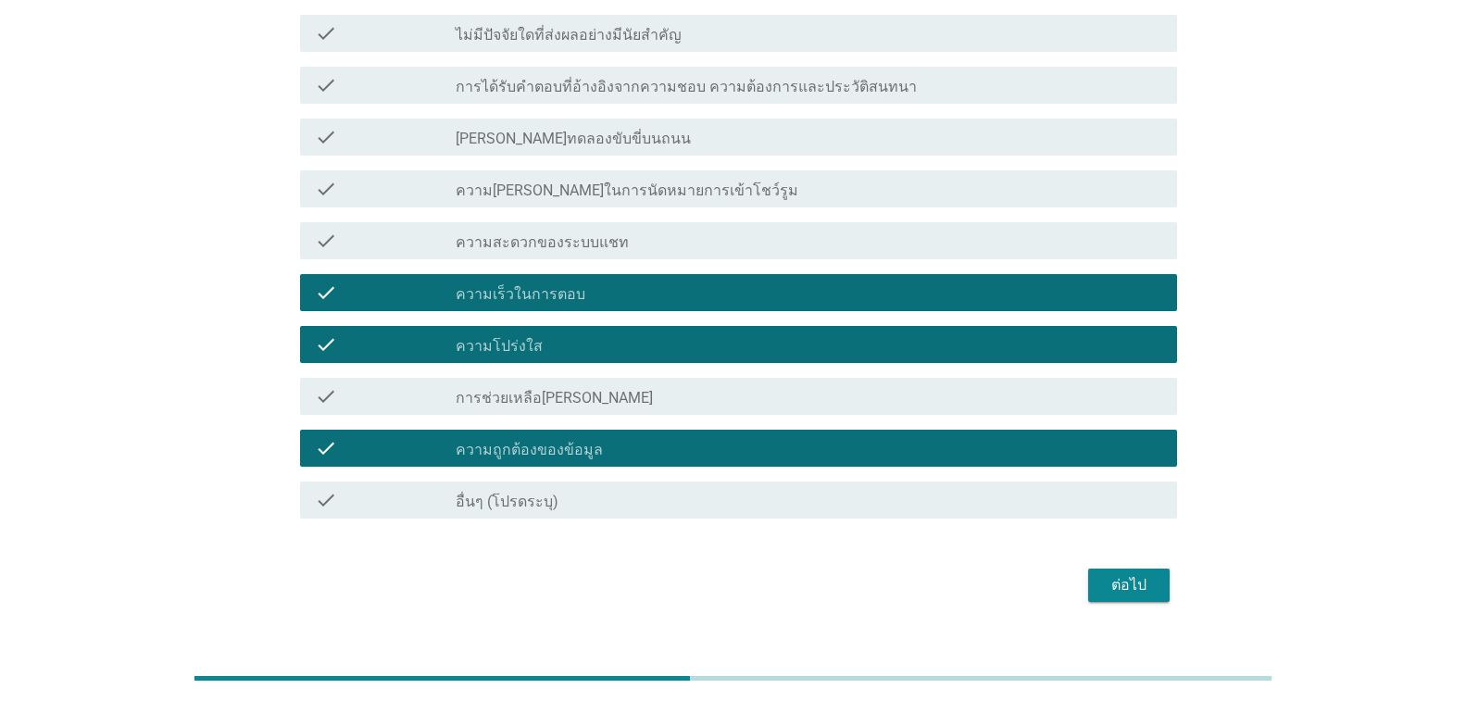
click at [1136, 574] on div "ต่อไป" at bounding box center [1129, 585] width 52 height 22
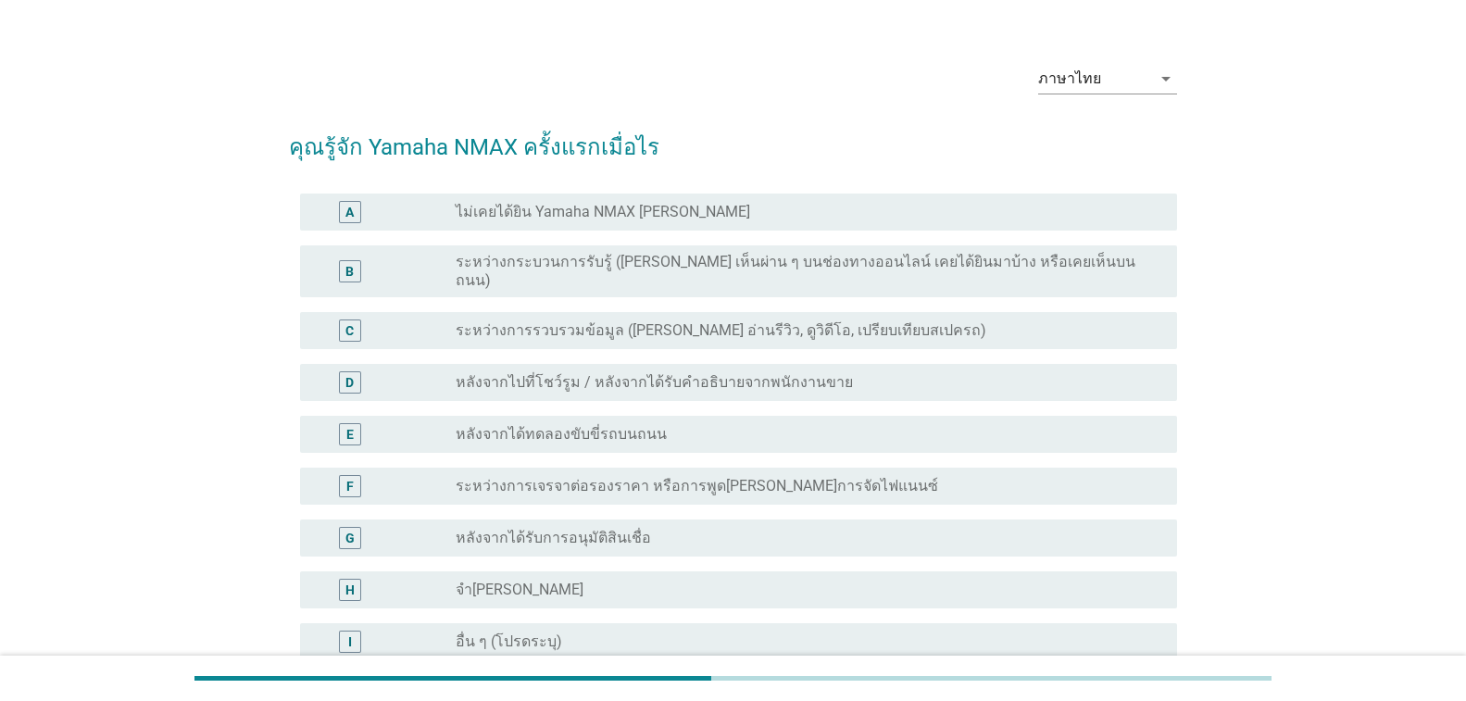
scroll to position [93, 0]
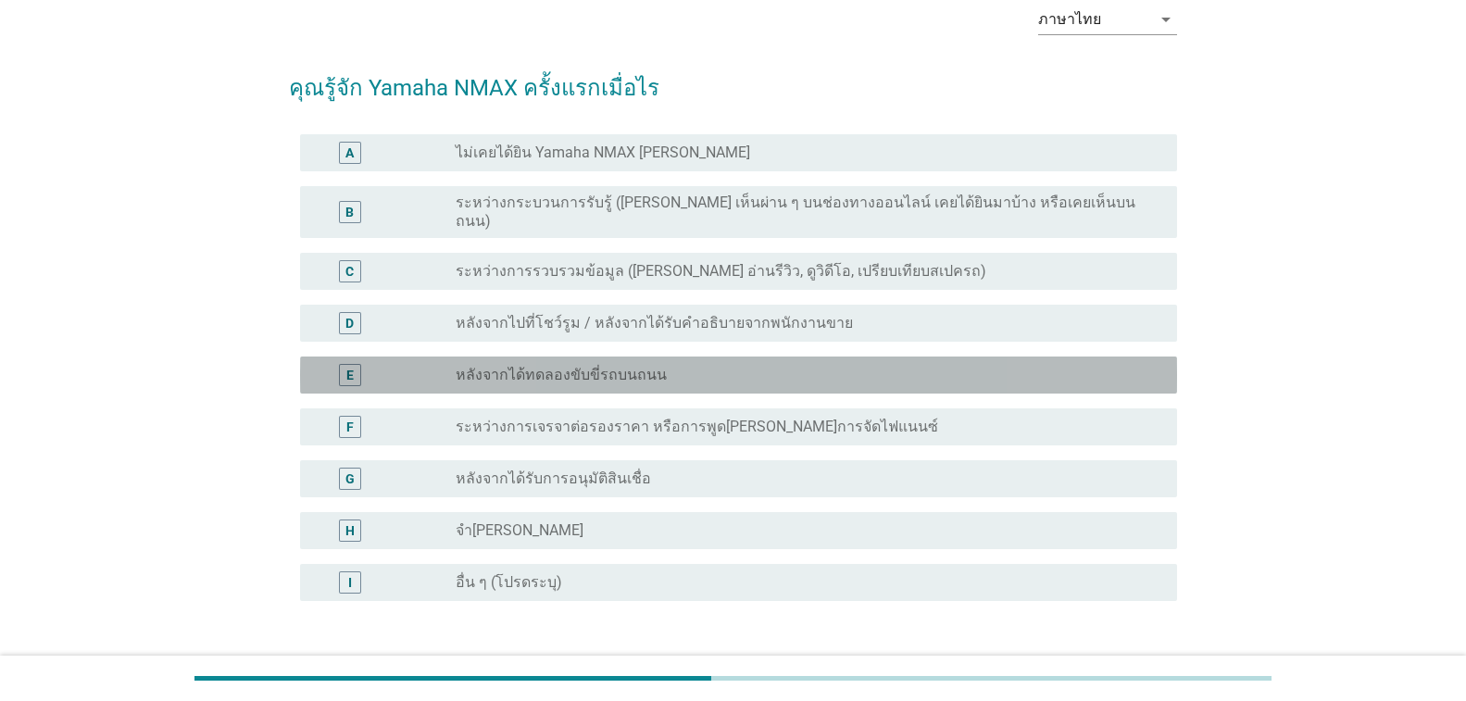
click at [627, 364] on div "radio_button_unchecked หลังจากได้ทดลองขับขี่รถบนถนน" at bounding box center [809, 375] width 706 height 22
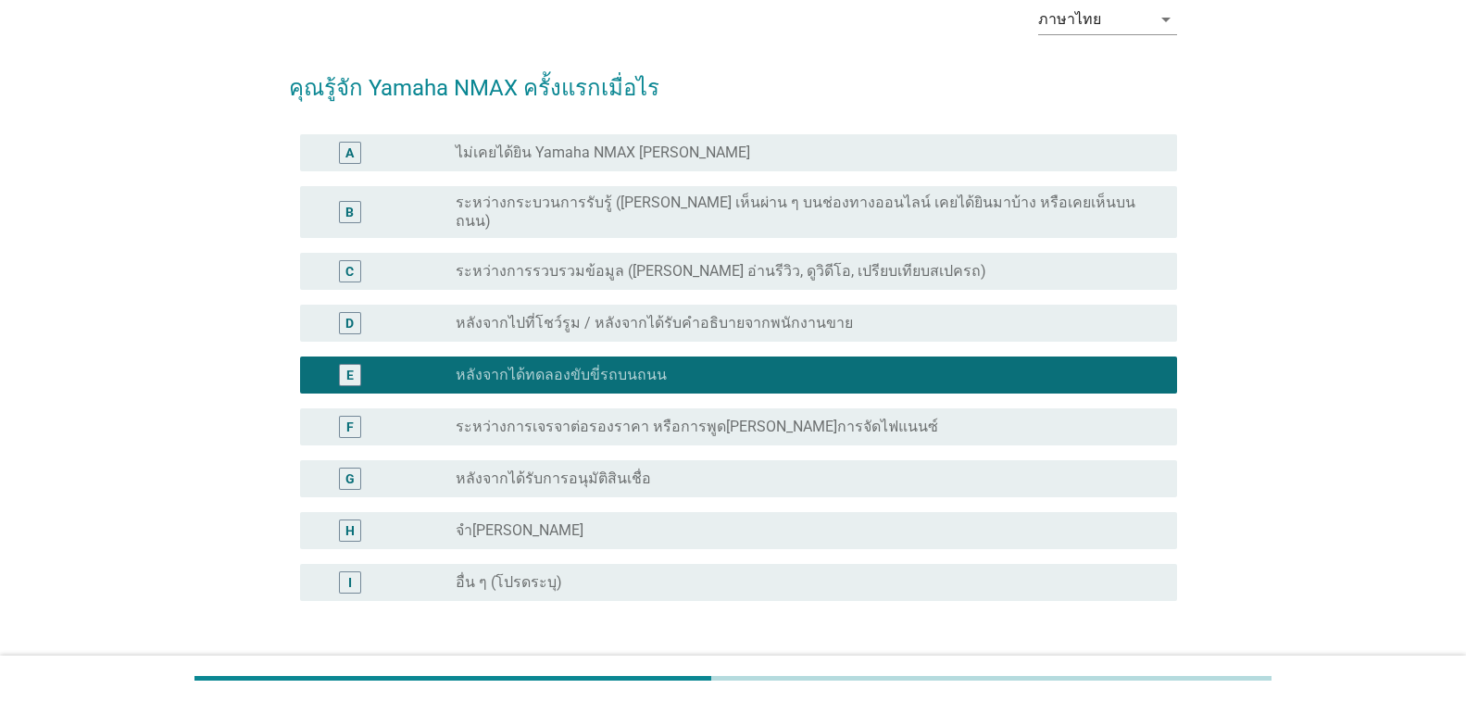
click at [622, 262] on label "ระหว่างการรวบรวมข้อมูล ([PERSON_NAME] อ่านรีวิว, ดูวิดีโอ, เปรียบเทียบสเปครถ)" at bounding box center [721, 271] width 531 height 19
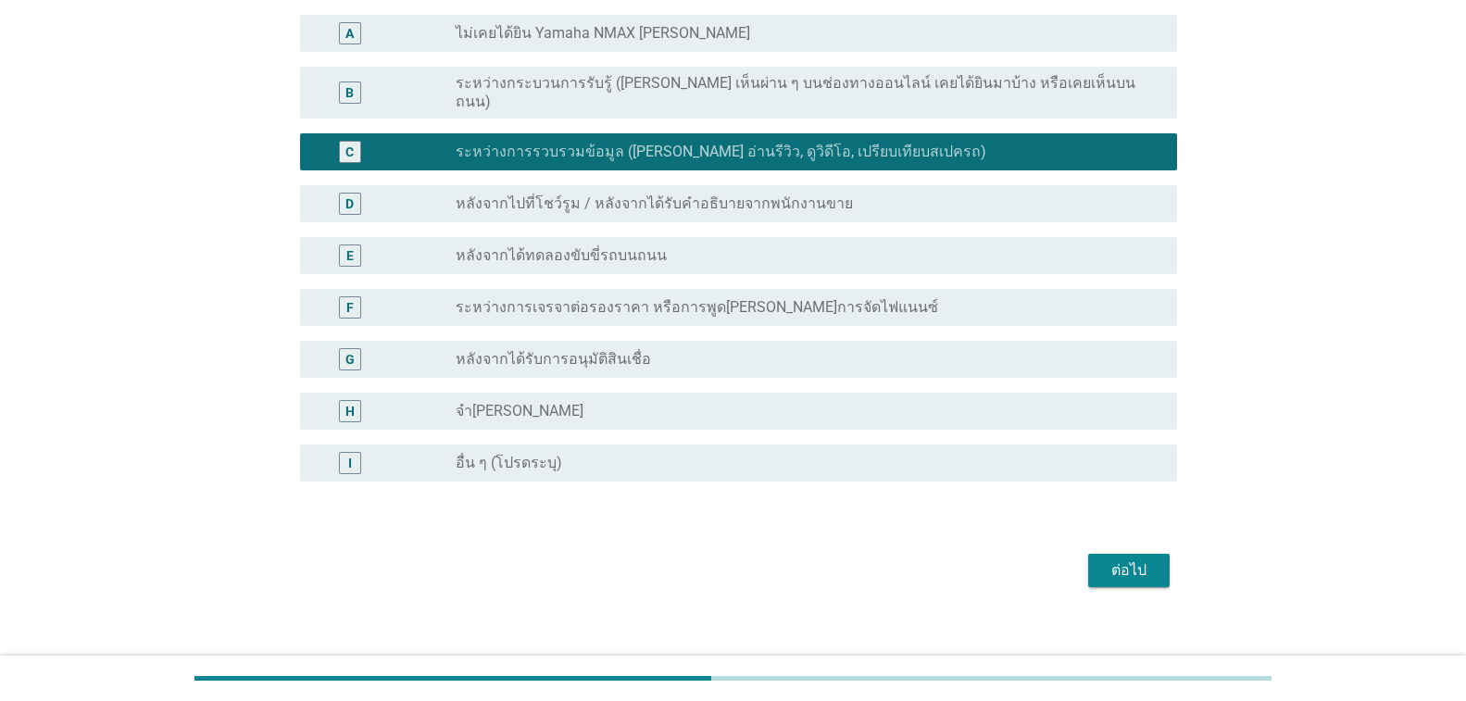
scroll to position [216, 0]
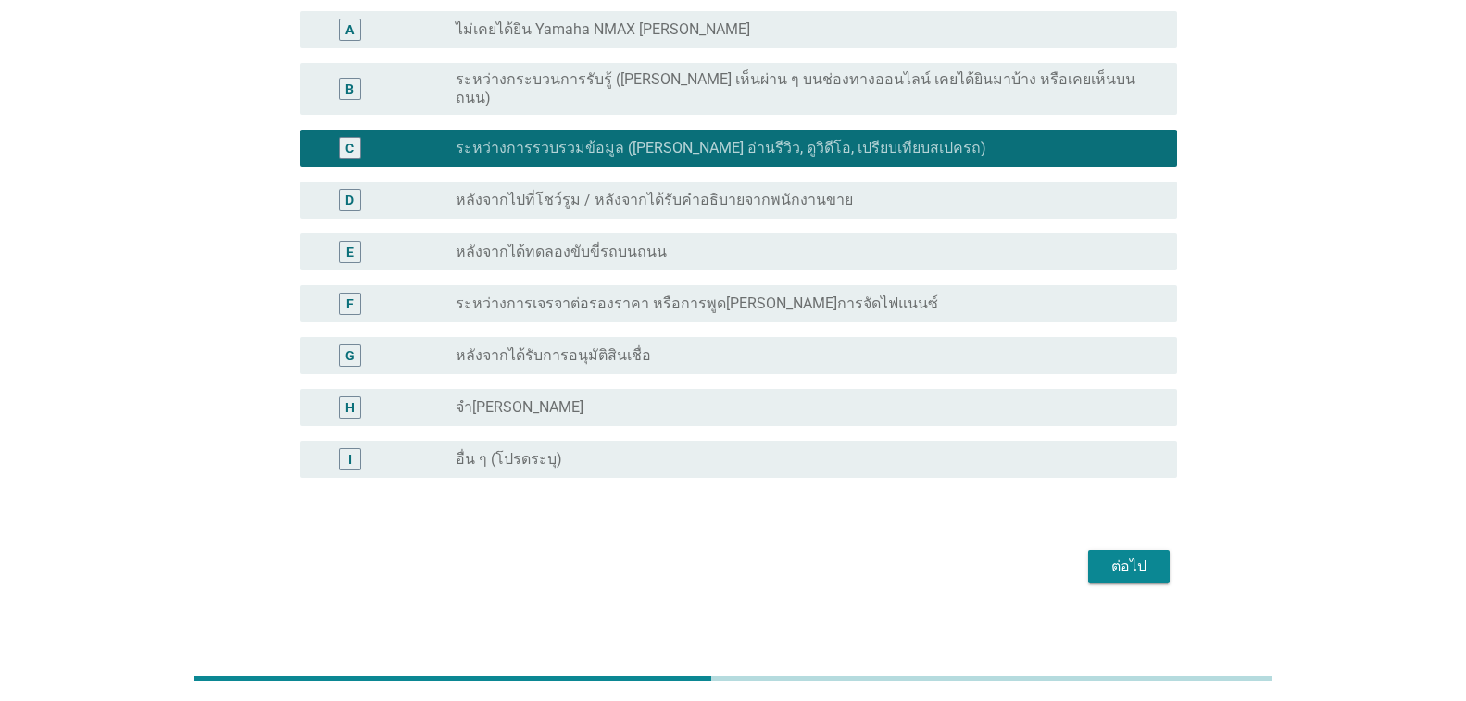
click at [1107, 556] on div "ต่อไป" at bounding box center [1129, 567] width 52 height 22
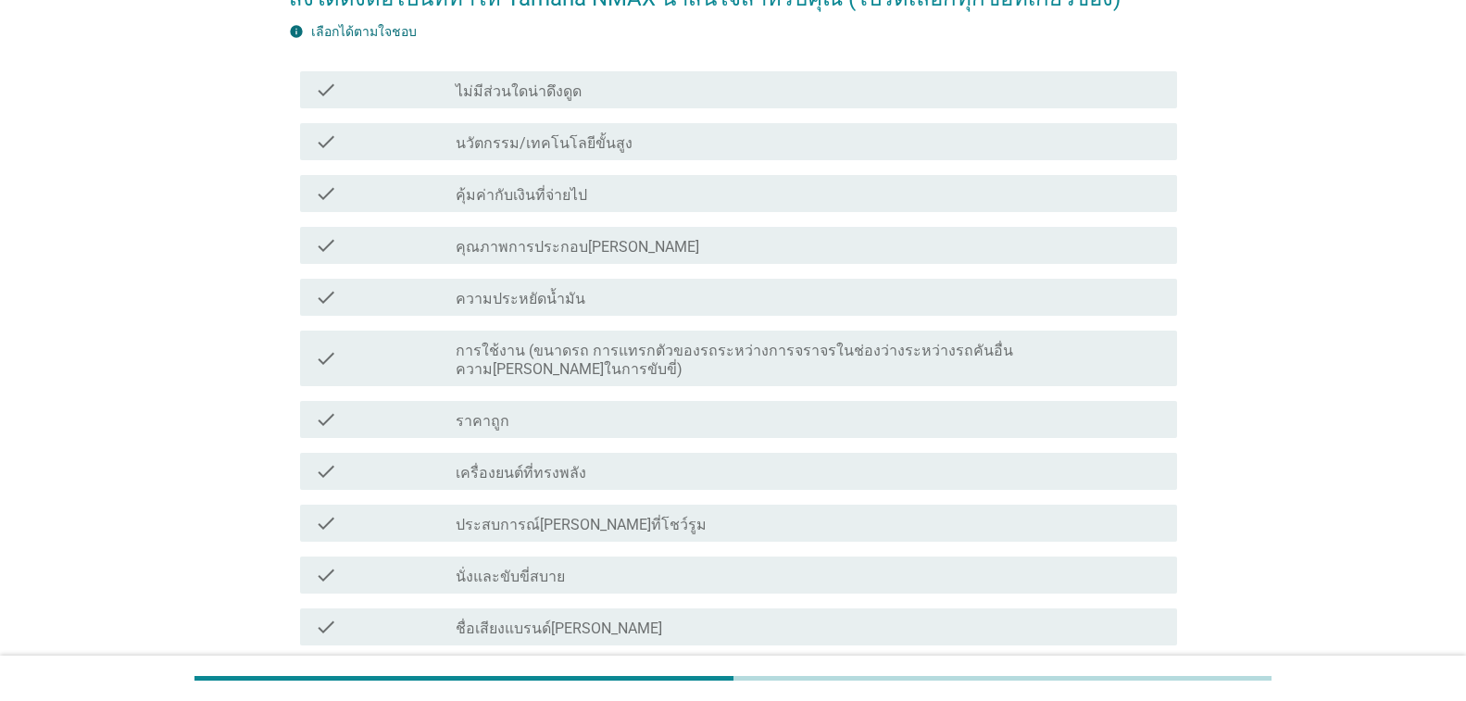
scroll to position [185, 0]
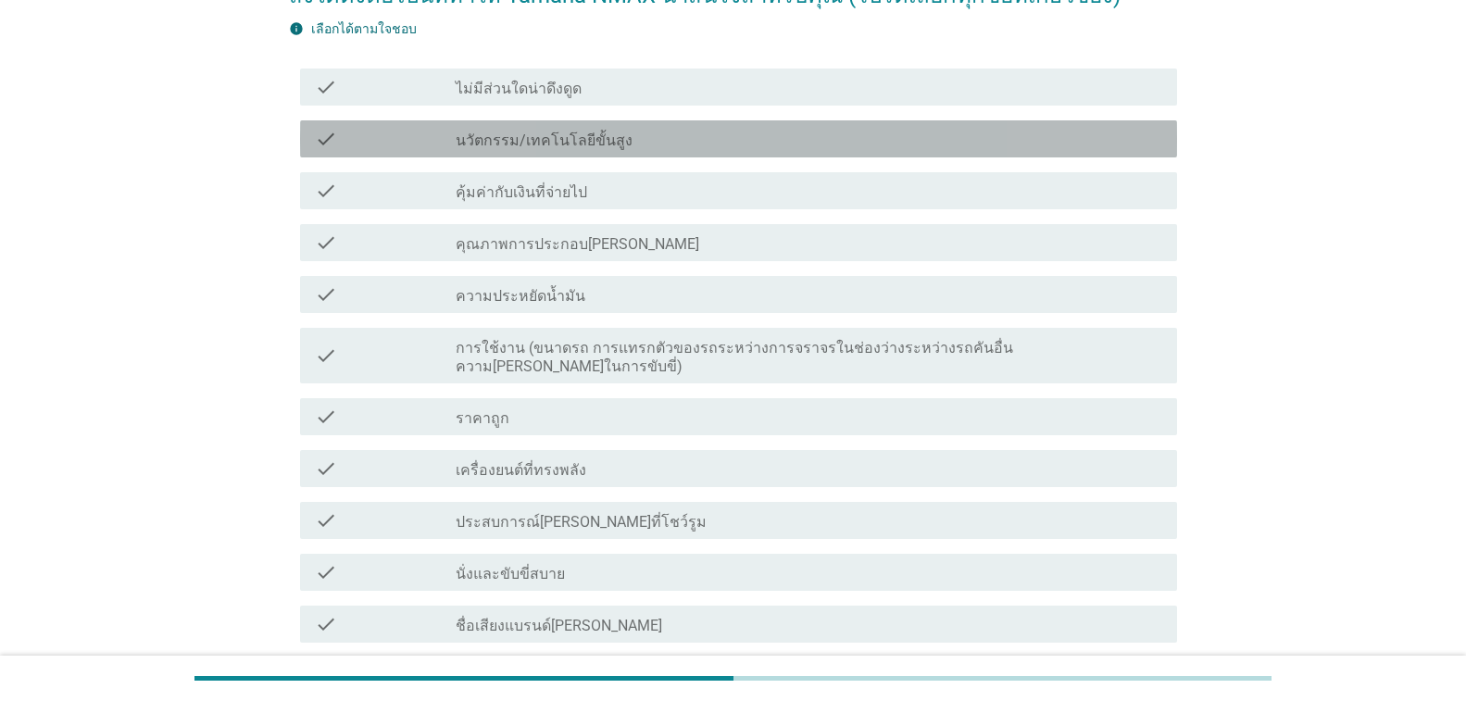
click at [574, 139] on label "นวัตกรรม/เทคโนโลยีขั้นสูง" at bounding box center [544, 140] width 177 height 19
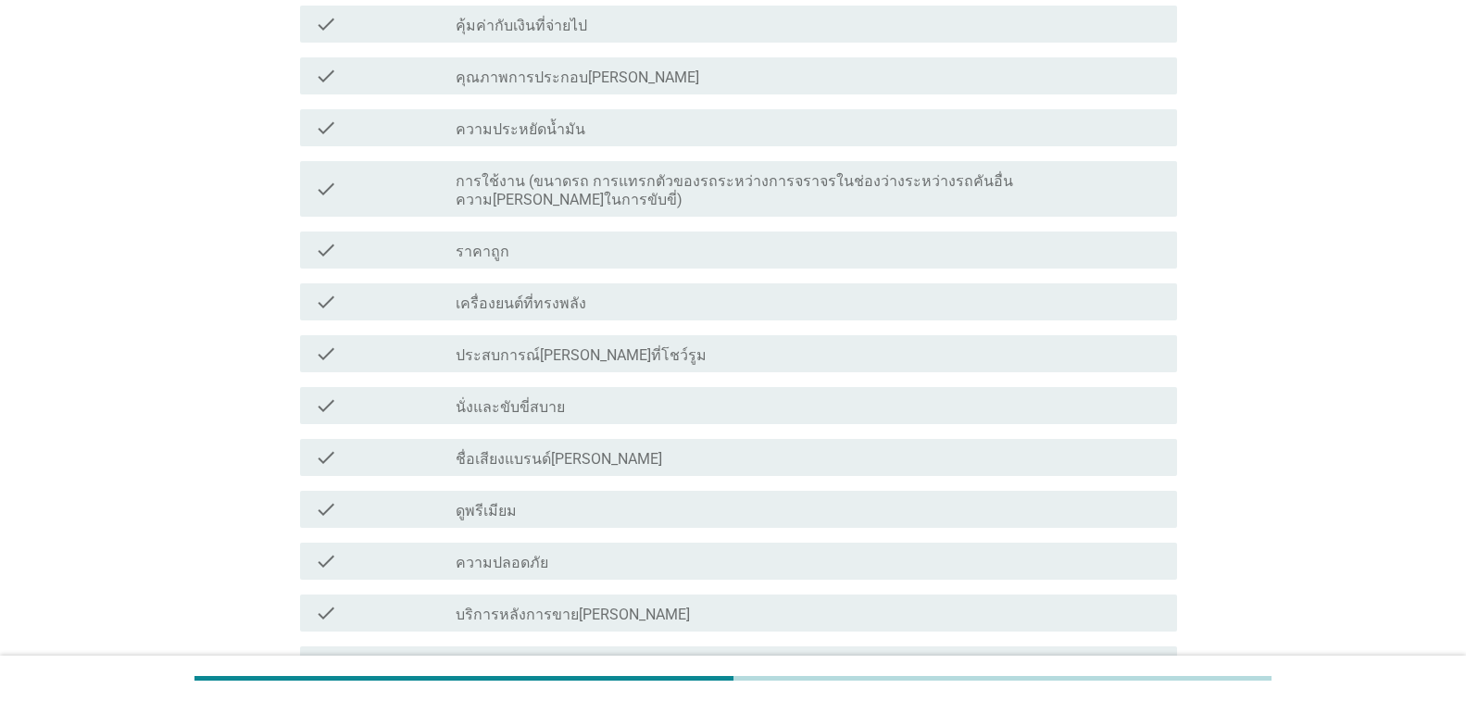
scroll to position [370, 0]
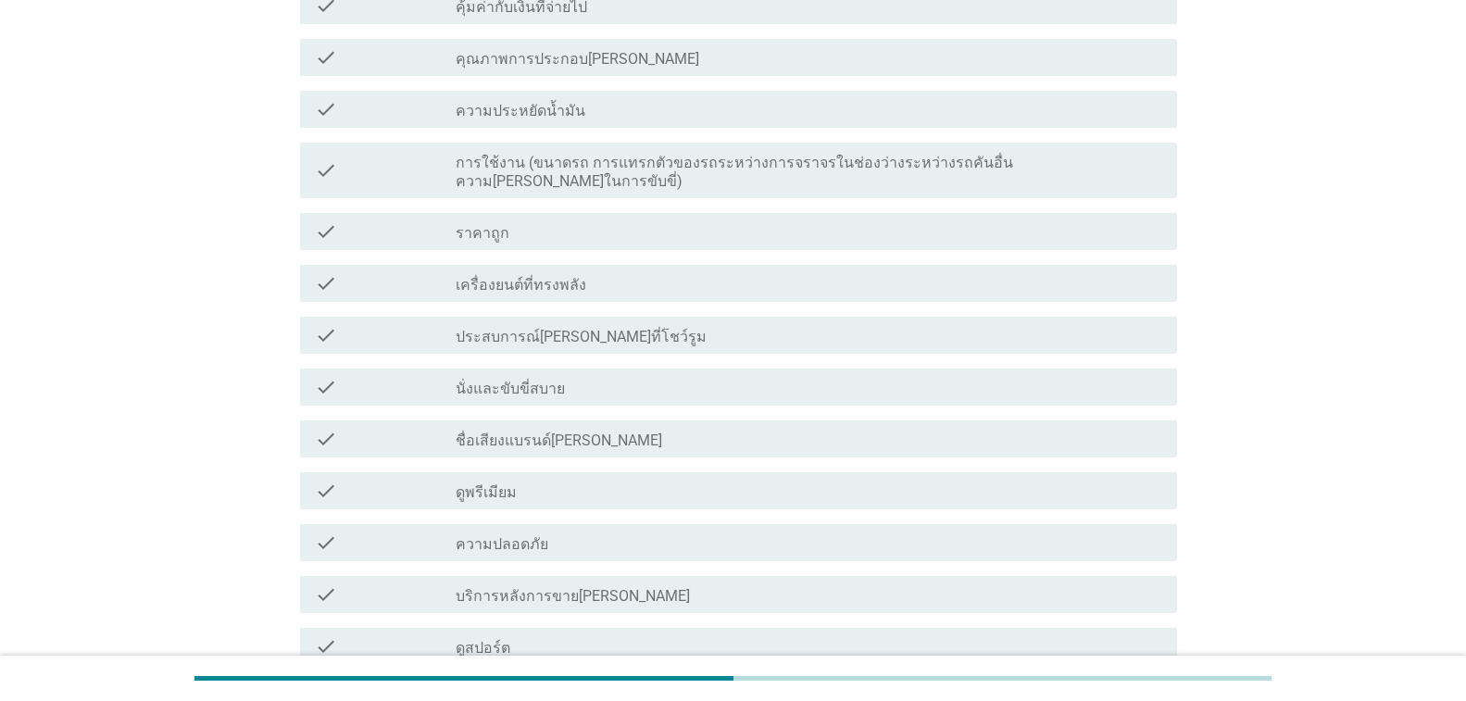
click at [565, 276] on label "เครื่องยนต์ที่ทรงพลัง" at bounding box center [521, 285] width 131 height 19
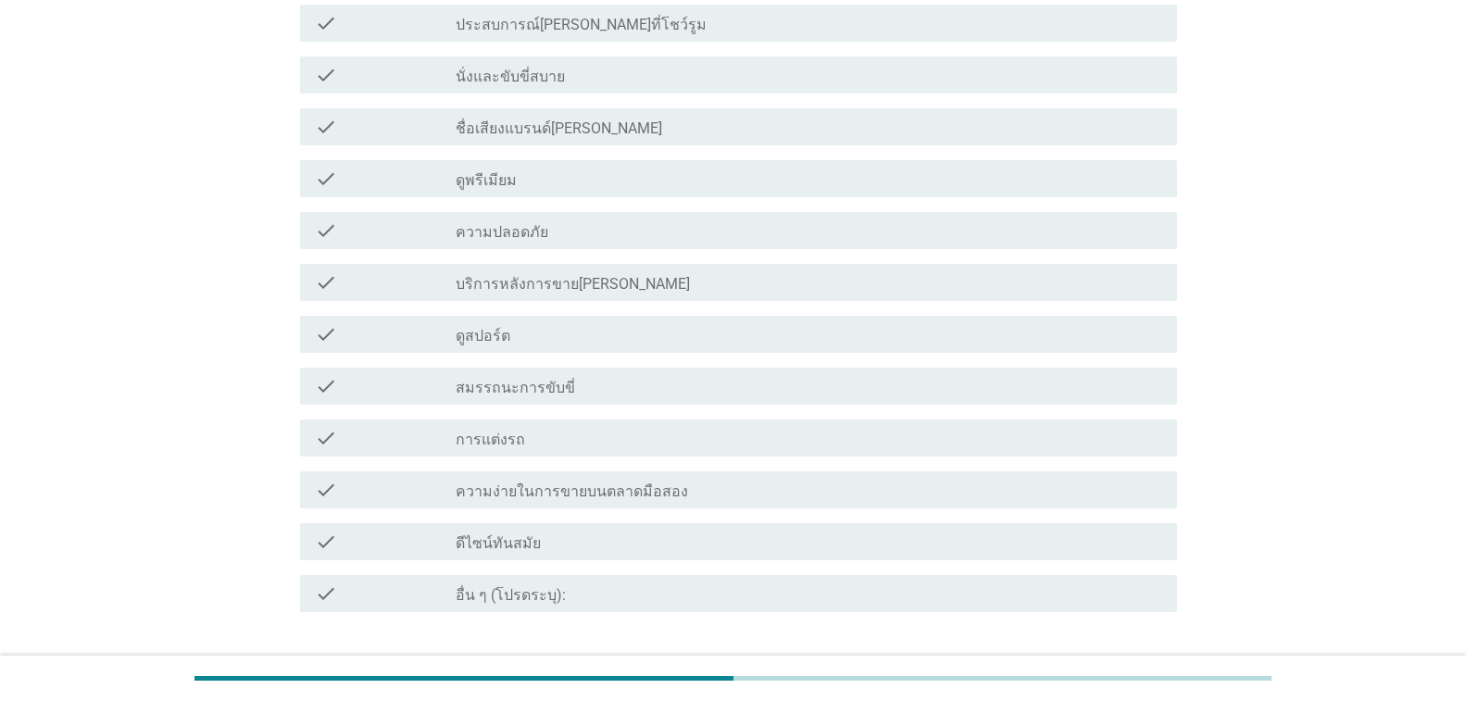
scroll to position [741, 0]
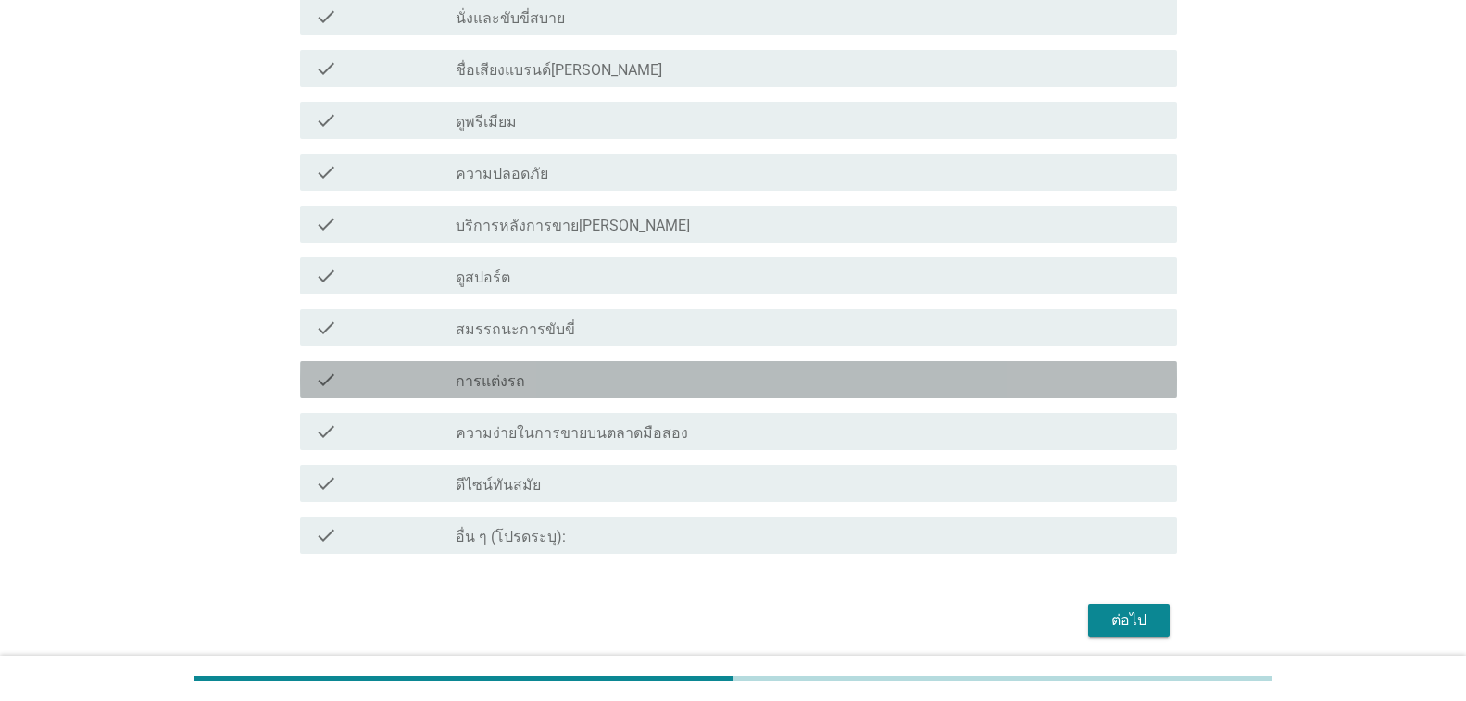
click at [568, 369] on div "check_box_outline_blank การแต่งรถ" at bounding box center [809, 380] width 706 height 22
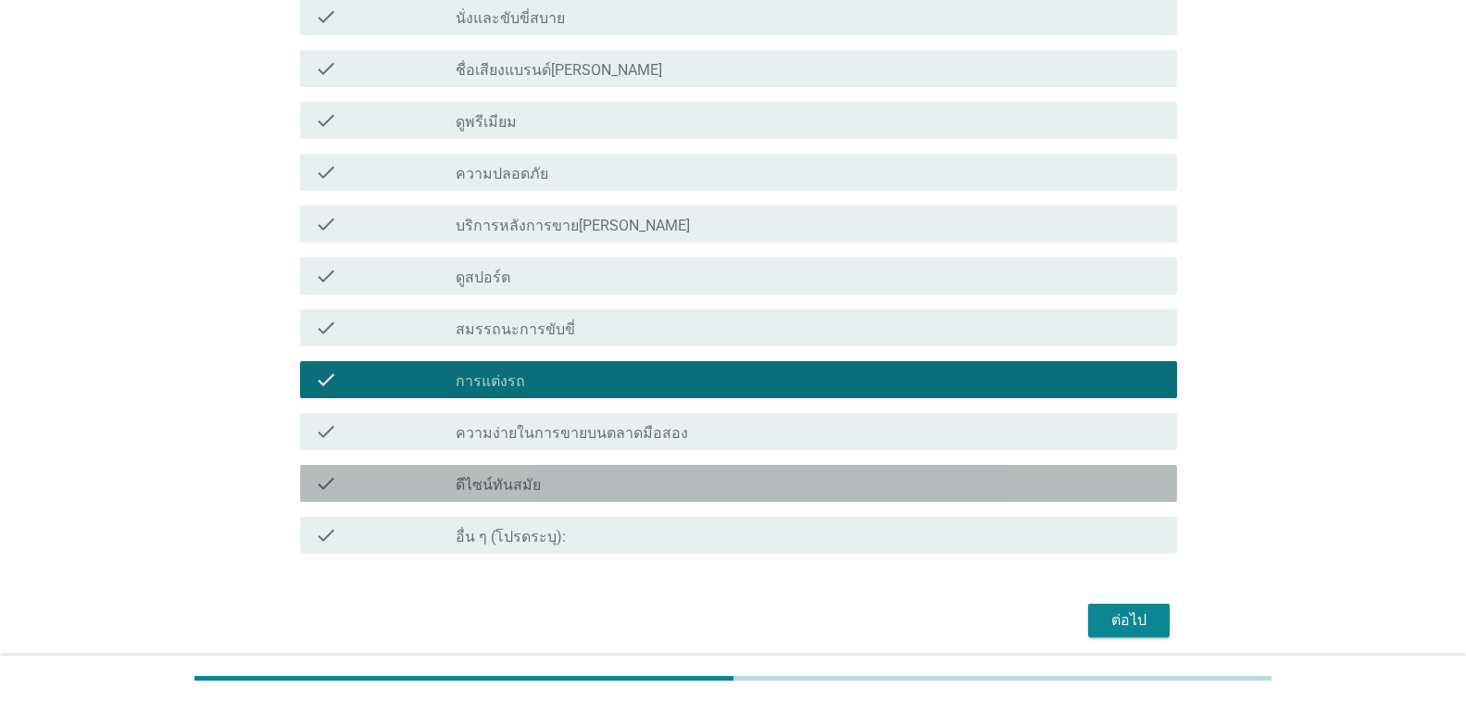
drag, startPoint x: 589, startPoint y: 468, endPoint x: 714, endPoint y: 518, distance: 134.6
click at [589, 472] on div "check_box_outline_blank ดีไซน์ทันสมัย" at bounding box center [809, 483] width 706 height 22
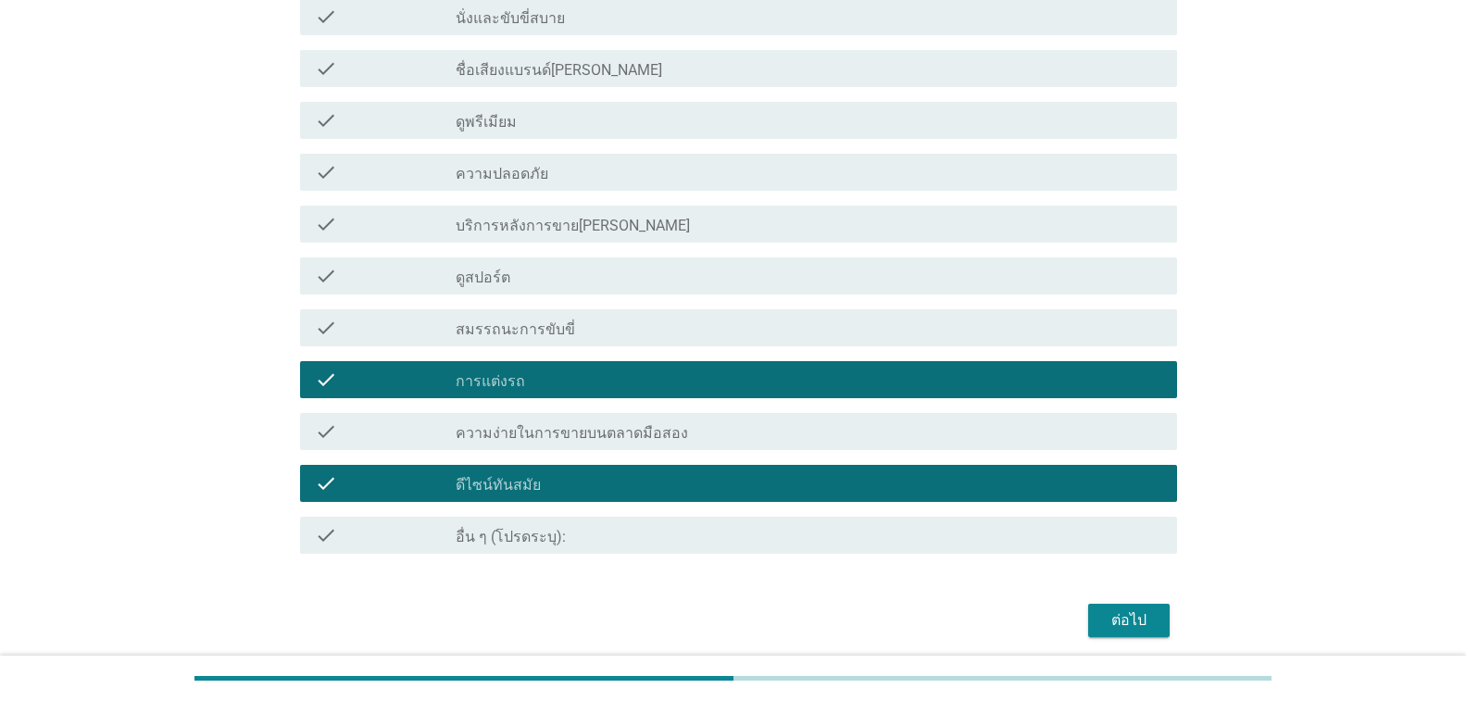
click at [1118, 609] on div "ต่อไป" at bounding box center [1129, 620] width 52 height 22
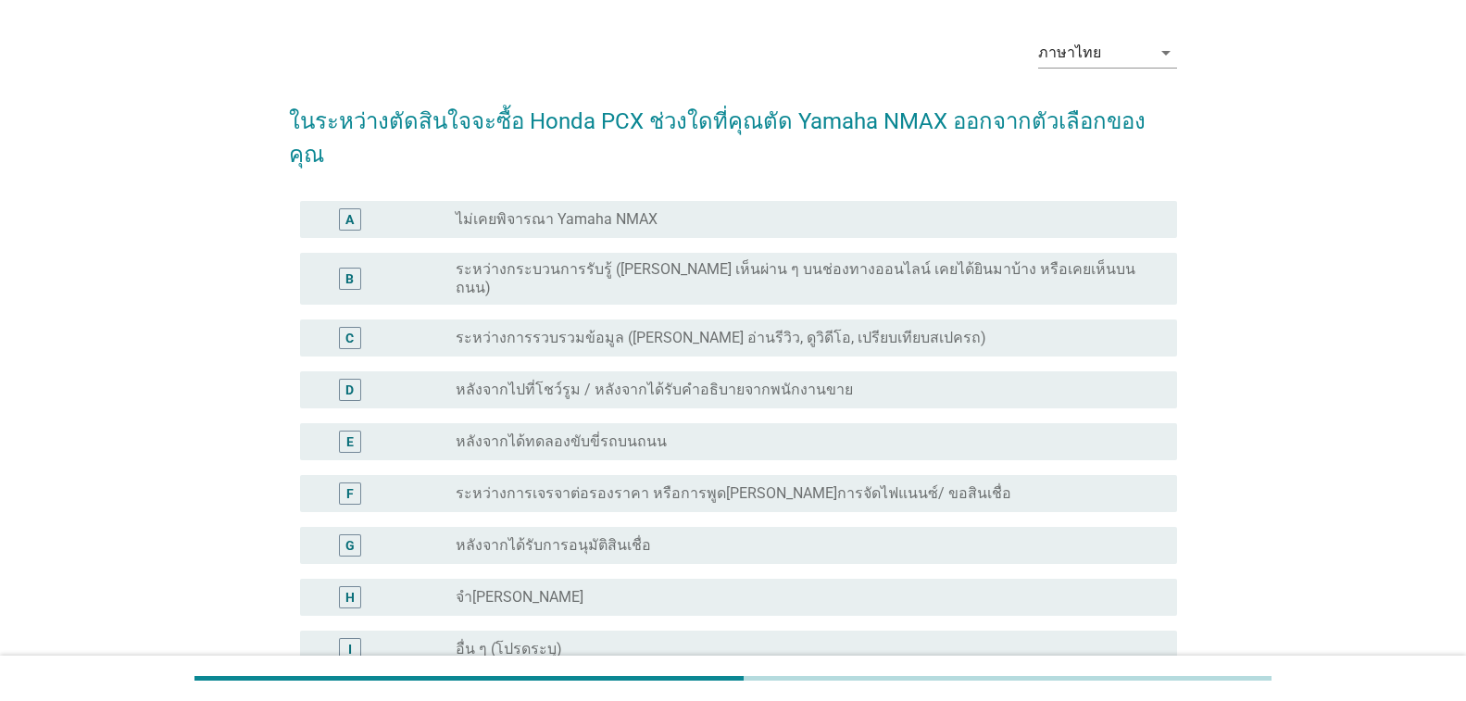
scroll to position [93, 0]
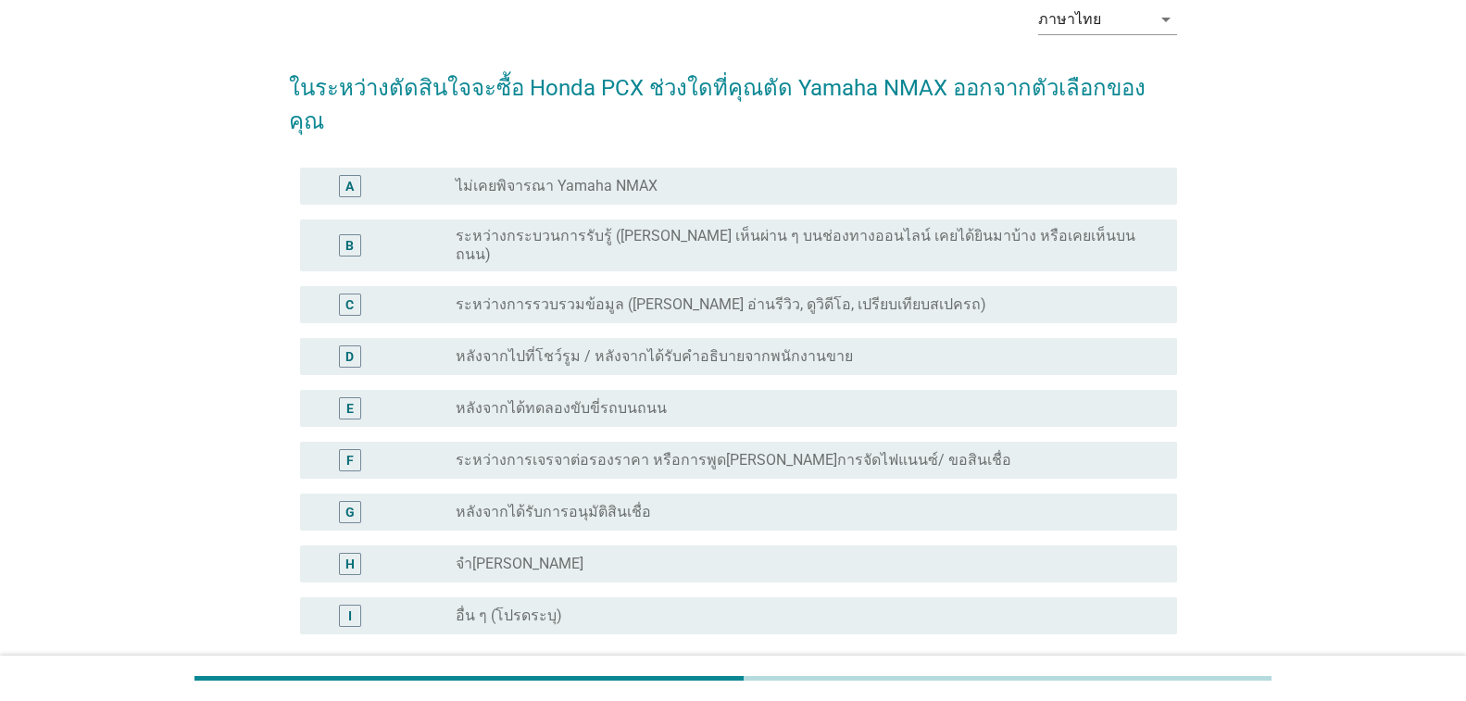
click at [631, 177] on label "ไม่เคยพิจารณา Yamaha NMAX" at bounding box center [557, 186] width 202 height 19
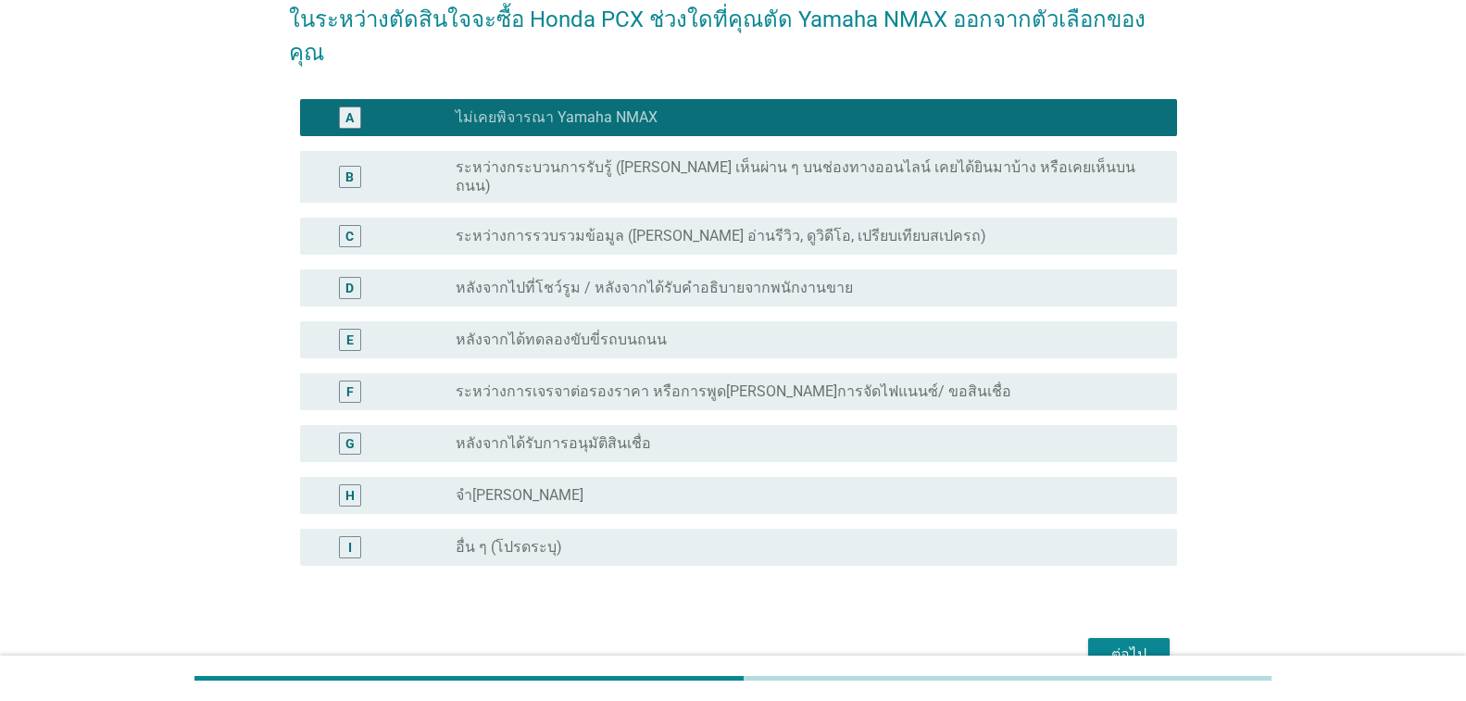
scroll to position [216, 0]
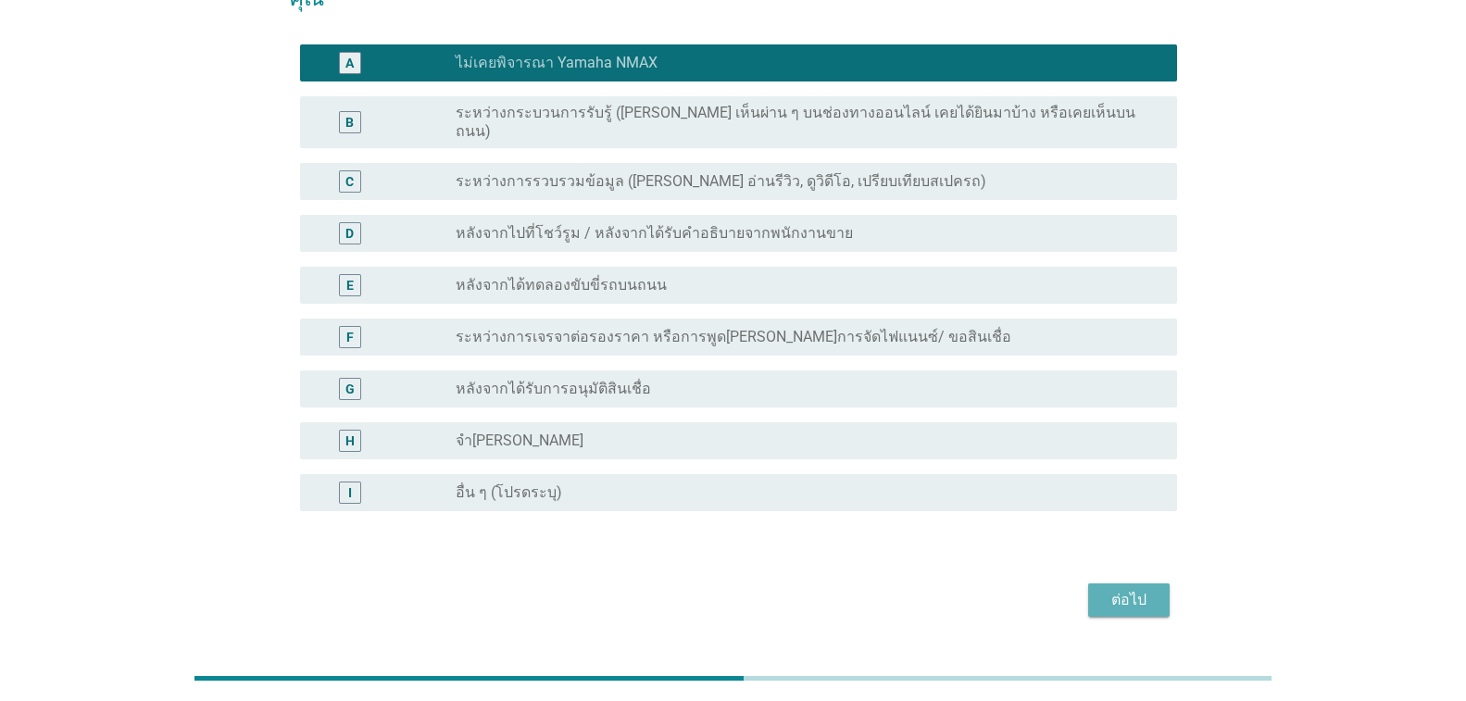
click at [1109, 589] on div "ต่อไป" at bounding box center [1129, 600] width 52 height 22
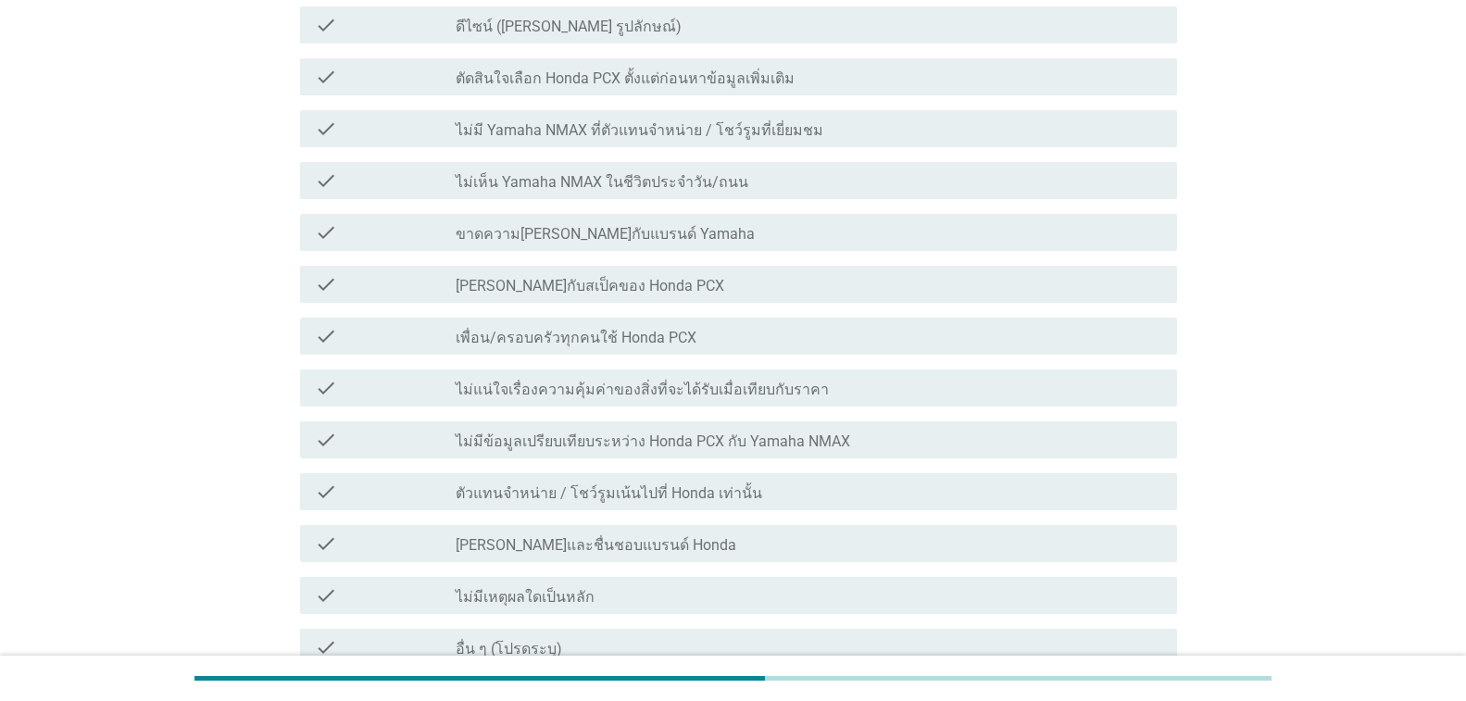
scroll to position [463, 0]
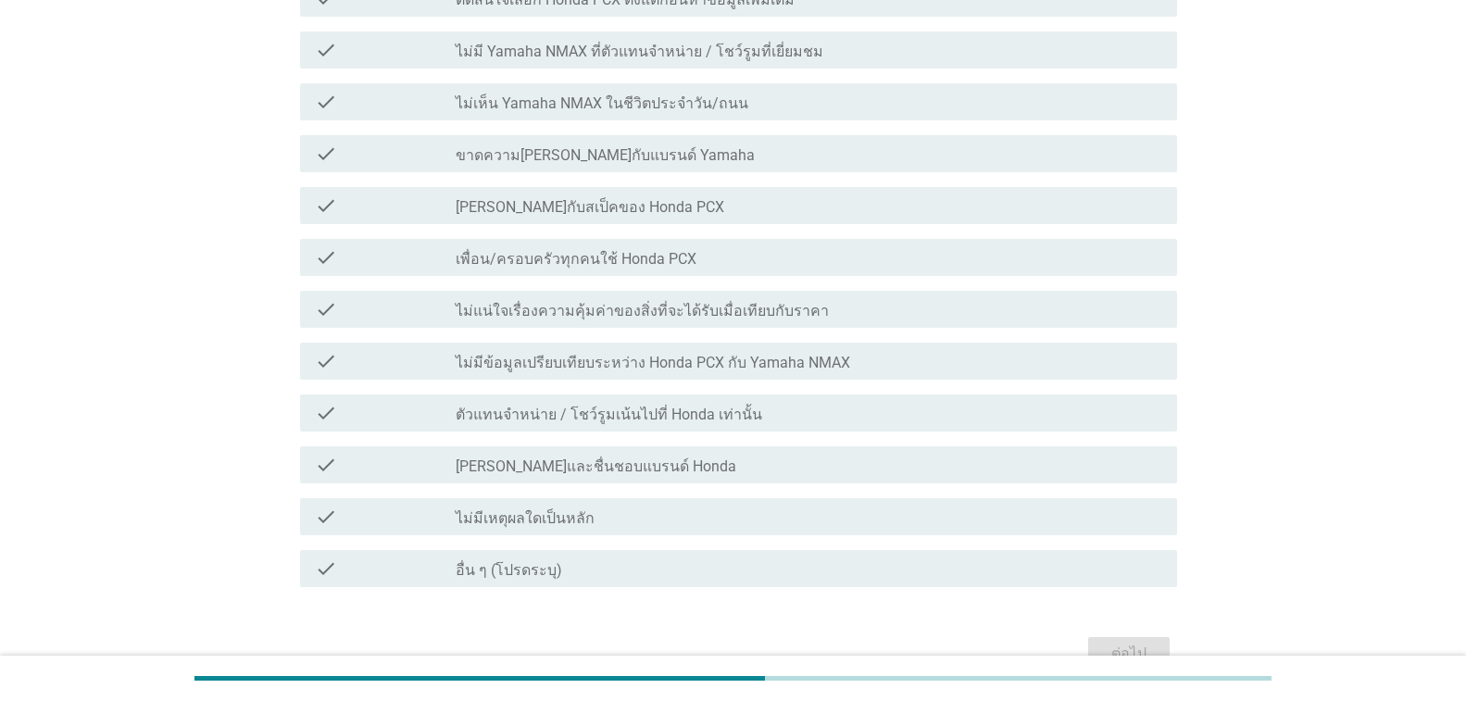
click at [706, 302] on label "ไม่แน่ใจเรื่องความคุ้มค่าของสิ่งที่จะได้รับเมื่อเทียบกับราคา" at bounding box center [642, 311] width 373 height 19
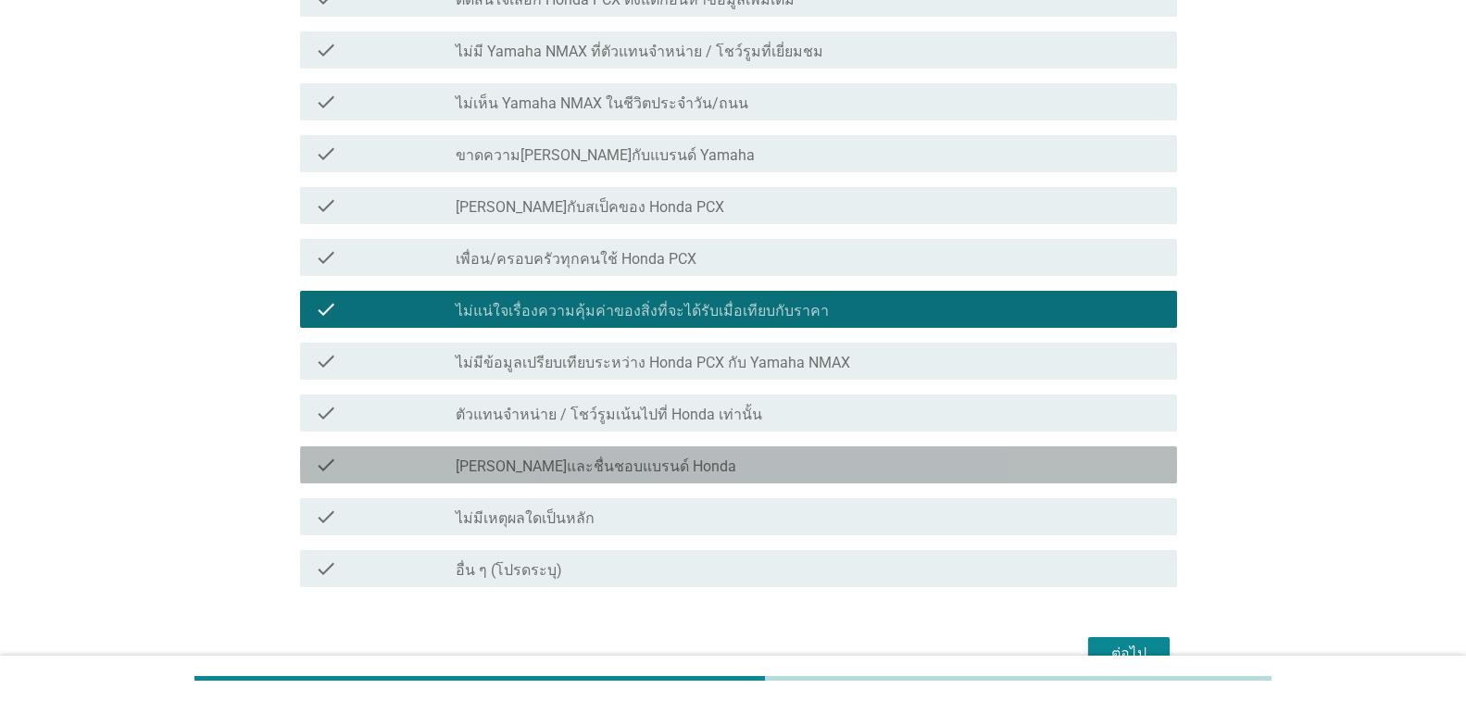
click at [541, 457] on label "[PERSON_NAME]และชื่นชอบแบรนด์ Honda" at bounding box center [596, 466] width 281 height 19
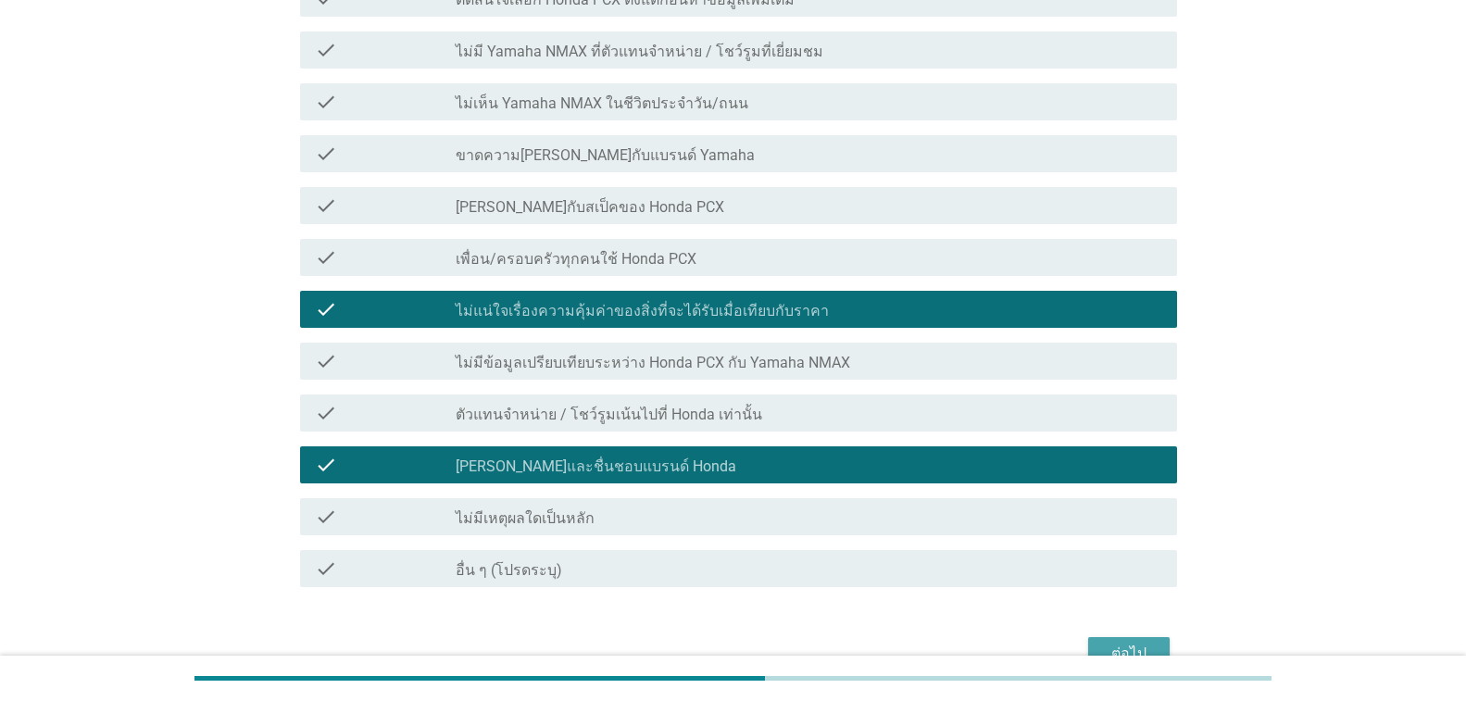
click at [1149, 643] on div "ต่อไป" at bounding box center [1129, 654] width 52 height 22
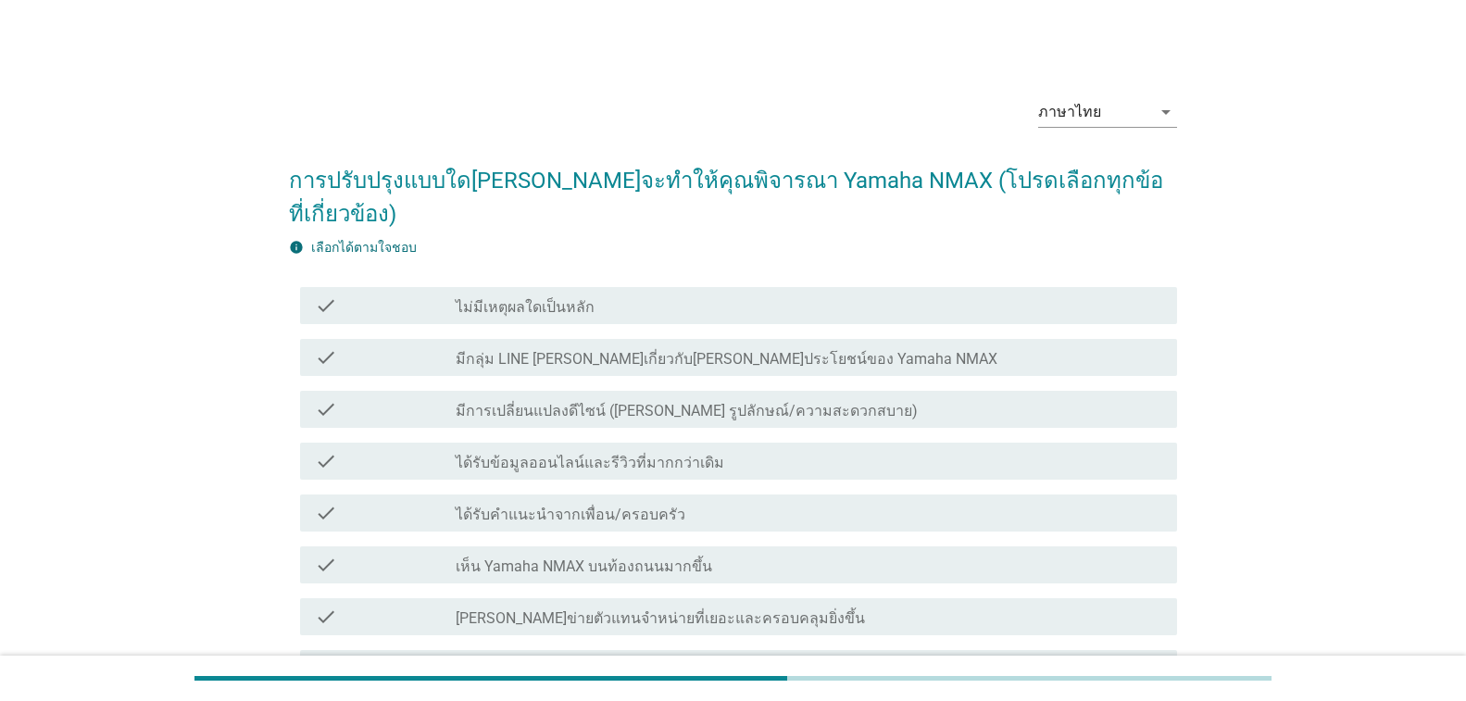
scroll to position [93, 0]
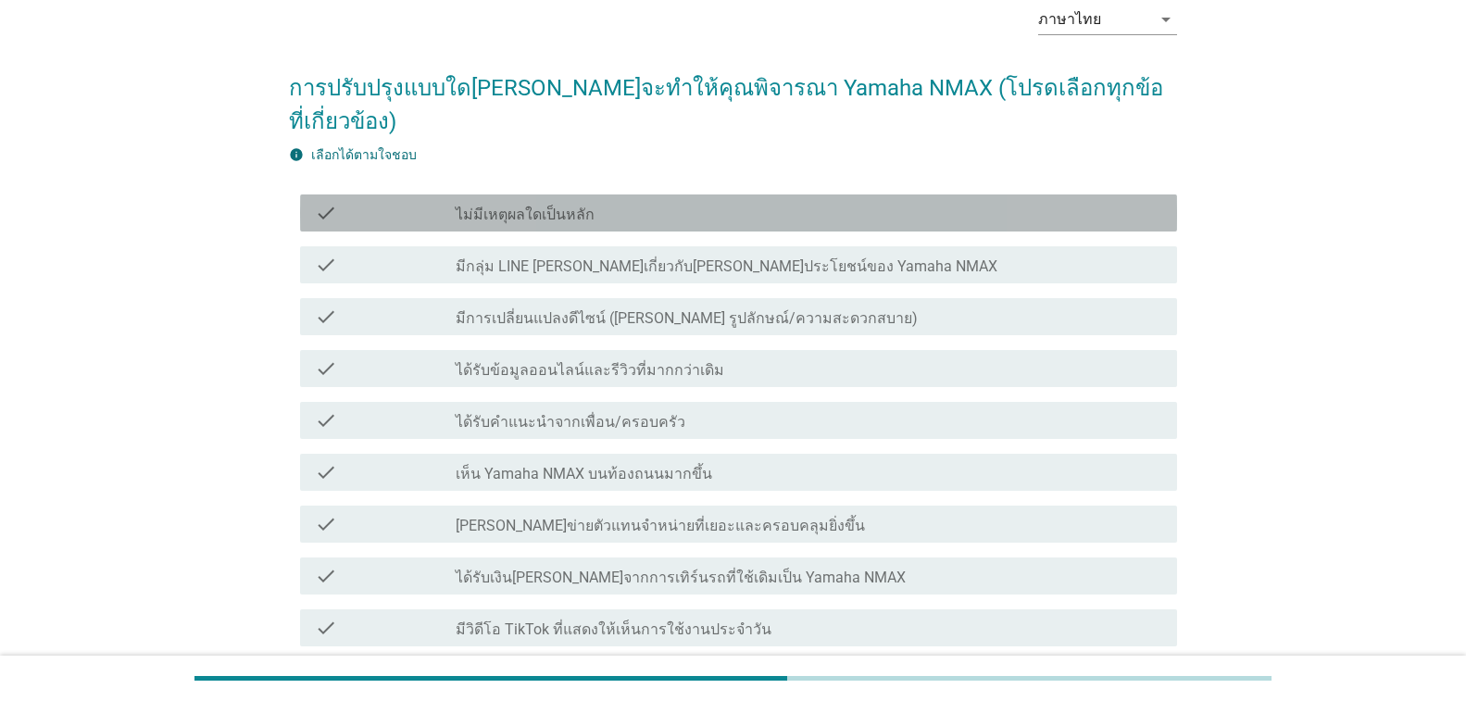
click at [561, 206] on label "ไม่มีเหตุผลใดเป็นหลัก" at bounding box center [525, 215] width 139 height 19
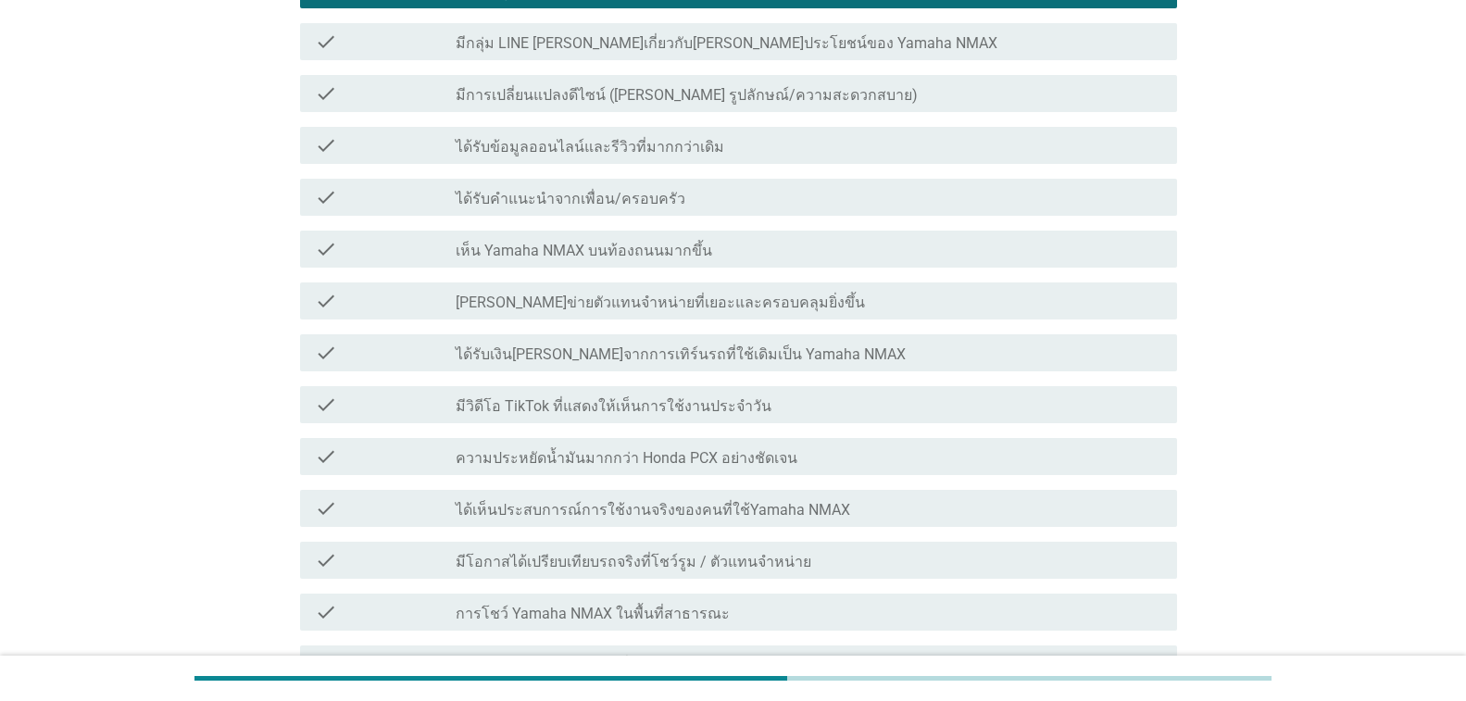
scroll to position [556, 0]
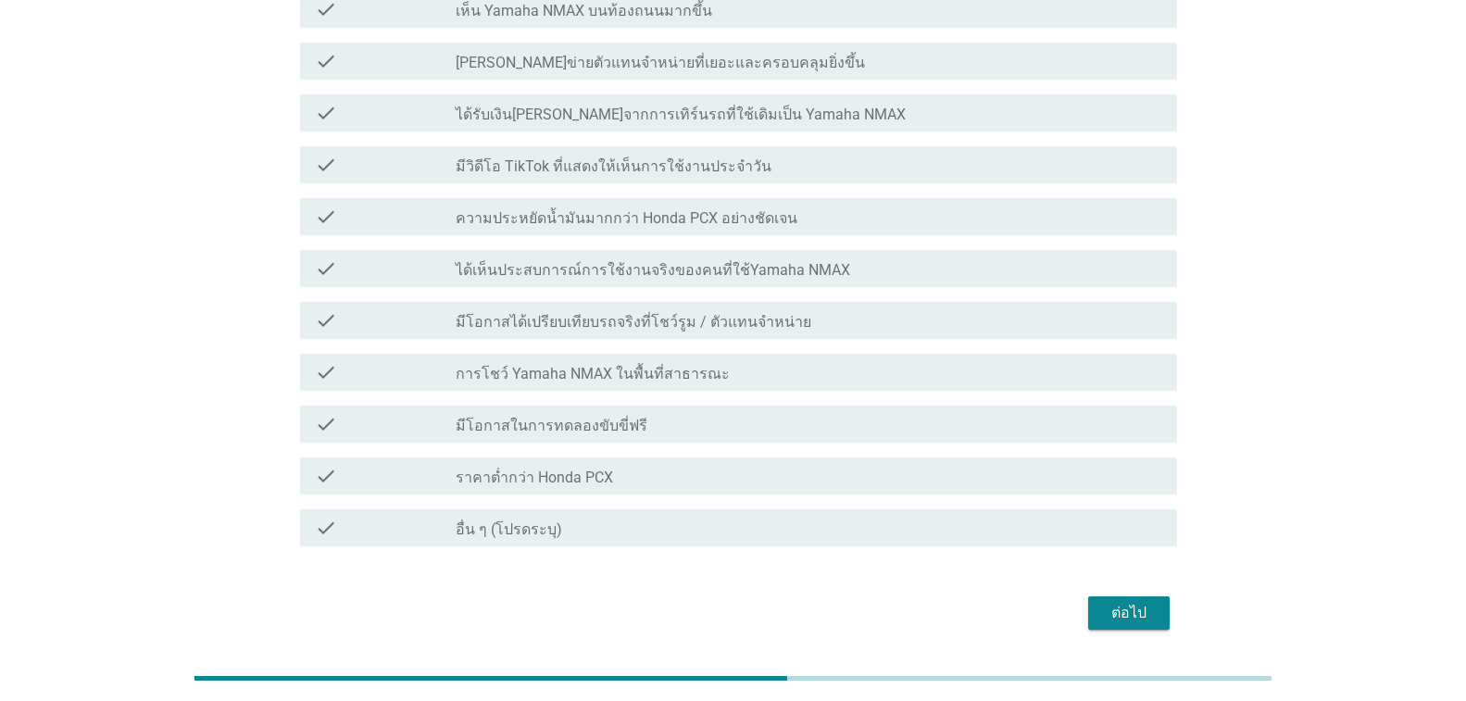
click at [1114, 602] on div "ต่อไป" at bounding box center [1129, 613] width 52 height 22
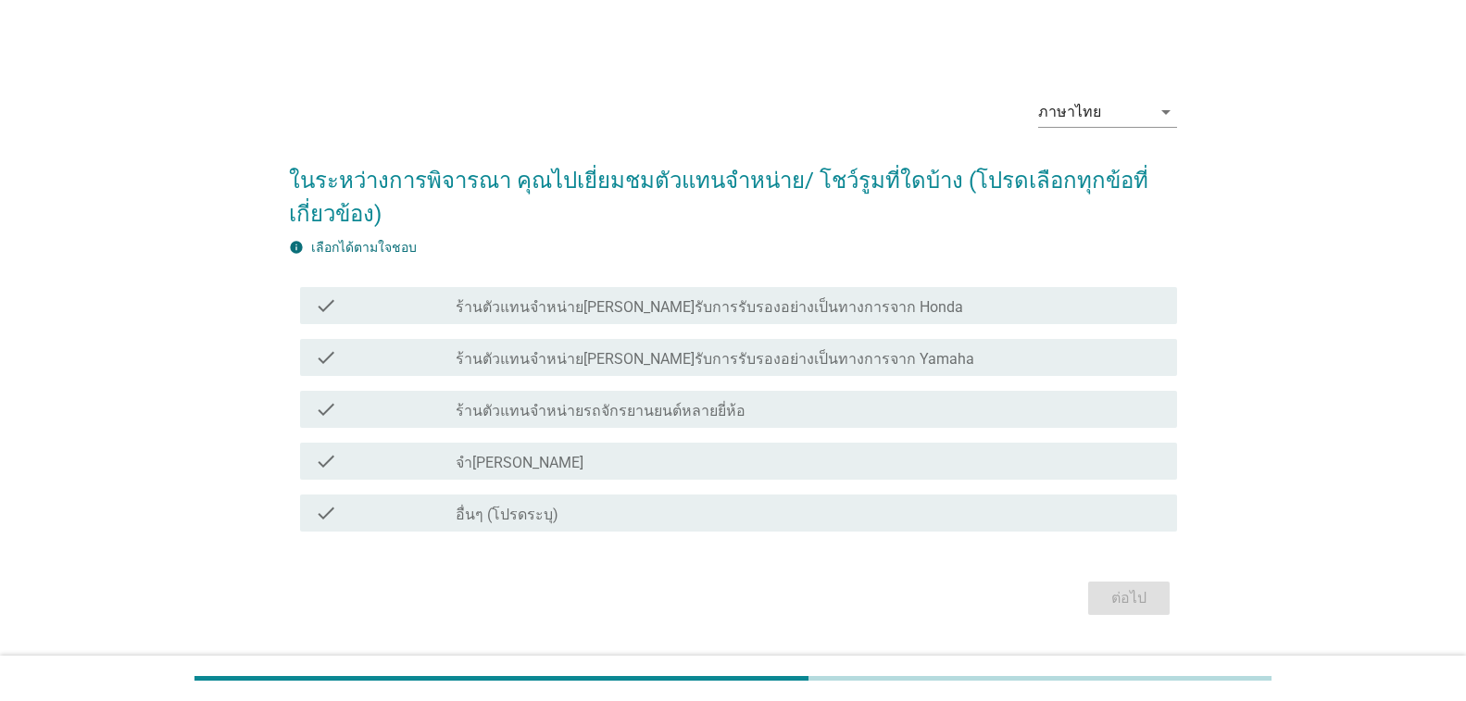
click at [703, 307] on label "ร้านตัวแทนจำหน่าย[PERSON_NAME]รับการรับรองอย่างเป็นทางการจาก Honda" at bounding box center [709, 307] width 507 height 19
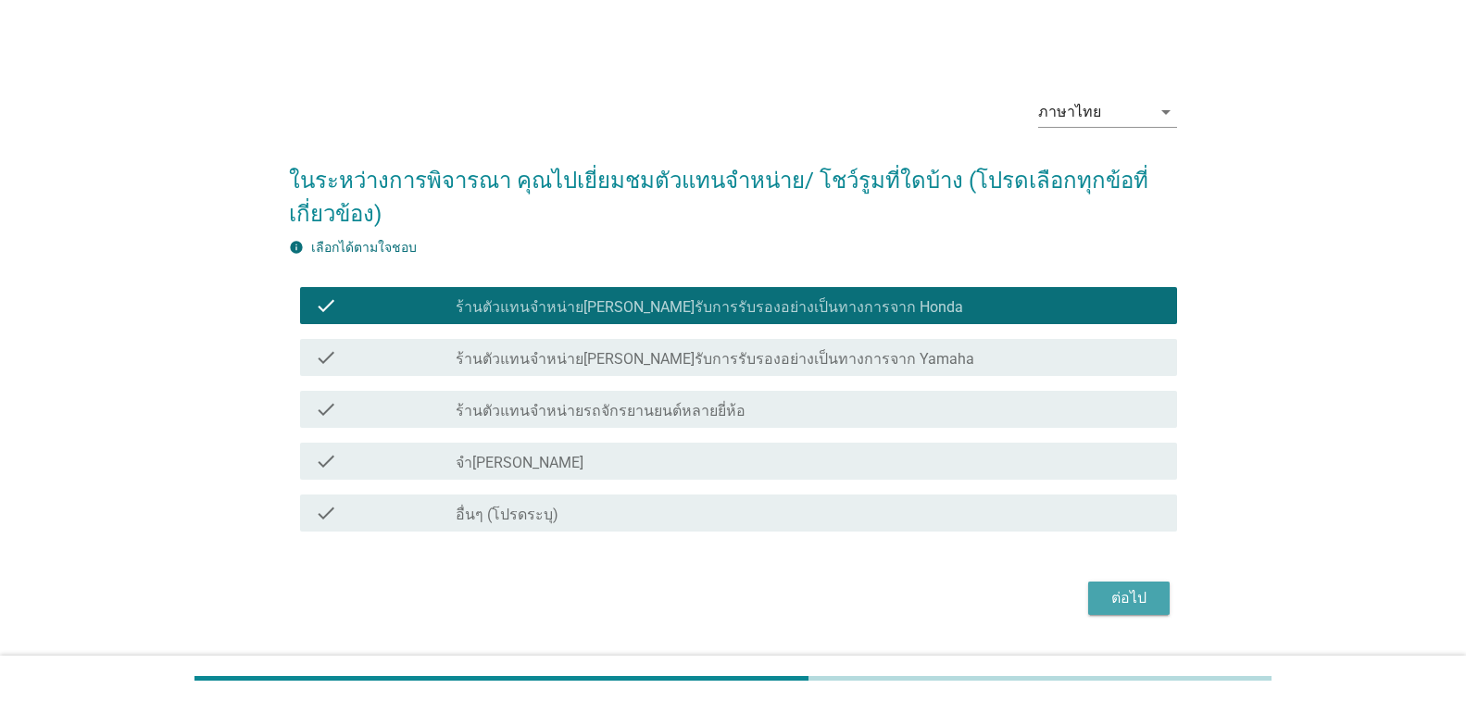
click at [1134, 595] on div "ต่อไป" at bounding box center [1129, 598] width 52 height 22
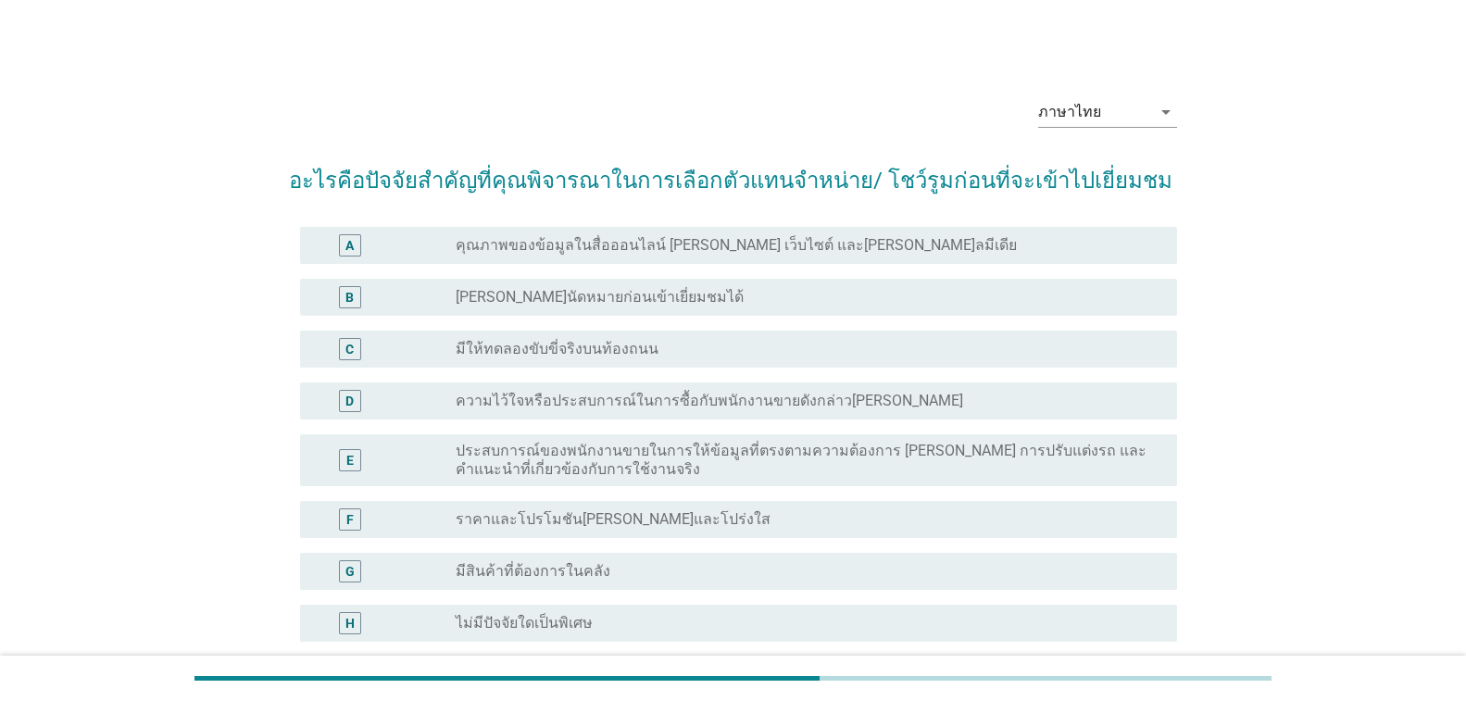
click at [657, 250] on label "คุณภาพของข้อมูลในสื่อออนไลน์ [PERSON_NAME] เว็บไซต์ และ[PERSON_NAME]ลมีเดีย" at bounding box center [736, 245] width 561 height 19
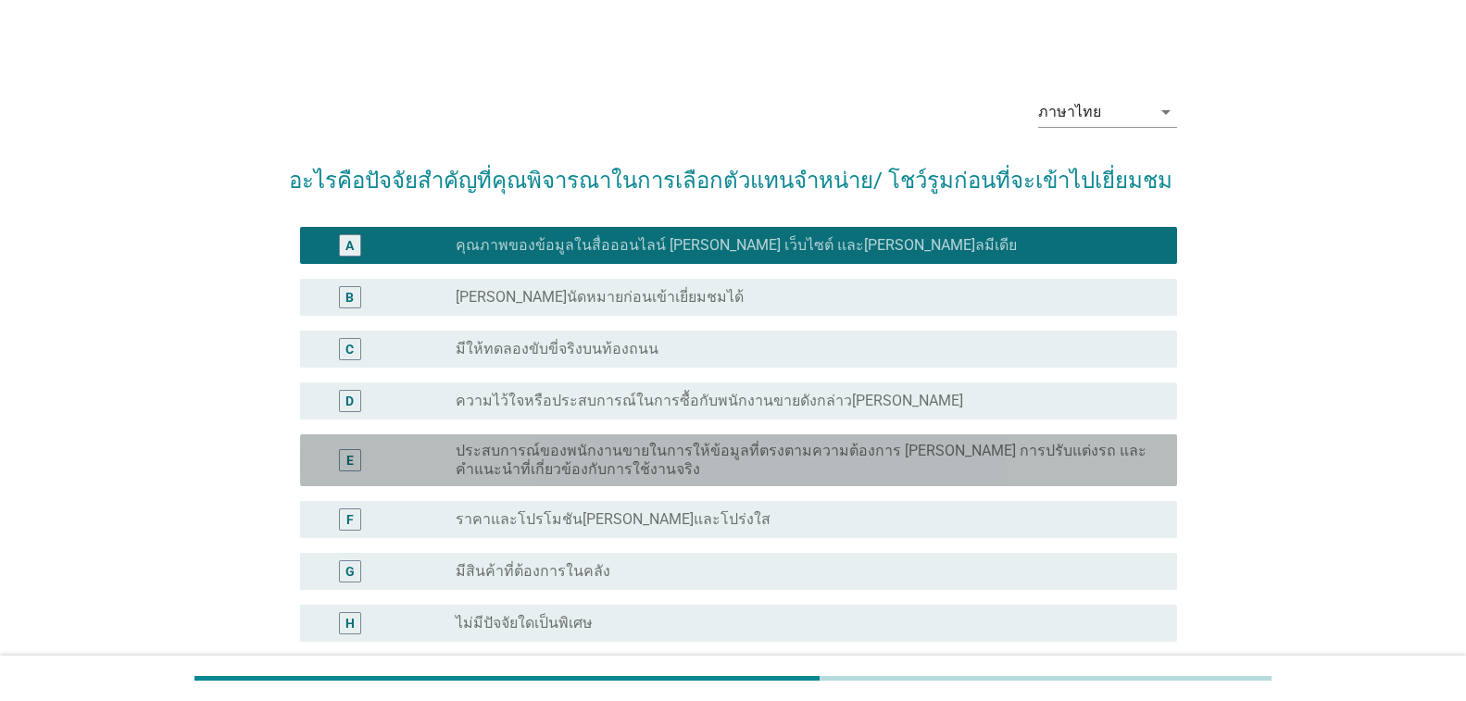
click at [642, 466] on label "ประสบการณ์ของพนักงานขายในการให้ข้อมูลที่ตรงตามความต้องการ [PERSON_NAME] การปรับ…" at bounding box center [802, 460] width 692 height 37
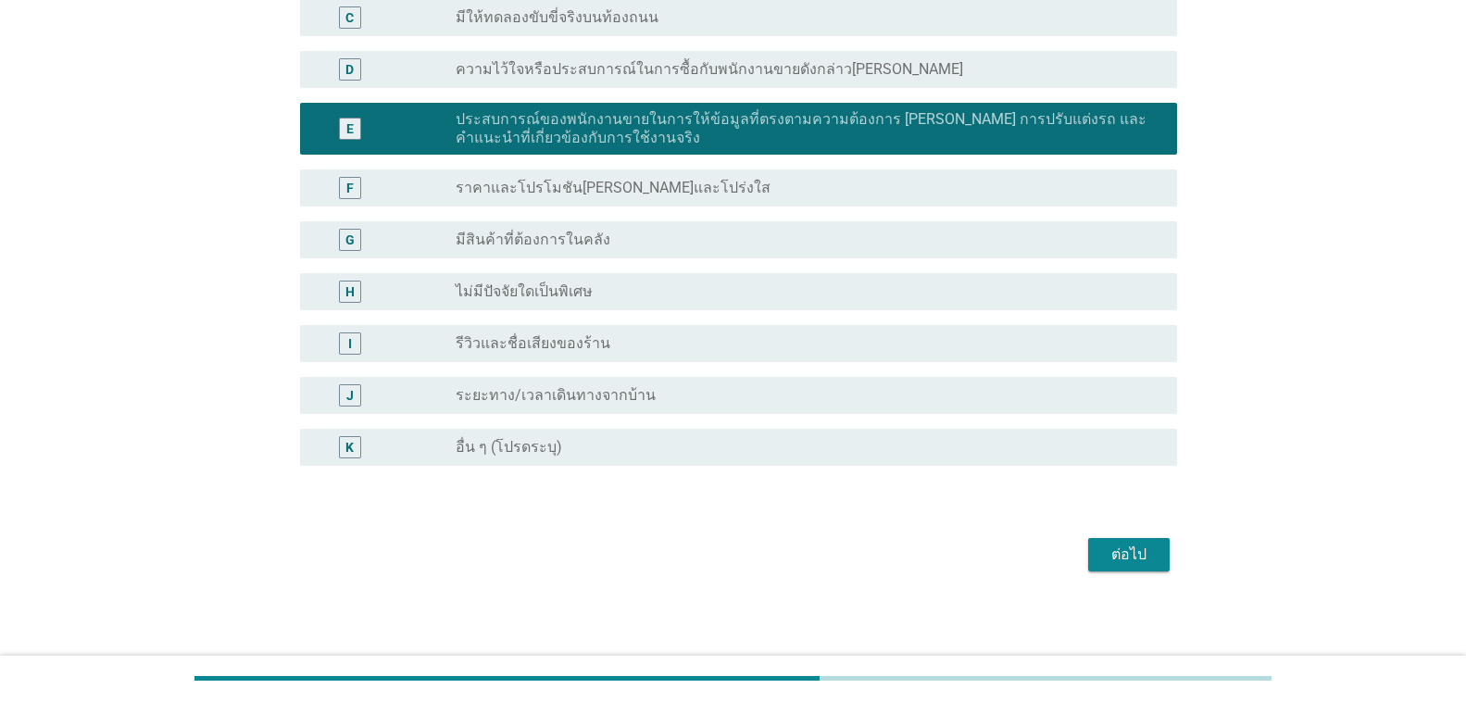
scroll to position [334, 0]
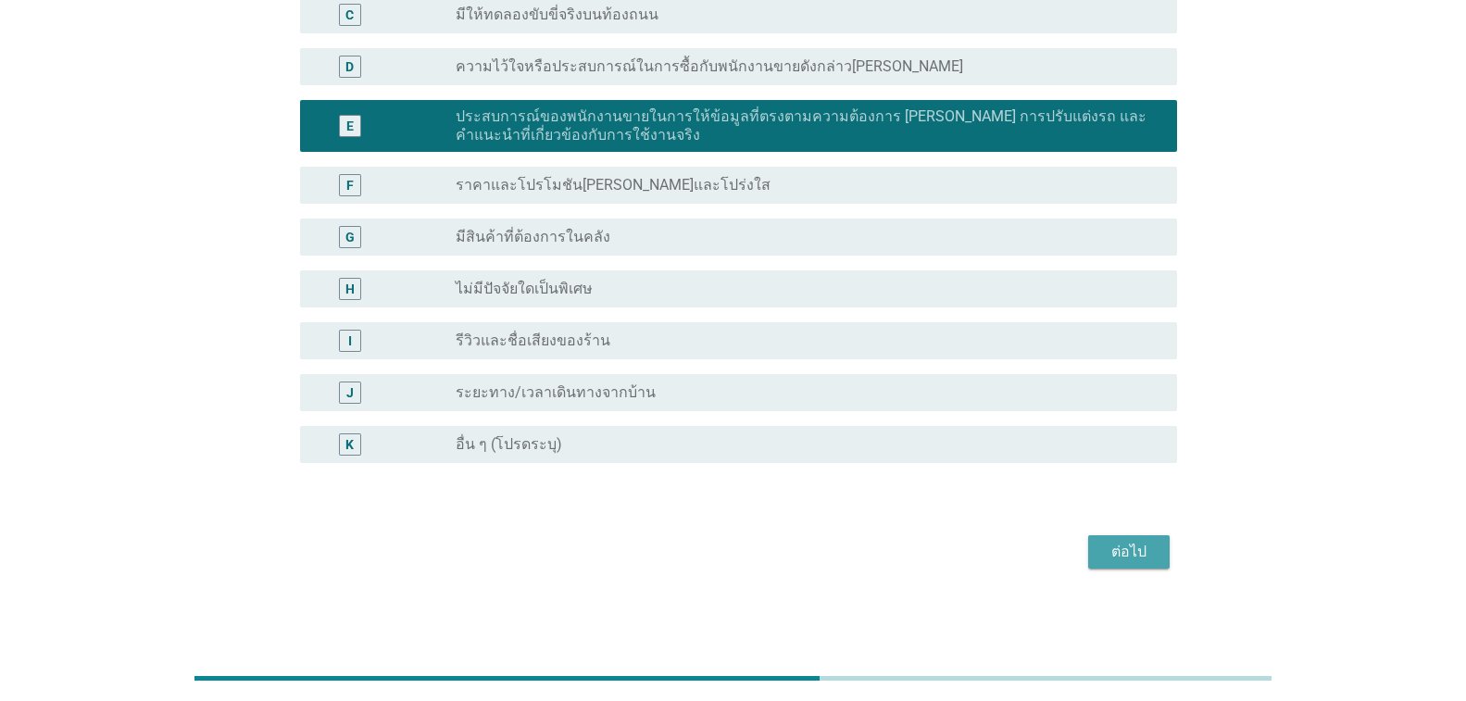
click at [1123, 546] on div "ต่อไป" at bounding box center [1129, 552] width 52 height 22
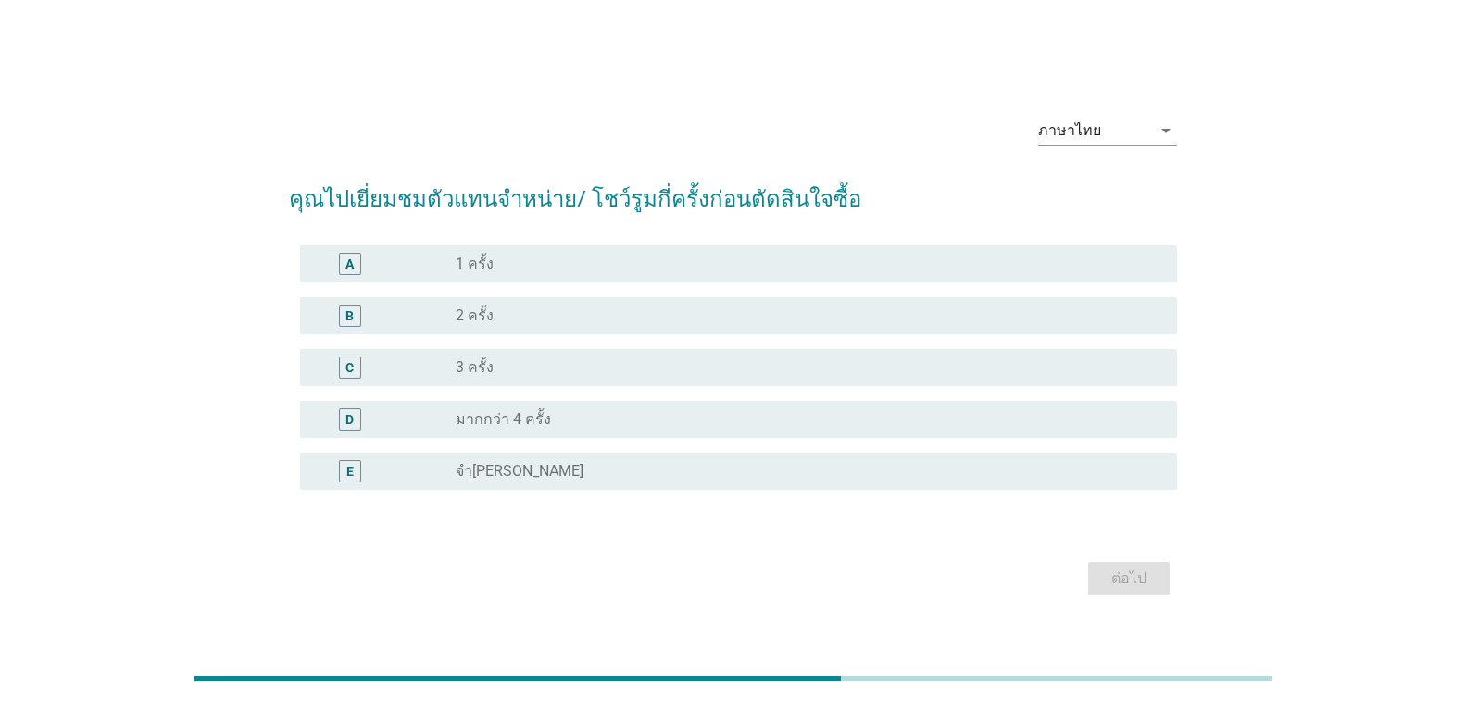
click at [525, 271] on div "radio_button_unchecked 1 ครั้ง" at bounding box center [802, 264] width 692 height 19
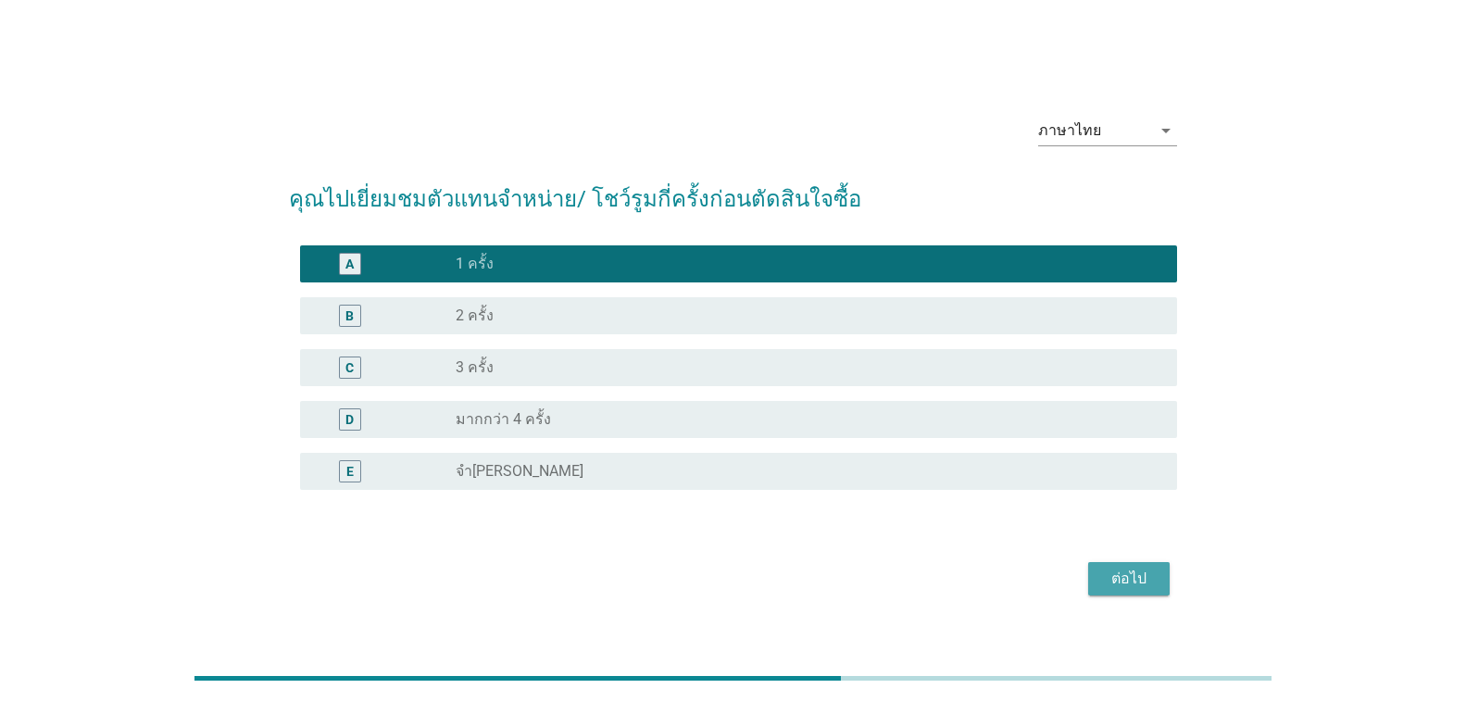
click at [1128, 568] on div "ต่อไป" at bounding box center [1129, 579] width 52 height 22
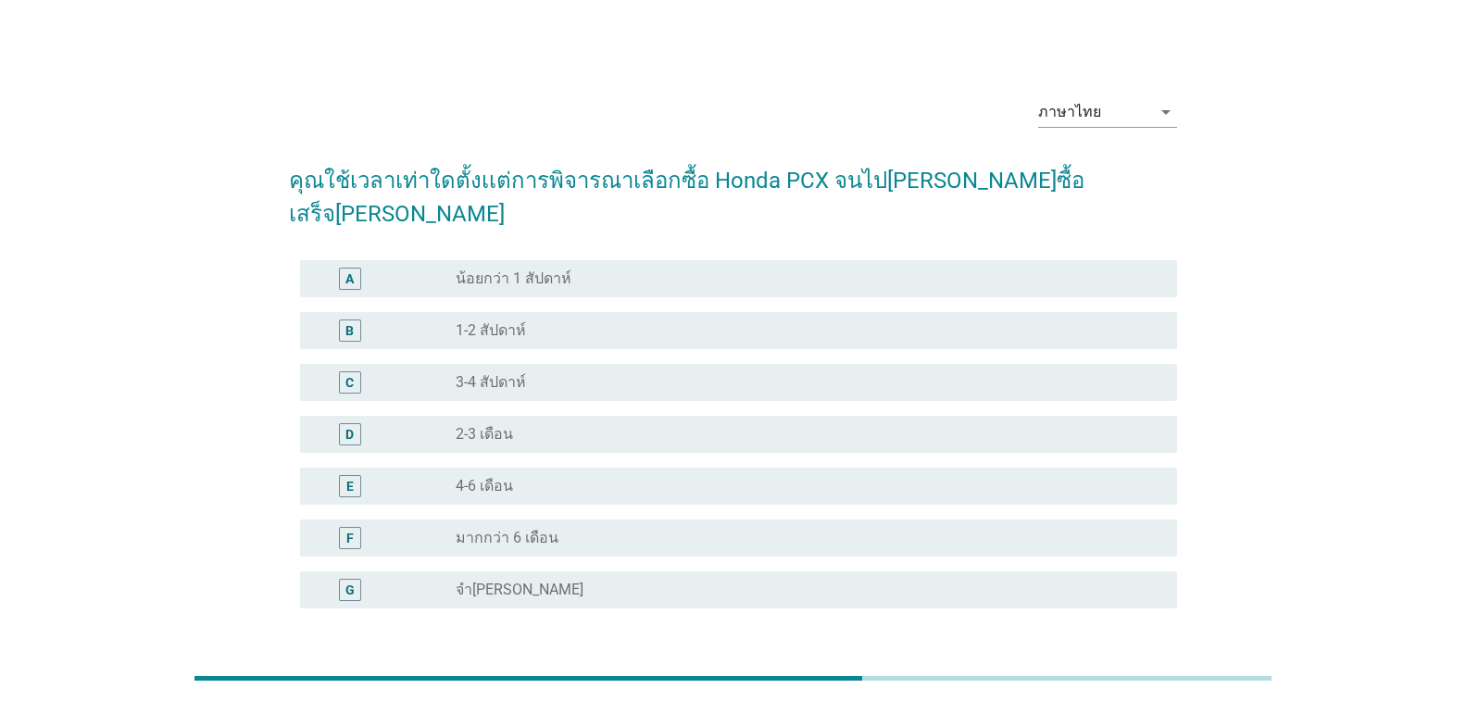
click at [548, 425] on div "radio_button_unchecked 2-3 เดือน" at bounding box center [802, 434] width 692 height 19
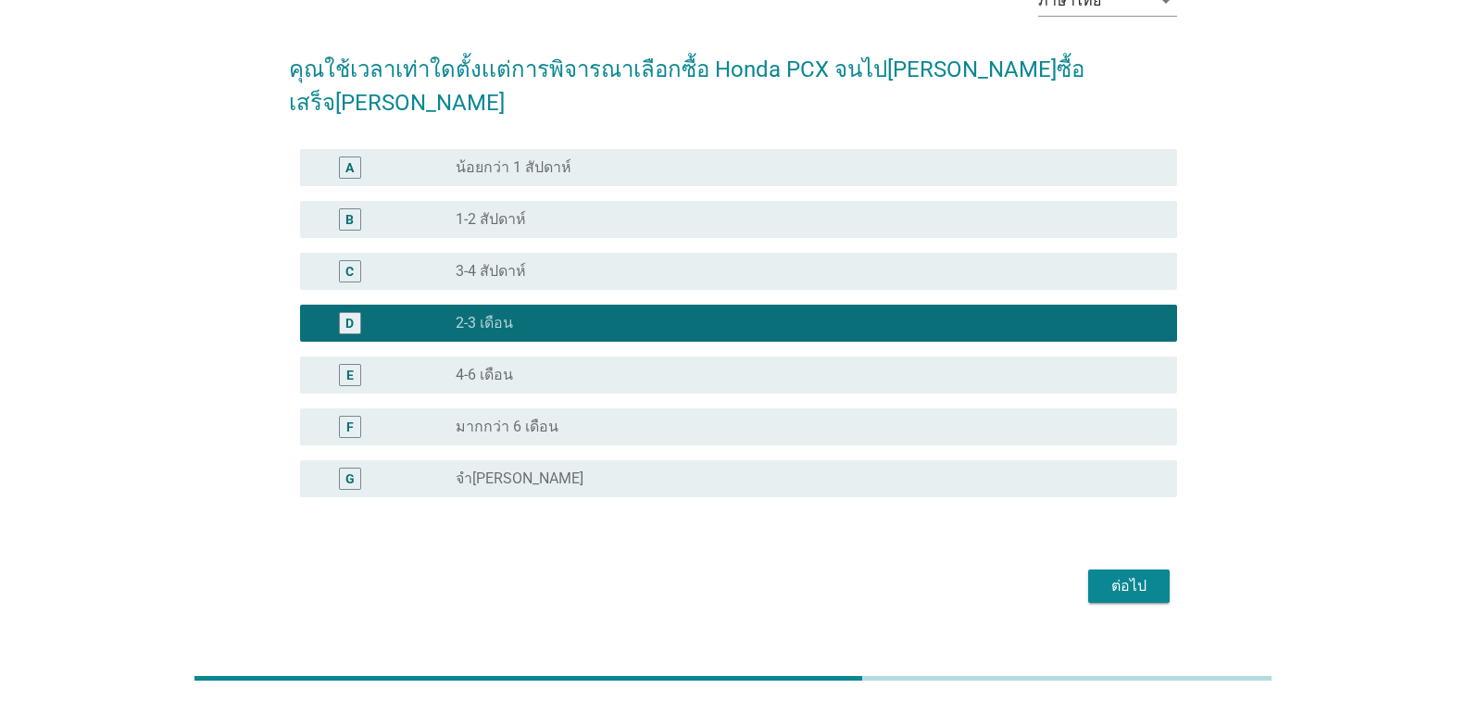
scroll to position [112, 0]
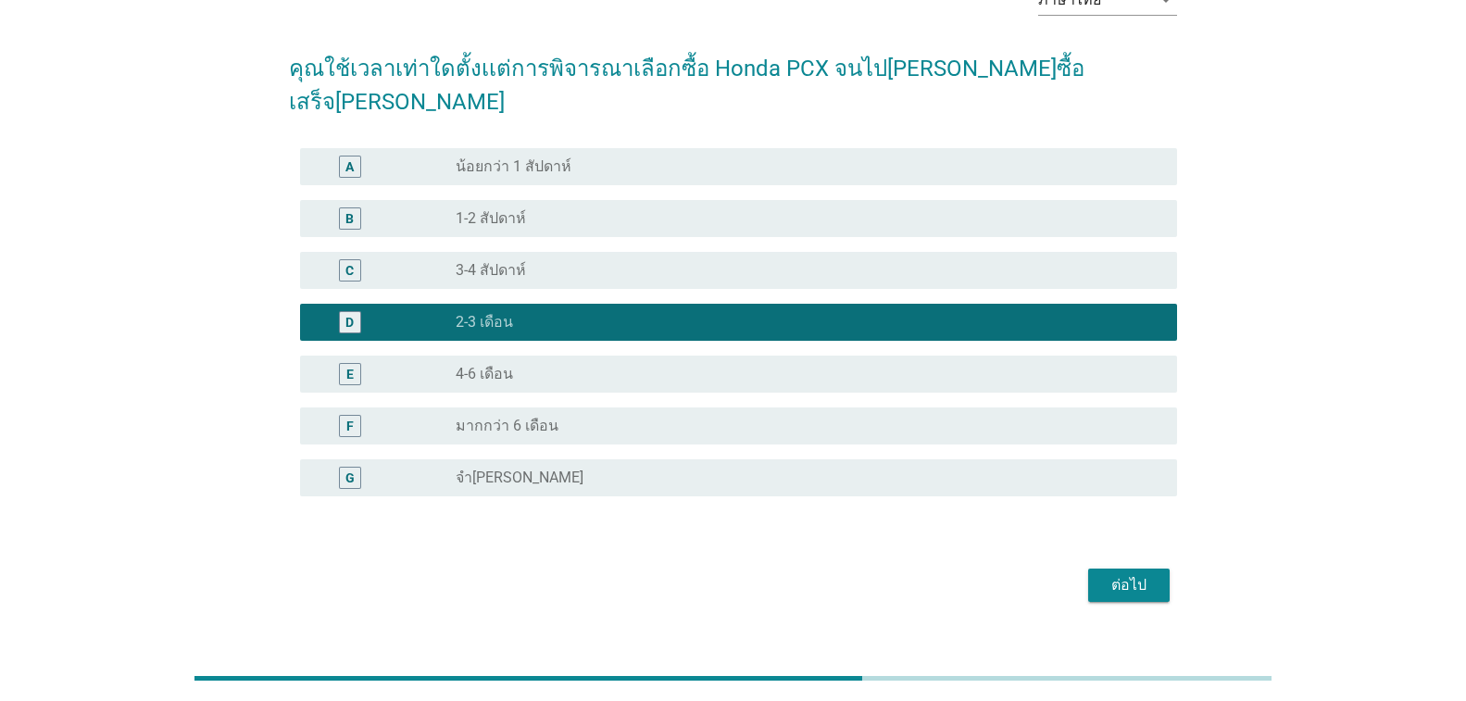
click at [1118, 574] on div "ต่อไป" at bounding box center [1129, 585] width 52 height 22
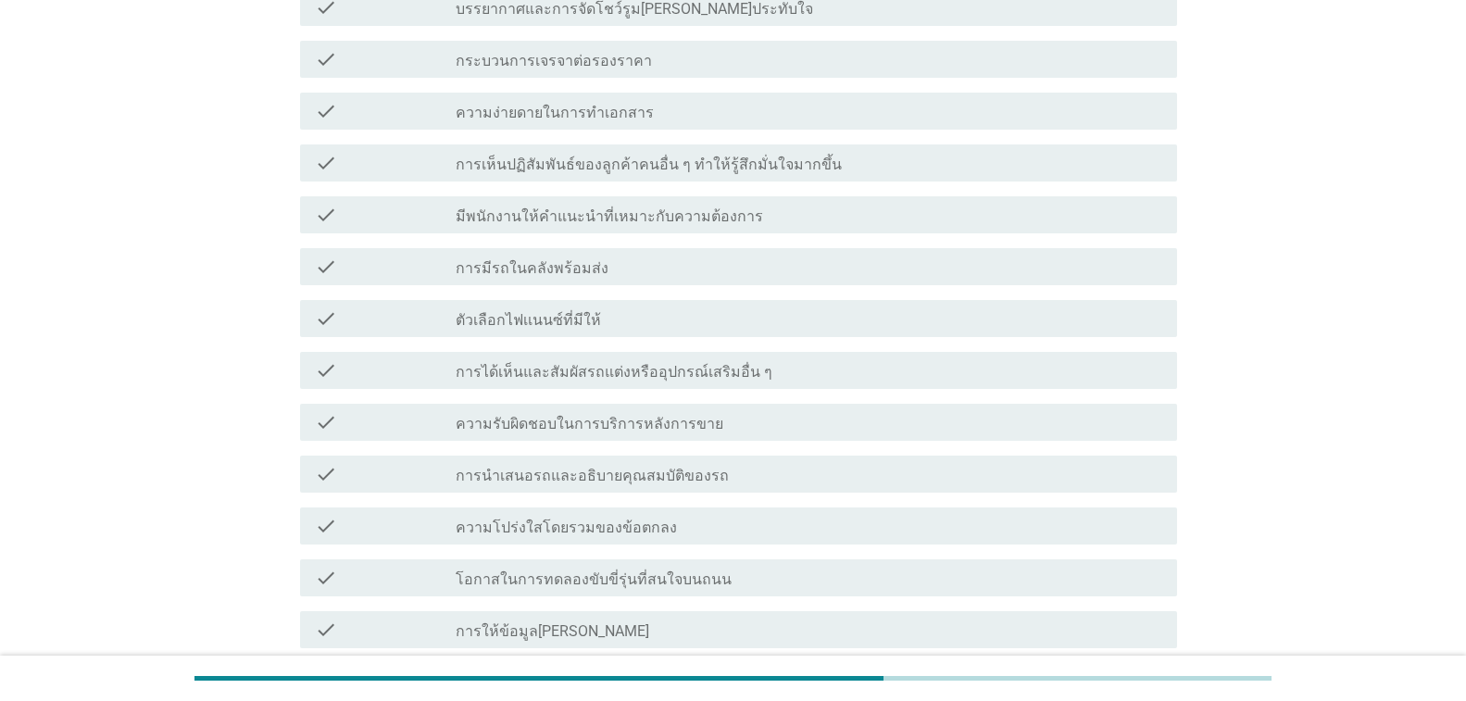
scroll to position [463, 0]
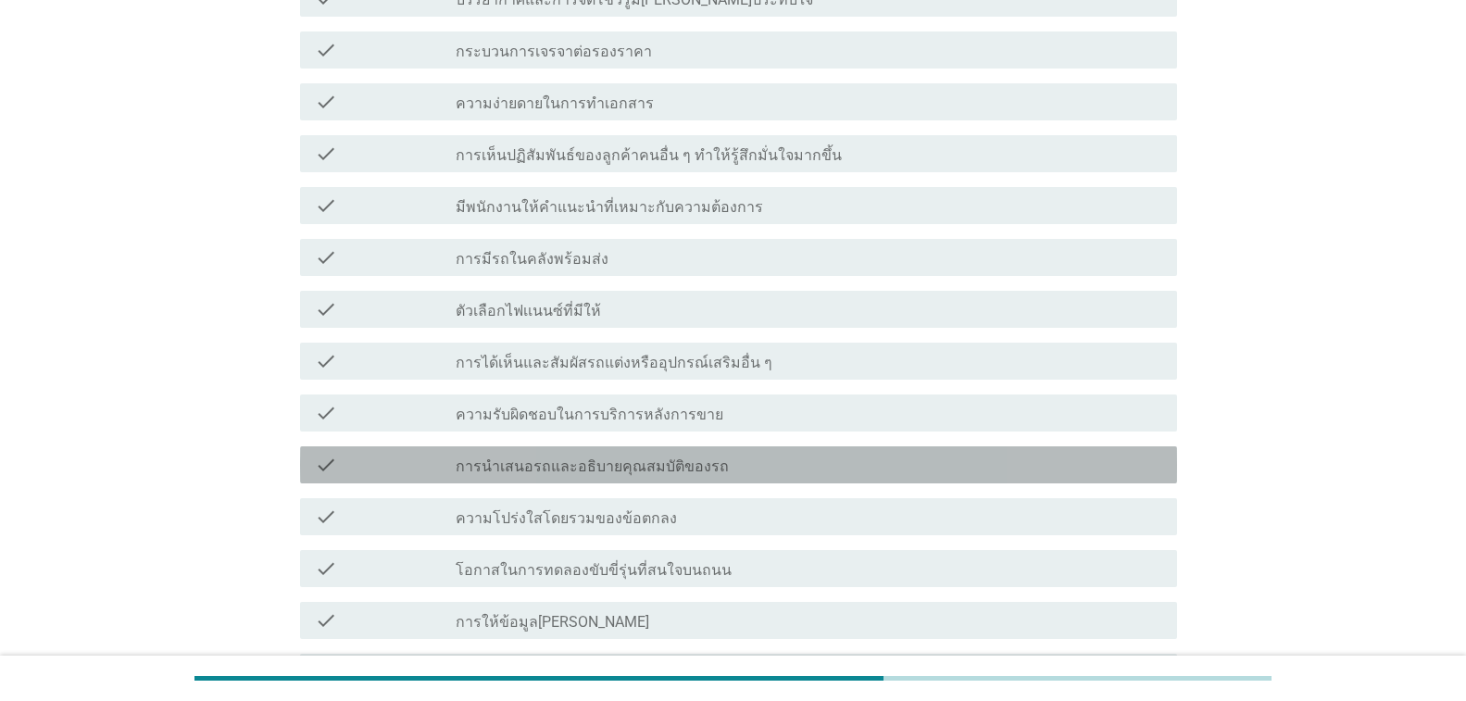
click at [631, 470] on label "การนำเสนอรถและอธิบายคุณสมบัติของรถ" at bounding box center [592, 466] width 273 height 19
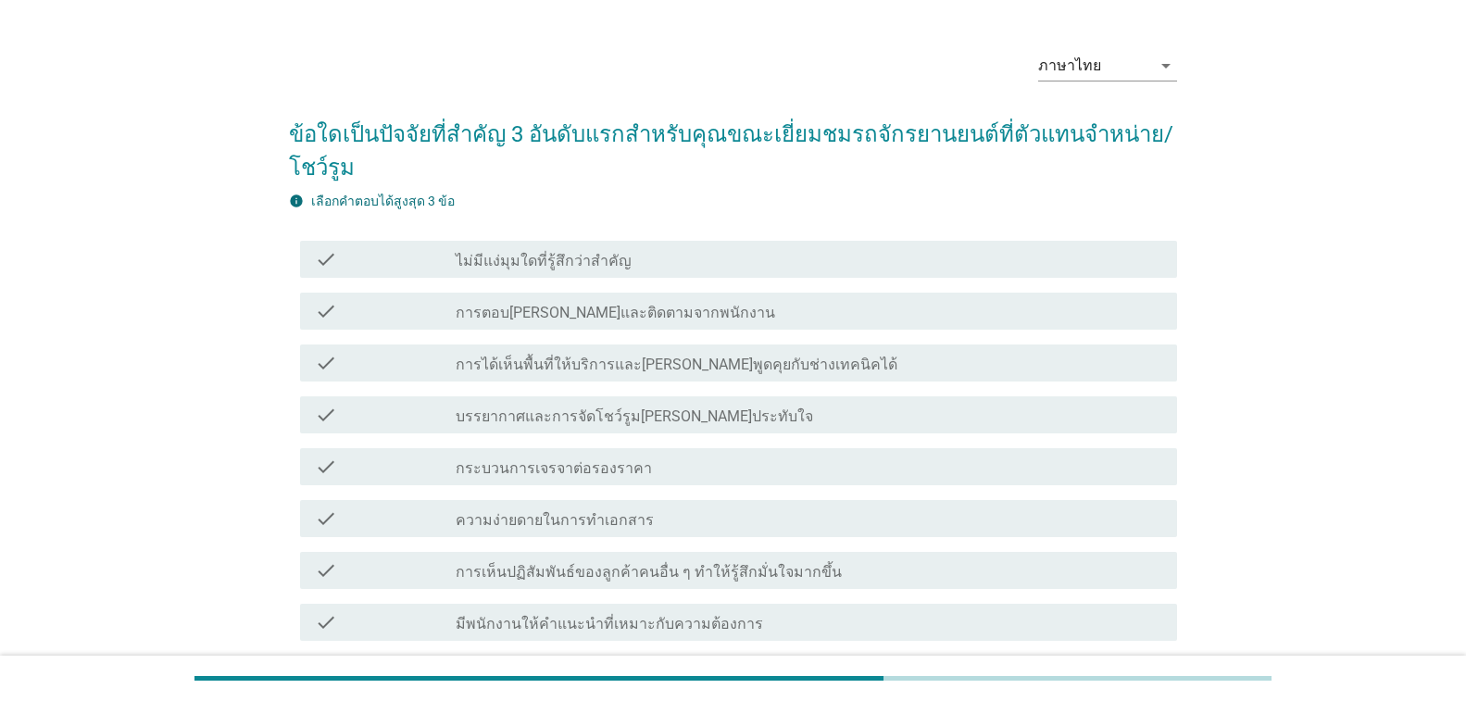
scroll to position [93, 0]
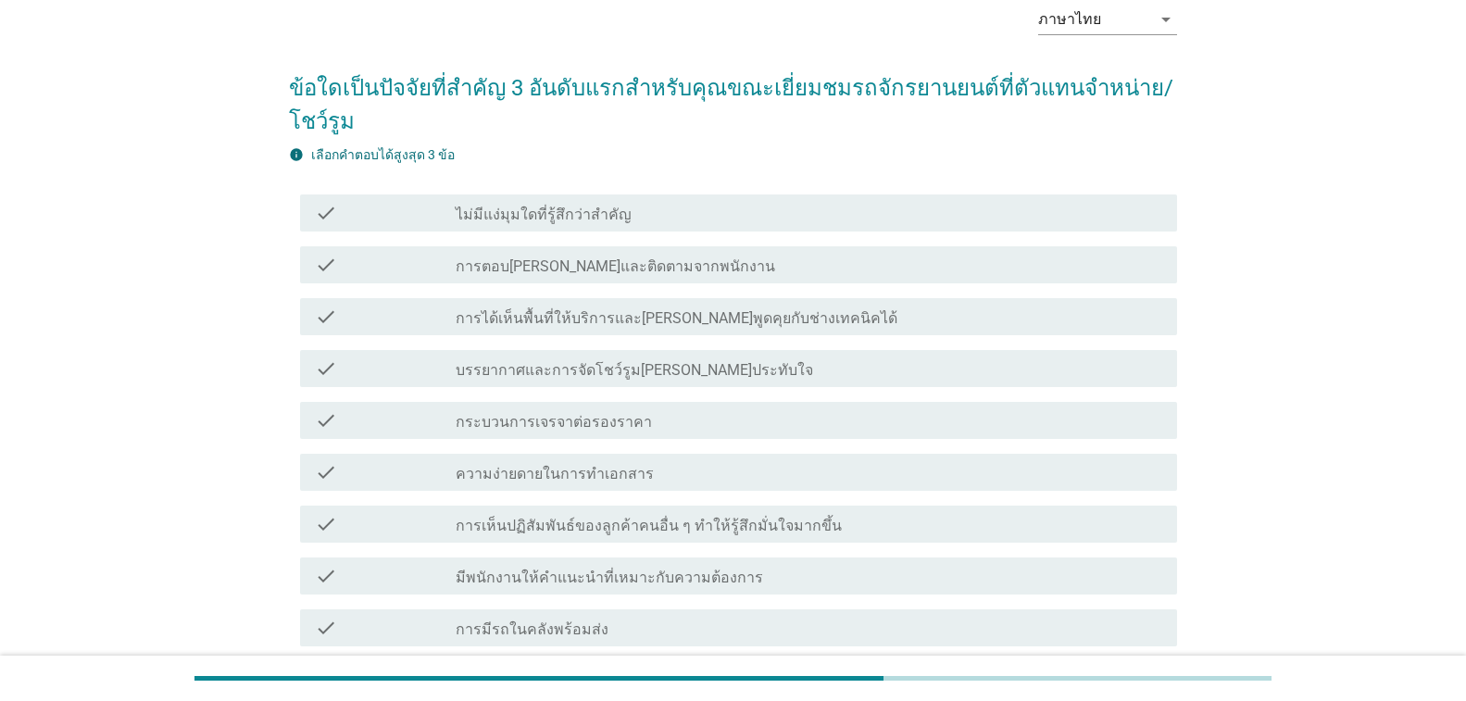
click at [597, 572] on label "มีพนักงานให้คำแนะนำที่เหมาะกับความต้องการ" at bounding box center [609, 577] width 307 height 19
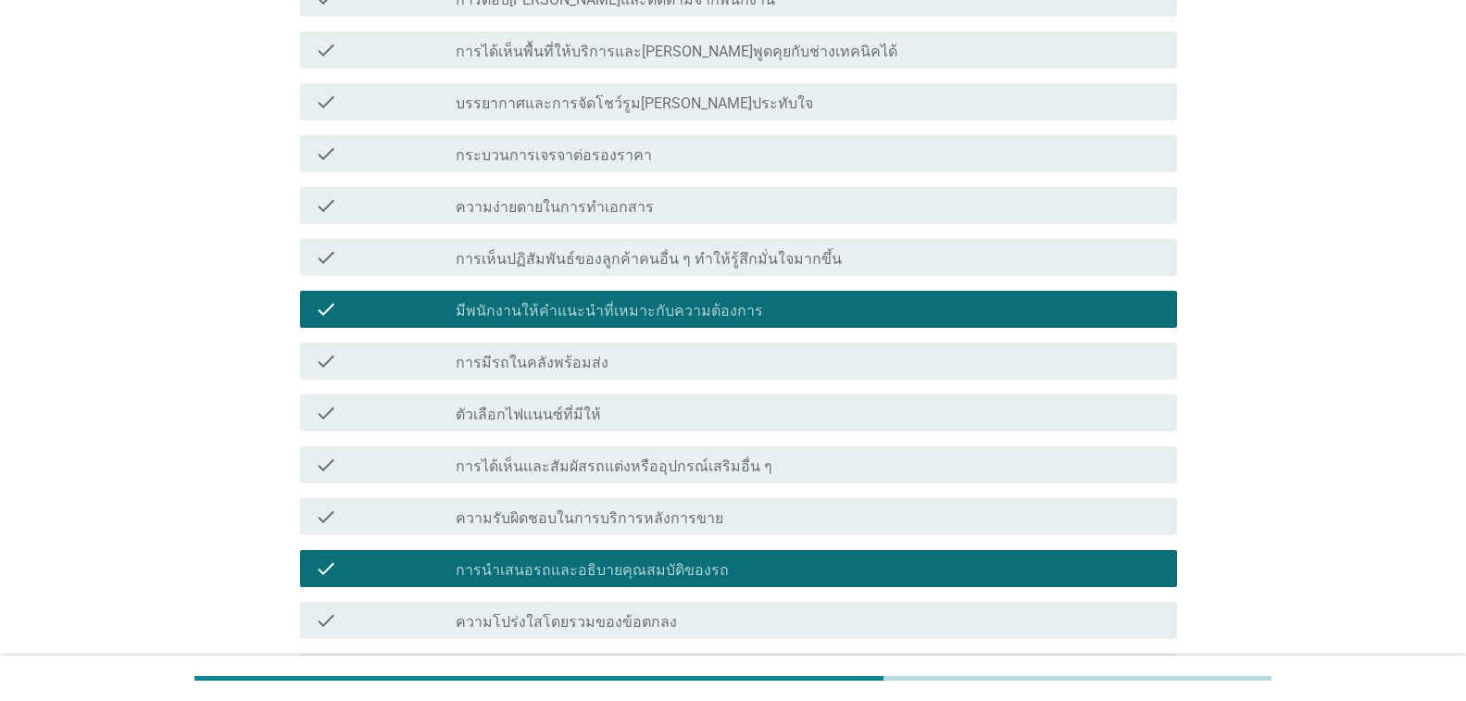
scroll to position [370, 0]
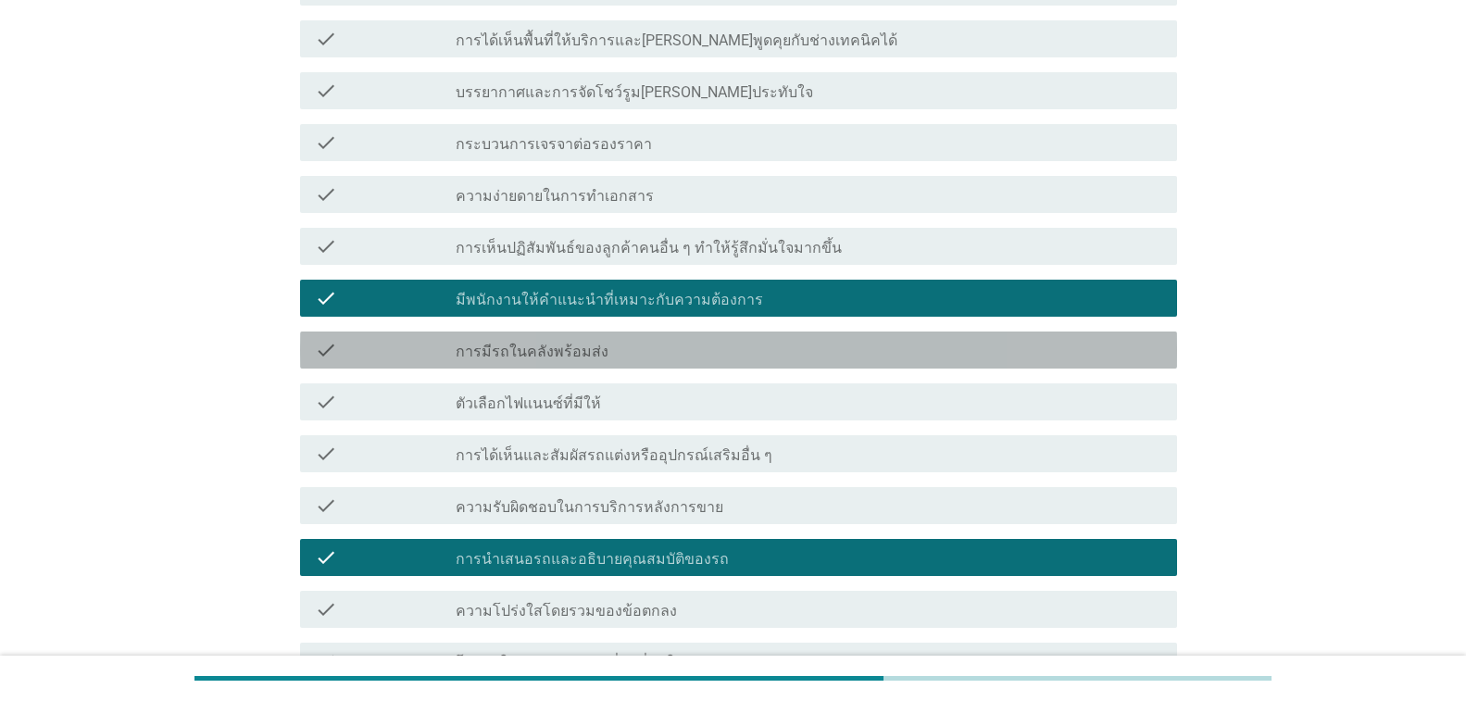
click at [570, 359] on label "การมีรถในคลังพร้อมส่ง" at bounding box center [532, 352] width 153 height 19
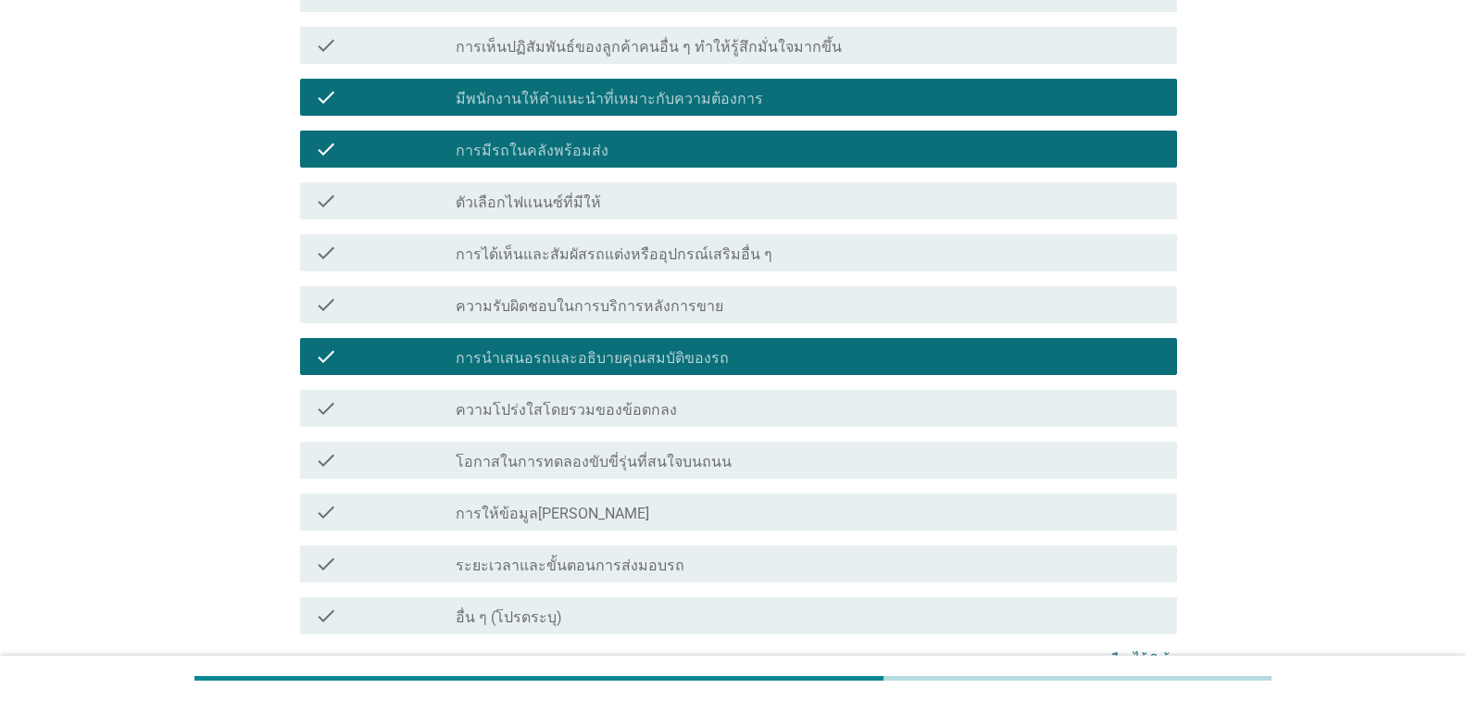
scroll to position [747, 0]
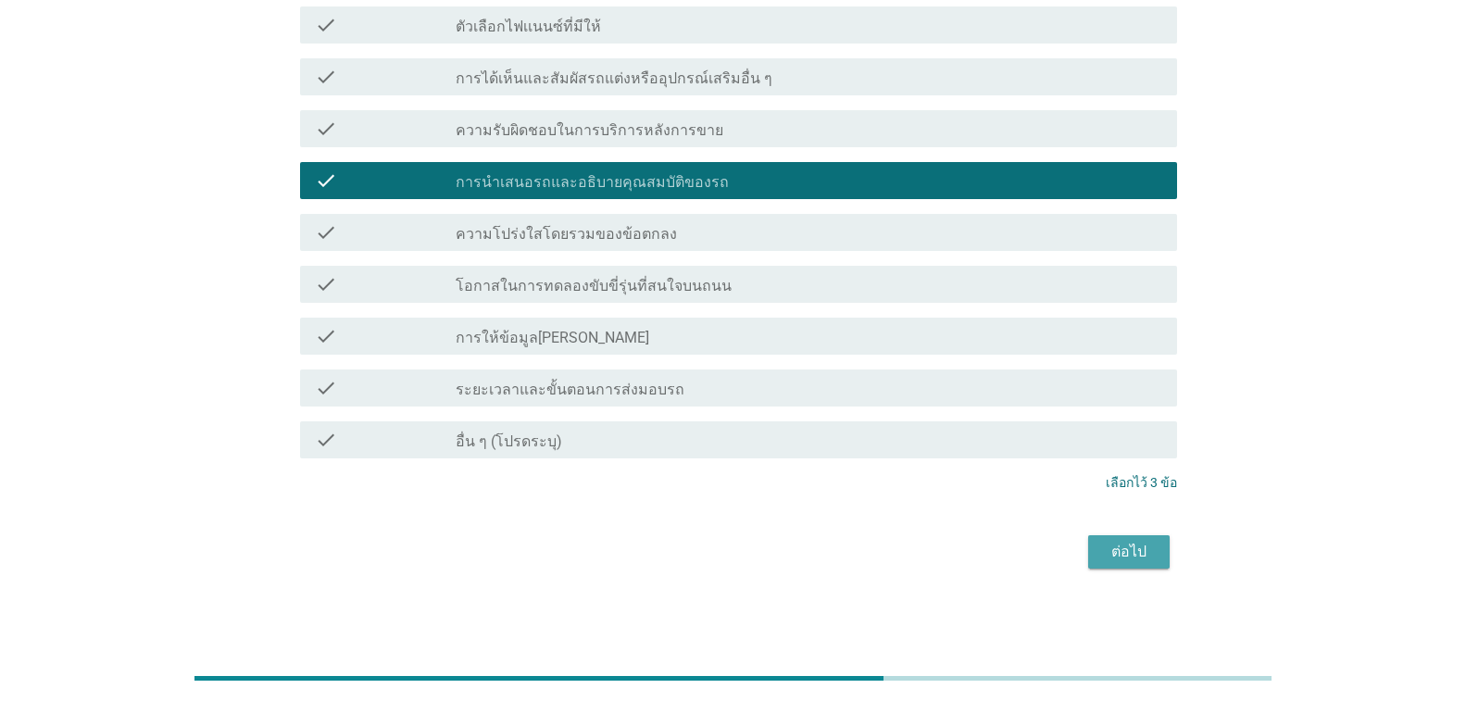
click at [1114, 543] on div "ต่อไป" at bounding box center [1129, 552] width 52 height 22
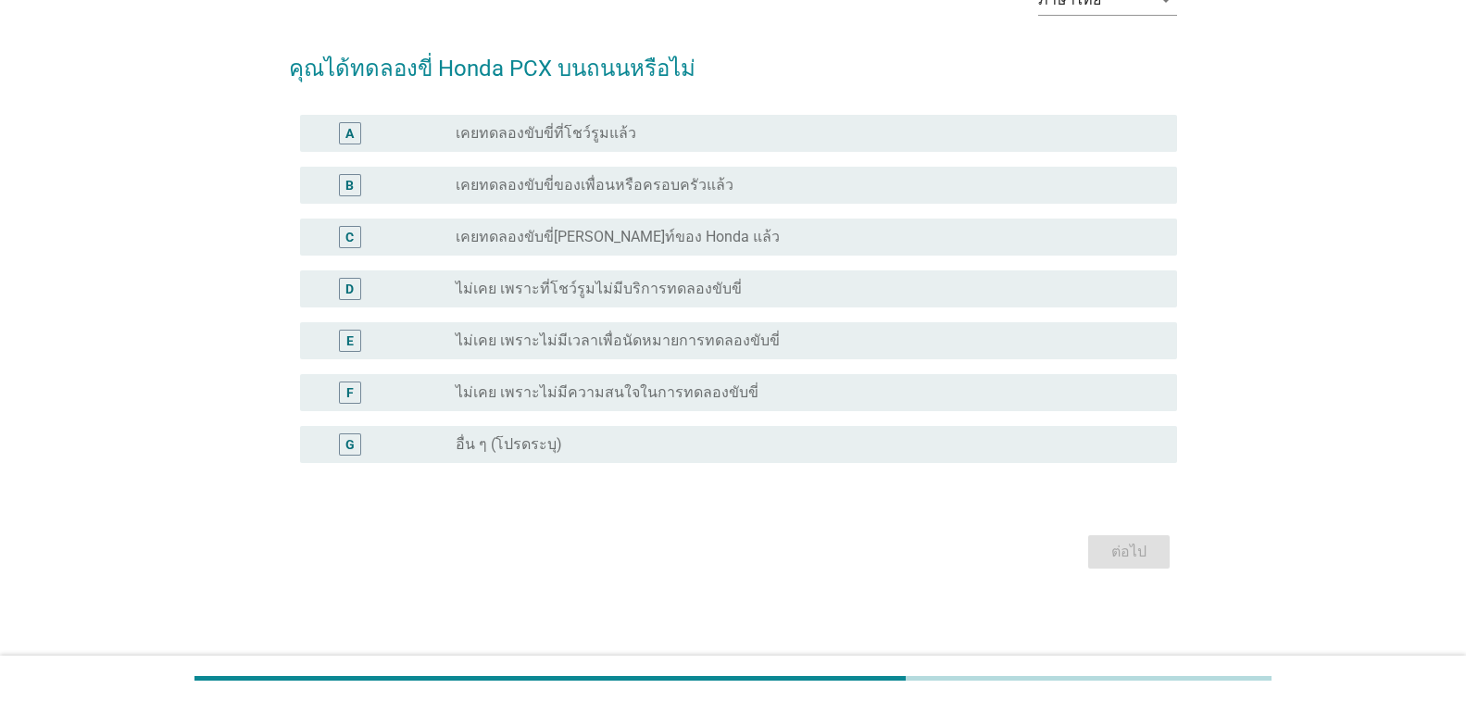
scroll to position [0, 0]
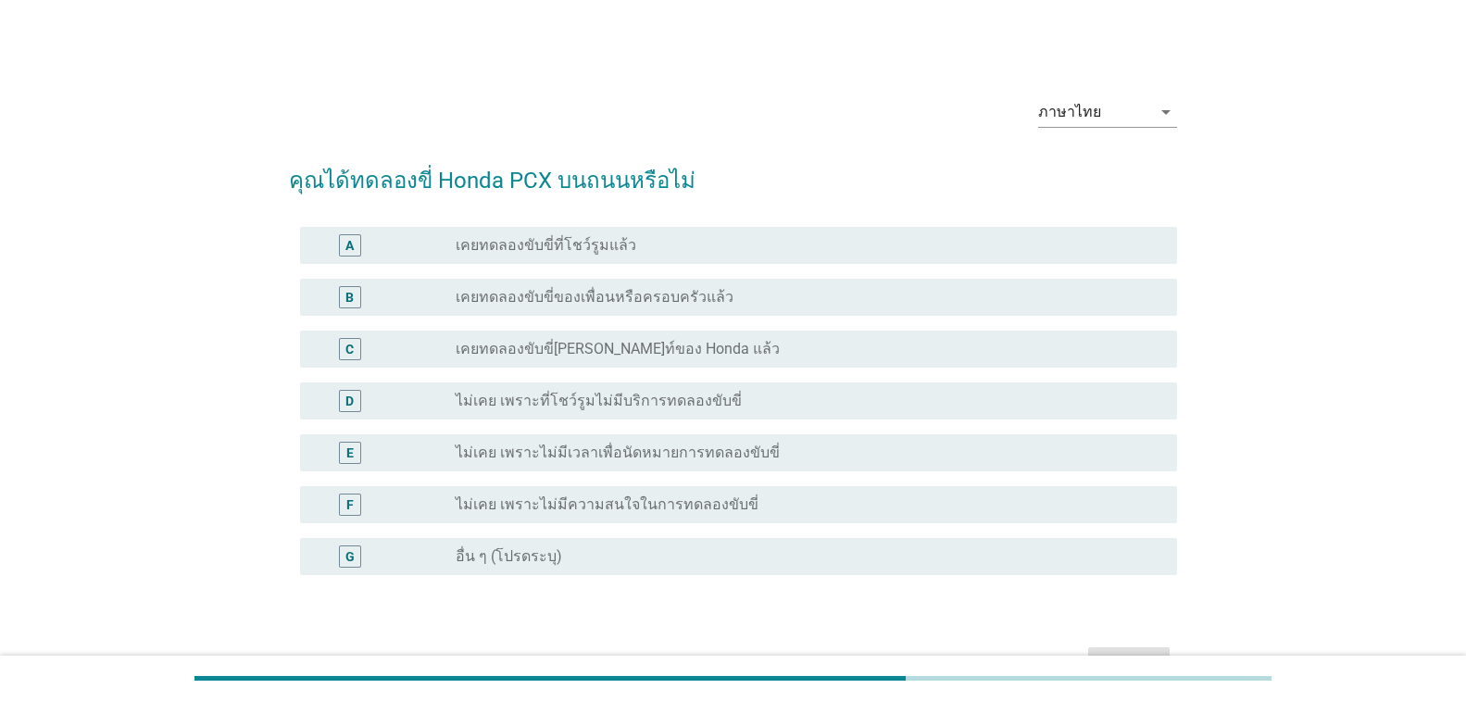
click at [655, 293] on label "เคยทดลองขับขี่ของเพื่อนหรือครอบครัวแล้ว" at bounding box center [595, 297] width 278 height 19
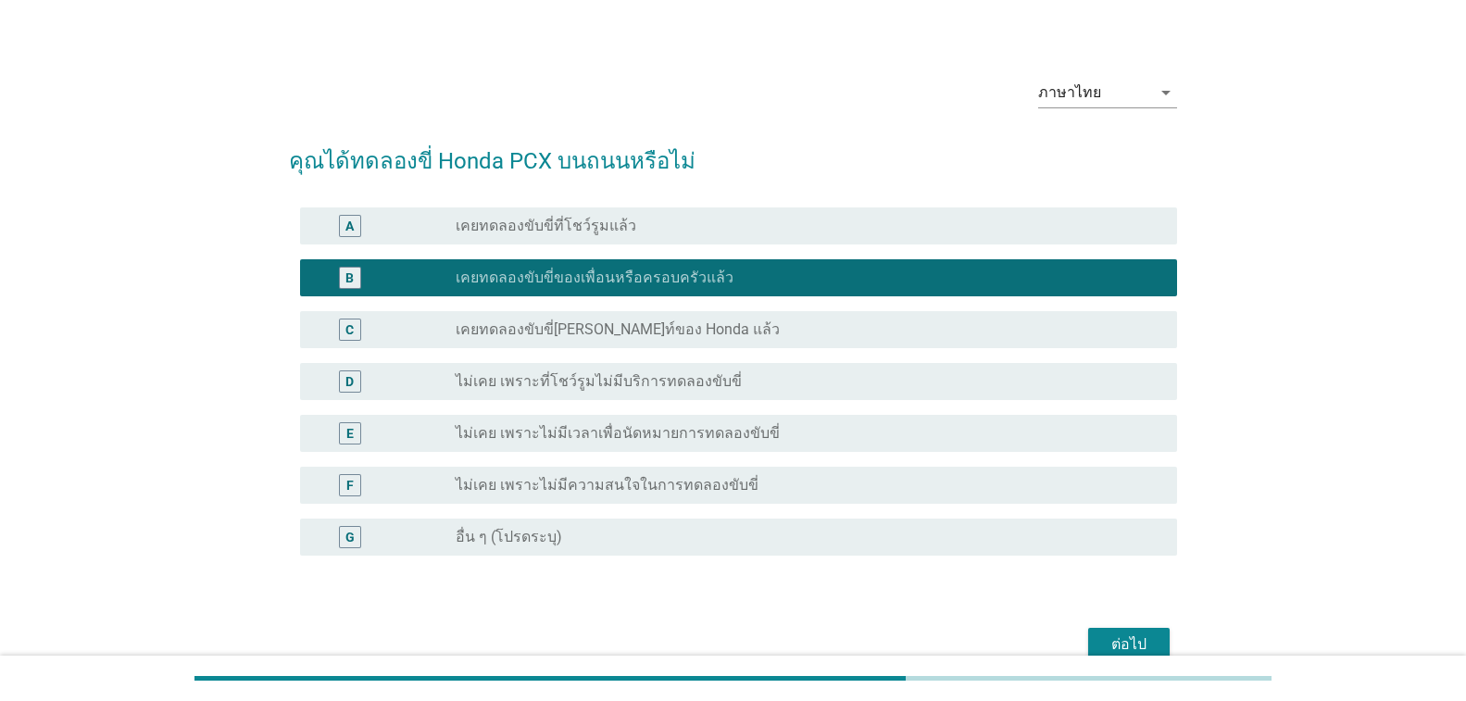
scroll to position [112, 0]
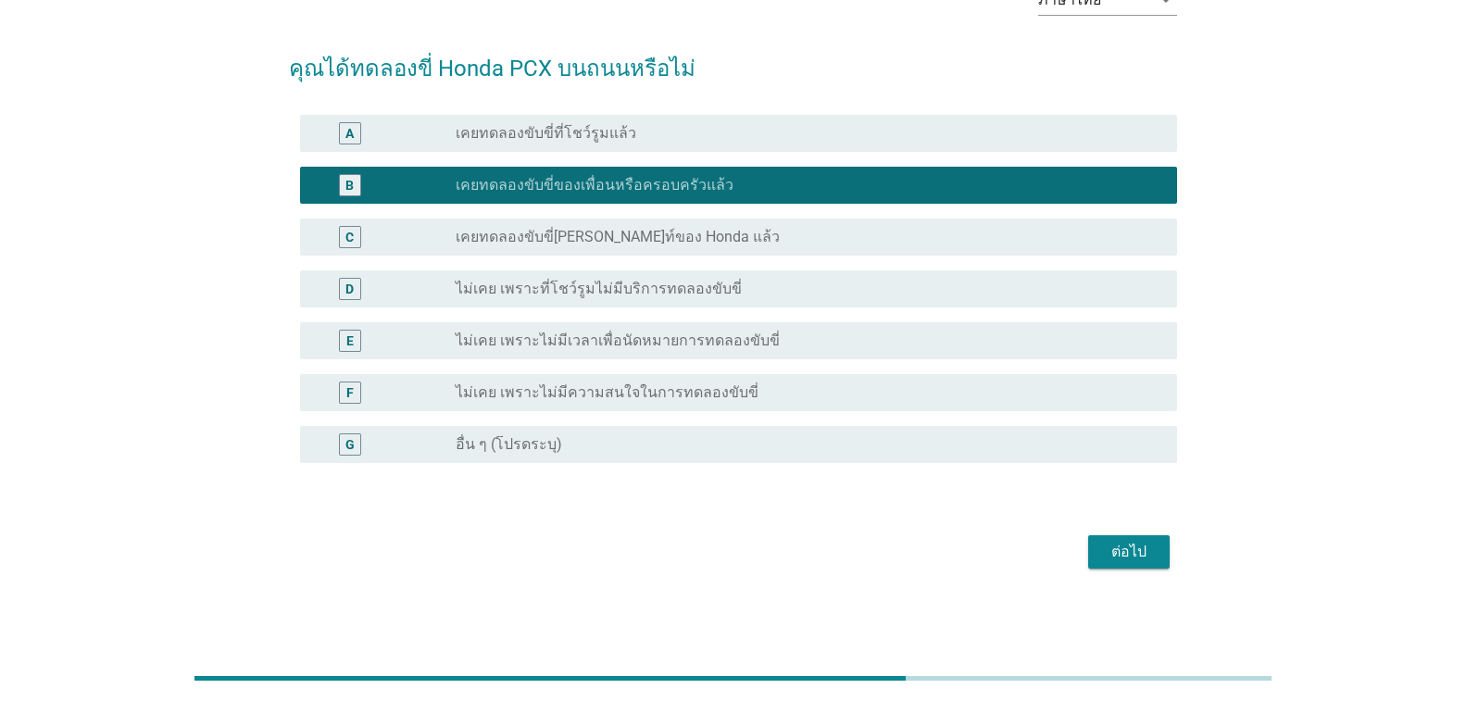
click at [1128, 556] on div "ต่อไป" at bounding box center [1129, 552] width 52 height 22
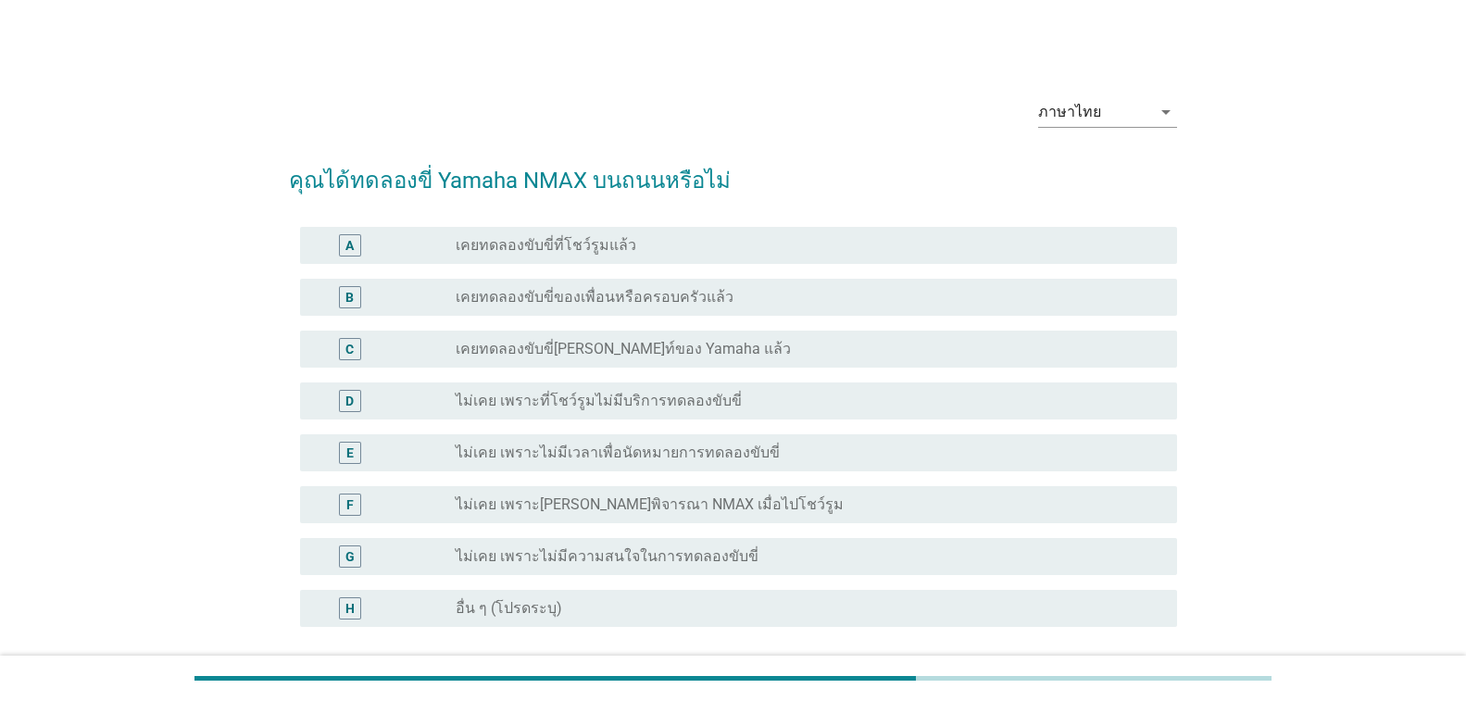
scroll to position [93, 0]
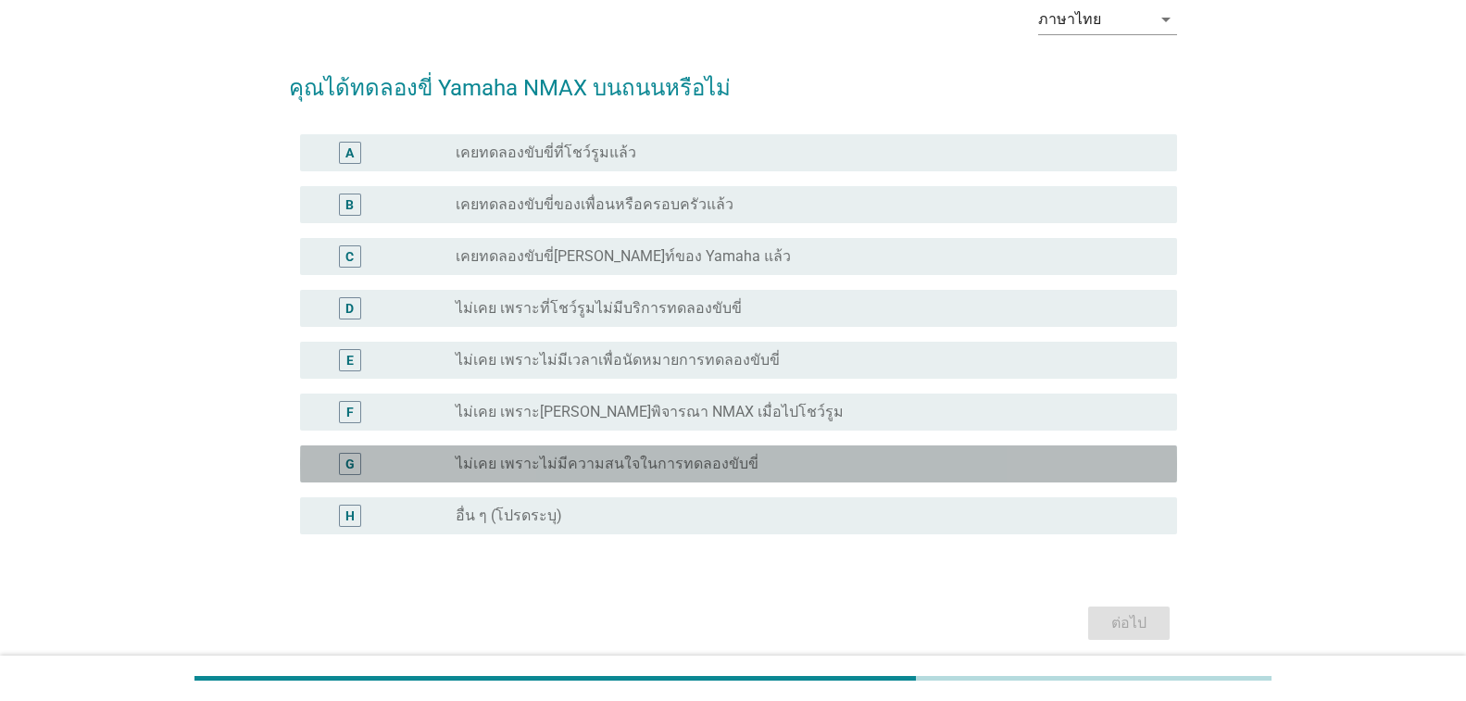
click at [685, 464] on label "ไม่เคย เพราะไม่มีความสนใจในการทดลองขับขี่" at bounding box center [607, 464] width 303 height 19
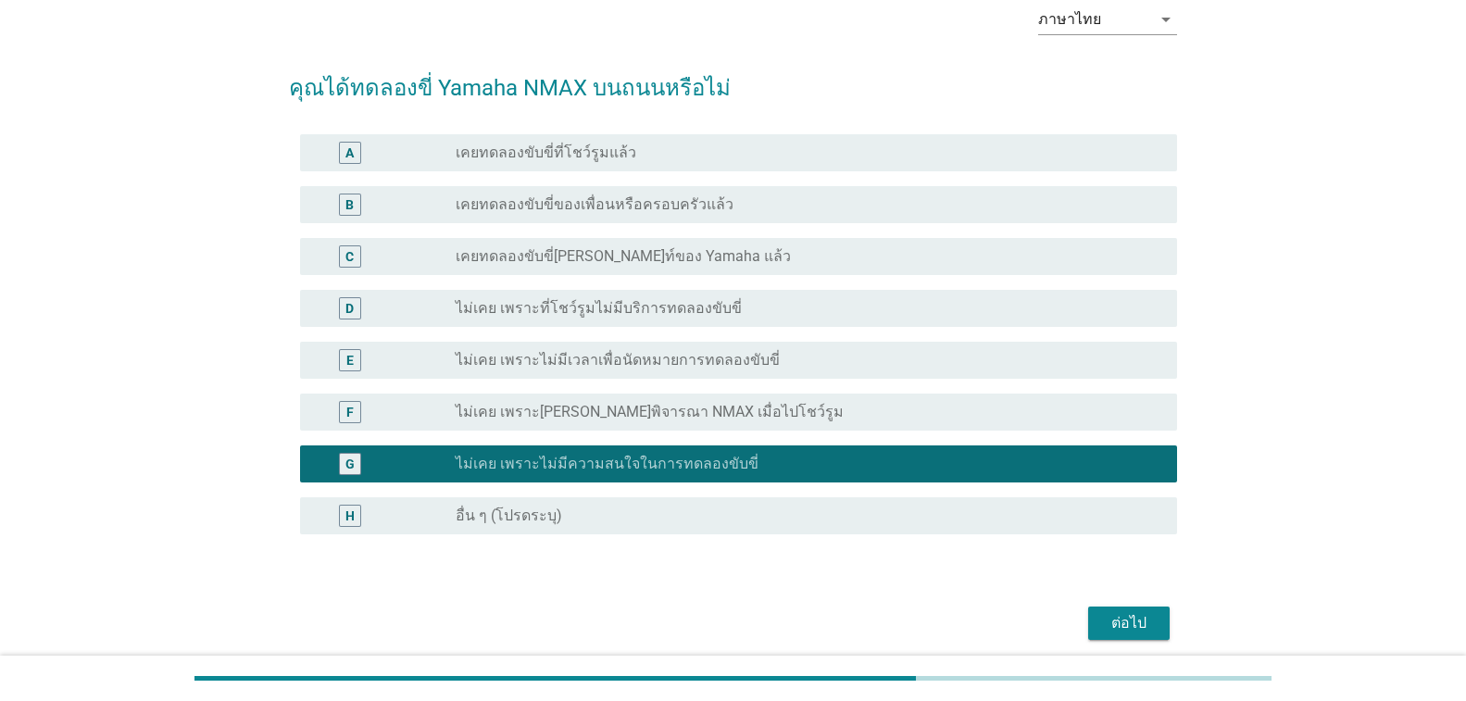
click at [1136, 613] on div "ต่อไป" at bounding box center [1129, 623] width 52 height 22
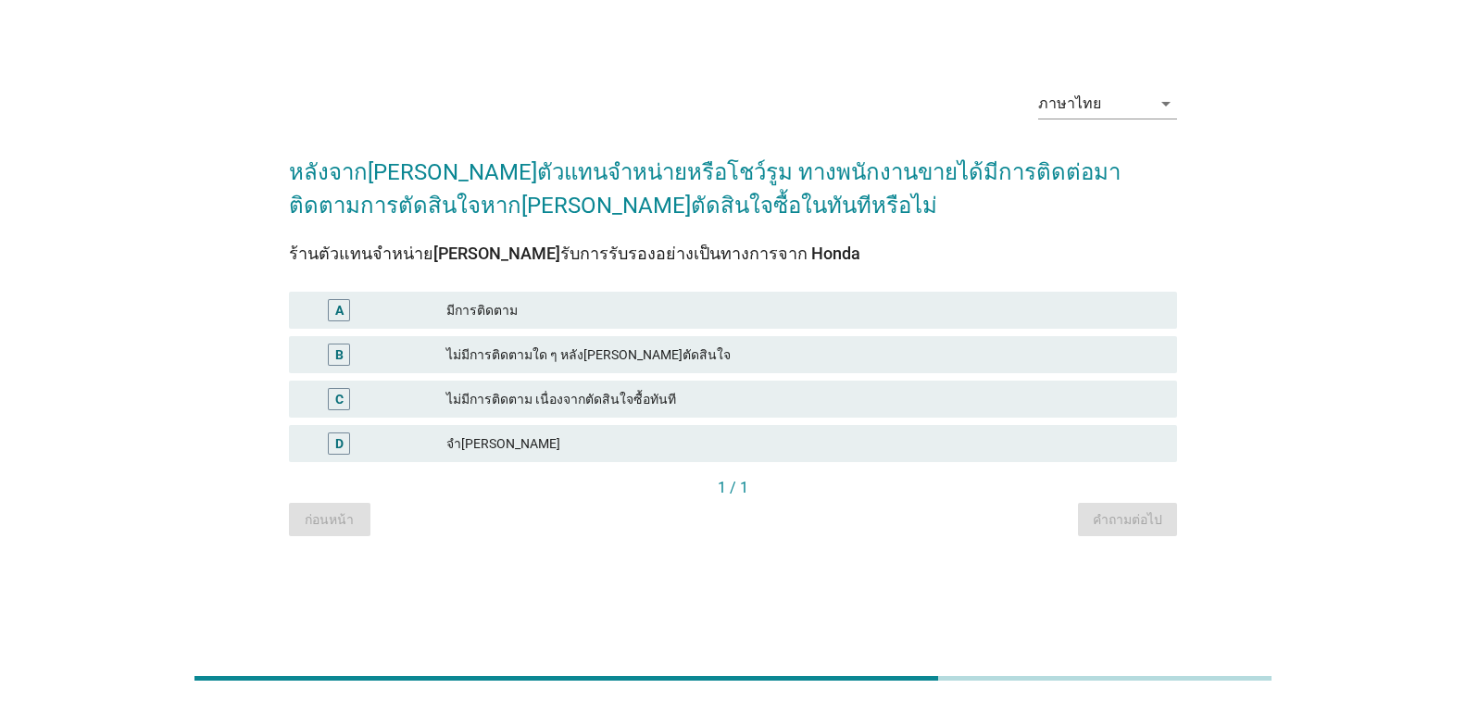
scroll to position [0, 0]
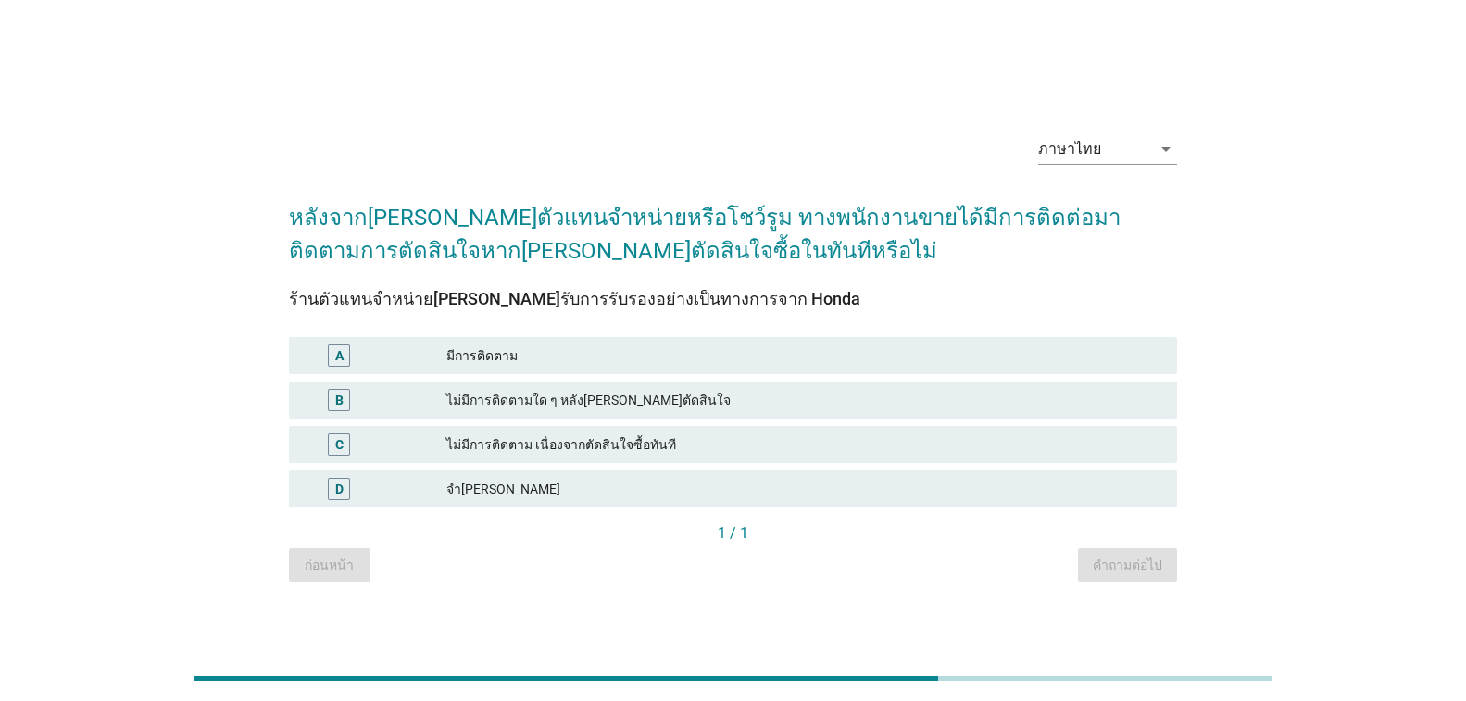
click at [536, 358] on div "มีการติดตาม" at bounding box center [804, 355] width 716 height 22
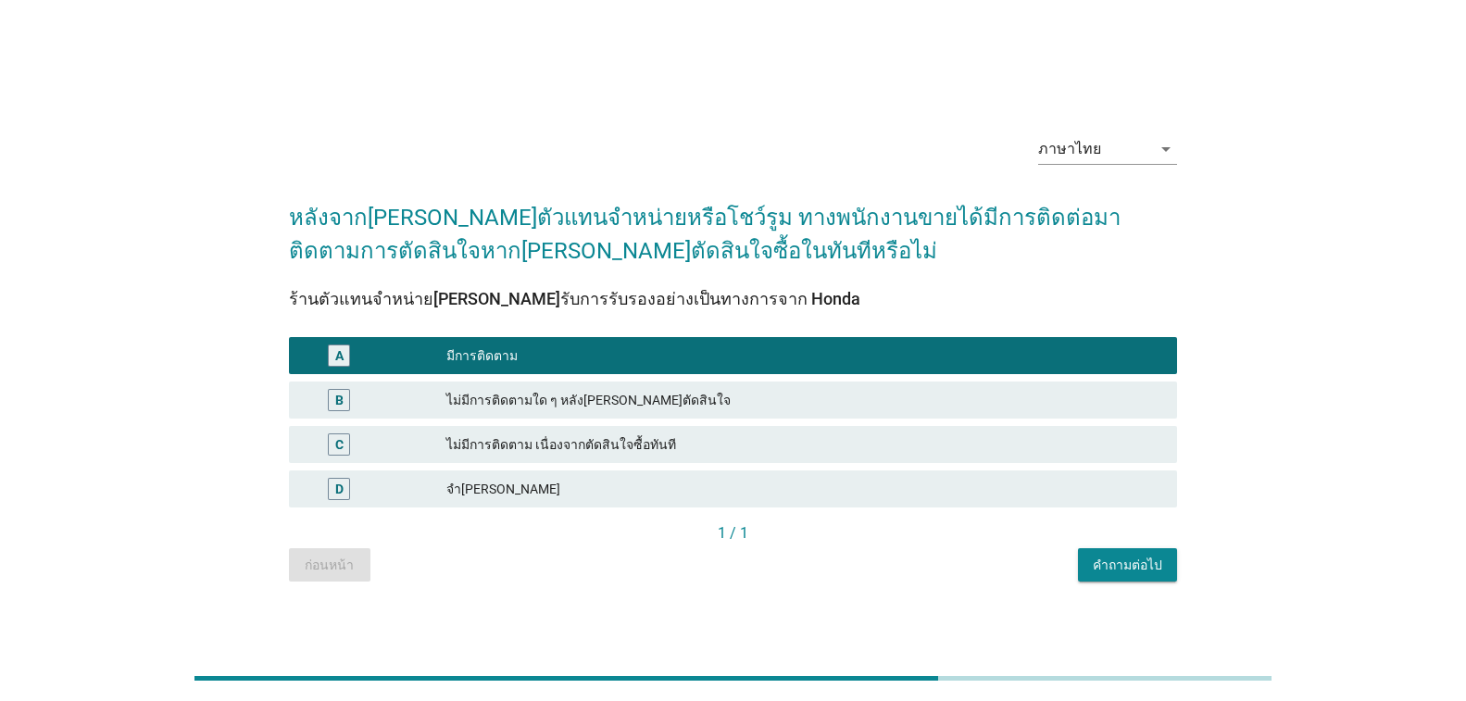
click at [1121, 556] on div "คำถามต่อไป" at bounding box center [1127, 565] width 69 height 19
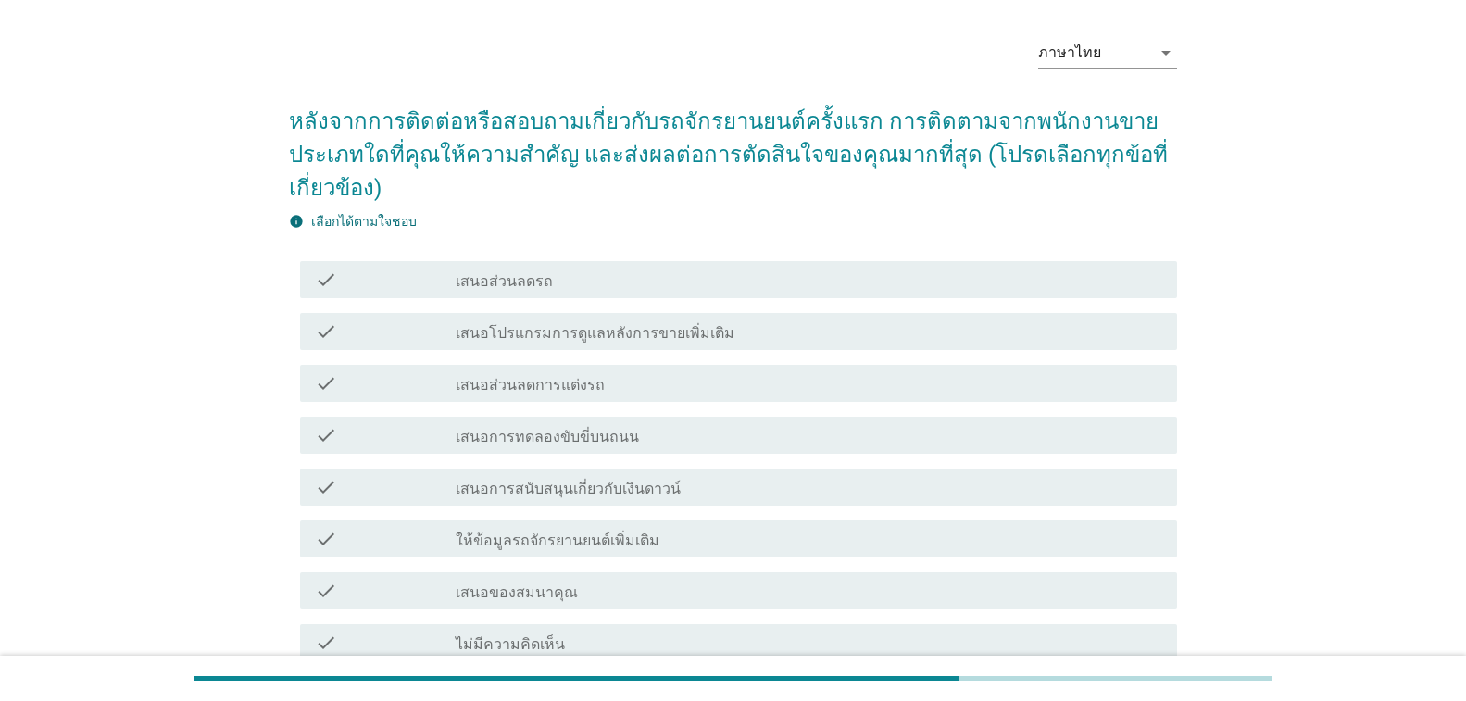
scroll to position [93, 0]
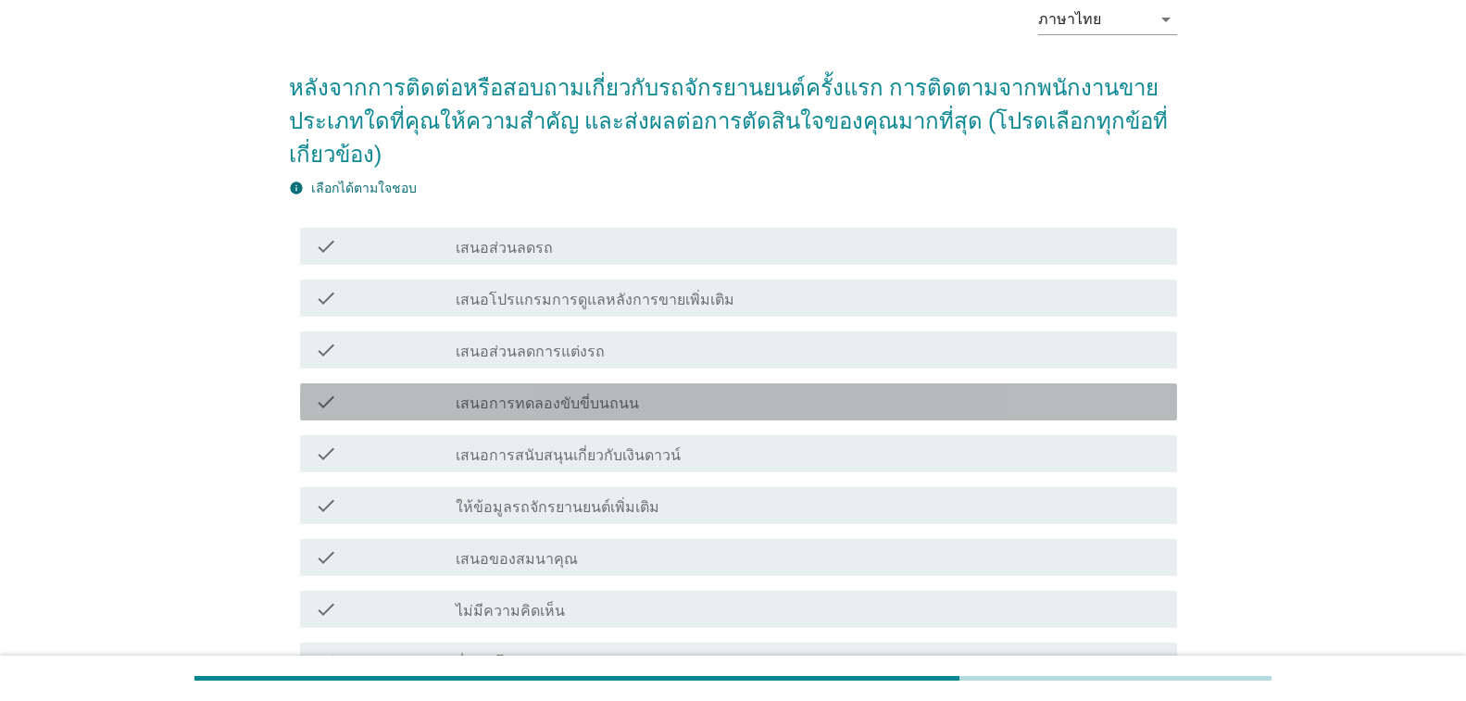
click at [606, 383] on div "check check_box_outline_blank เสนอการทดลองขับขี่บนถนน" at bounding box center [738, 401] width 877 height 37
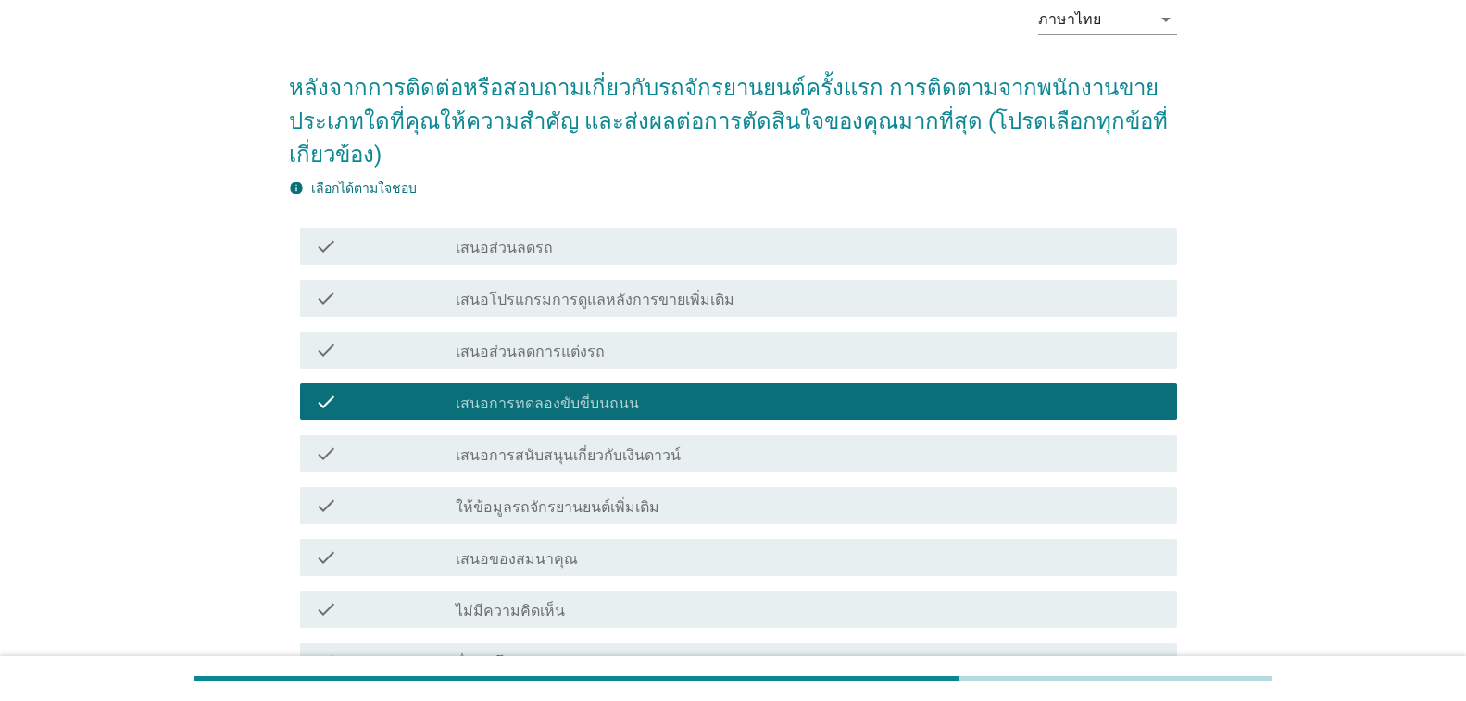
click at [605, 446] on label "เสนอการสนับสนุนเกี่ยวกับเงินดาวน์" at bounding box center [568, 455] width 225 height 19
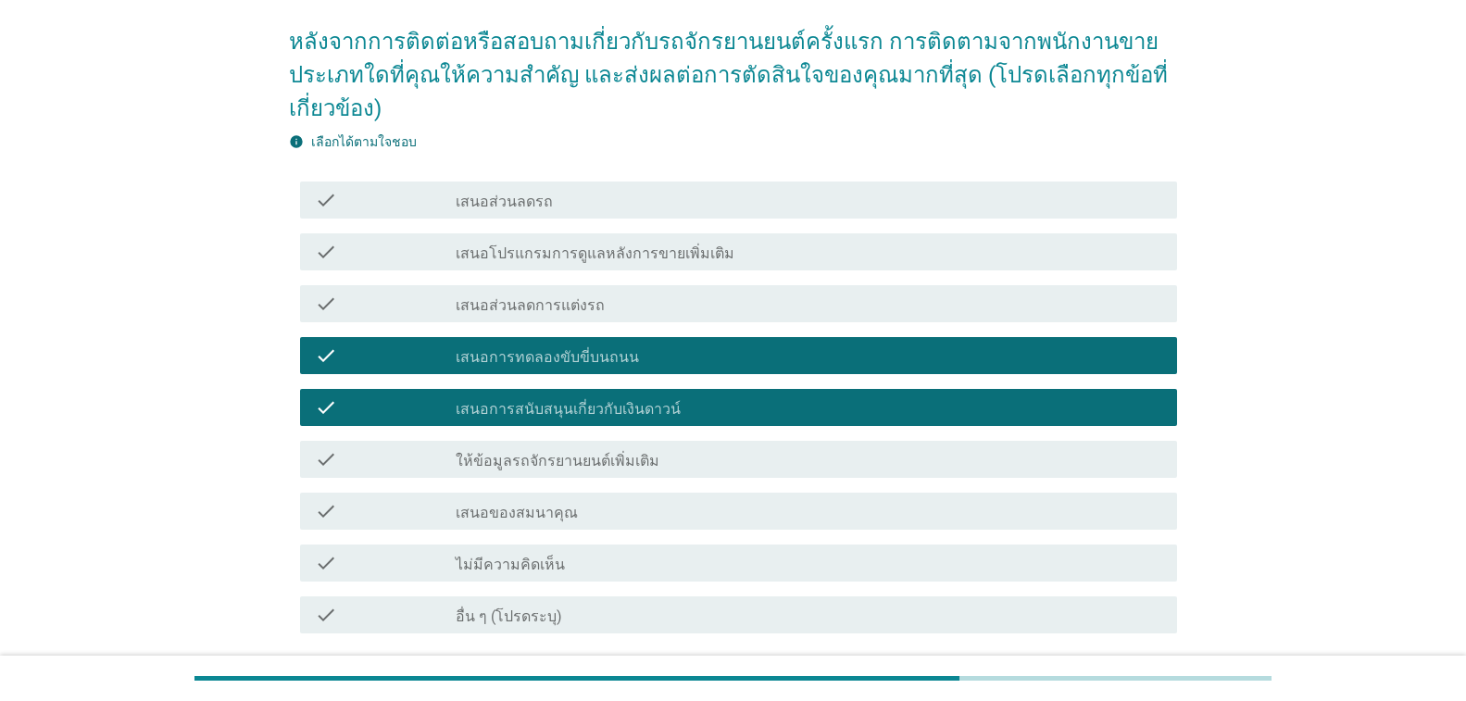
scroll to position [185, 0]
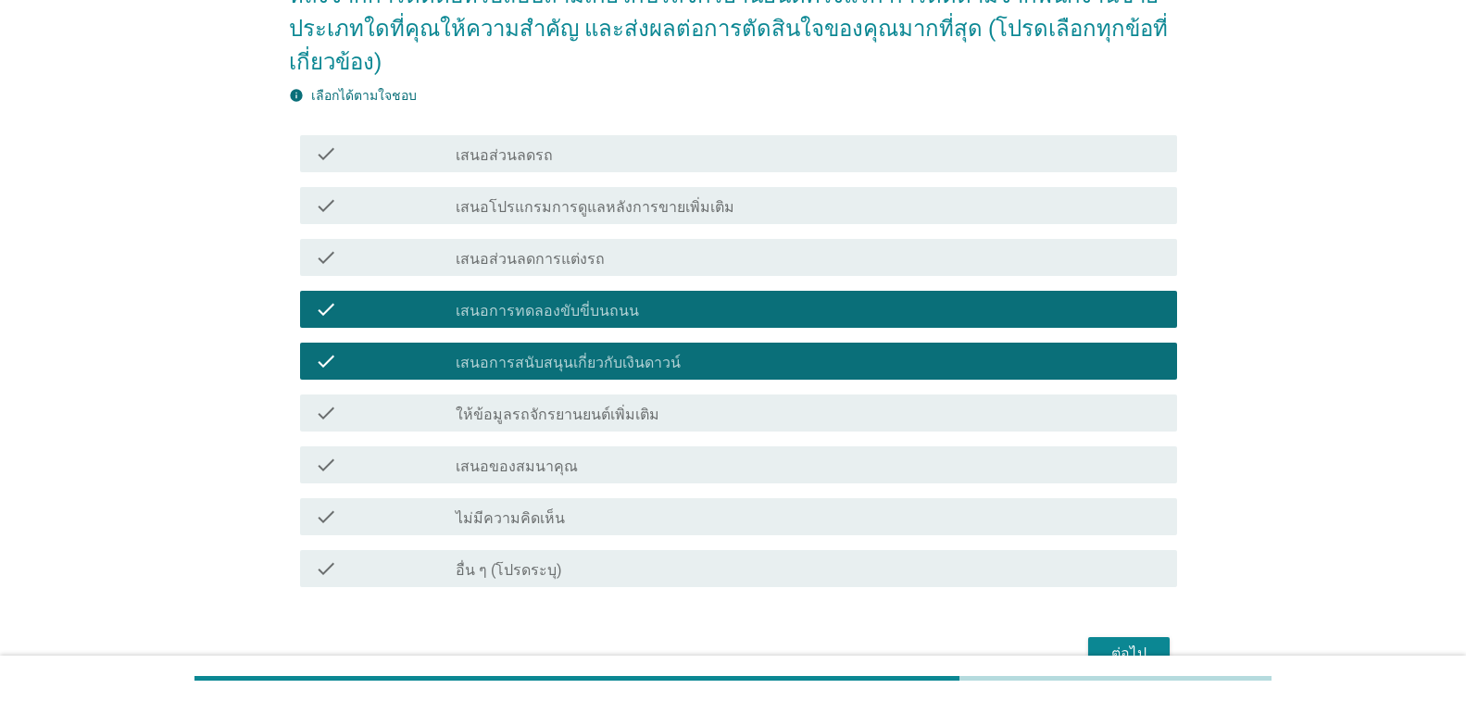
click at [1143, 643] on div "ต่อไป" at bounding box center [1129, 654] width 52 height 22
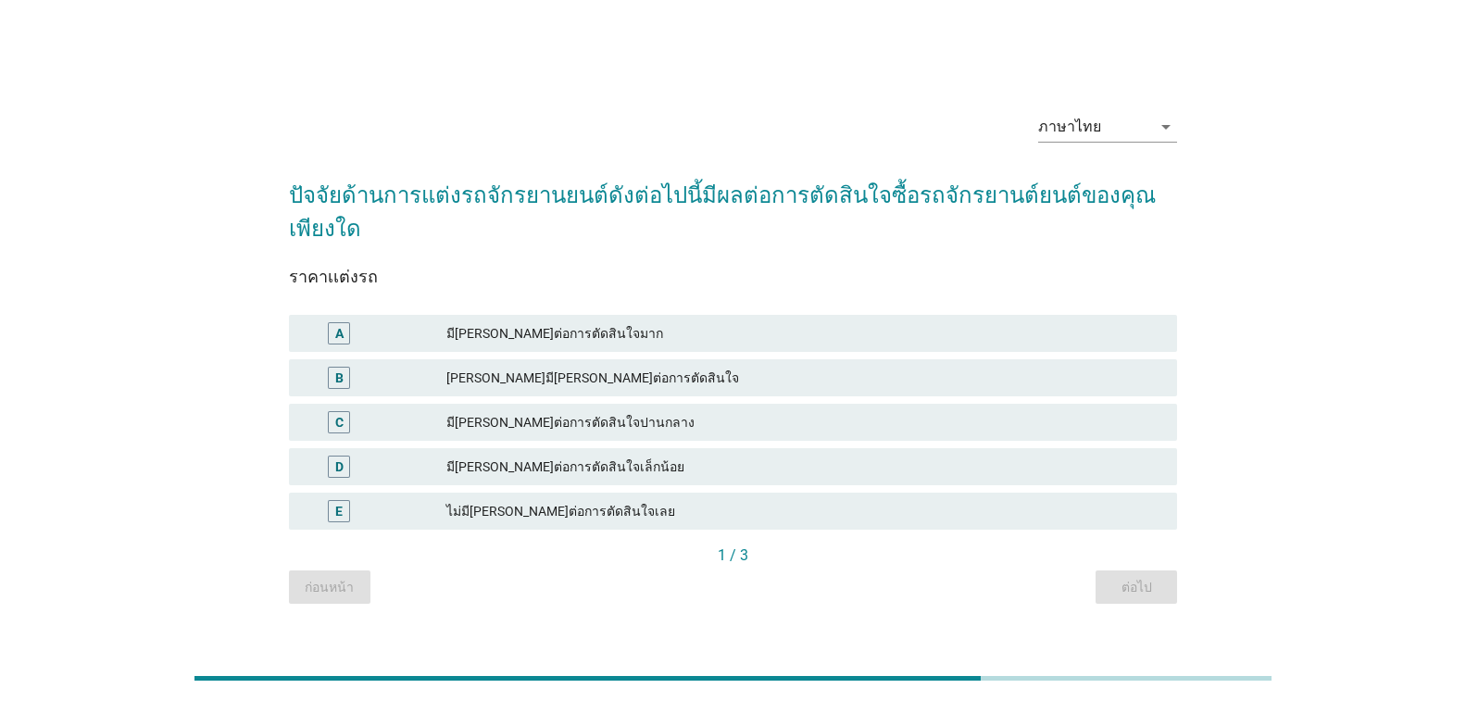
click at [559, 324] on div "มี[PERSON_NAME]ต่อการตัดสินใจมาก" at bounding box center [804, 333] width 716 height 22
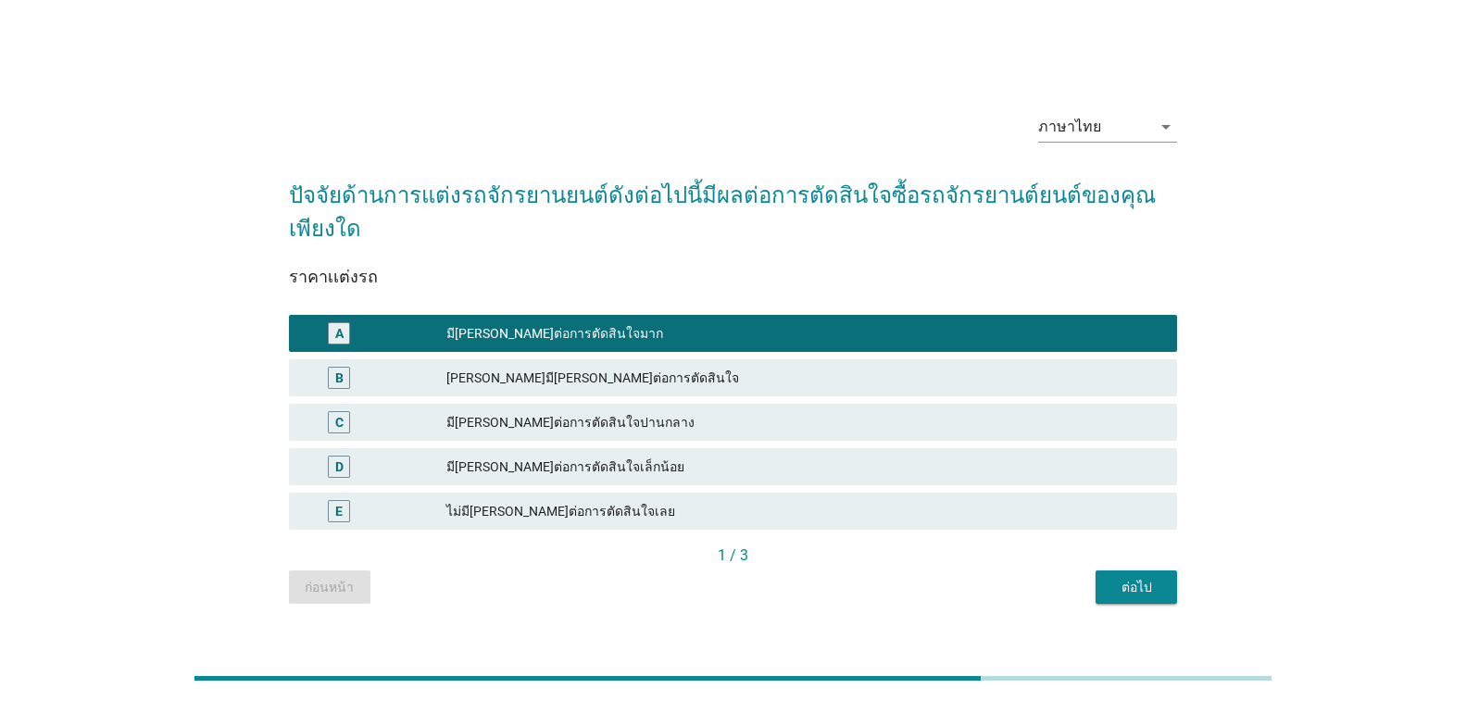
click at [1116, 578] on div "ต่อไป" at bounding box center [1136, 587] width 52 height 19
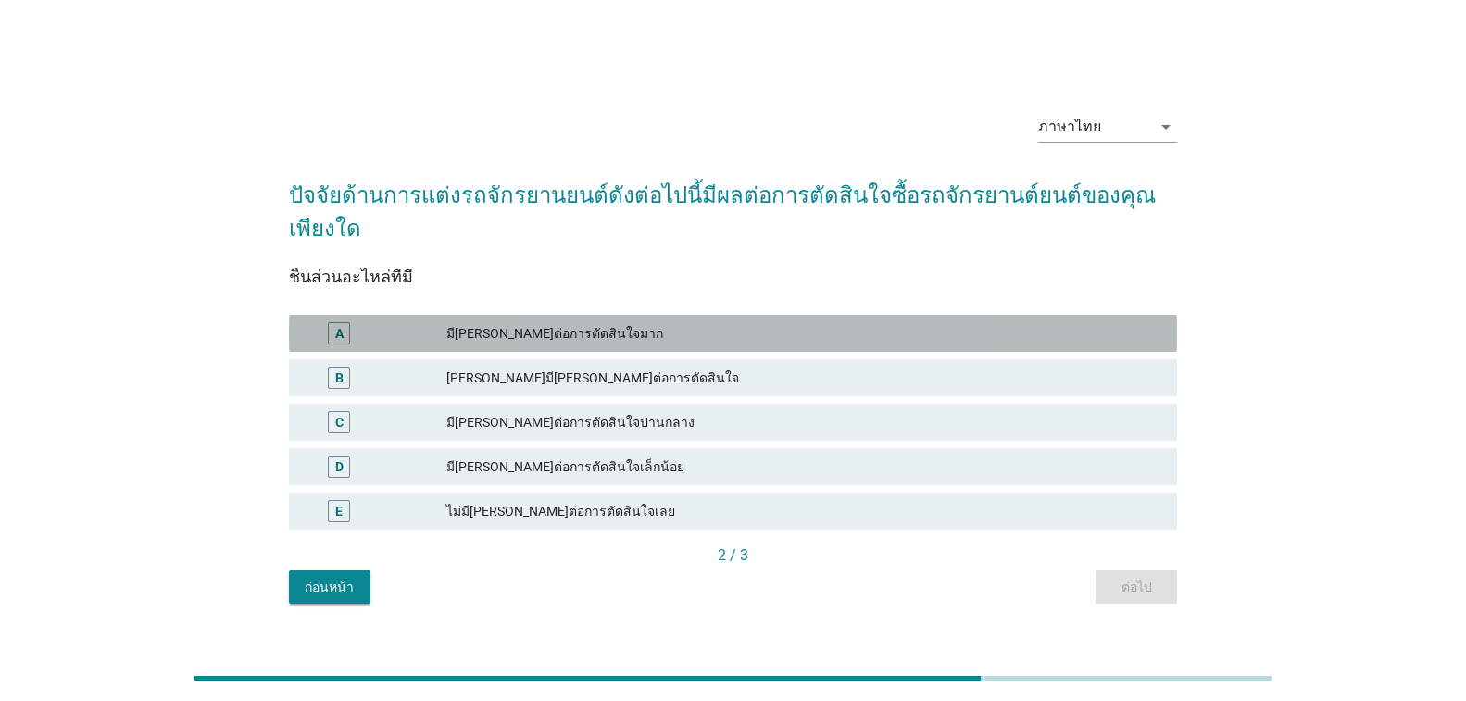
click at [546, 333] on div "A มี[PERSON_NAME]ต่อการตัดสินใจมาก" at bounding box center [733, 333] width 888 height 37
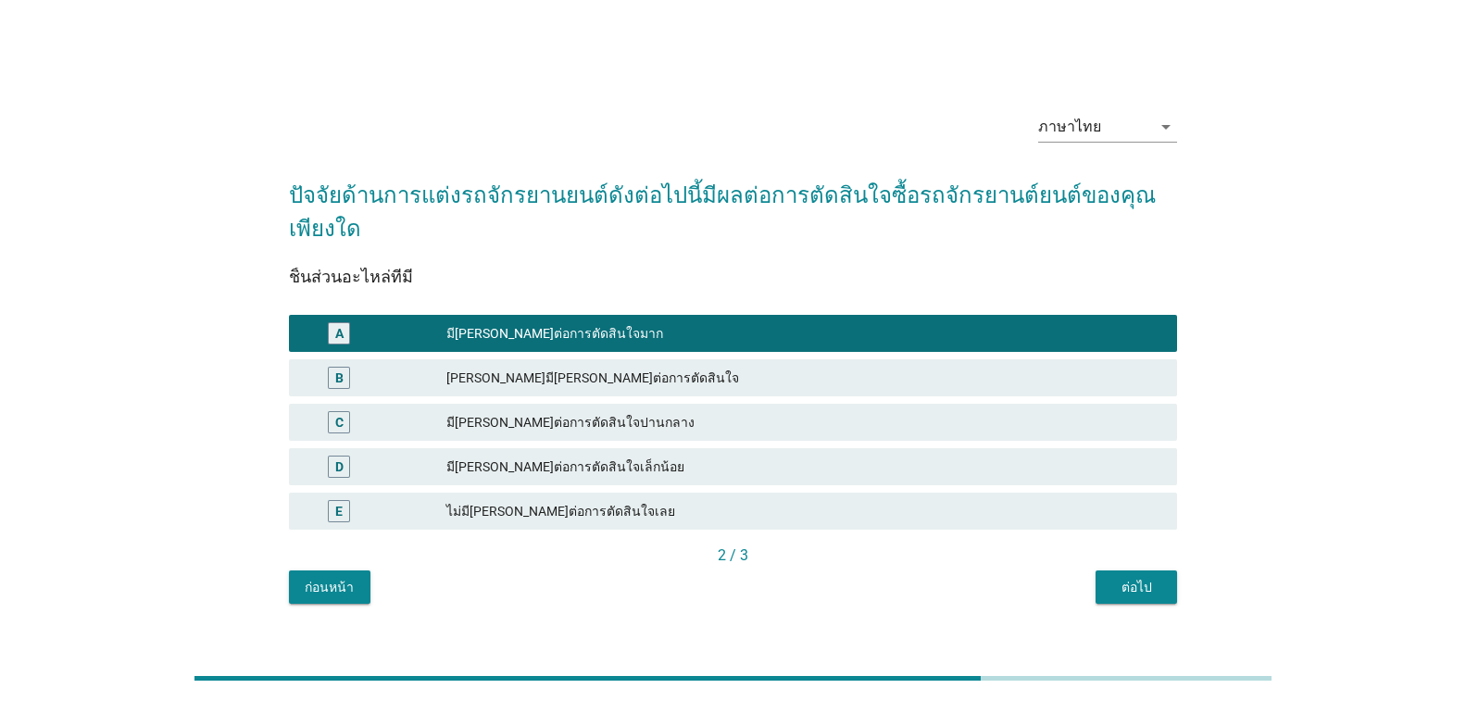
click at [1110, 578] on div "ต่อไป" at bounding box center [1136, 587] width 52 height 19
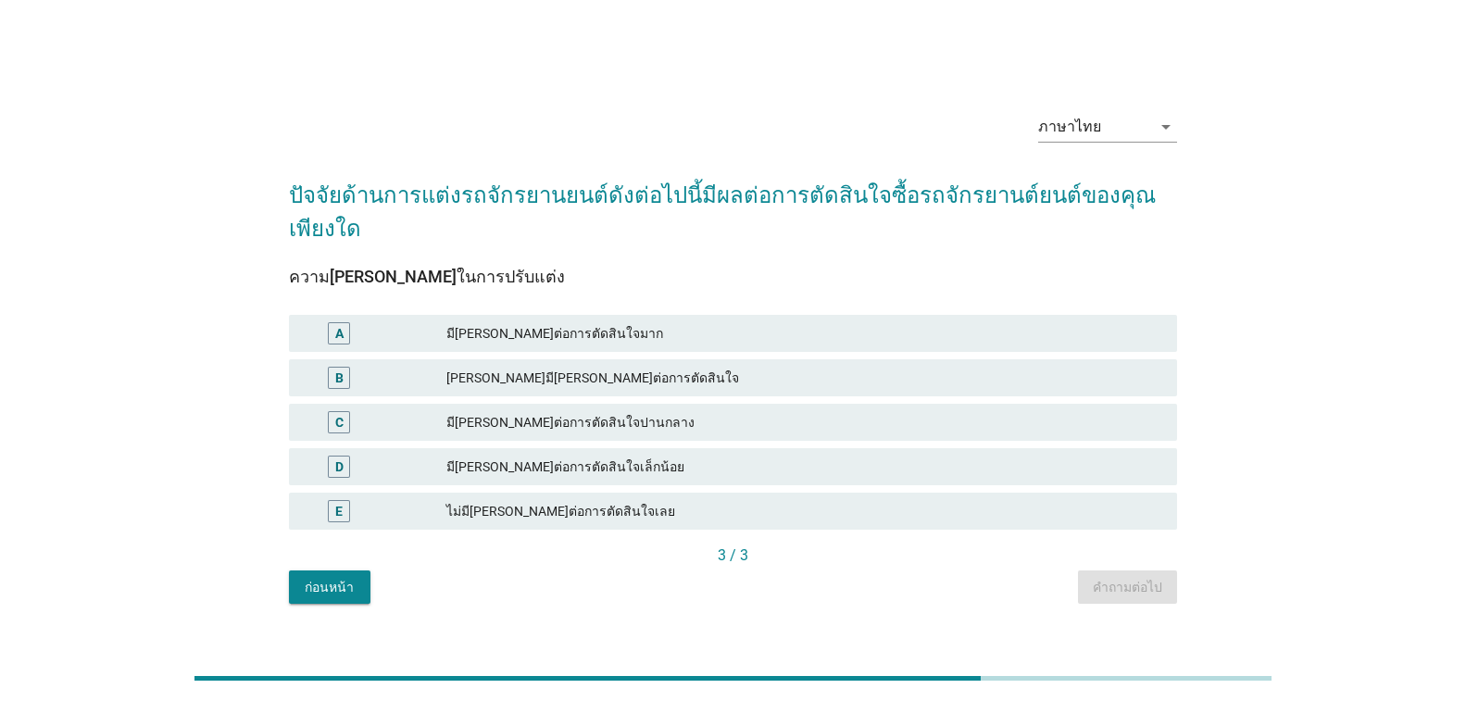
click at [542, 367] on div "[PERSON_NAME]มี[PERSON_NAME]ต่อการตัดสินใจ" at bounding box center [804, 378] width 716 height 22
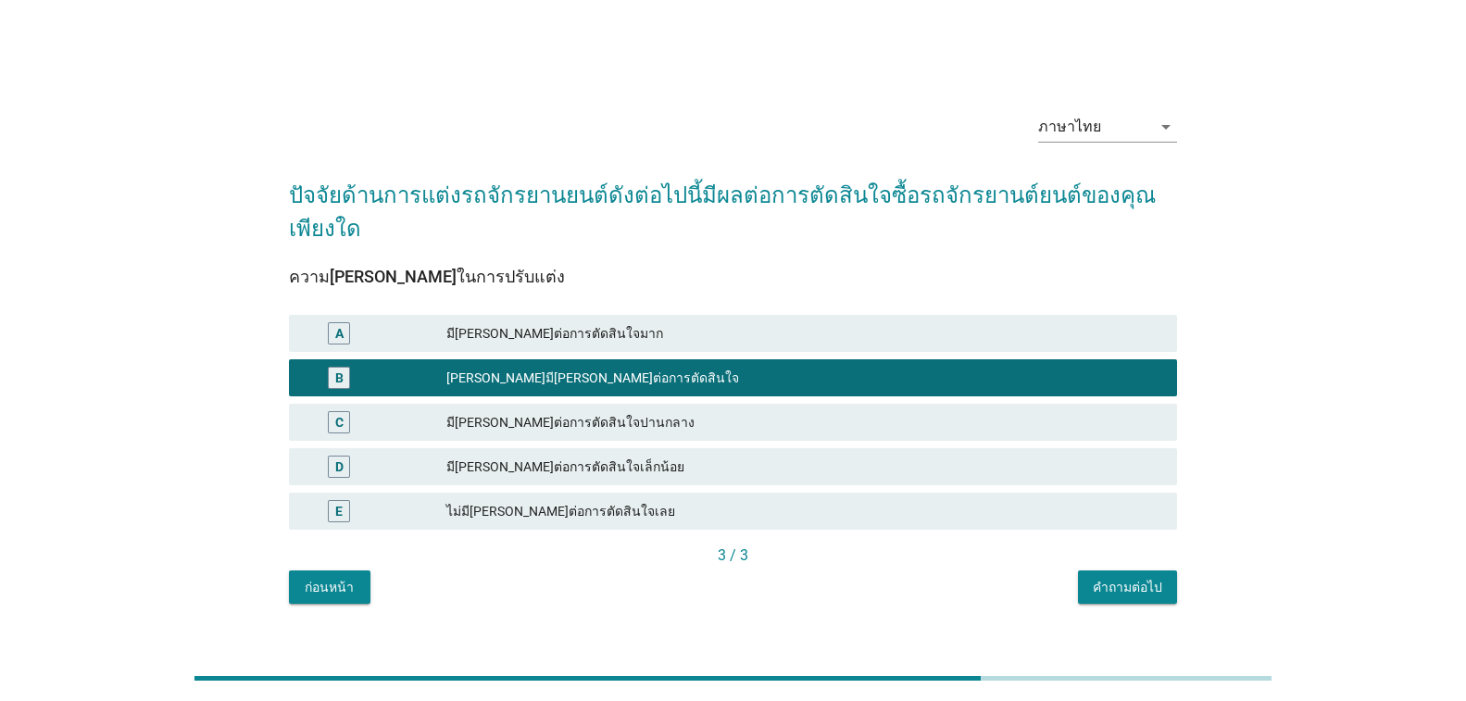
click at [1158, 578] on div "คำถามต่อไป" at bounding box center [1127, 587] width 69 height 19
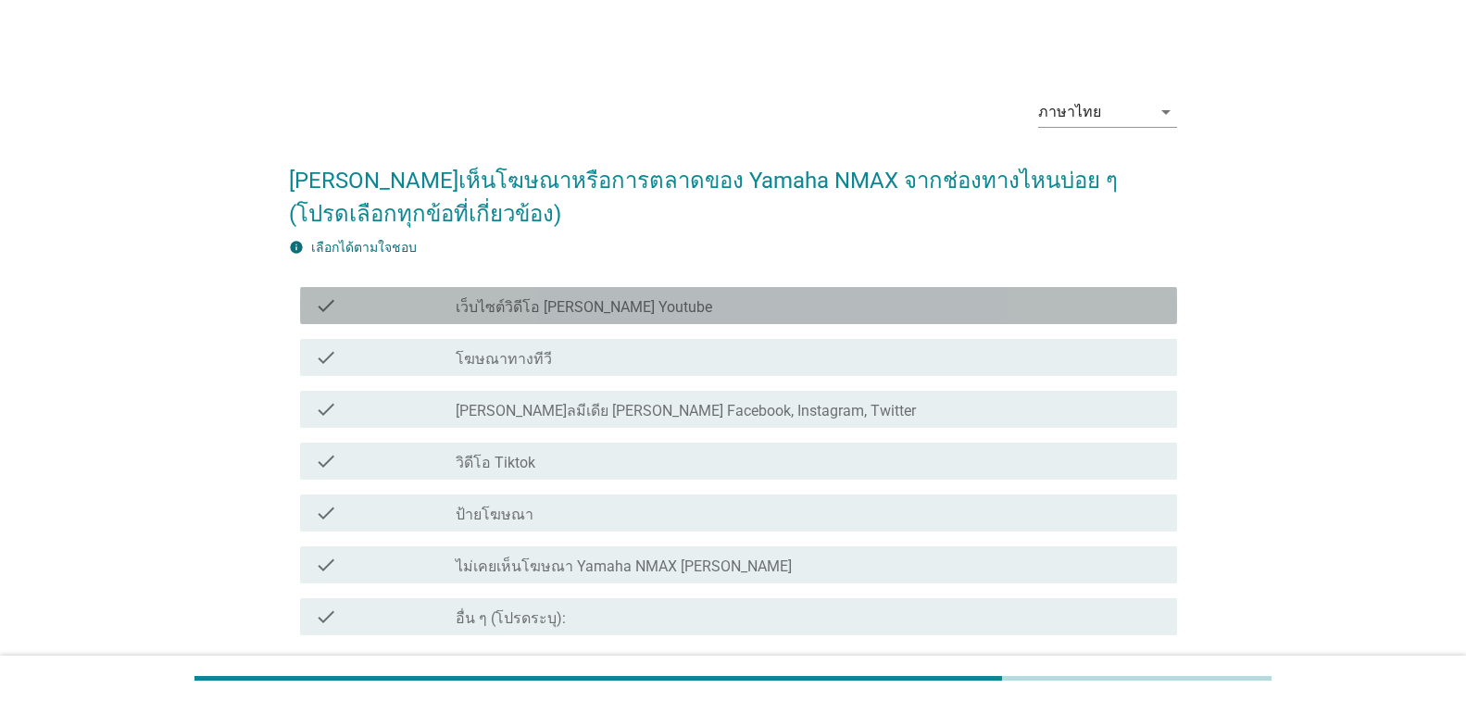
click at [558, 309] on label "เว็บไซต์วิดีโอ [PERSON_NAME] Youtube" at bounding box center [584, 307] width 256 height 19
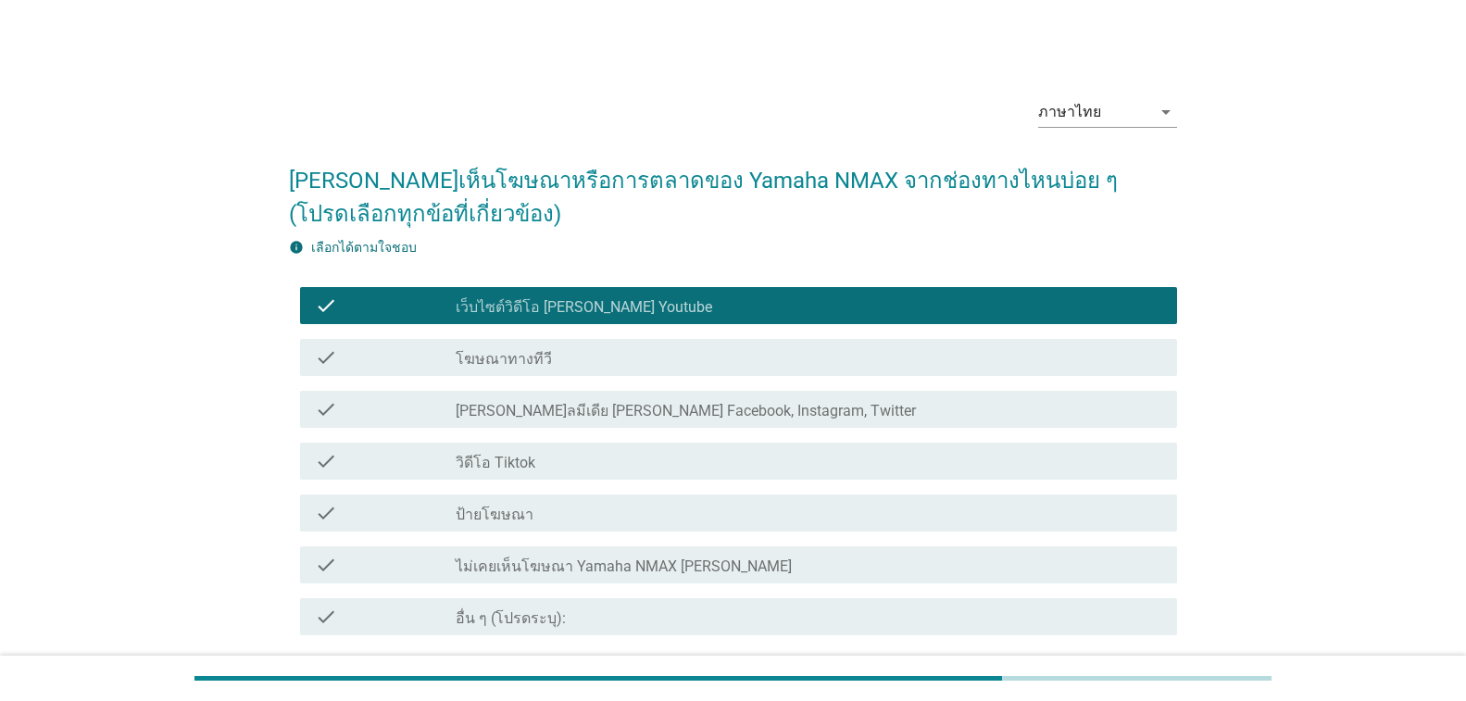
click at [560, 411] on label "[PERSON_NAME]ลมีเดีย [PERSON_NAME] Facebook, Instagram, Twitter" at bounding box center [686, 411] width 460 height 19
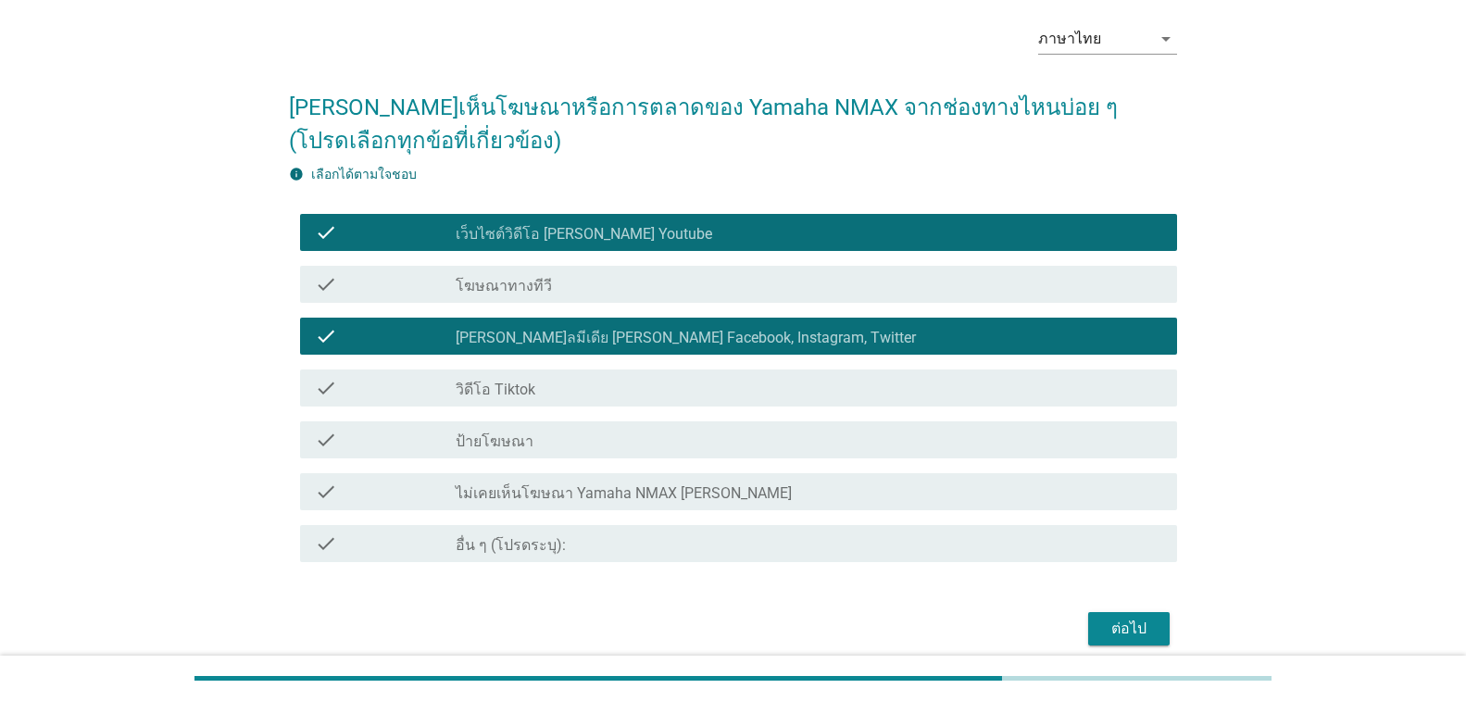
scroll to position [150, 0]
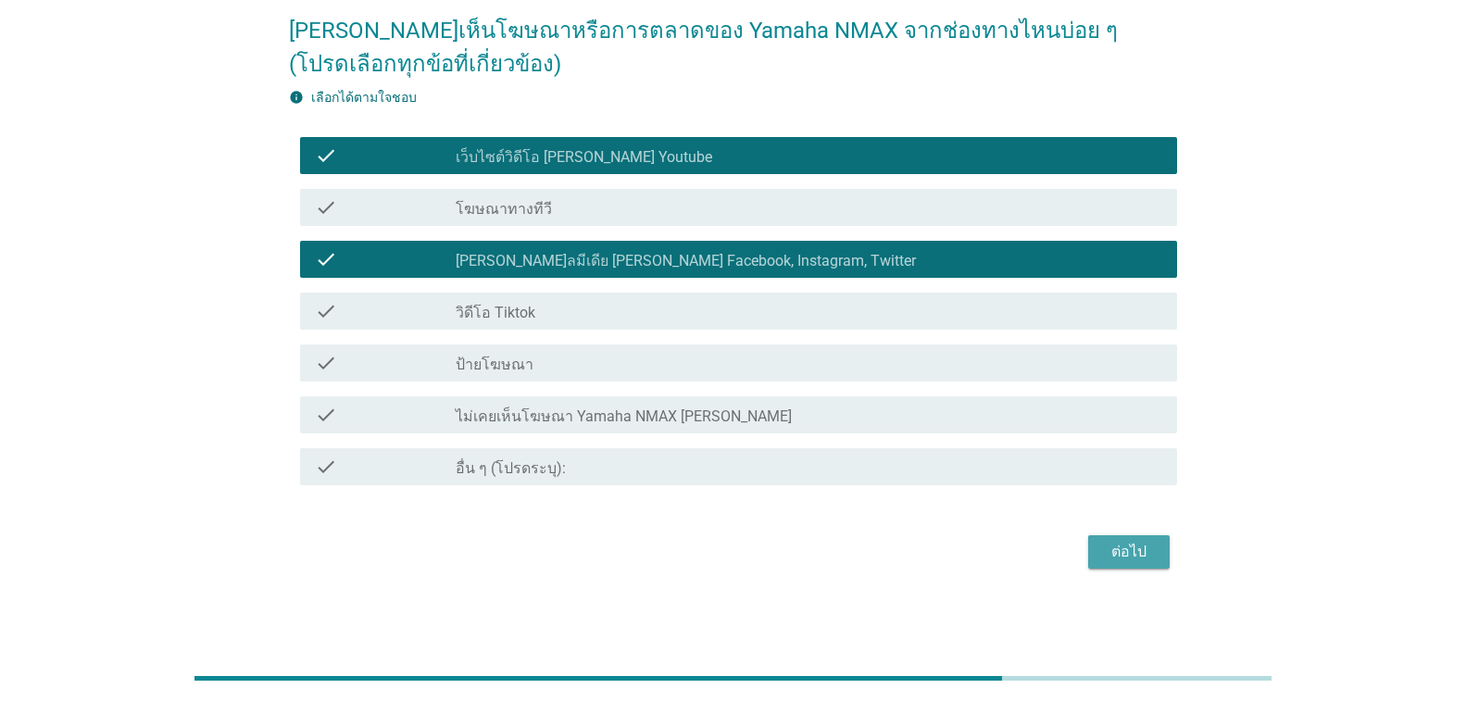
click at [1124, 556] on div "ต่อไป" at bounding box center [1129, 552] width 52 height 22
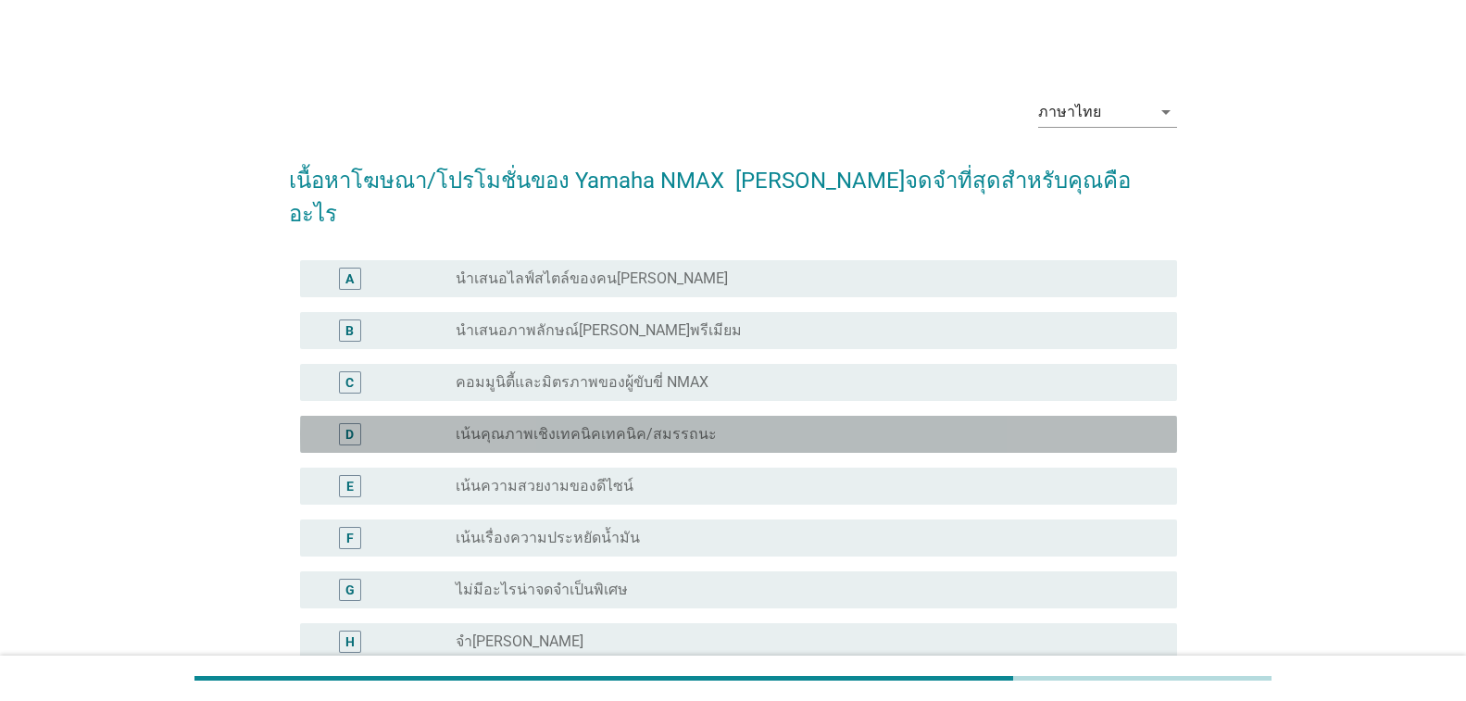
click at [555, 425] on label "เน้นคุณภาพเชิงเทคนิคเทคนิค/สมรรถนะ" at bounding box center [586, 434] width 261 height 19
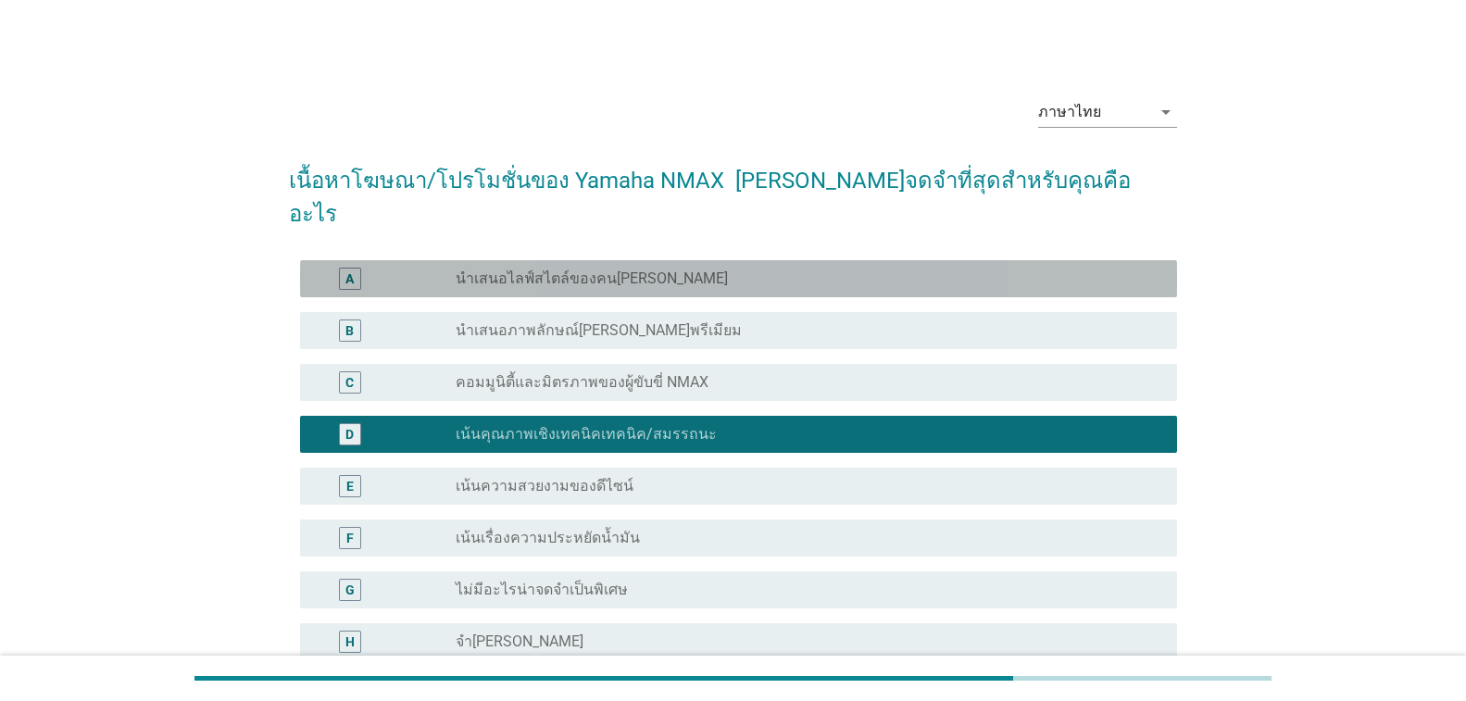
click at [574, 269] on label "นำเสนอไลฟ์สไตล์ของคน[PERSON_NAME]" at bounding box center [592, 278] width 272 height 19
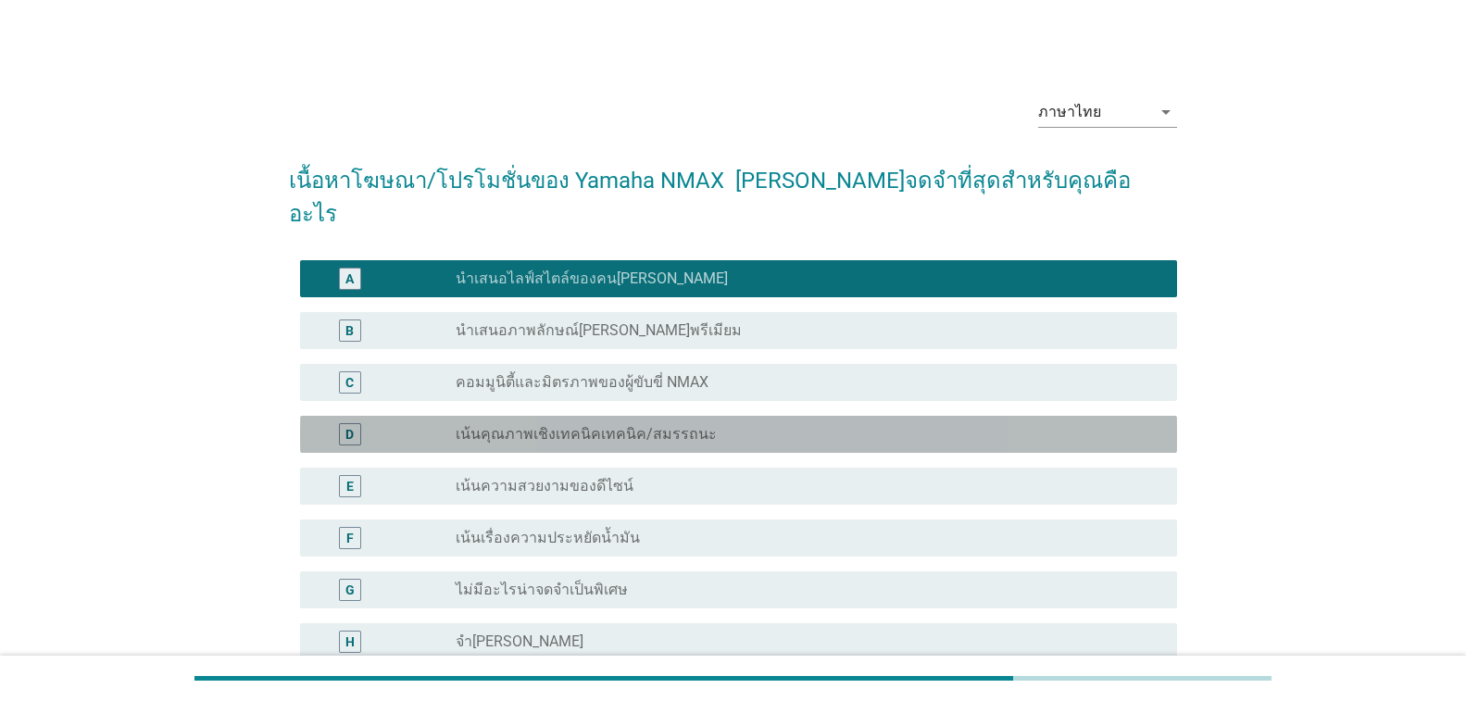
click at [561, 425] on label "เน้นคุณภาพเชิงเทคนิคเทคนิค/สมรรถนะ" at bounding box center [586, 434] width 261 height 19
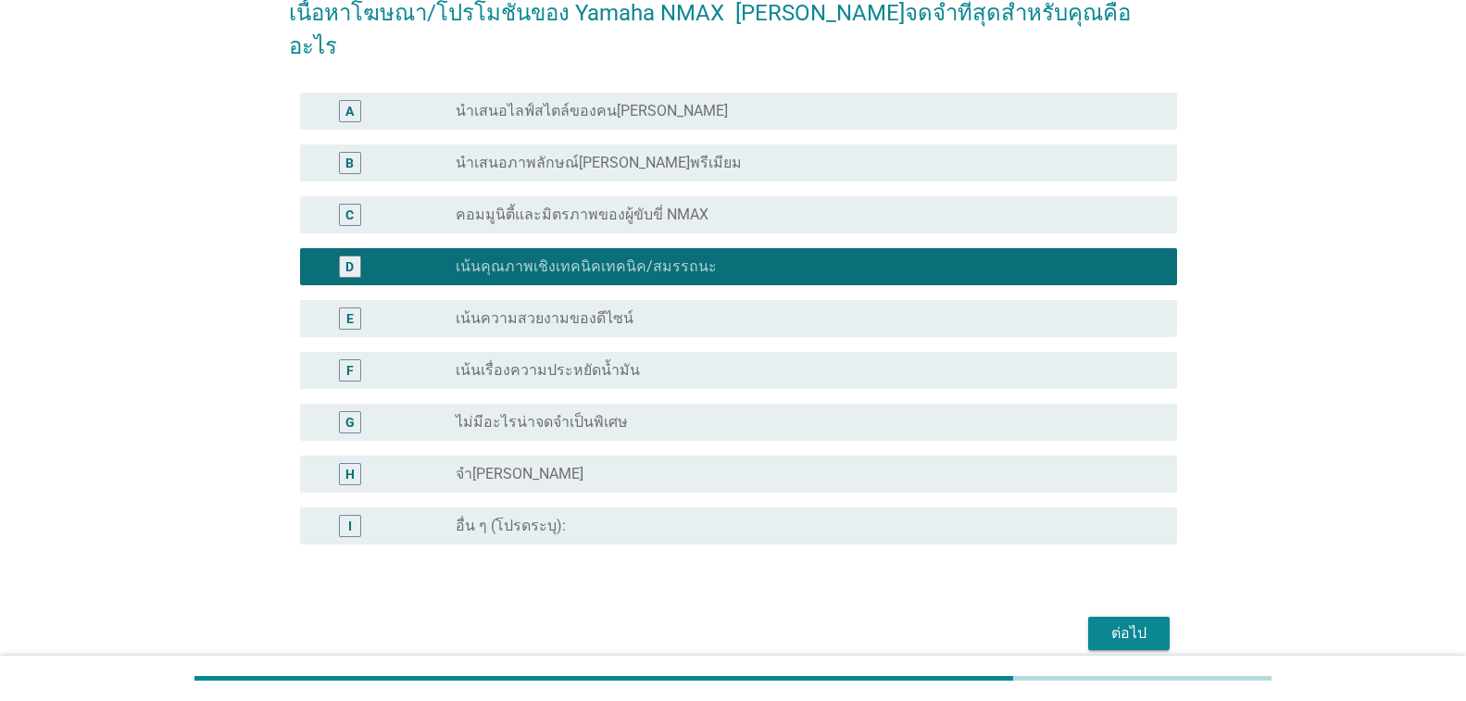
scroll to position [216, 0]
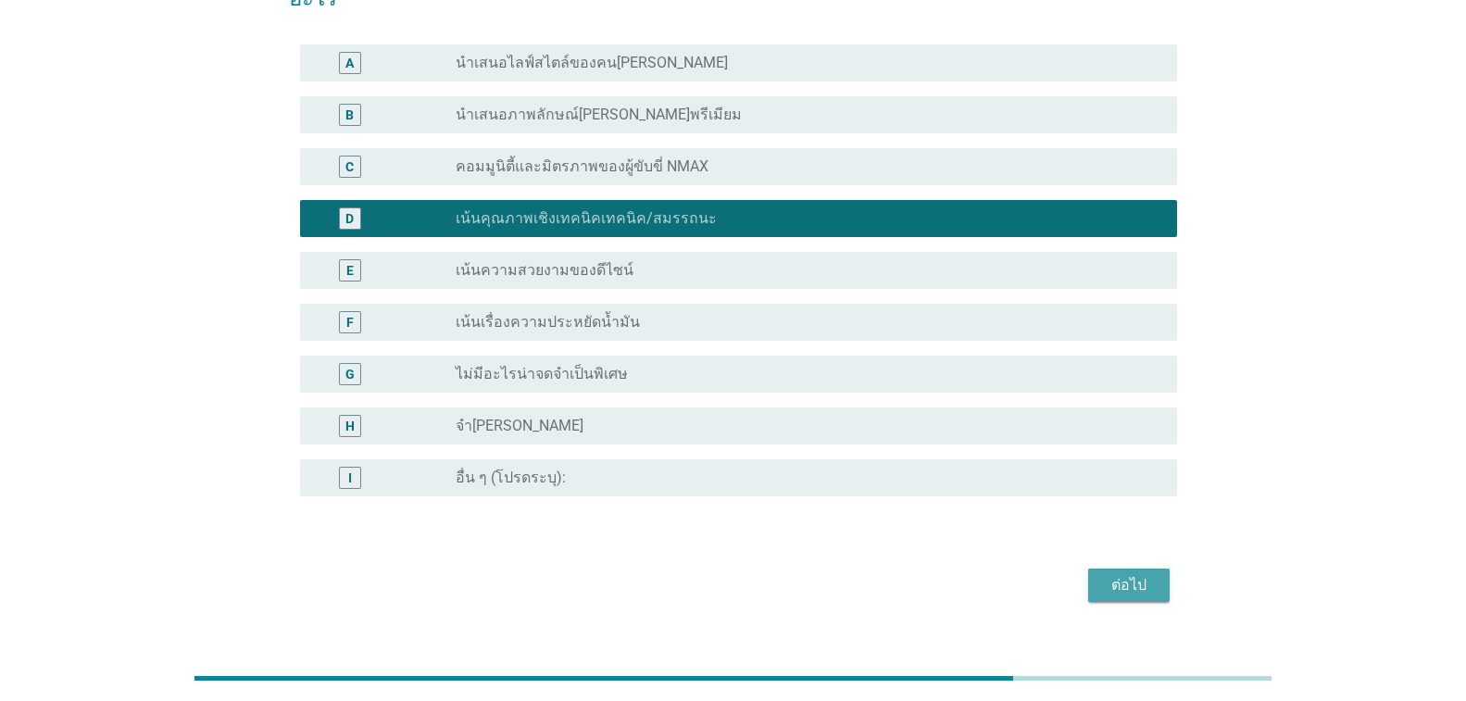
click at [1122, 574] on div "ต่อไป" at bounding box center [1129, 585] width 52 height 22
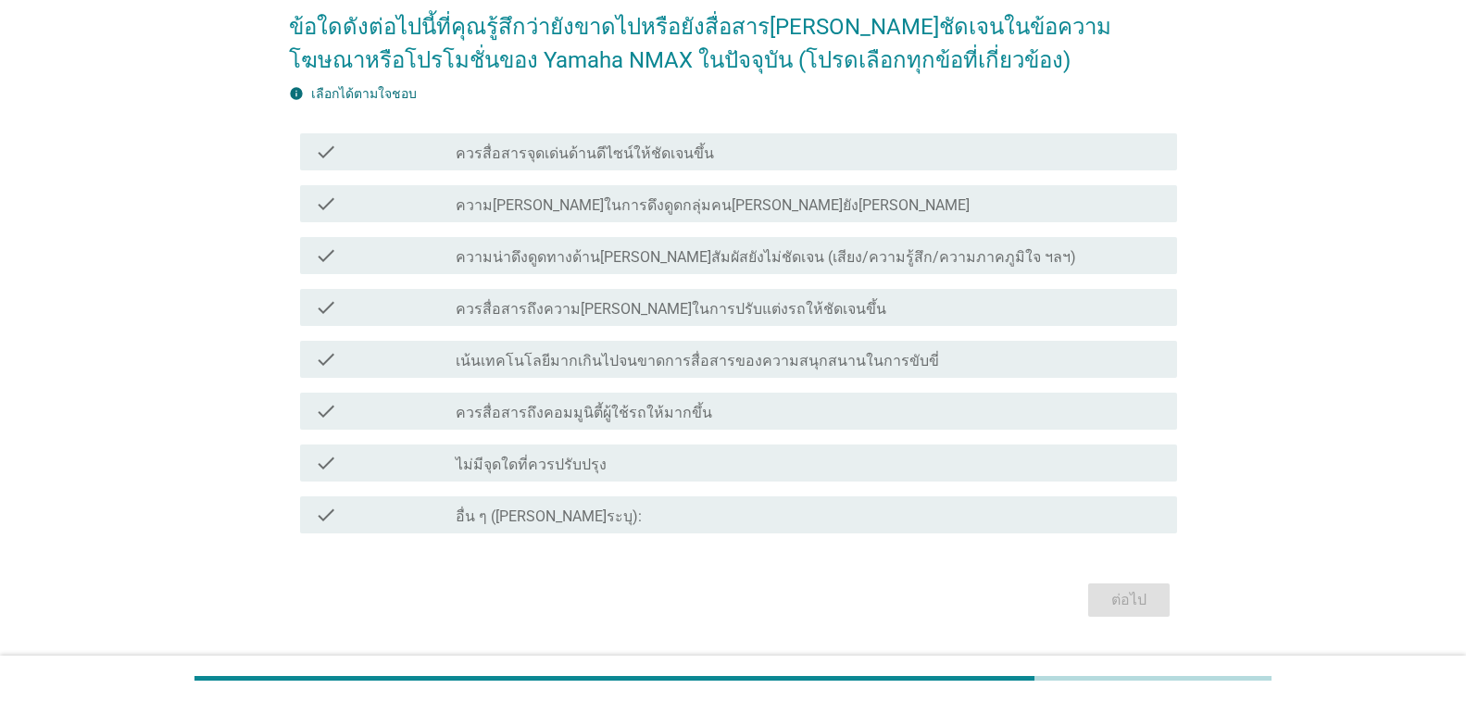
scroll to position [185, 0]
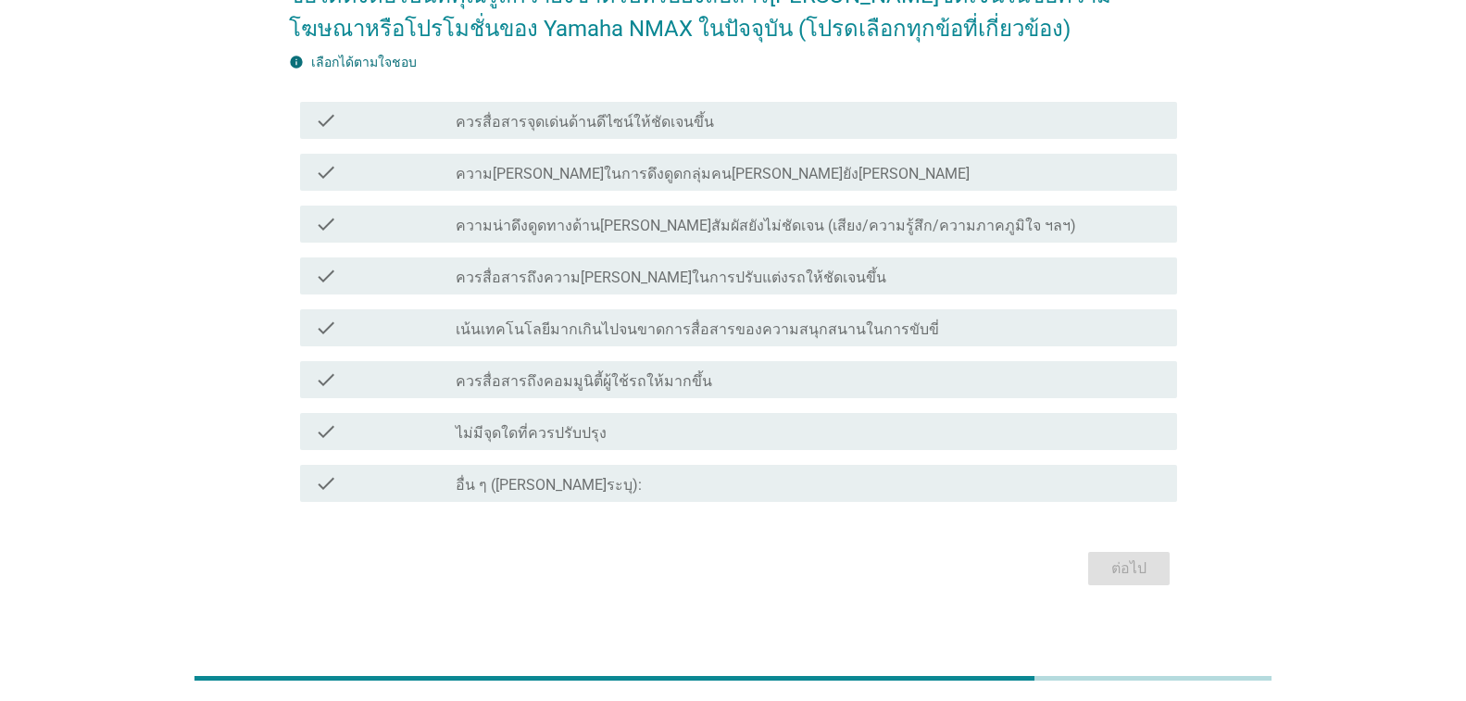
click at [576, 227] on label "ความน่าดึงดูดทางด้าน[PERSON_NAME]สัมผัสยังไม่ชัดเจน (เสียง/ความรู้สึก/ความภาคภู…" at bounding box center [766, 226] width 620 height 19
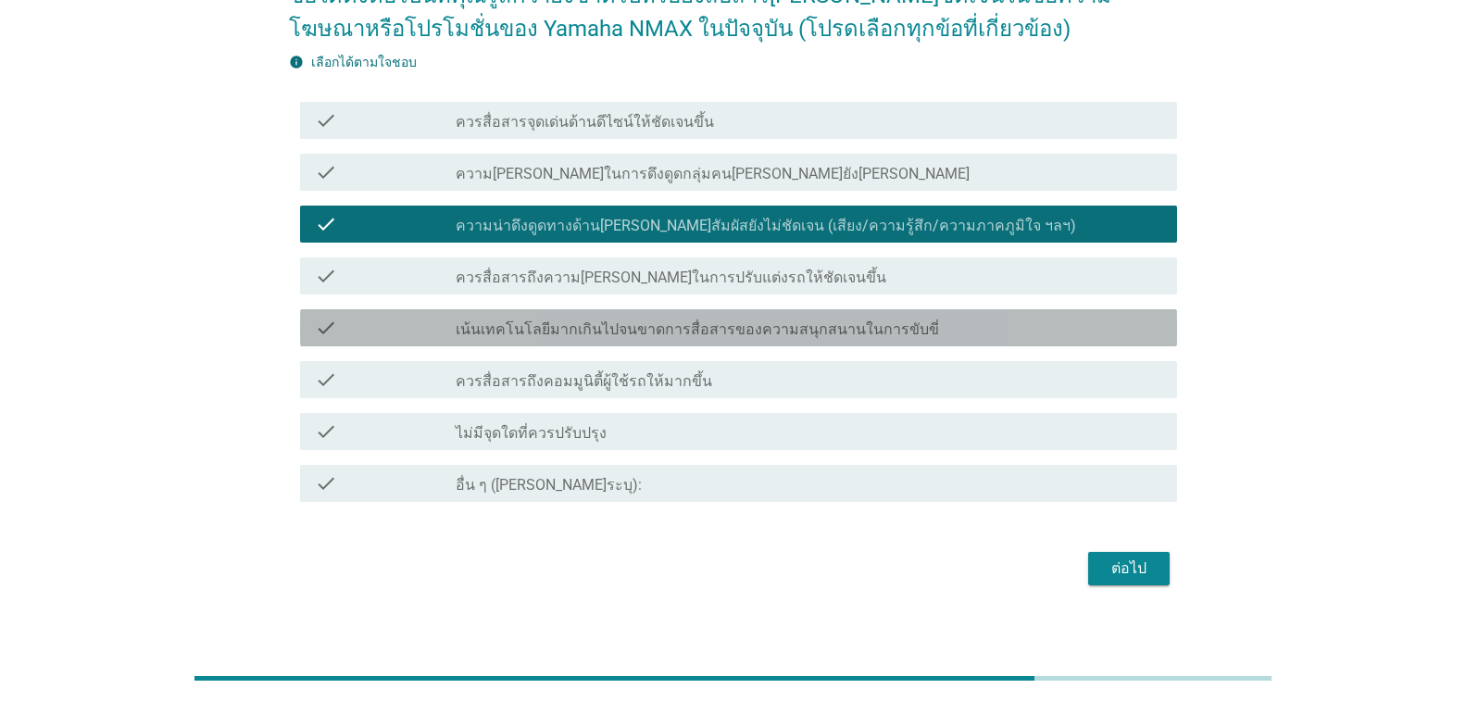
click at [602, 328] on label "เน้นเทคโนโลยีมากเกินไปจนขาดการสื่อสารของความสนุกสนานในการขับขี่" at bounding box center [697, 329] width 483 height 19
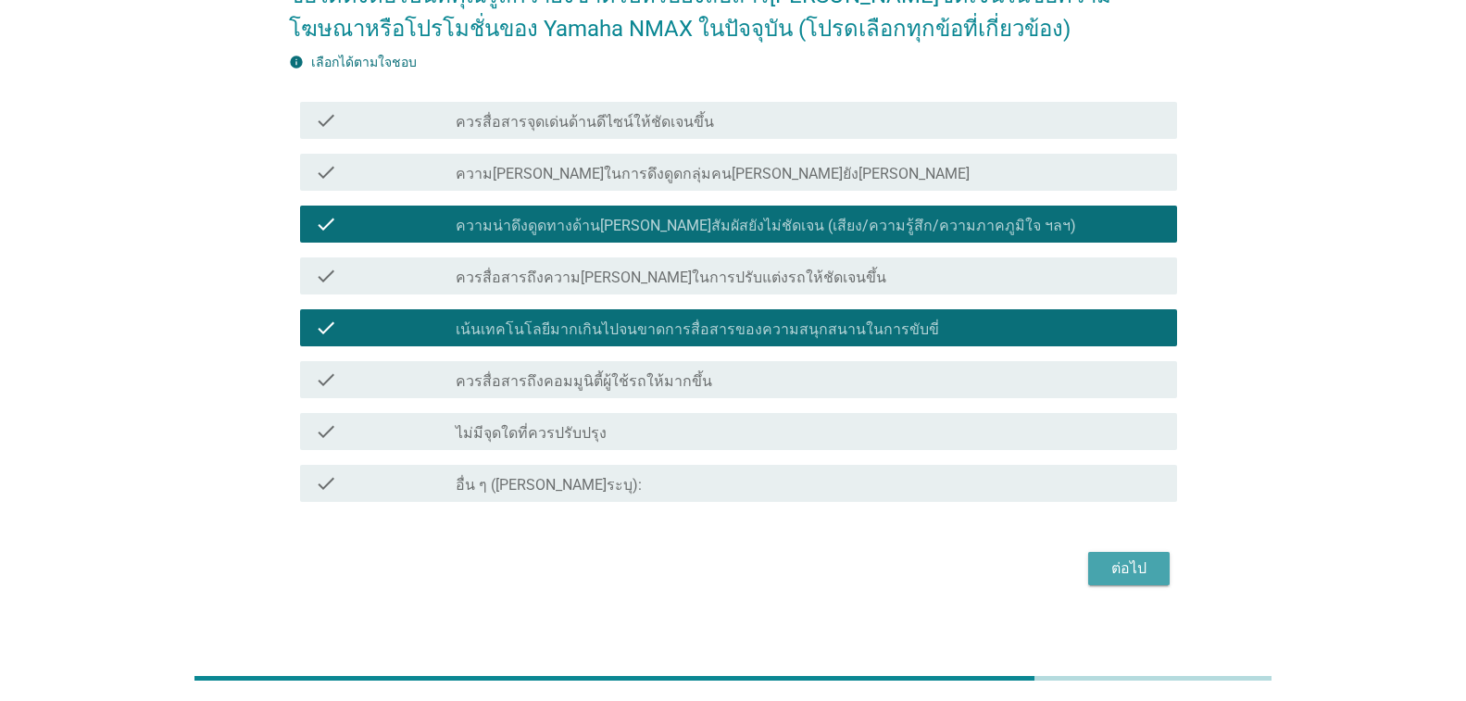
click at [1131, 555] on button "ต่อไป" at bounding box center [1128, 568] width 81 height 33
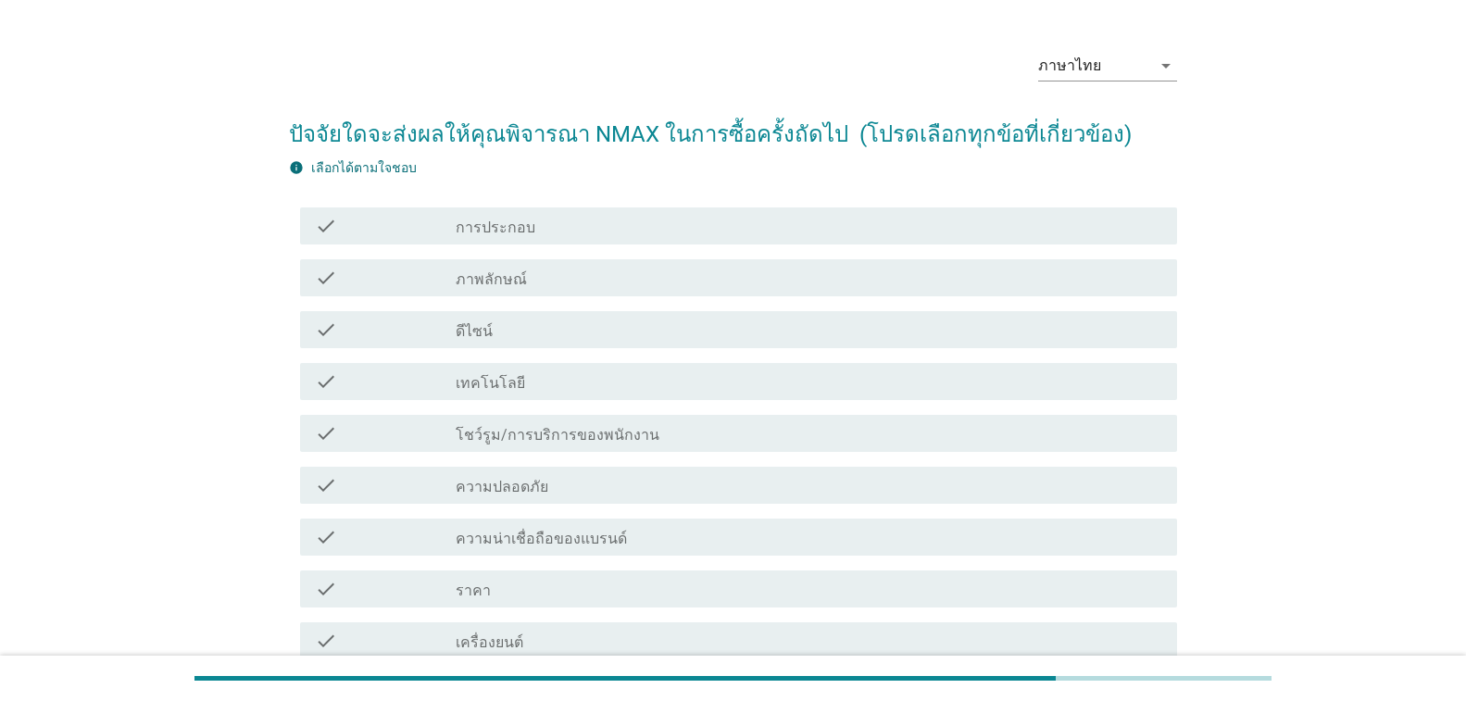
scroll to position [93, 0]
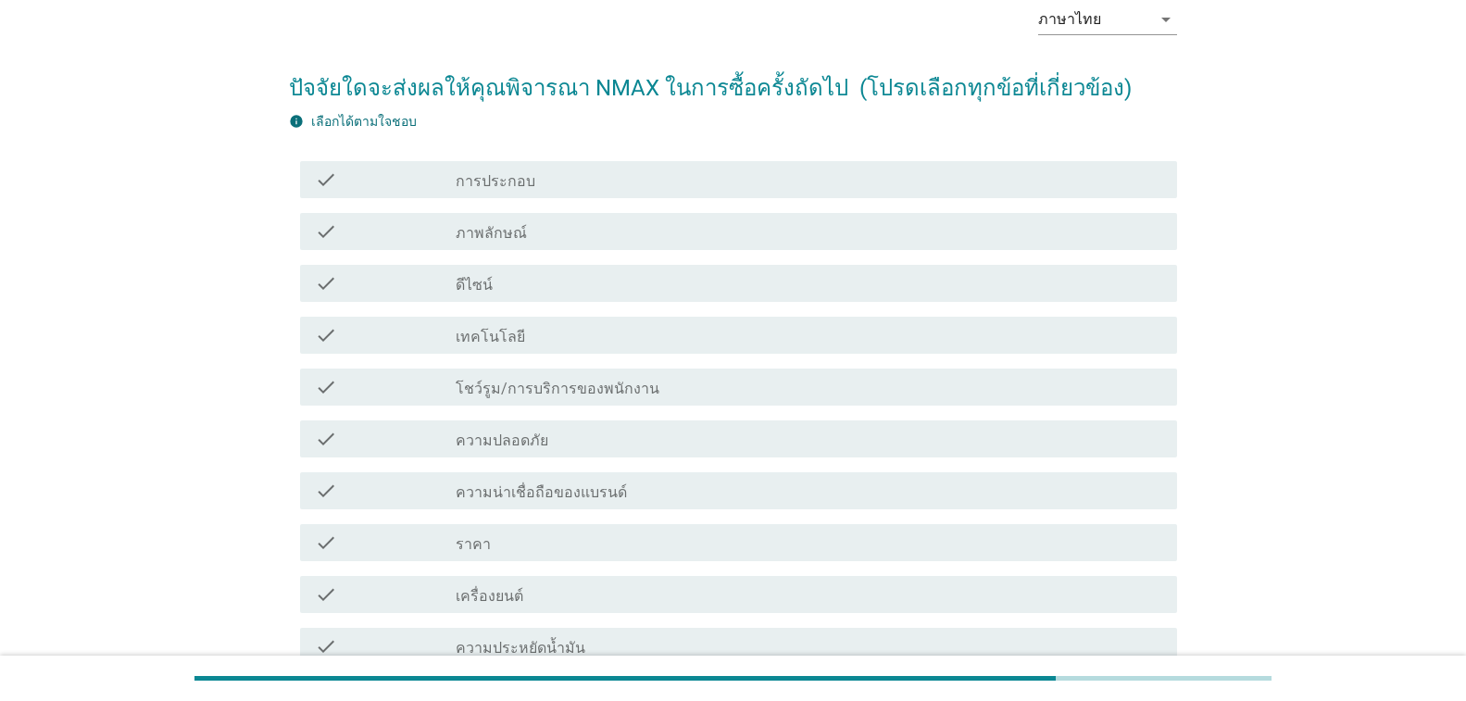
click at [473, 293] on label "ดีไซน์" at bounding box center [474, 285] width 37 height 19
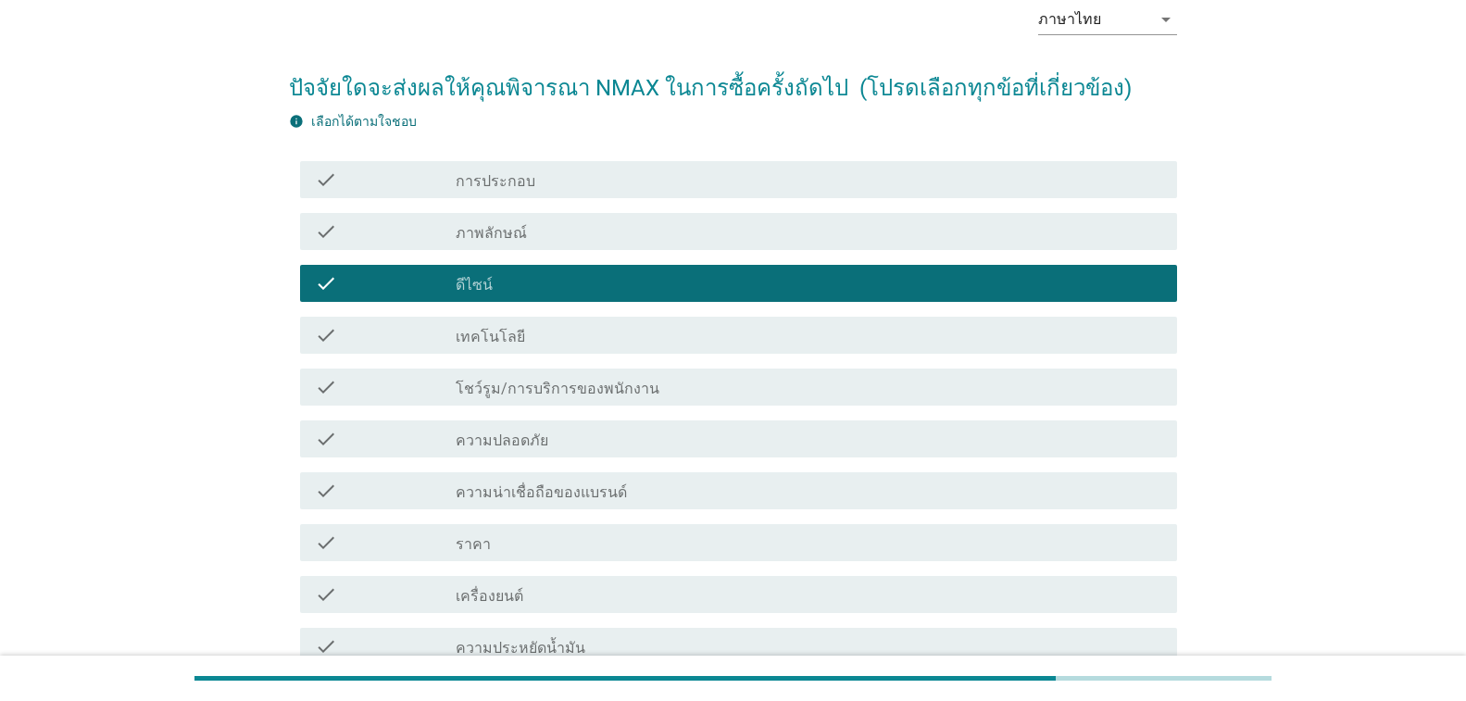
click at [495, 341] on label "เทคโนโลยี" at bounding box center [490, 337] width 69 height 19
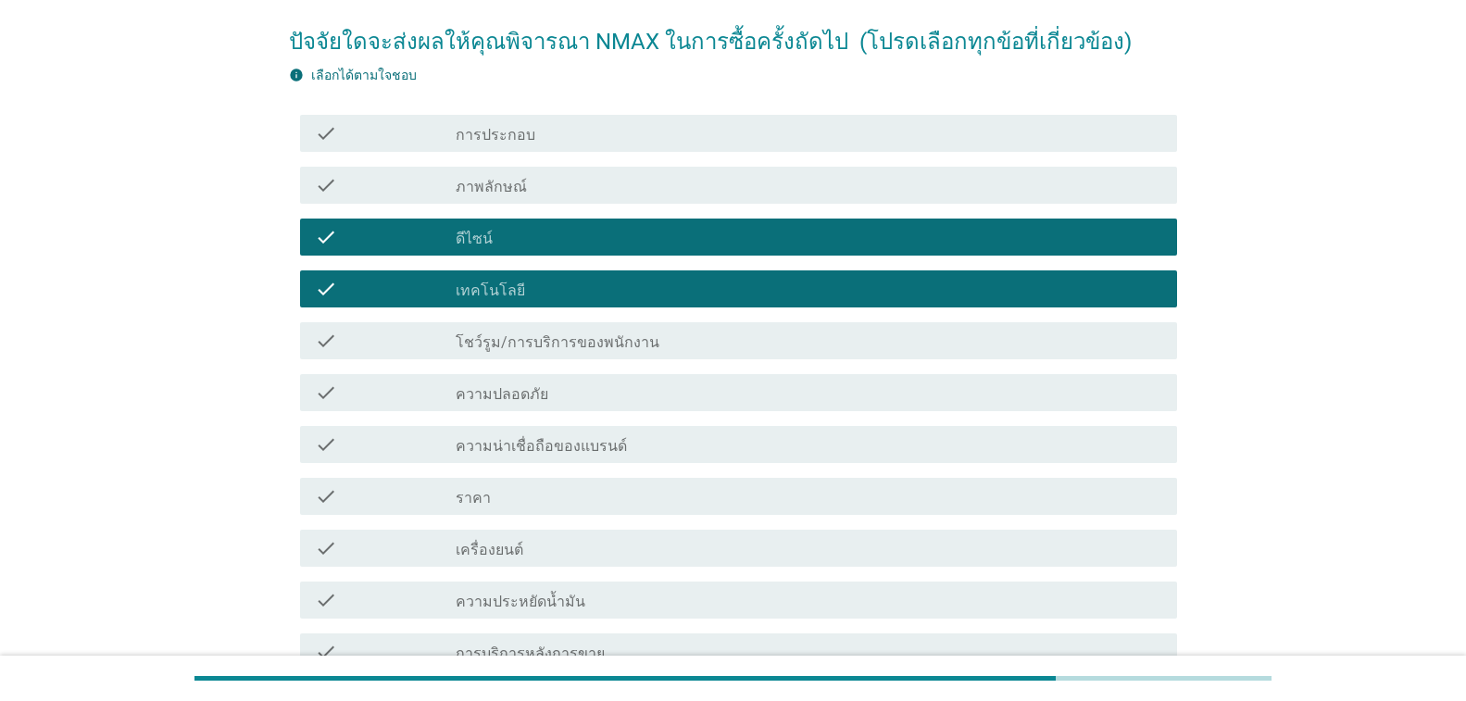
scroll to position [185, 0]
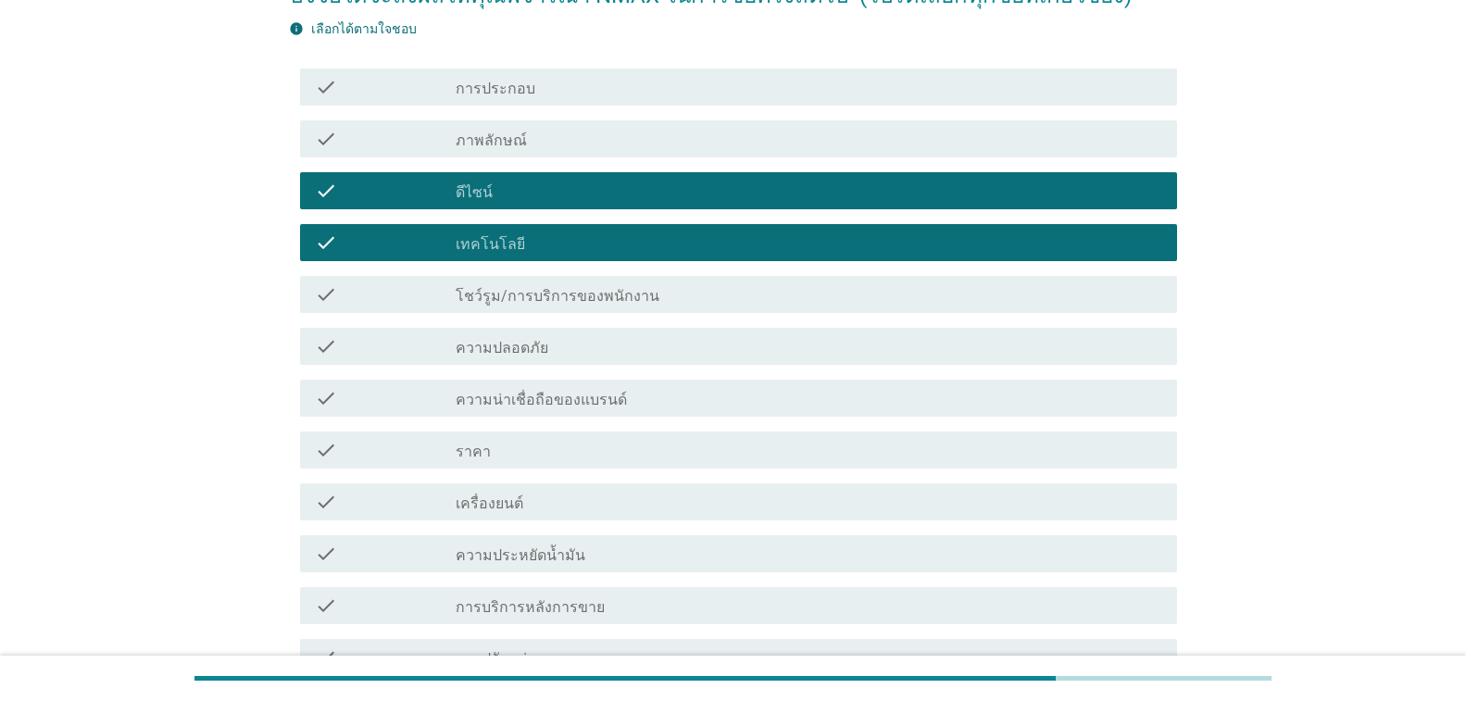
click at [513, 432] on div "check check_box_outline_blank ราคา" at bounding box center [738, 449] width 877 height 37
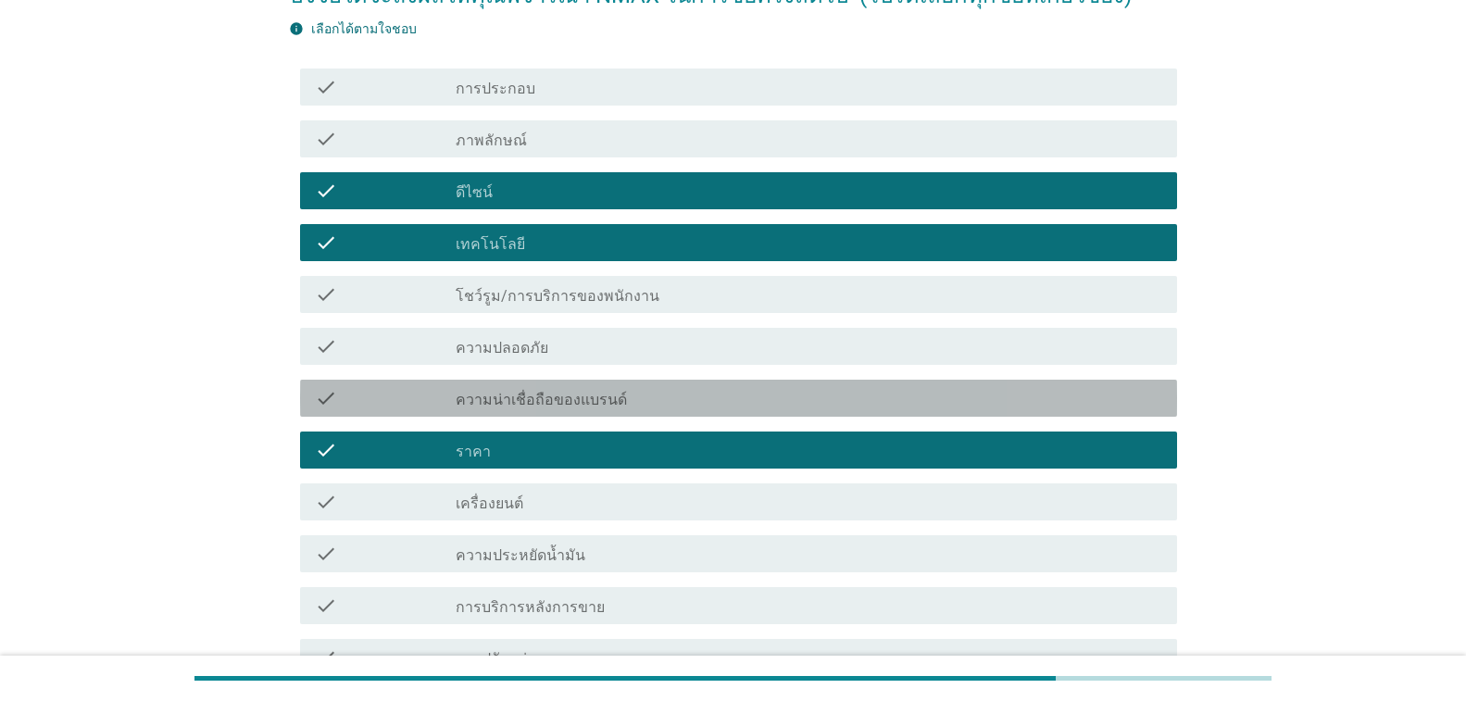
click at [526, 391] on label "ความน่าเชื่อถือของแบรนด์" at bounding box center [541, 400] width 171 height 19
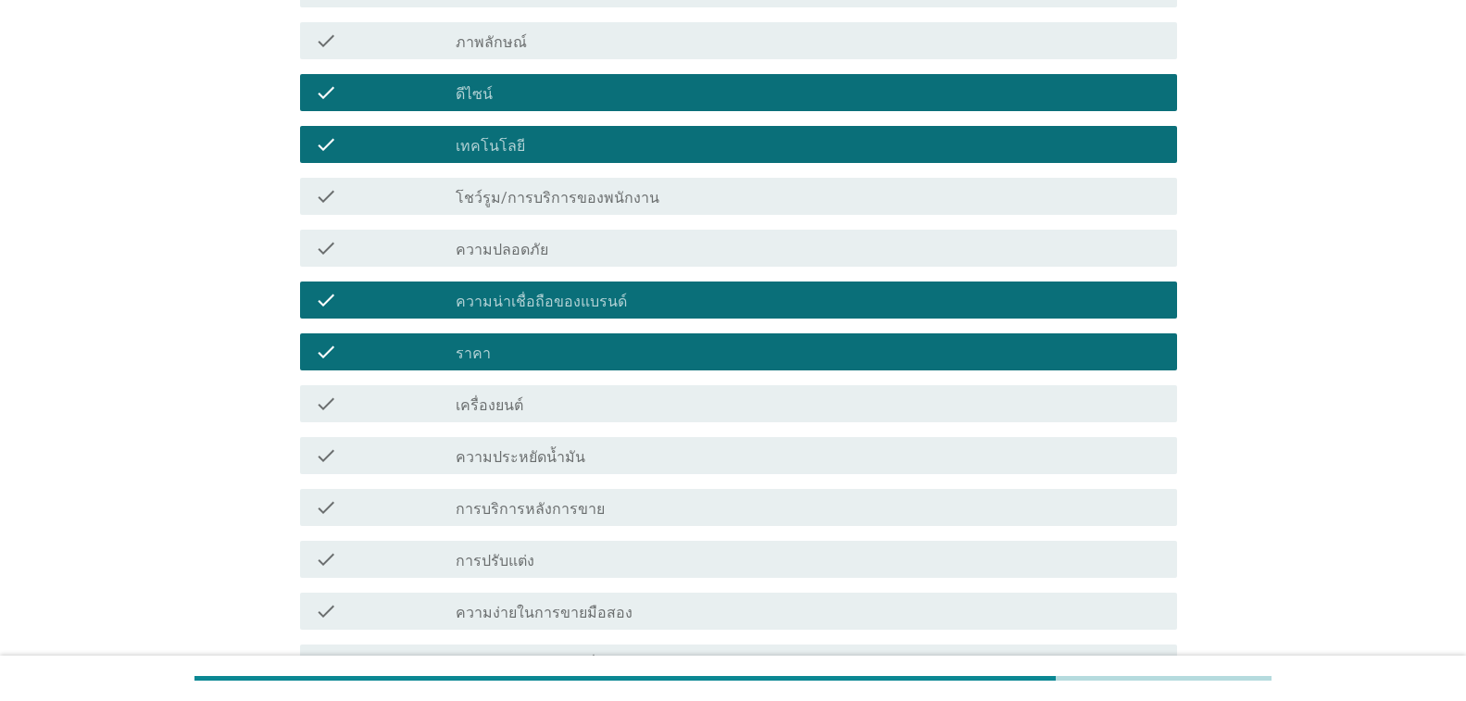
scroll to position [556, 0]
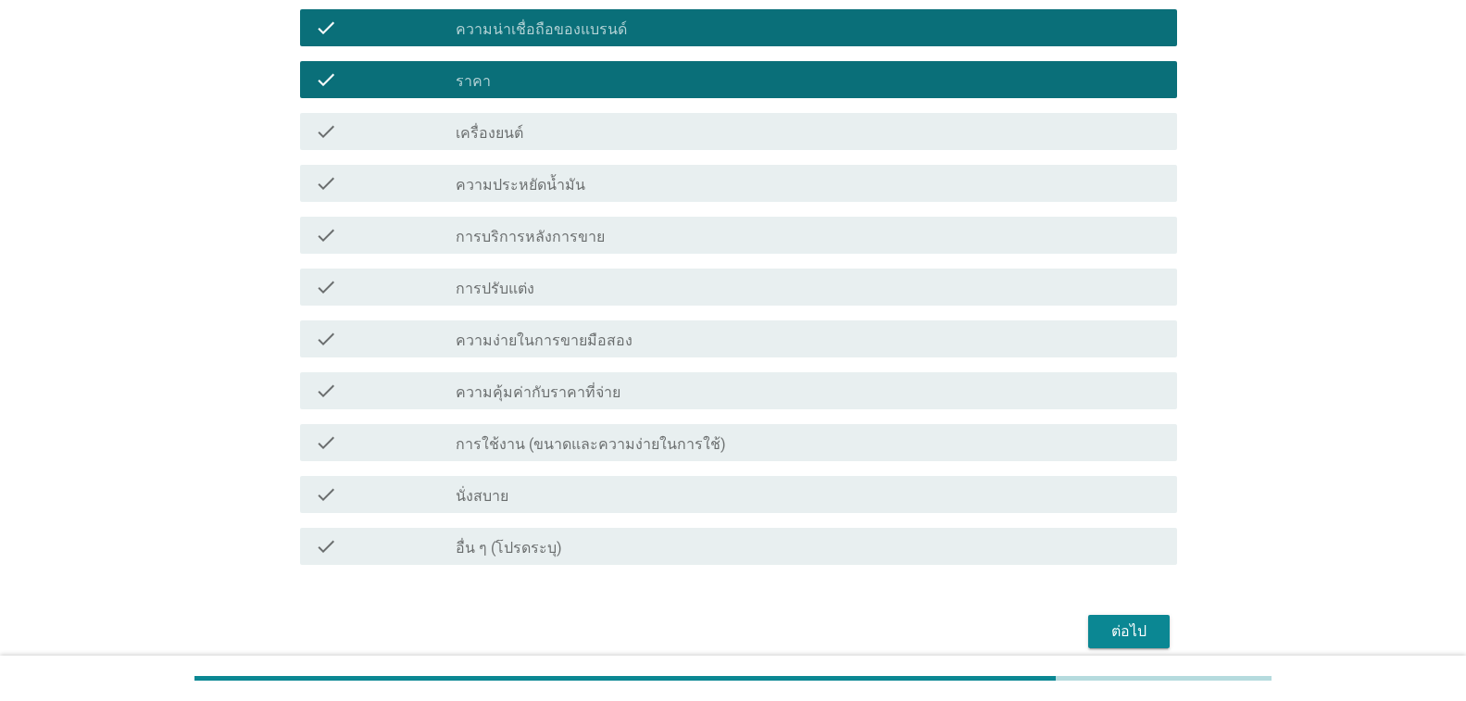
click at [563, 128] on div "check_box_outline_blank เครื่องยนต์" at bounding box center [809, 131] width 706 height 22
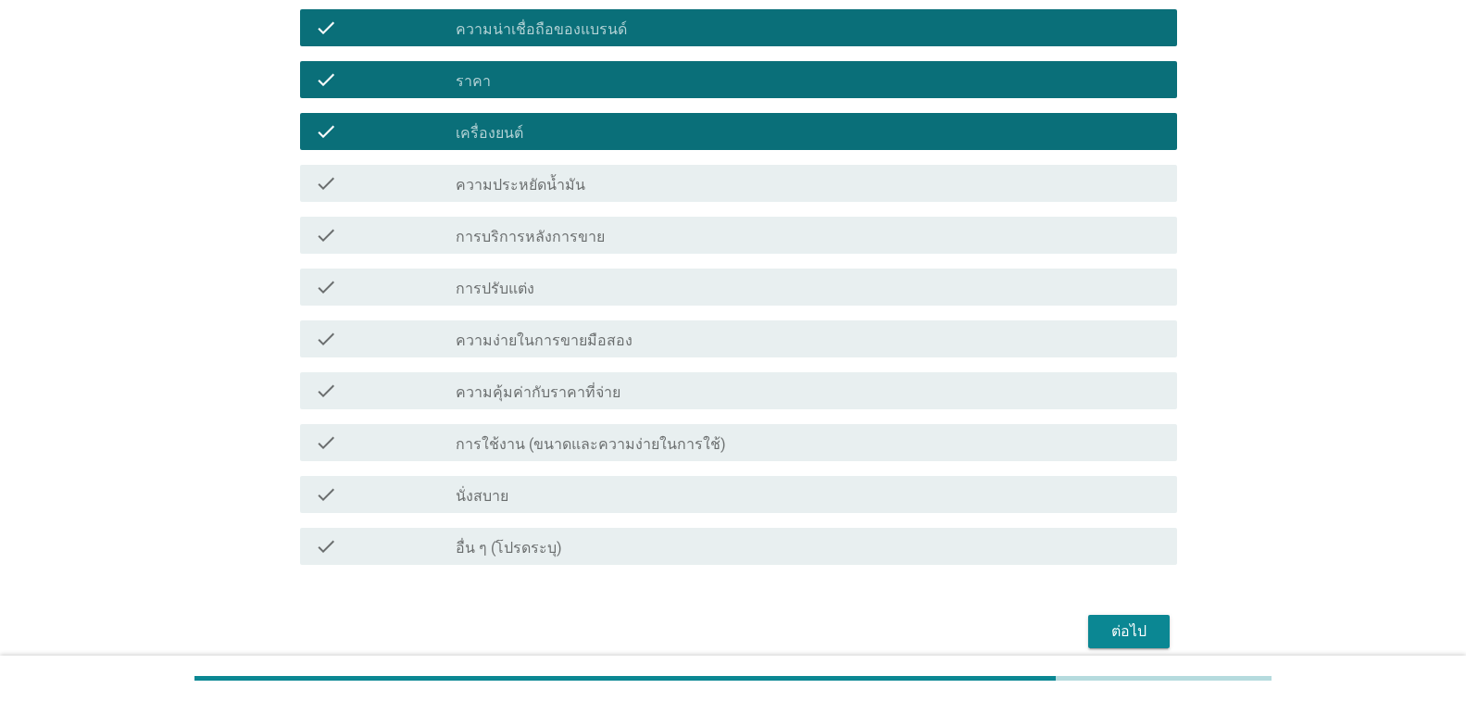
click at [1130, 631] on div "ต่อไป" at bounding box center [1129, 631] width 52 height 22
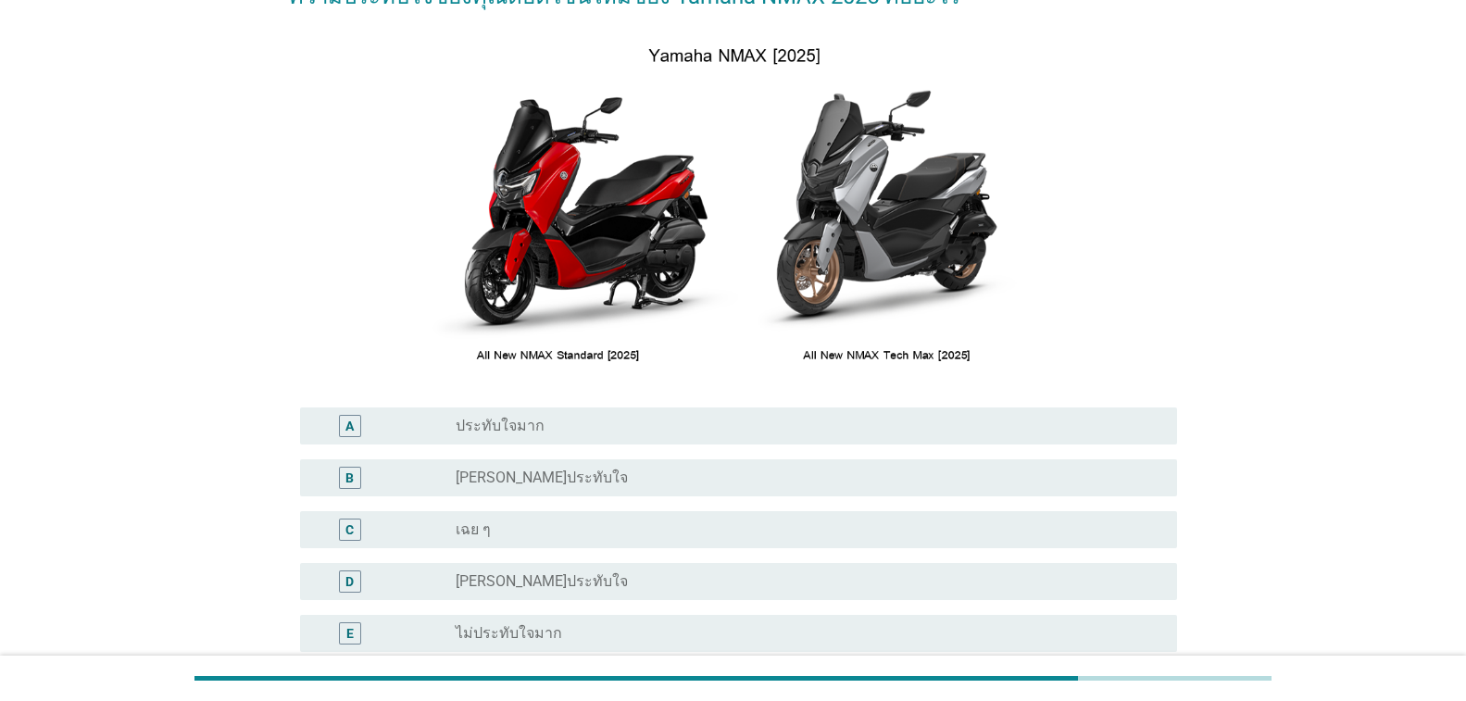
scroll to position [185, 0]
click at [512, 429] on label "ประทับใจมาก" at bounding box center [500, 425] width 89 height 19
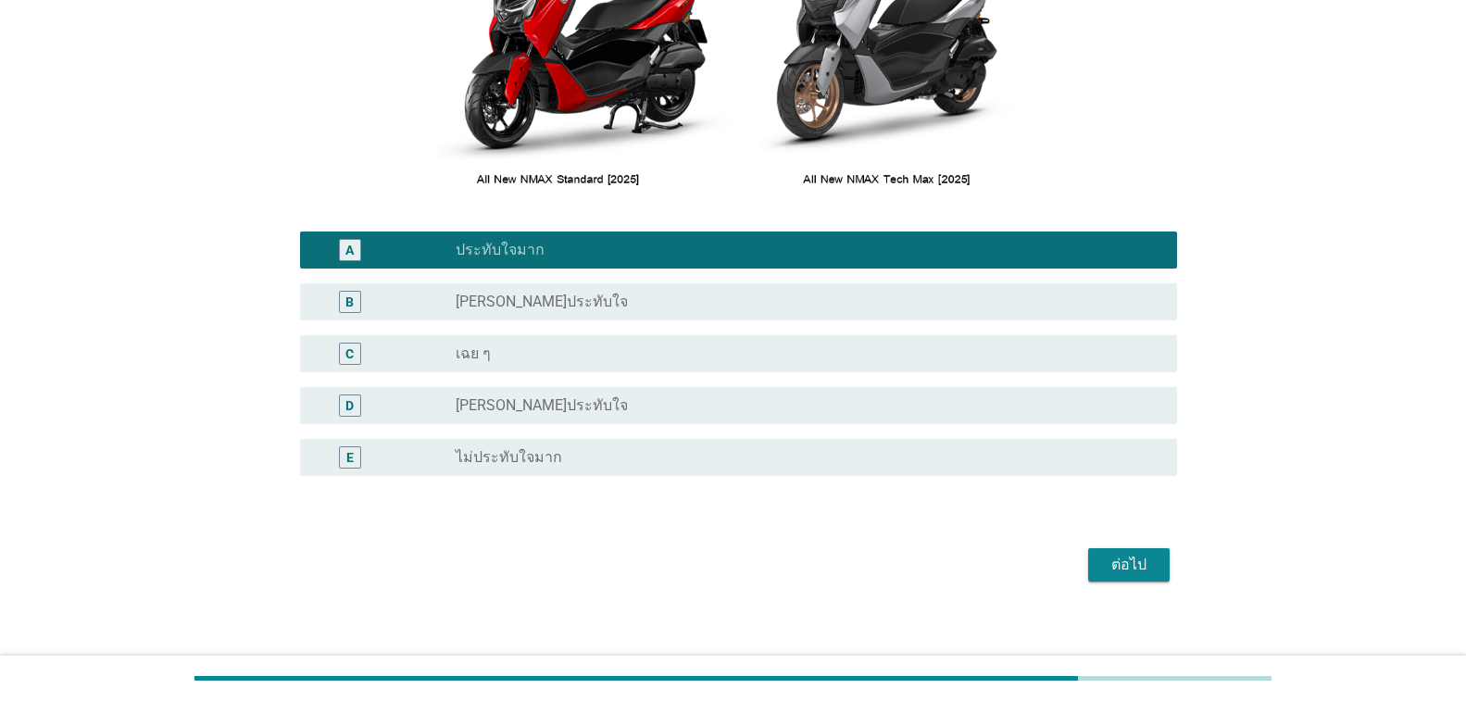
scroll to position [373, 0]
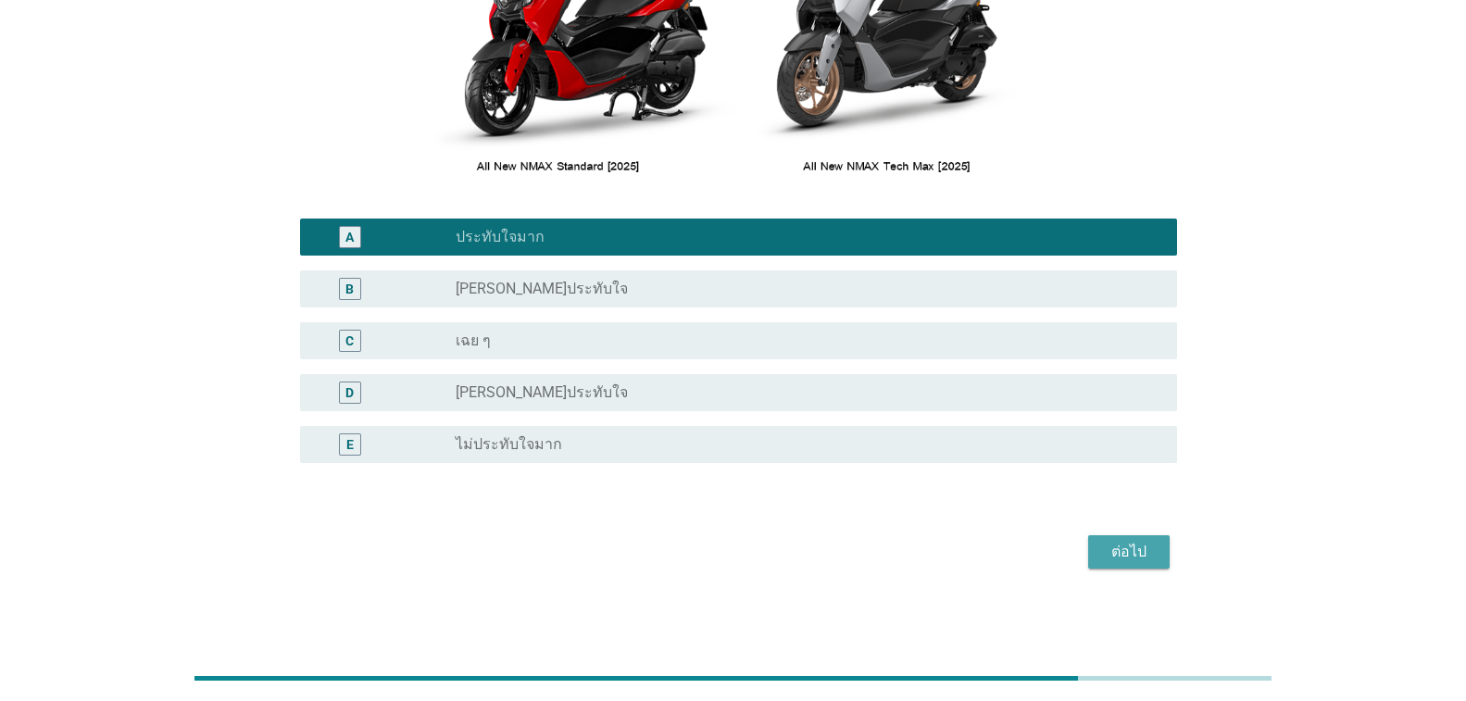
click at [1130, 562] on div "ต่อไป" at bounding box center [1129, 552] width 52 height 22
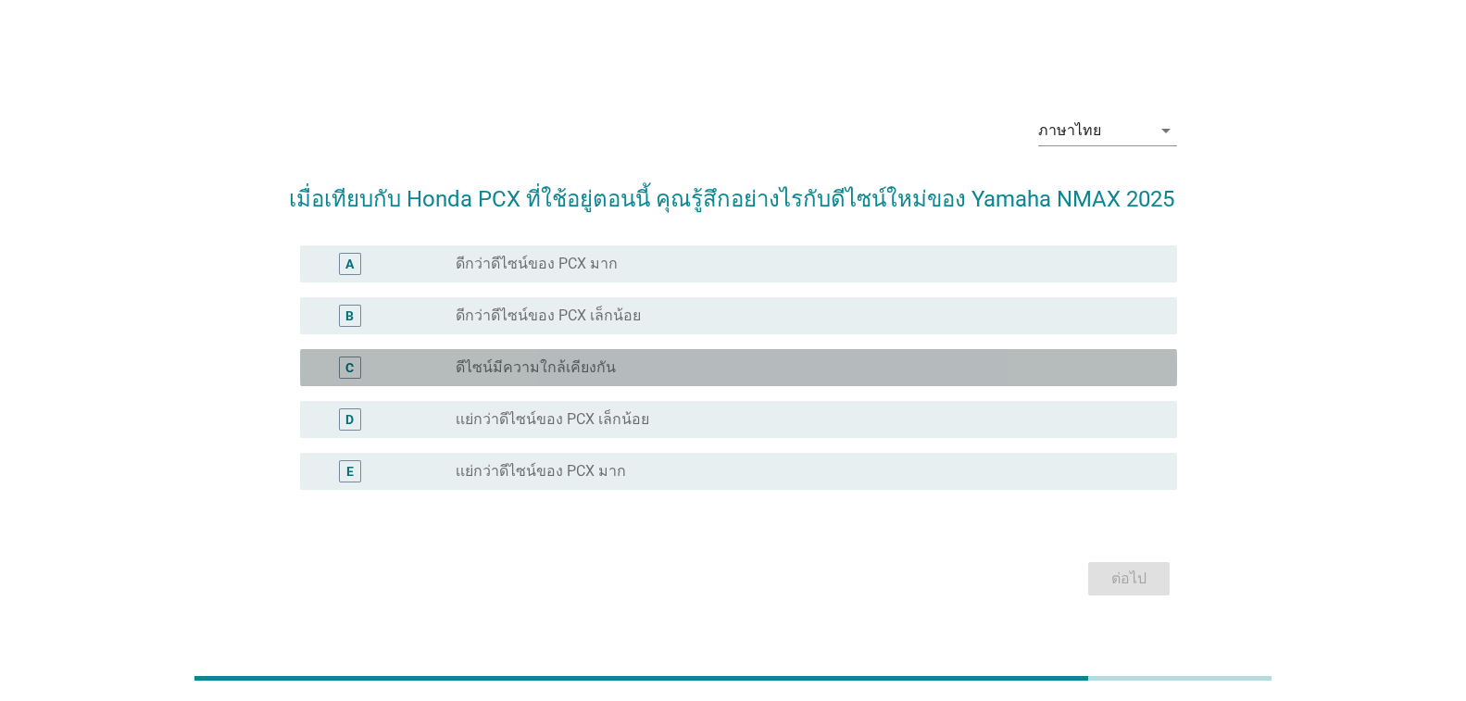
click at [591, 363] on label "ดีไซน์มีความใกล้เคียงกัน" at bounding box center [536, 367] width 160 height 19
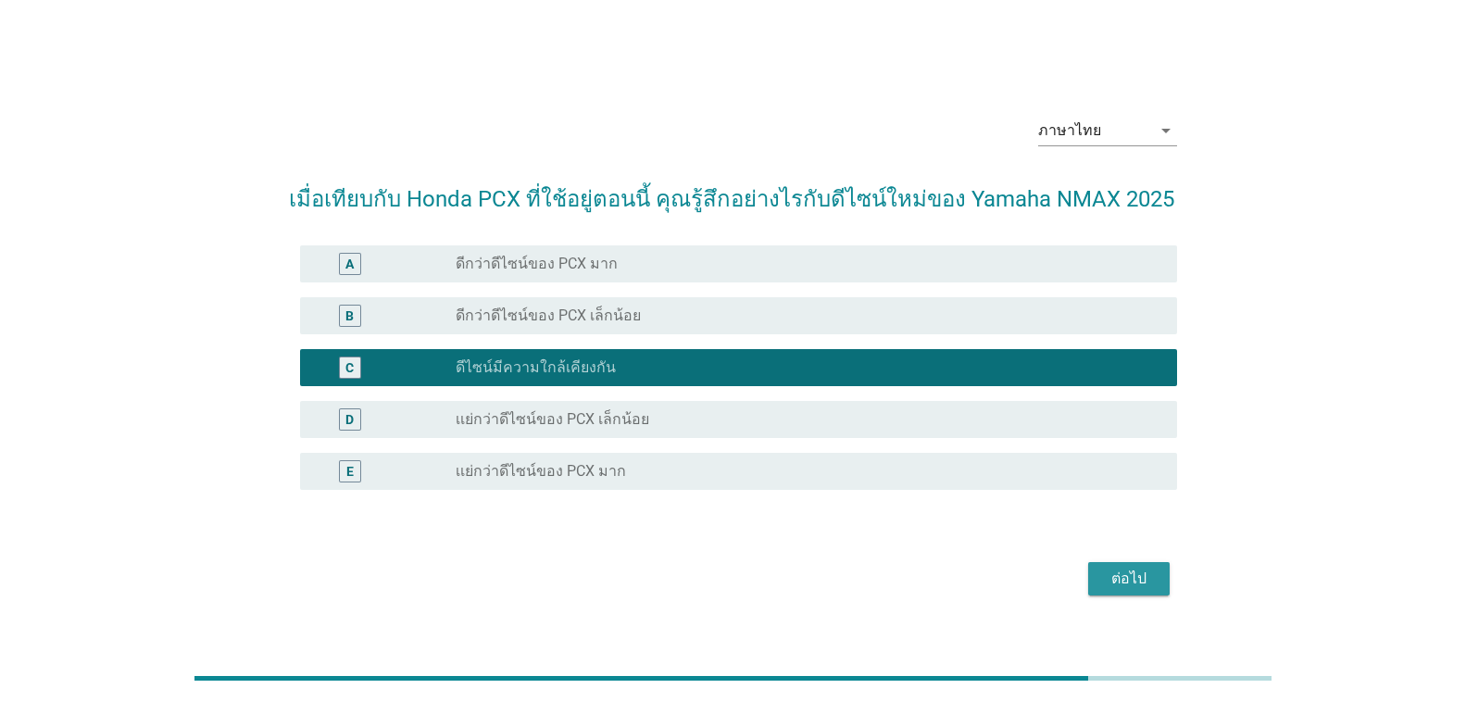
click at [1102, 574] on button "ต่อไป" at bounding box center [1128, 578] width 81 height 33
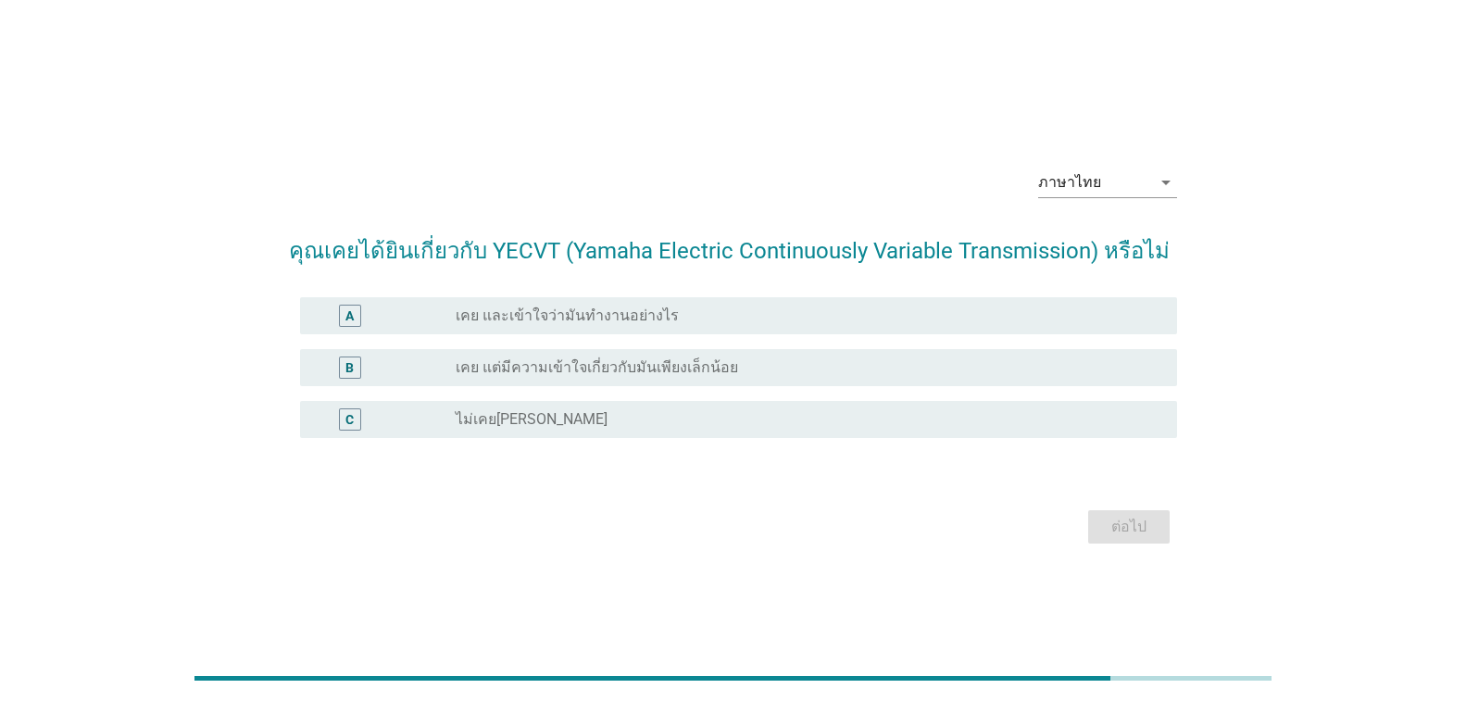
click at [595, 415] on div "radio_button_unchecked ไม่เคย[PERSON_NAME]" at bounding box center [802, 419] width 692 height 19
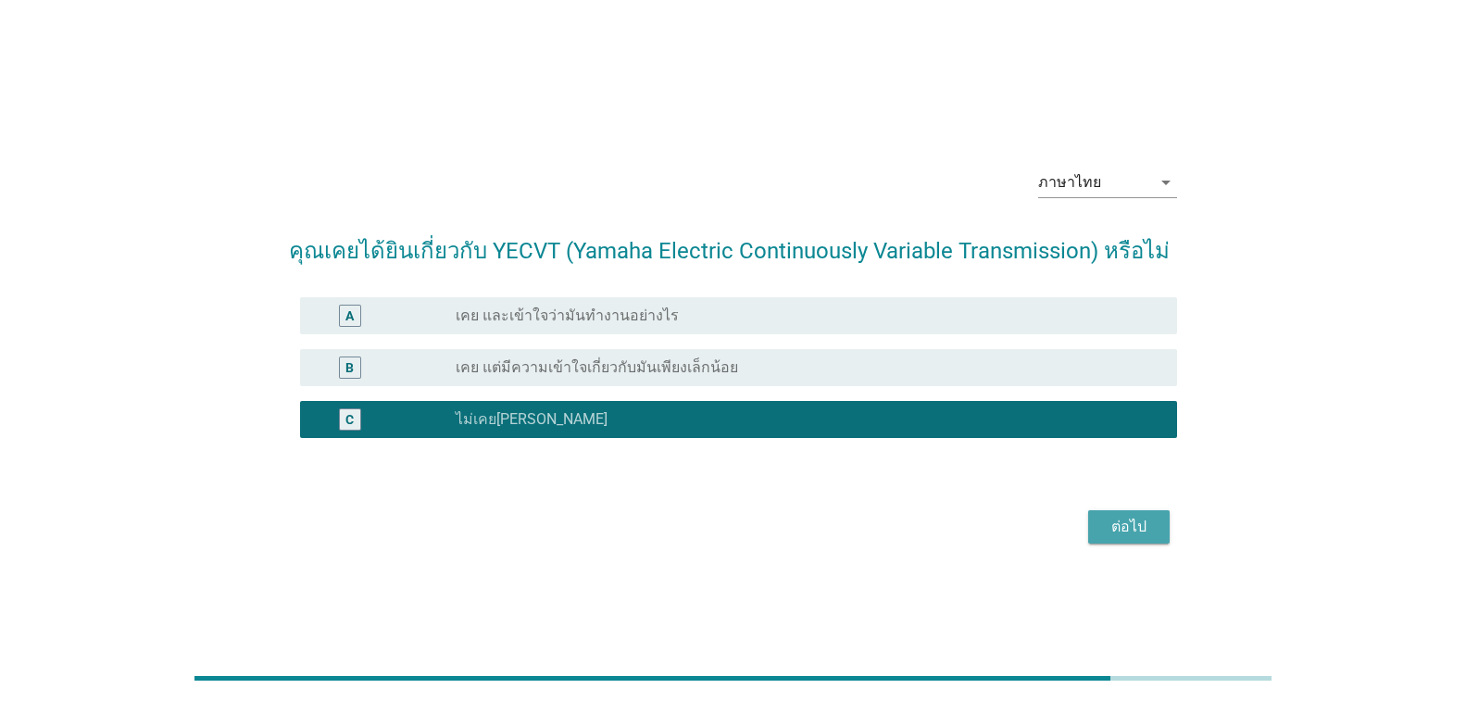
click at [1118, 527] on div "ต่อไป" at bounding box center [1129, 527] width 52 height 22
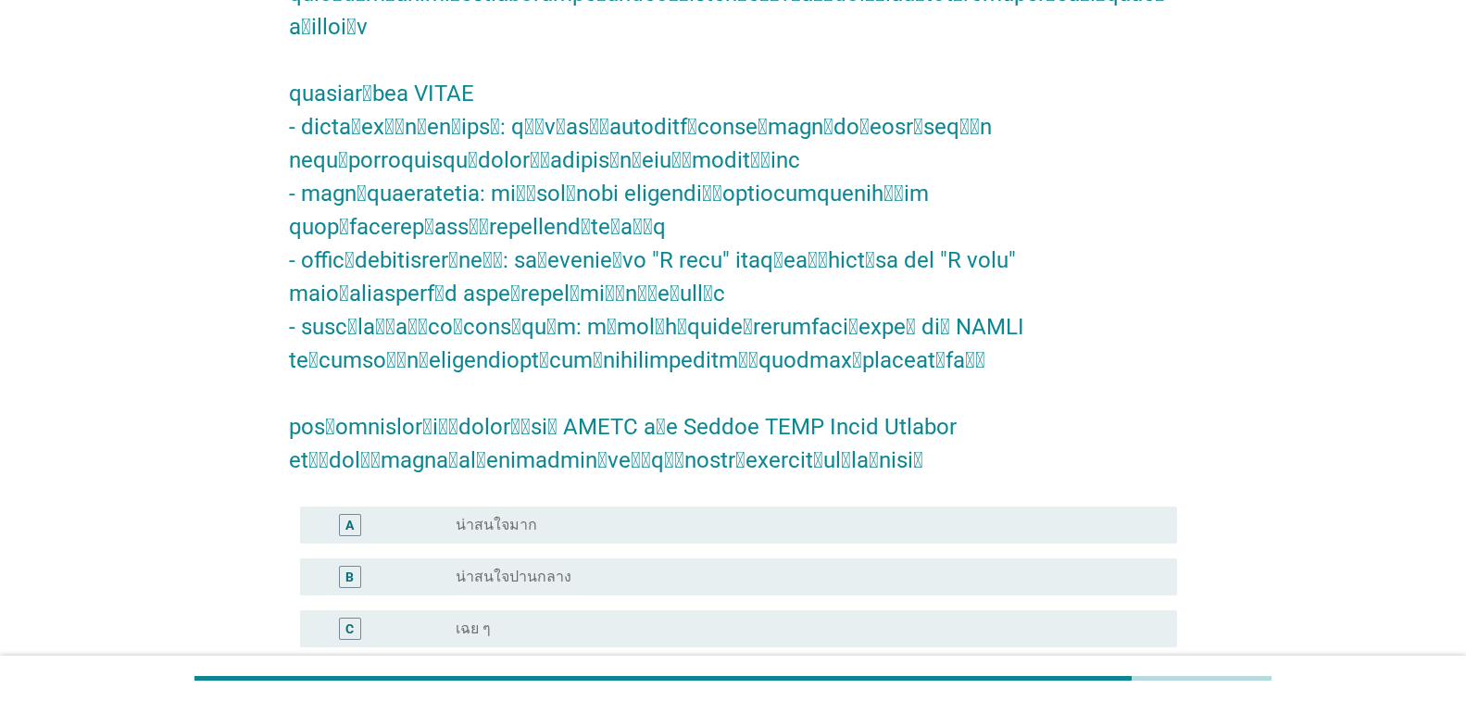
scroll to position [370, 0]
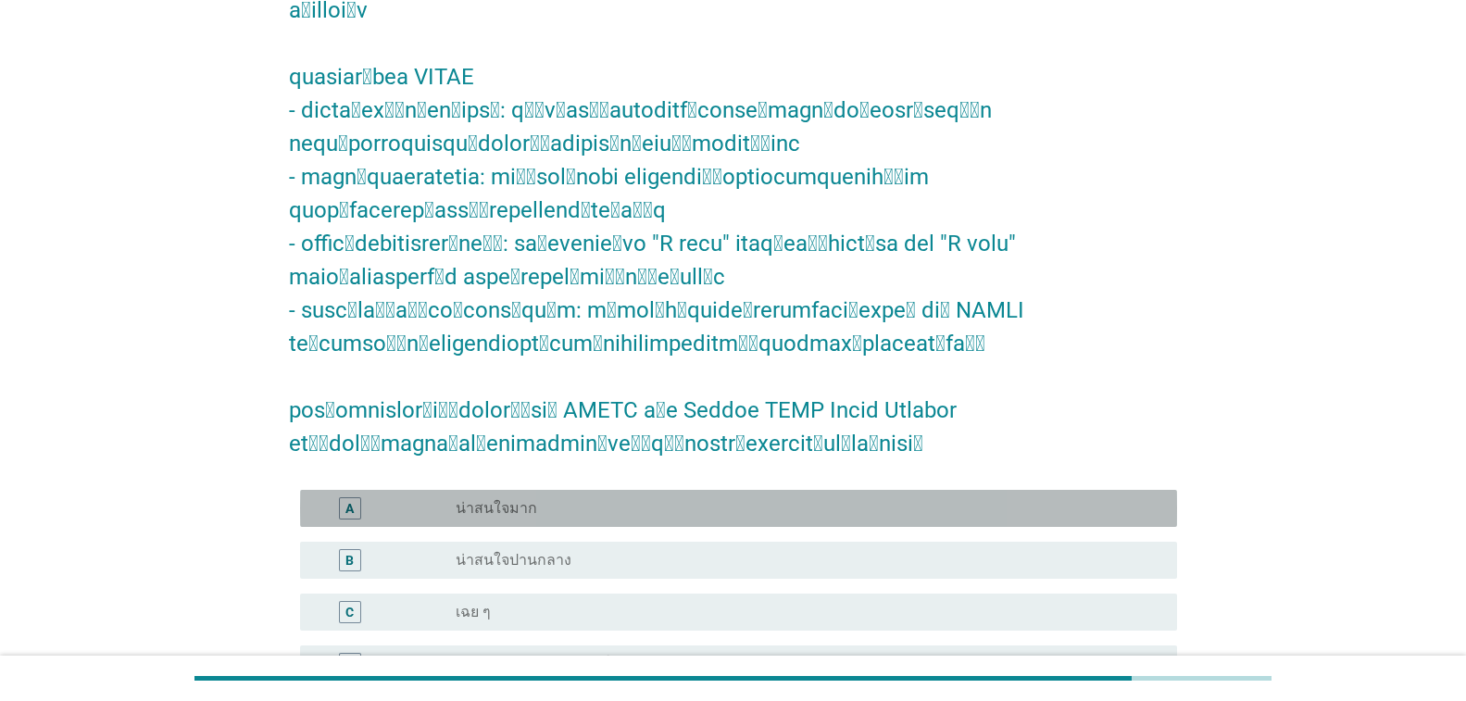
click at [423, 497] on div "A" at bounding box center [386, 508] width 142 height 22
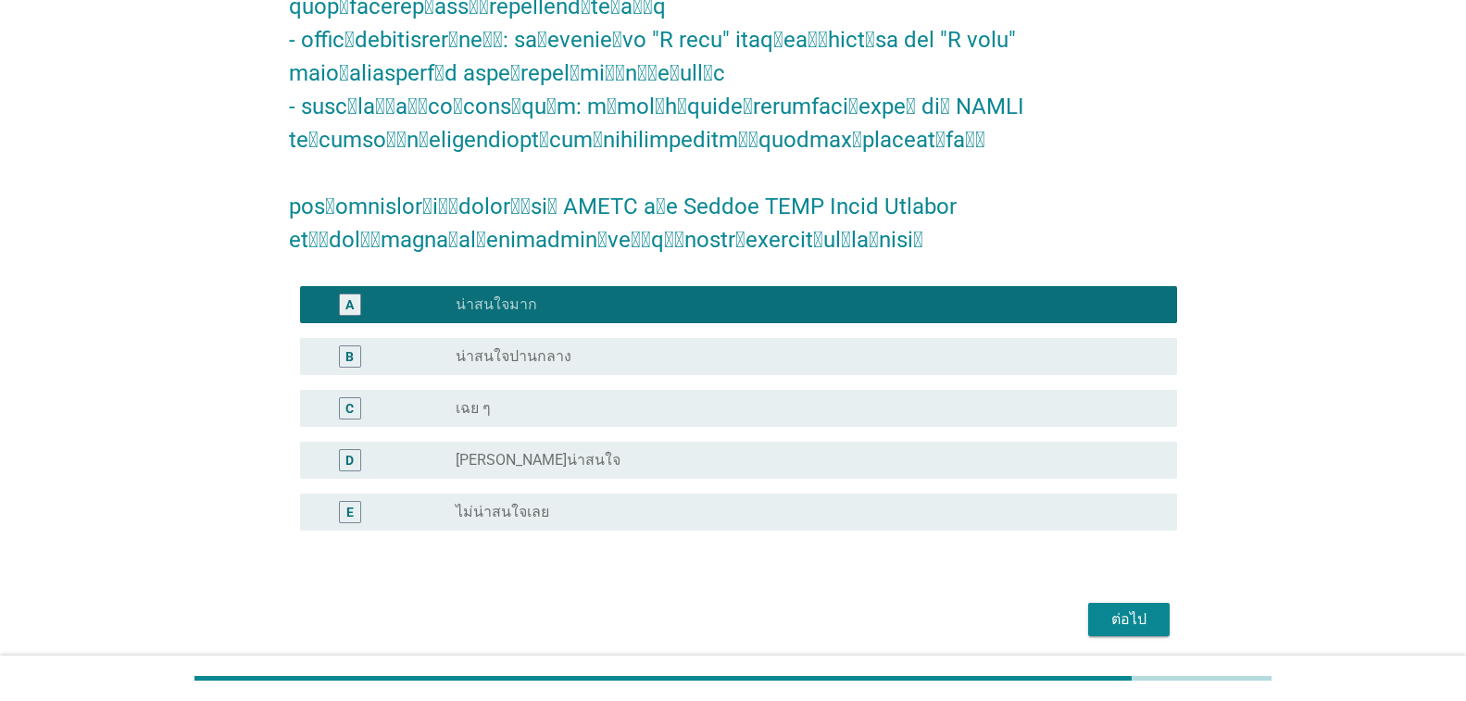
scroll to position [575, 0]
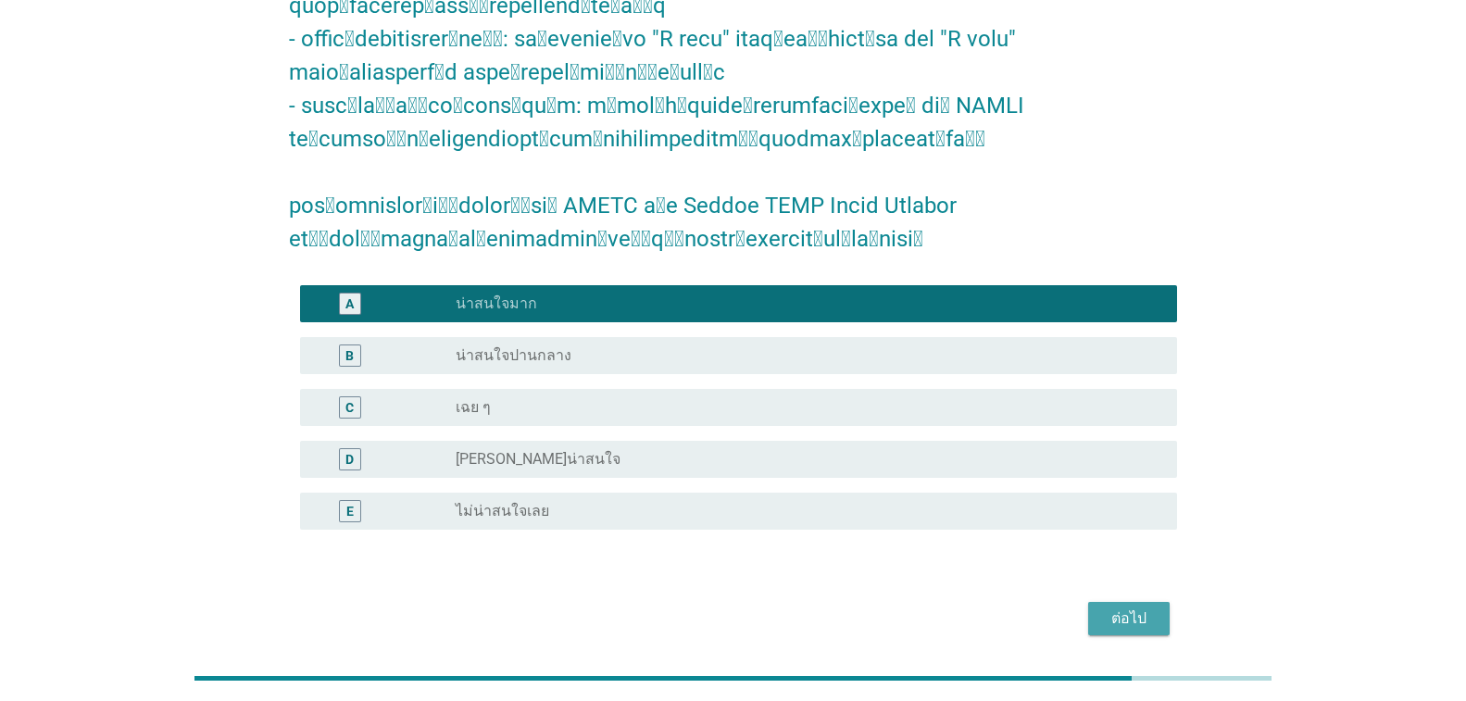
click at [1137, 607] on div "ต่อไป" at bounding box center [1129, 618] width 52 height 22
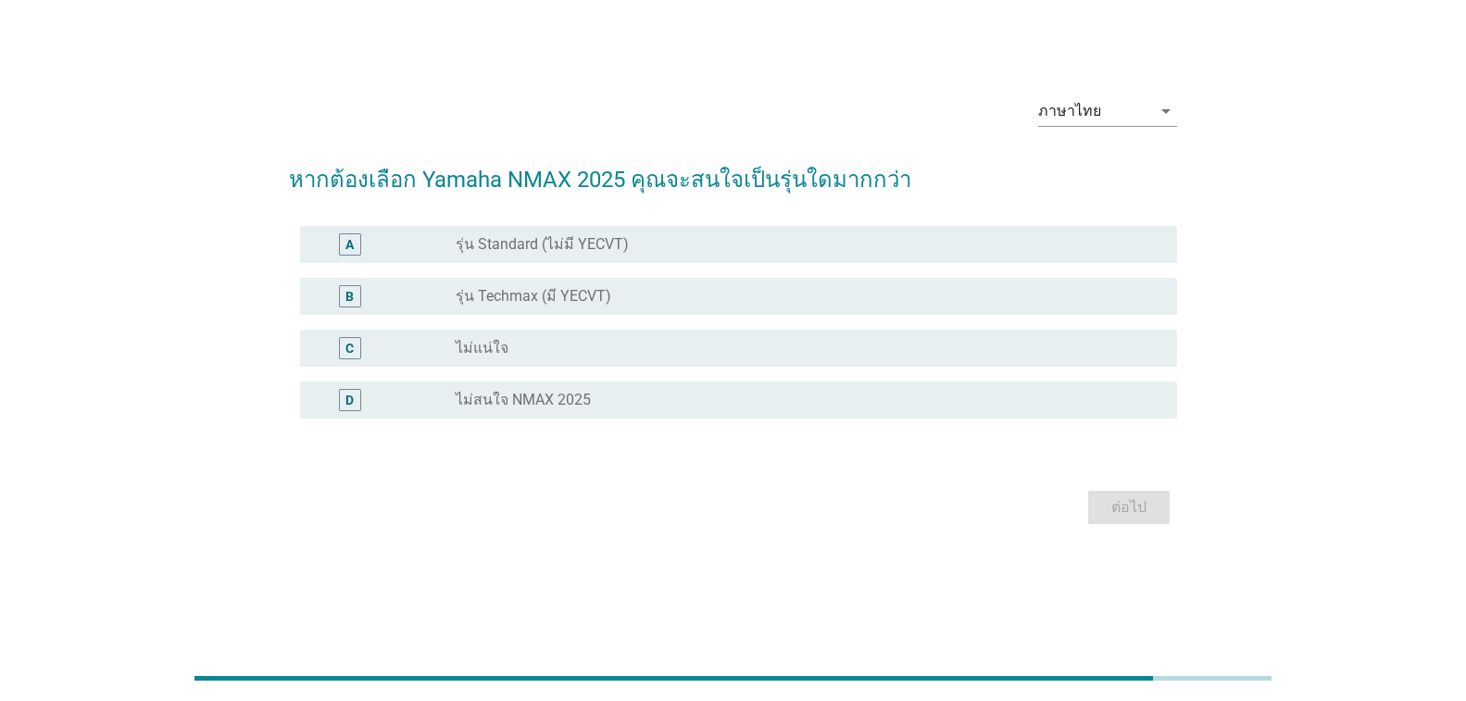
scroll to position [0, 0]
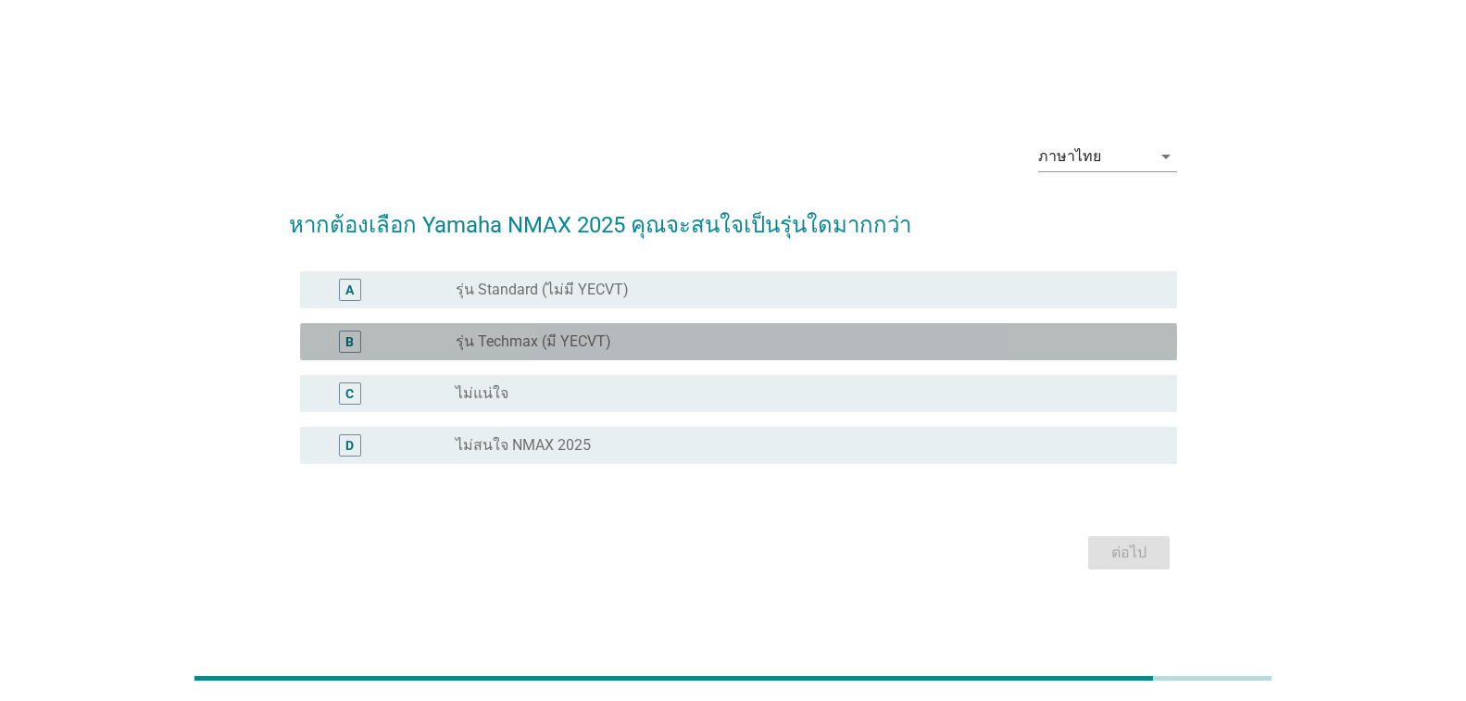
click at [549, 346] on label "รุ่น Techmax (มี YECVT)" at bounding box center [534, 341] width 156 height 19
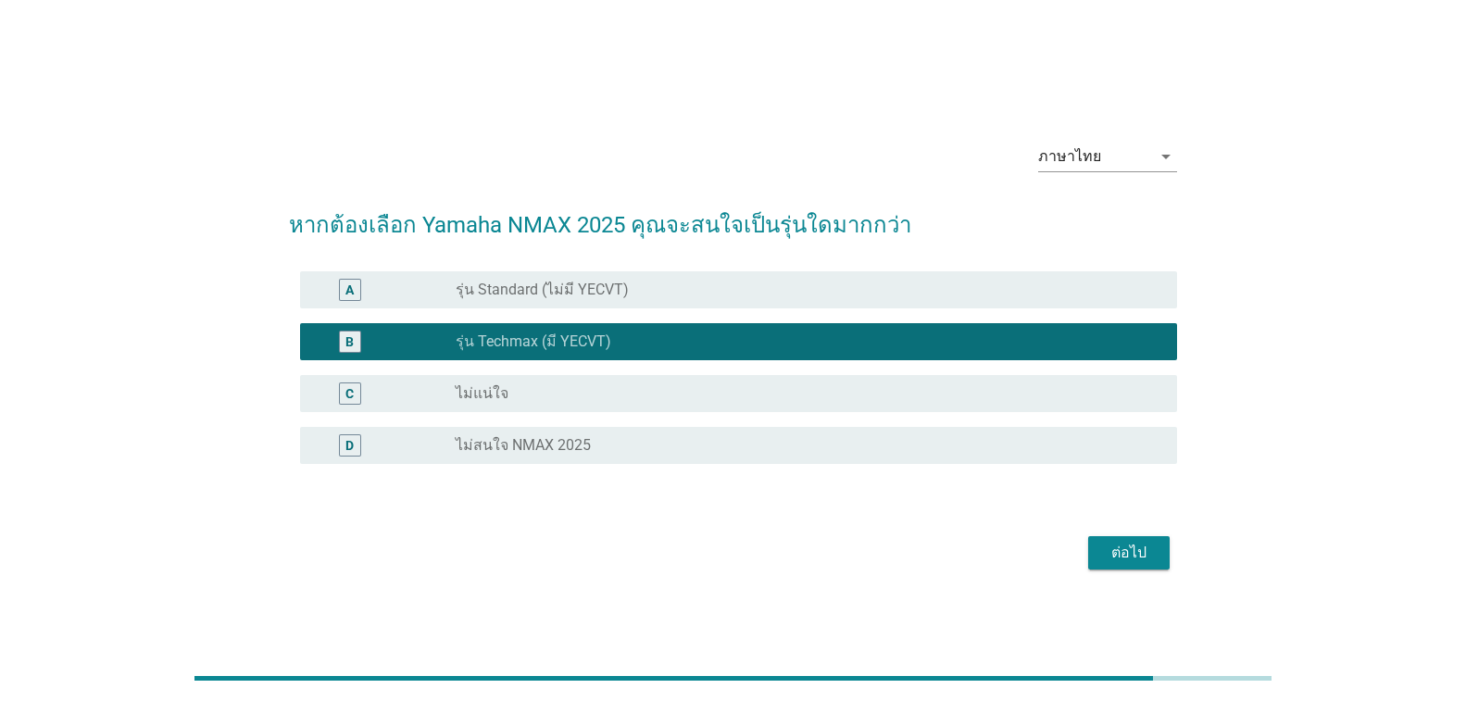
click at [1123, 548] on div "ต่อไป" at bounding box center [1129, 553] width 52 height 22
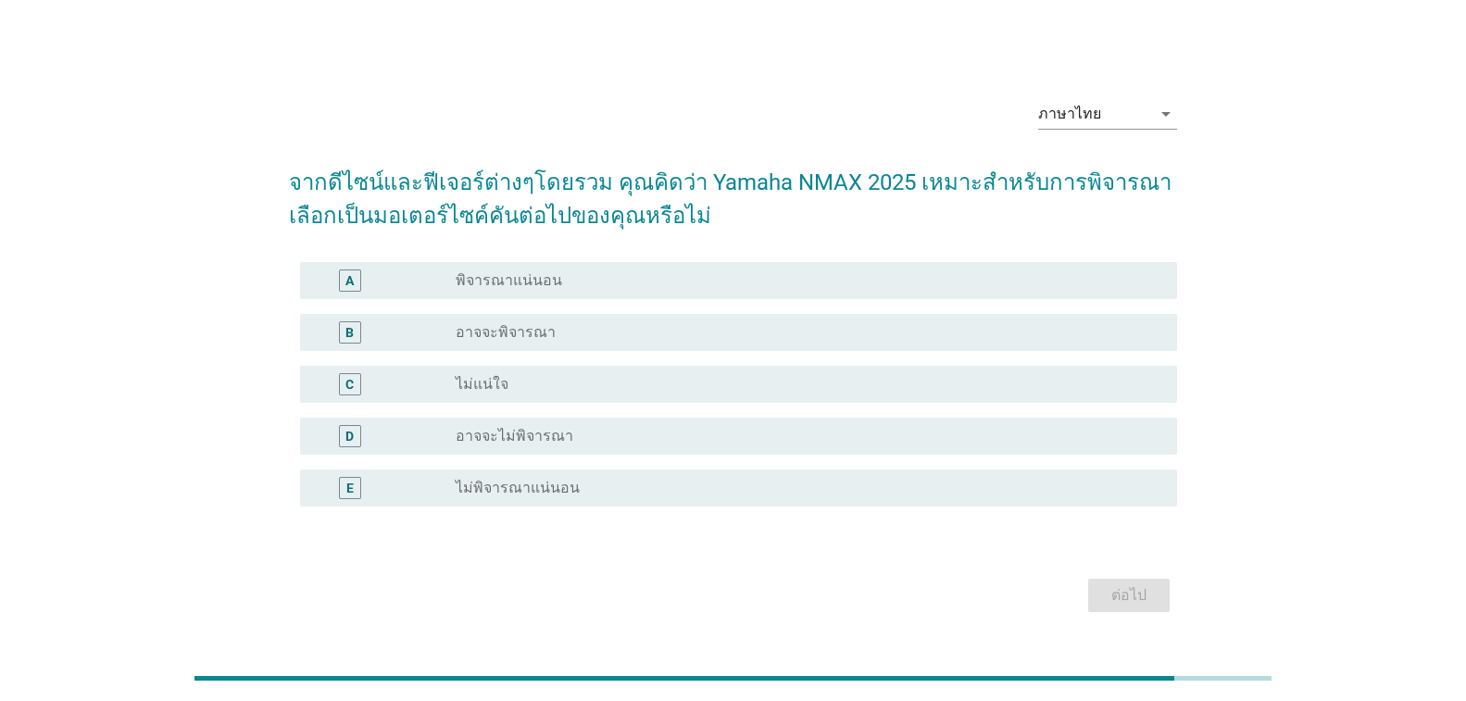
click at [526, 326] on label "อาจจะพิจารณา" at bounding box center [506, 332] width 100 height 19
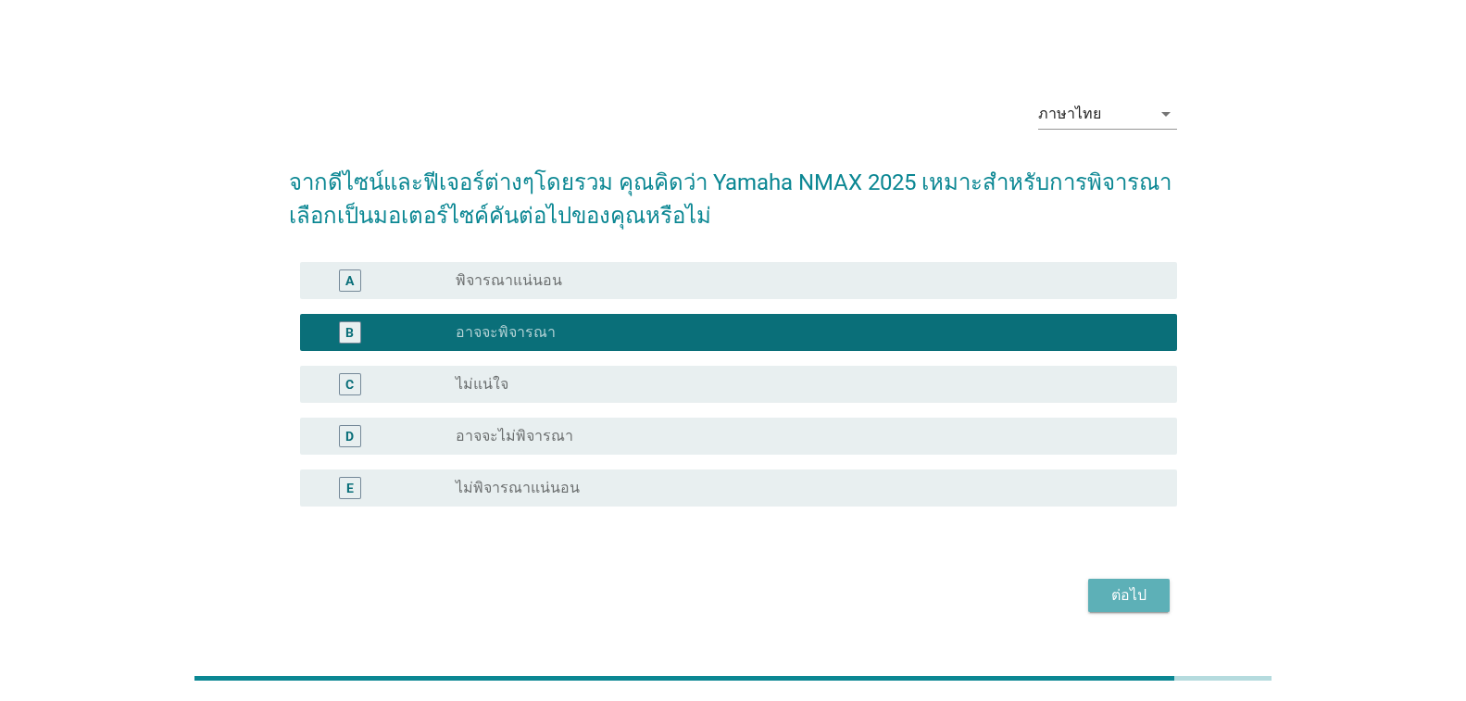
click at [1124, 593] on div "ต่อไป" at bounding box center [1129, 595] width 52 height 22
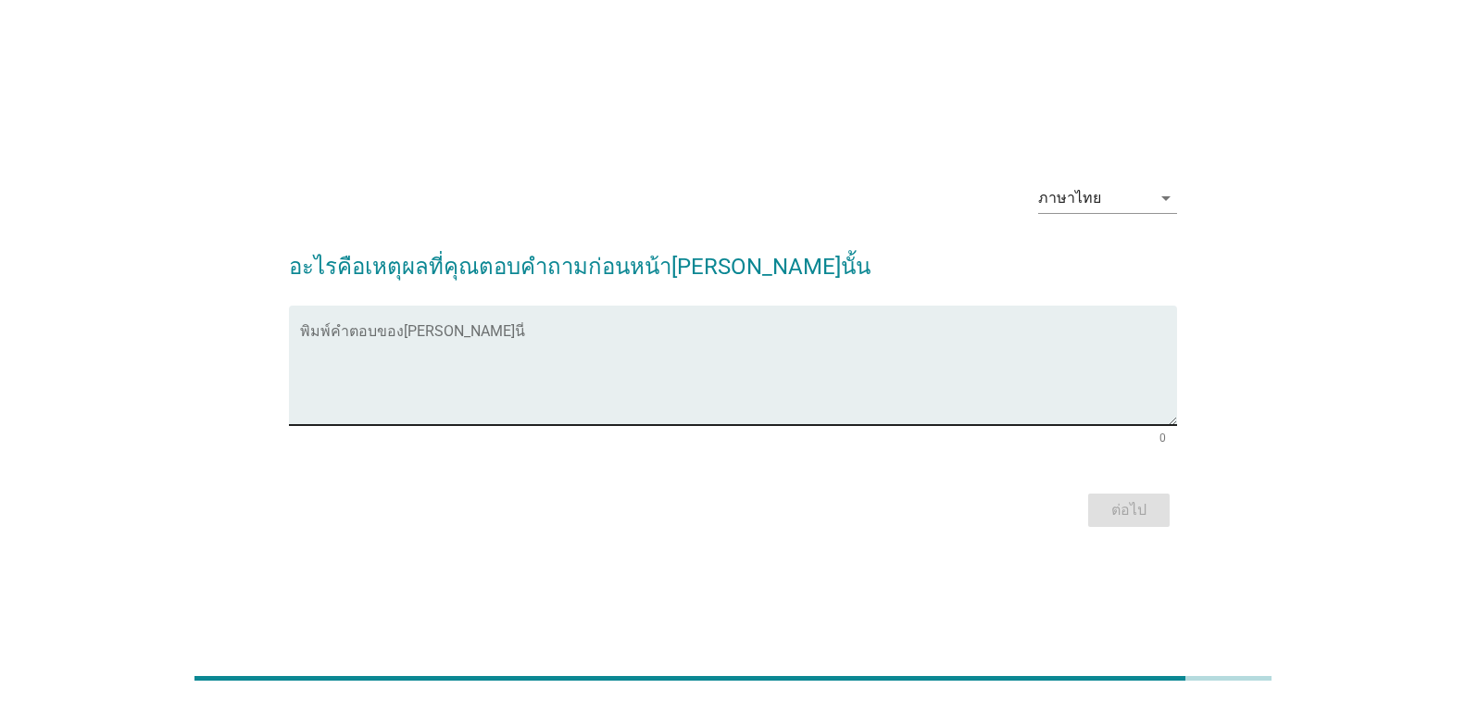
click at [531, 345] on textarea "พิมพ์คำตอบของคุณ ที่นี่" at bounding box center [738, 376] width 877 height 97
type textarea "รูปลักษณ์ ระบบเกียร์ เครื่องยนต์"
click at [1118, 503] on div "ต่อไป" at bounding box center [1129, 510] width 52 height 22
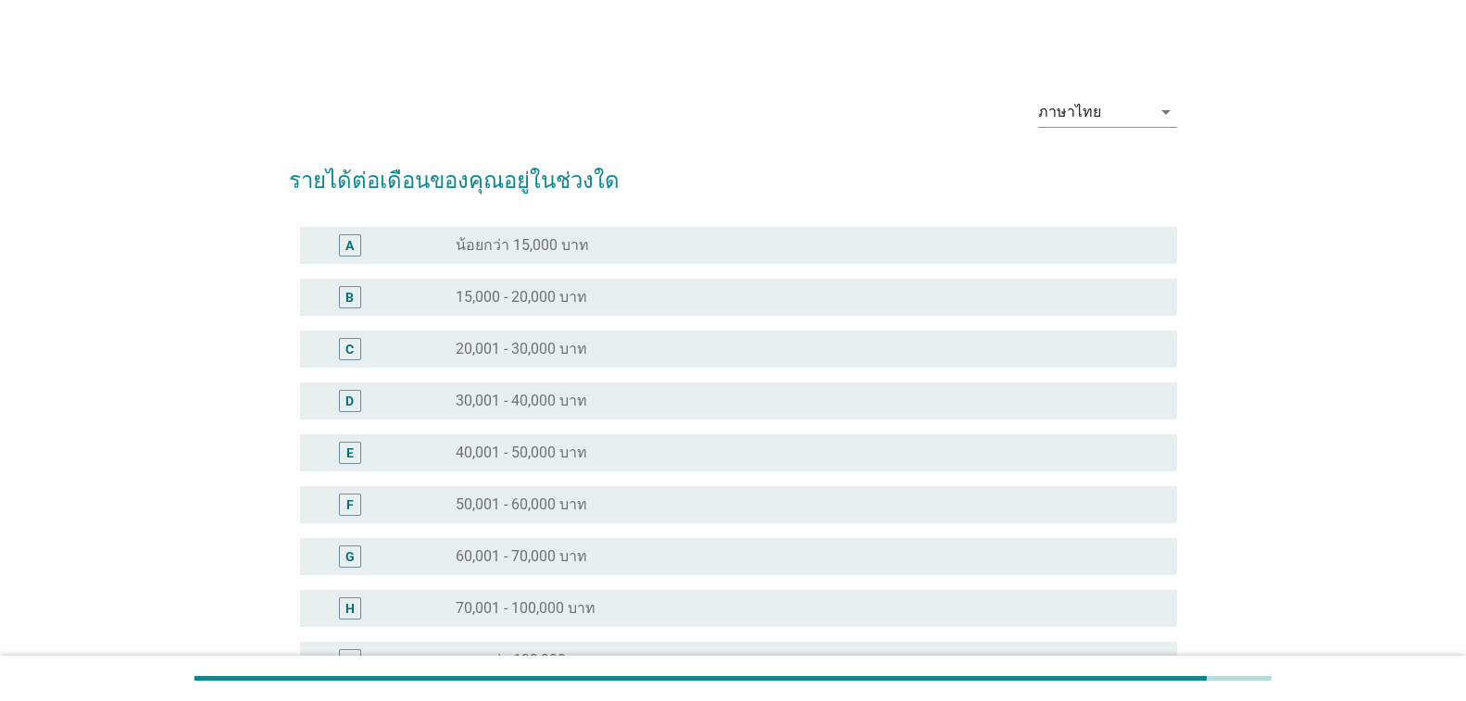
click at [604, 347] on div "radio_button_unchecked 20,001 - 30,000 บาท" at bounding box center [802, 349] width 692 height 19
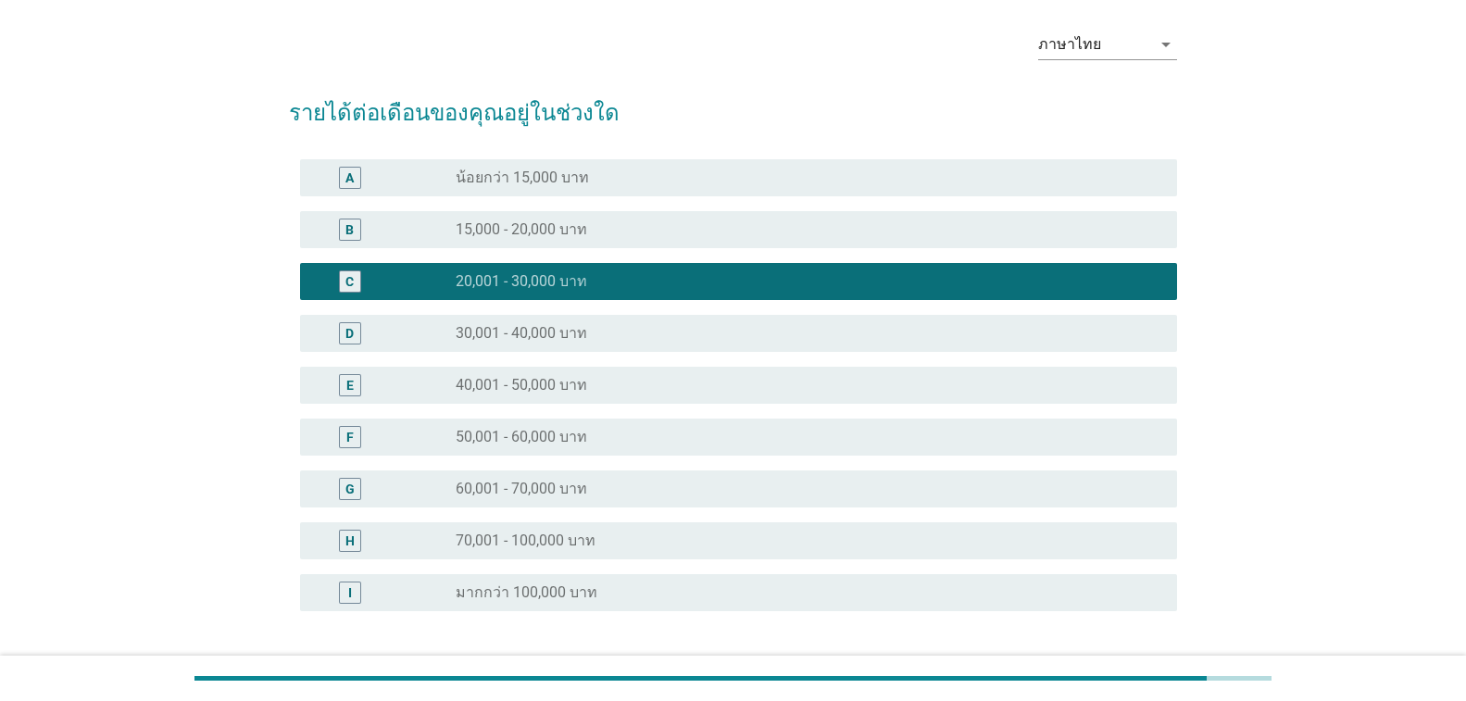
scroll to position [216, 0]
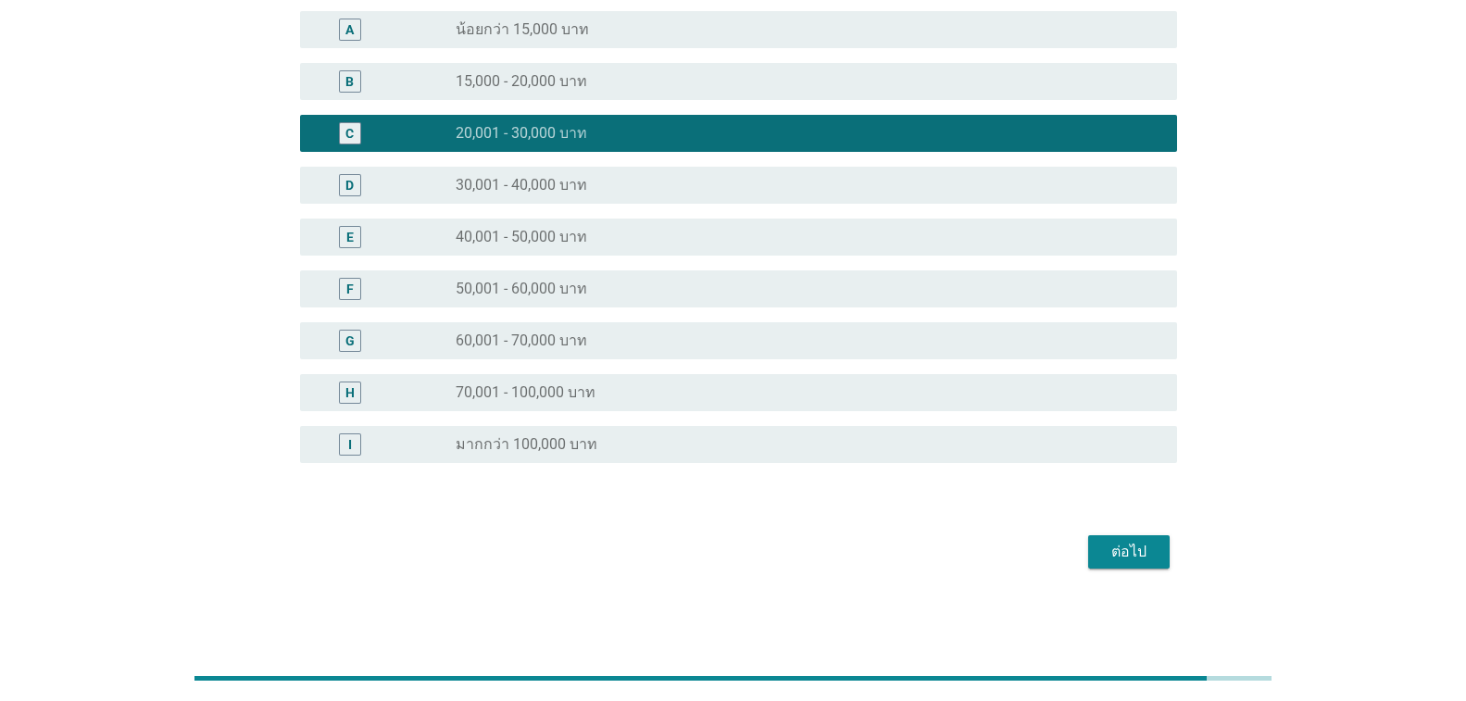
click at [1129, 553] on div "ต่อไป" at bounding box center [1129, 552] width 52 height 22
